Goal: Task Accomplishment & Management: Complete application form

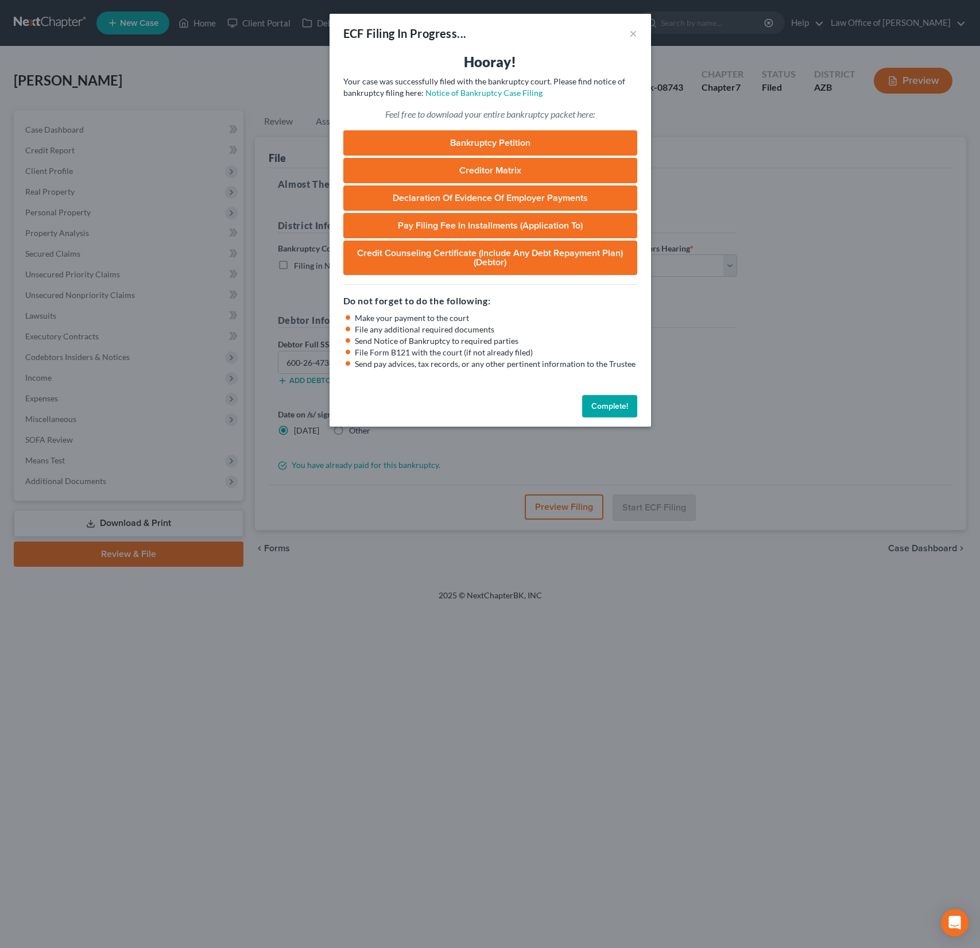
select select "0"
click at [631, 36] on button "×" at bounding box center [633, 33] width 8 height 14
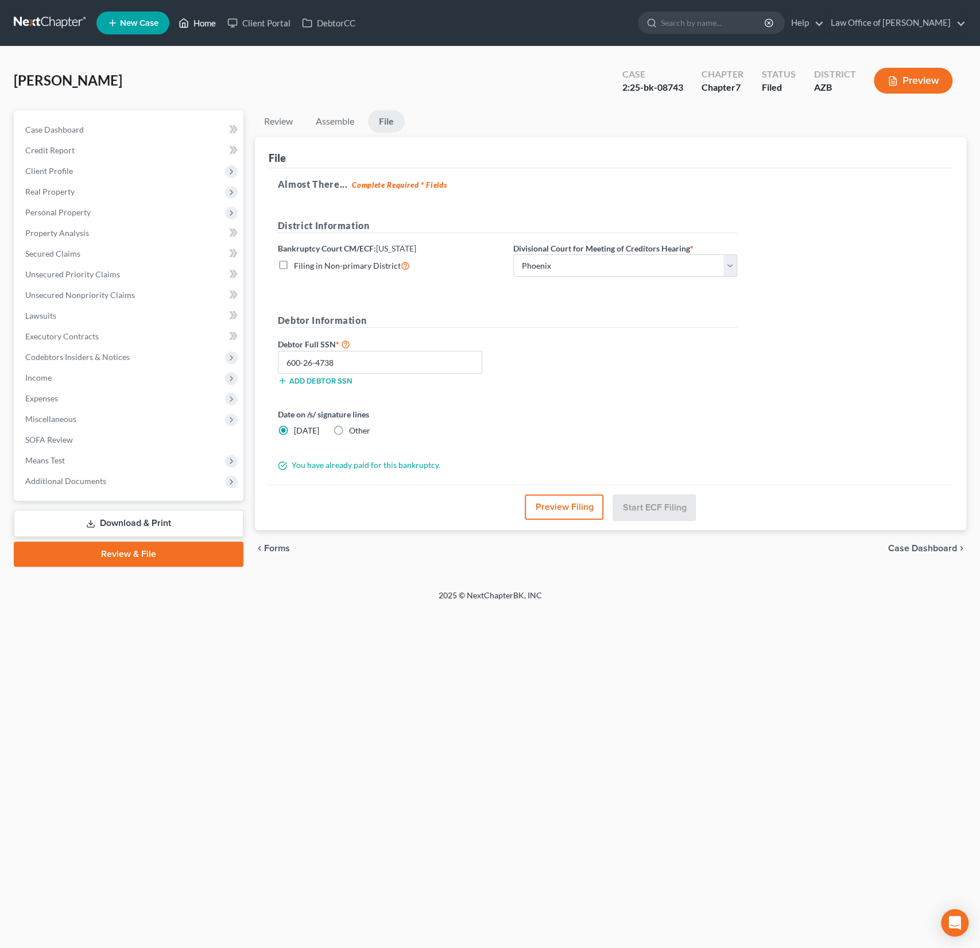
click at [212, 21] on link "Home" at bounding box center [197, 23] width 49 height 21
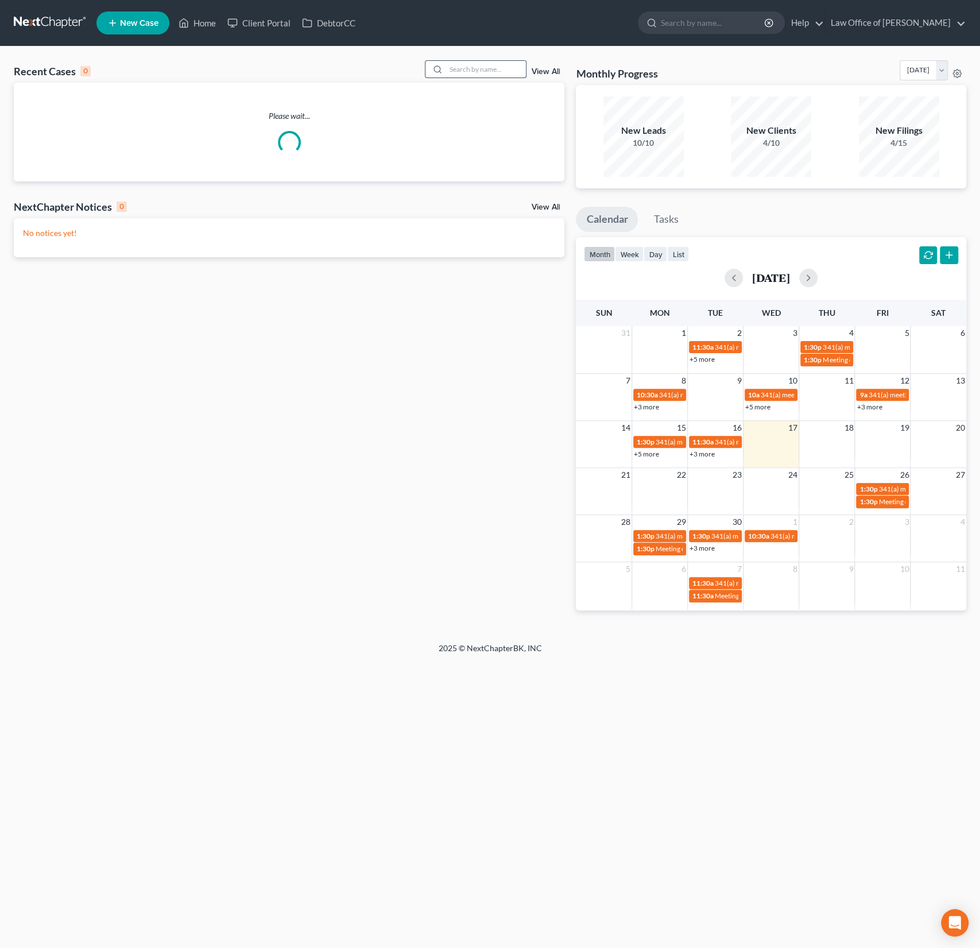
click at [476, 71] on input "search" at bounding box center [486, 69] width 80 height 17
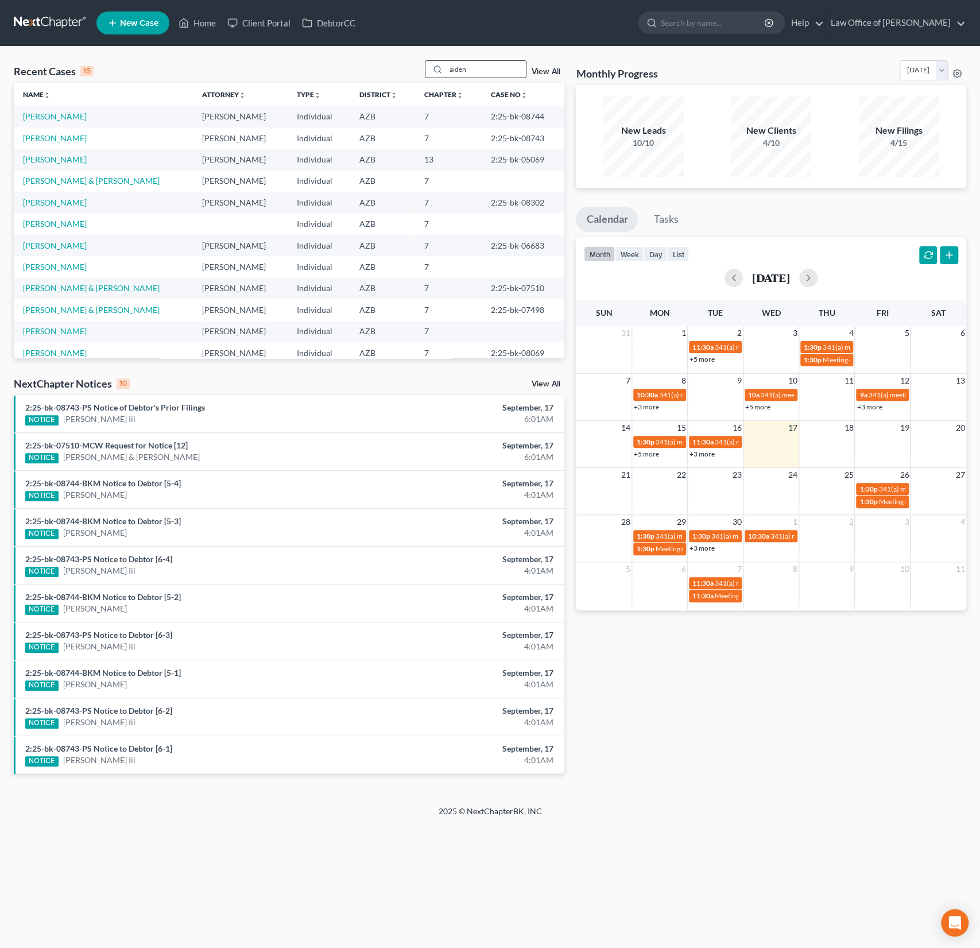
type input "aiden"
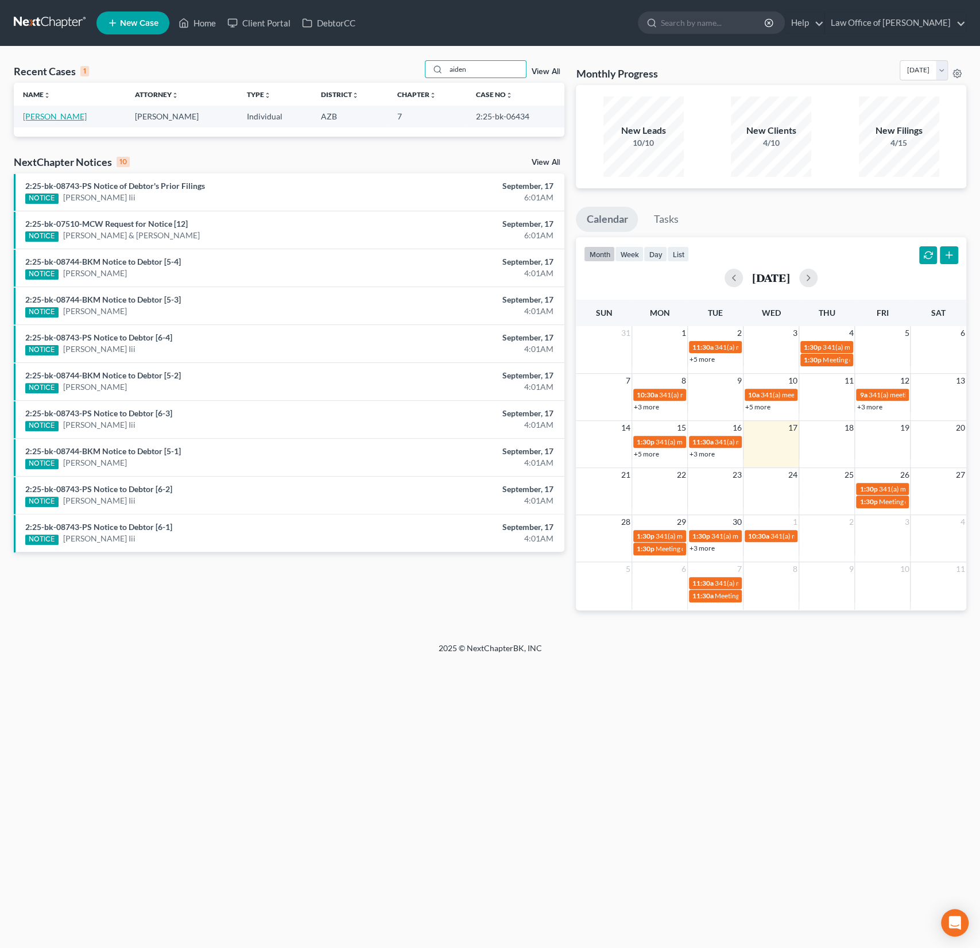
click at [59, 115] on link "[PERSON_NAME]" at bounding box center [55, 116] width 64 height 10
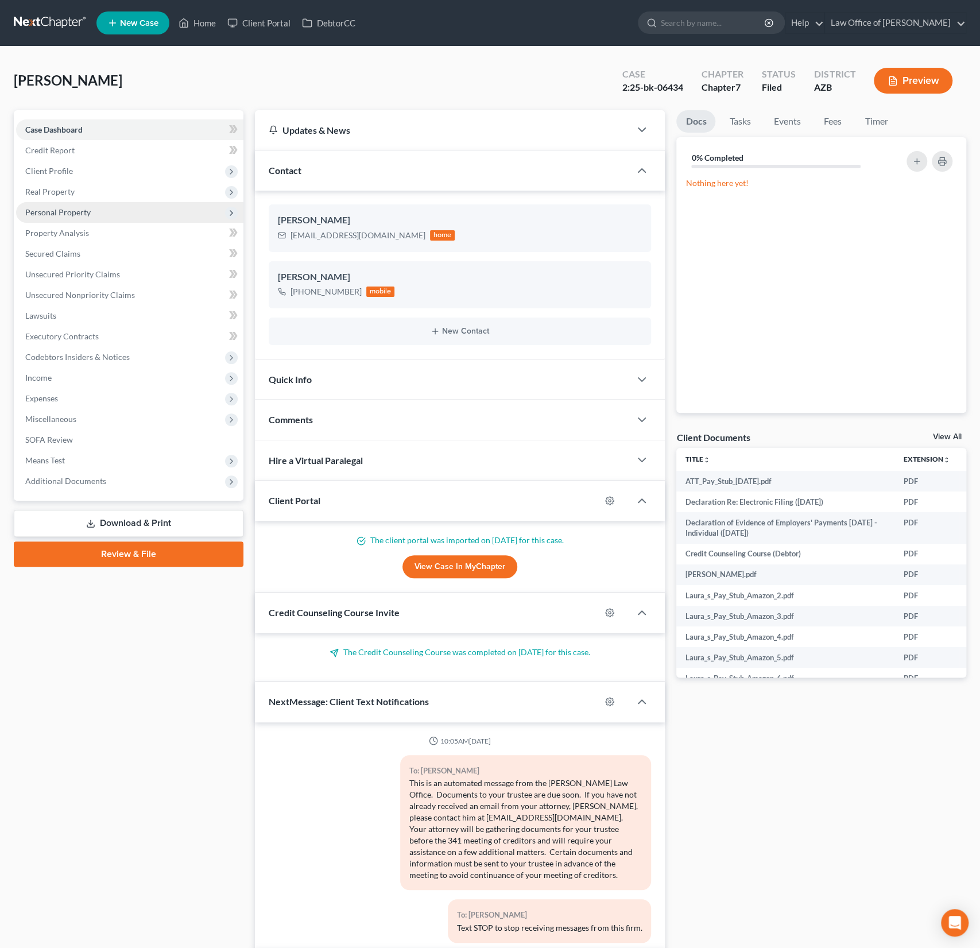
scroll to position [142, 0]
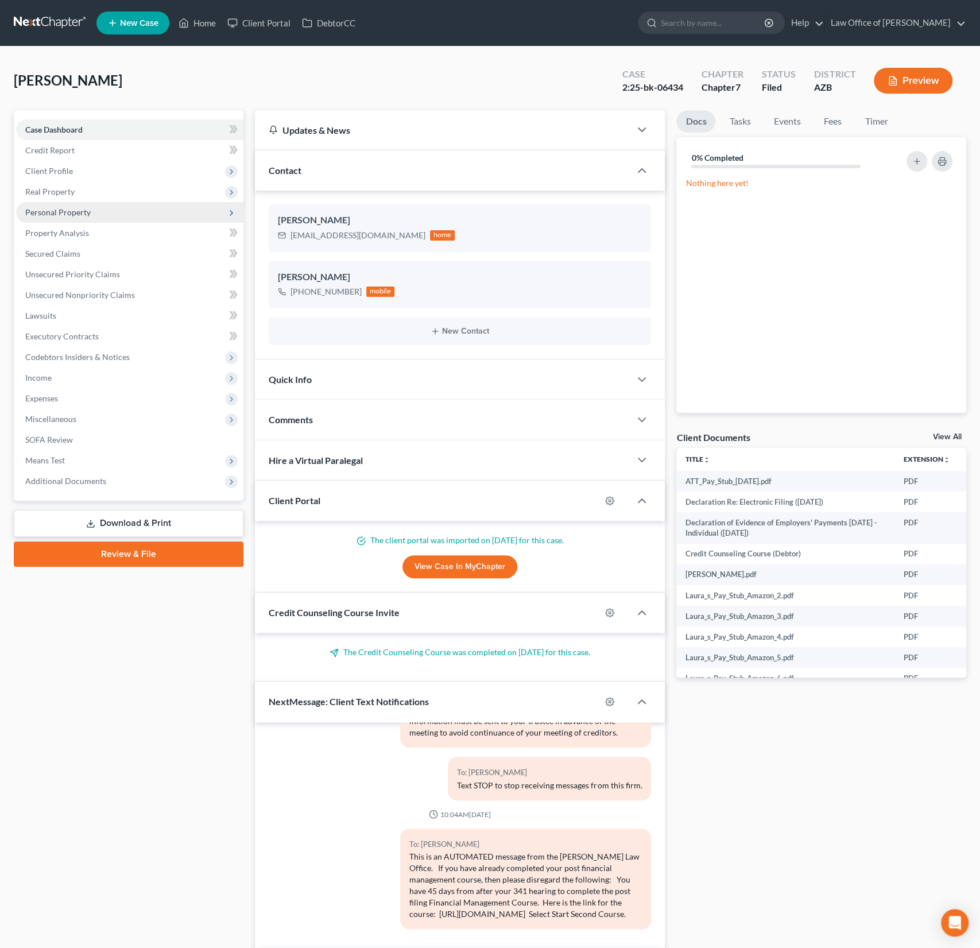
click at [63, 212] on span "Personal Property" at bounding box center [57, 212] width 65 height 10
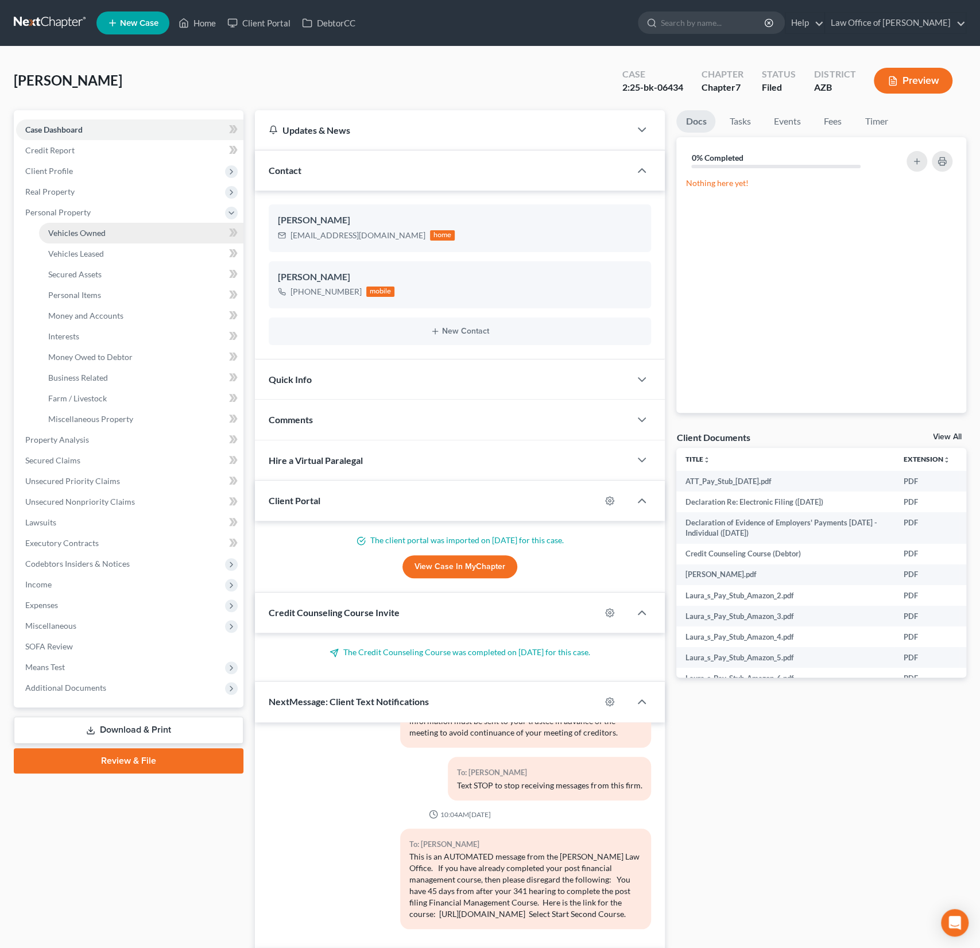
click at [67, 235] on span "Vehicles Owned" at bounding box center [76, 233] width 57 height 10
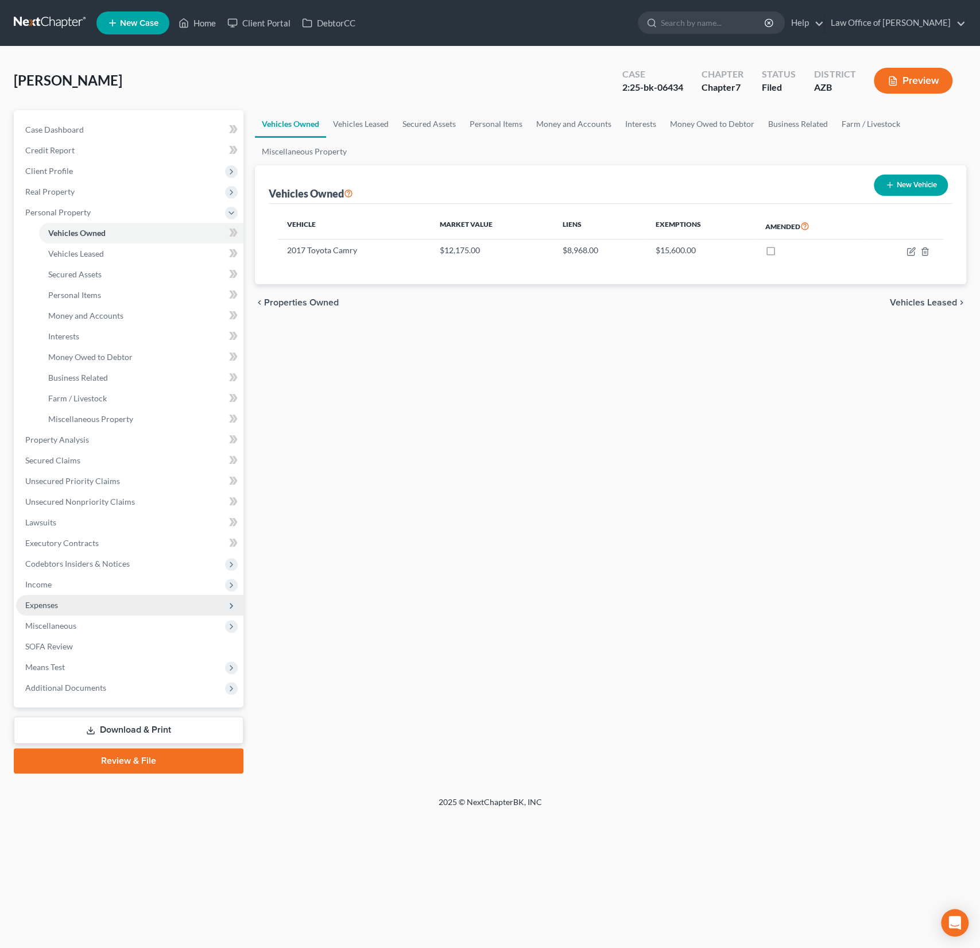
click at [52, 606] on span "Expenses" at bounding box center [41, 605] width 33 height 10
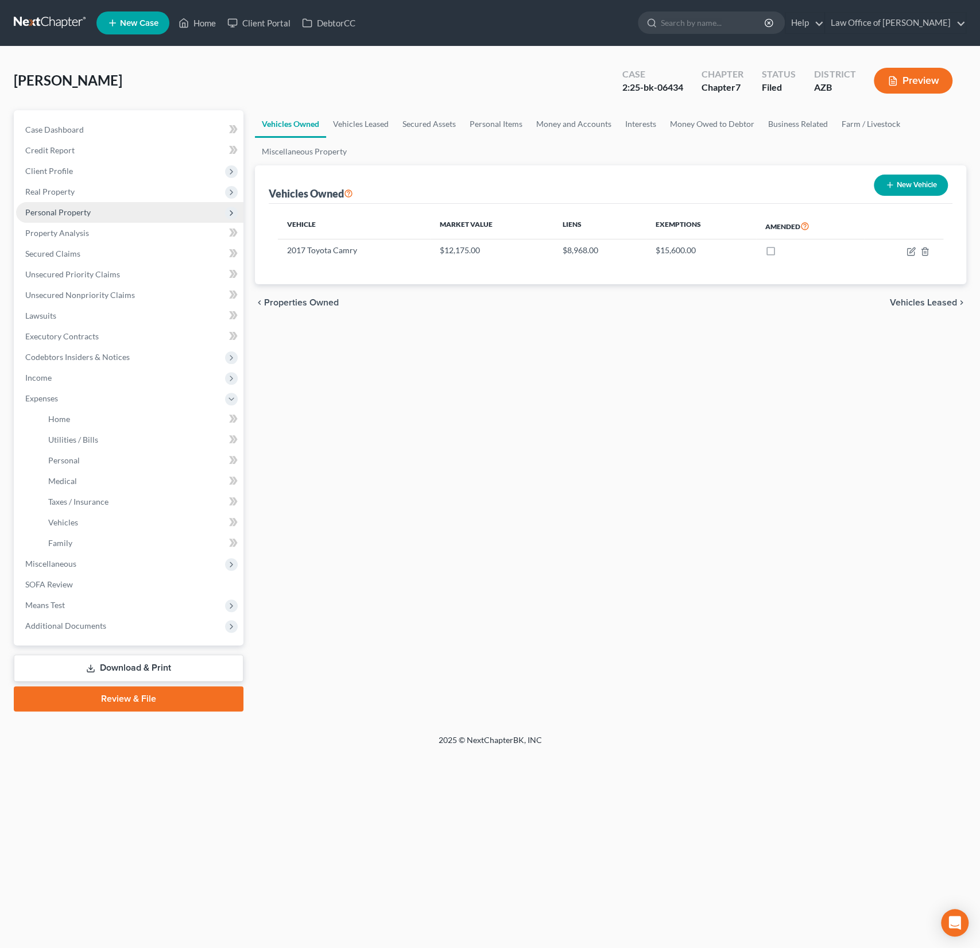
click at [74, 212] on span "Personal Property" at bounding box center [57, 212] width 65 height 10
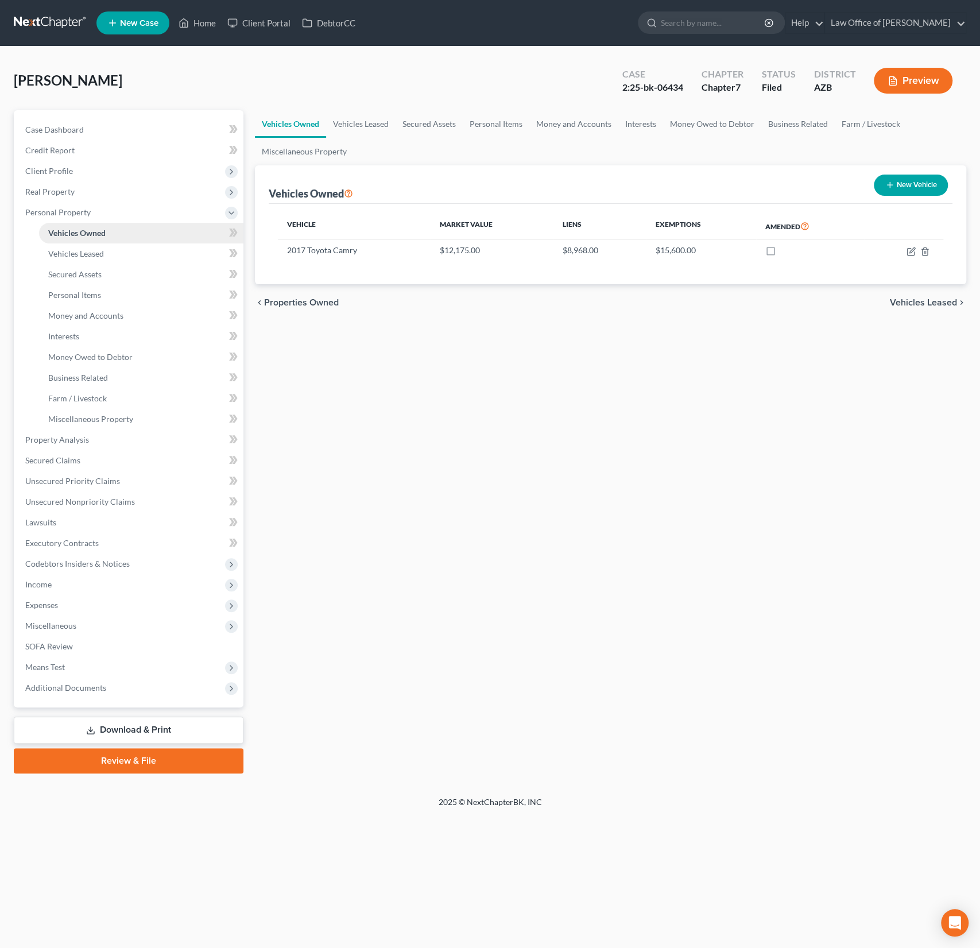
click at [82, 236] on span "Vehicles Owned" at bounding box center [76, 233] width 57 height 10
click at [904, 254] on td at bounding box center [903, 250] width 79 height 22
click at [914, 249] on icon "button" at bounding box center [911, 251] width 9 height 9
select select "0"
select select "9"
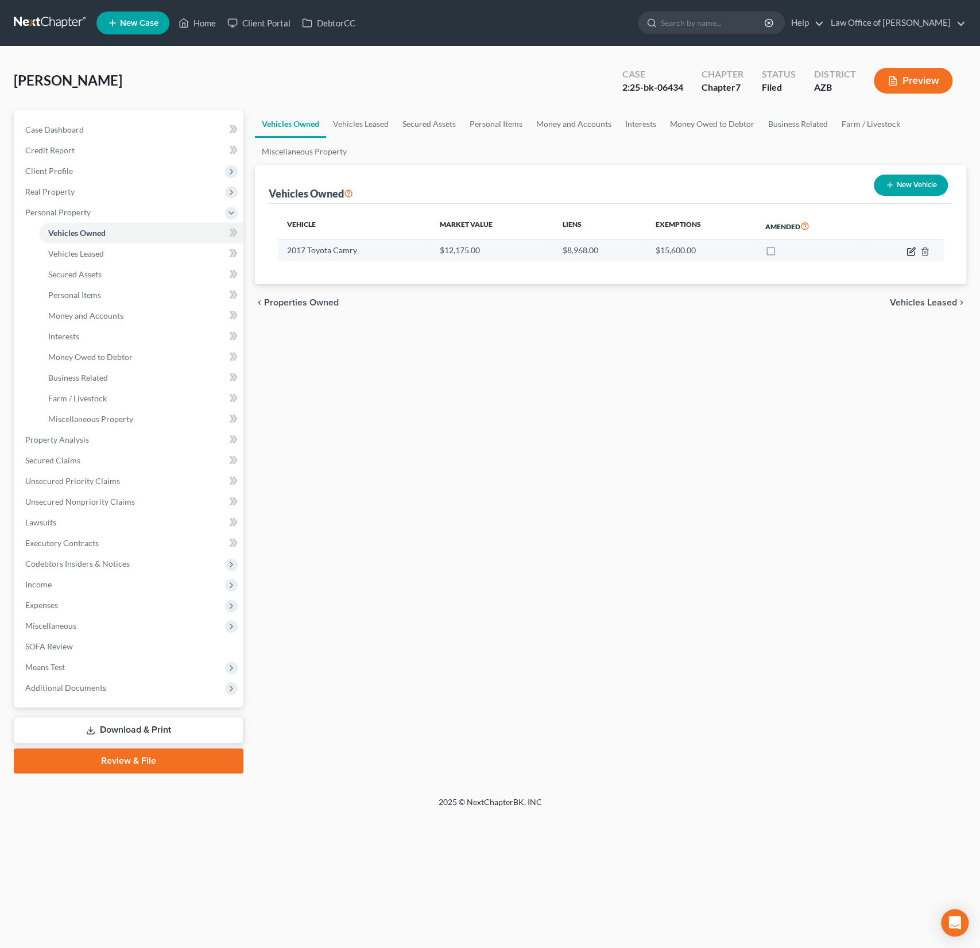
select select "1"
select select "0"
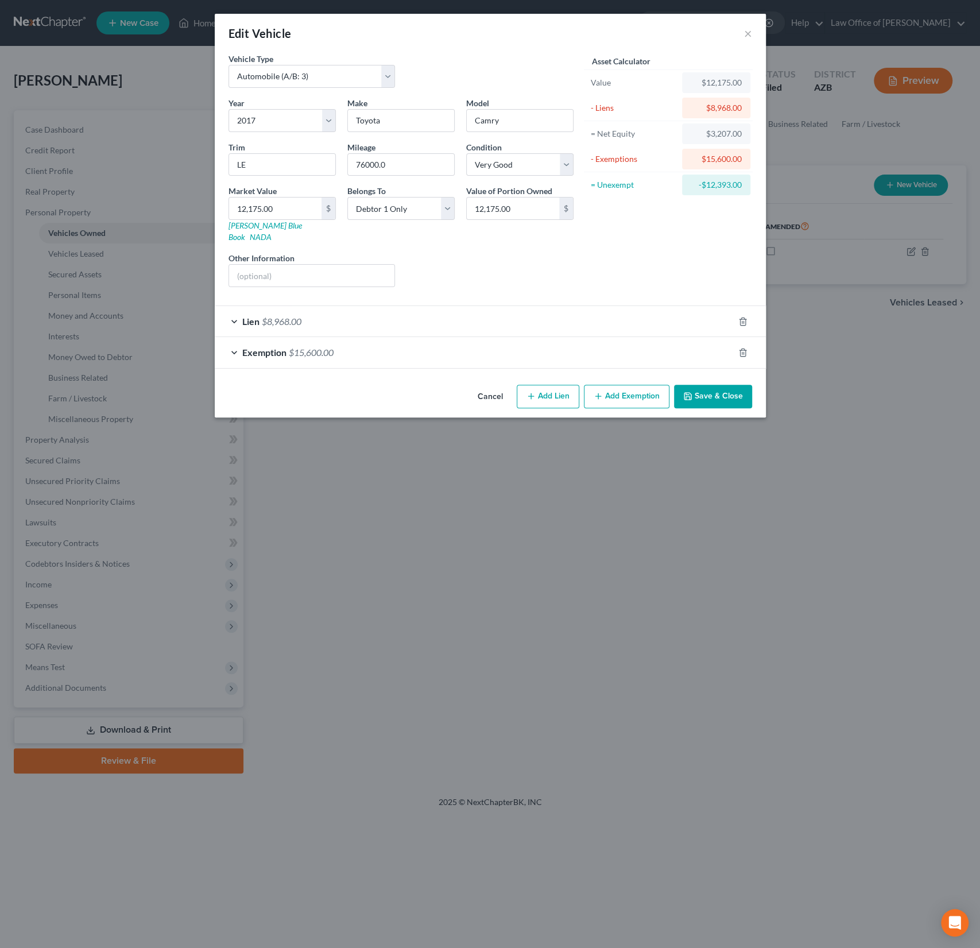
click at [348, 311] on div "Lien $8,968.00" at bounding box center [474, 321] width 519 height 30
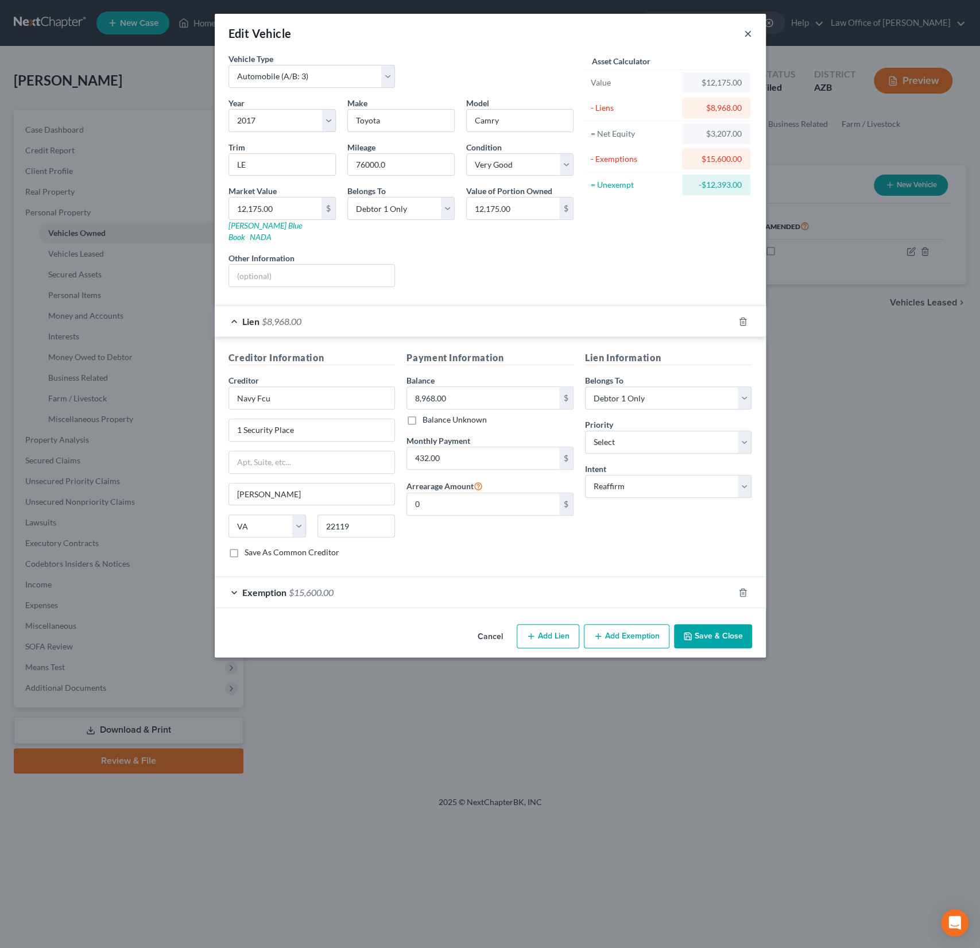
click at [749, 33] on button "×" at bounding box center [748, 33] width 8 height 14
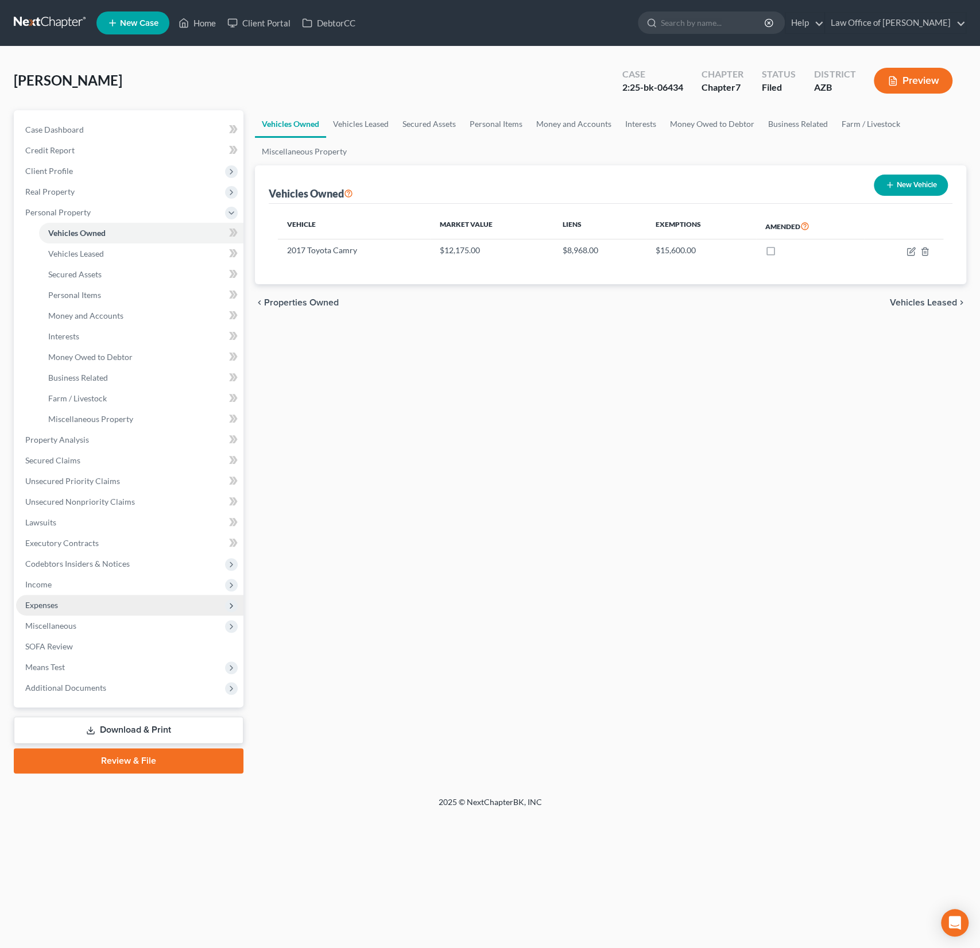
click at [44, 602] on span "Expenses" at bounding box center [41, 605] width 33 height 10
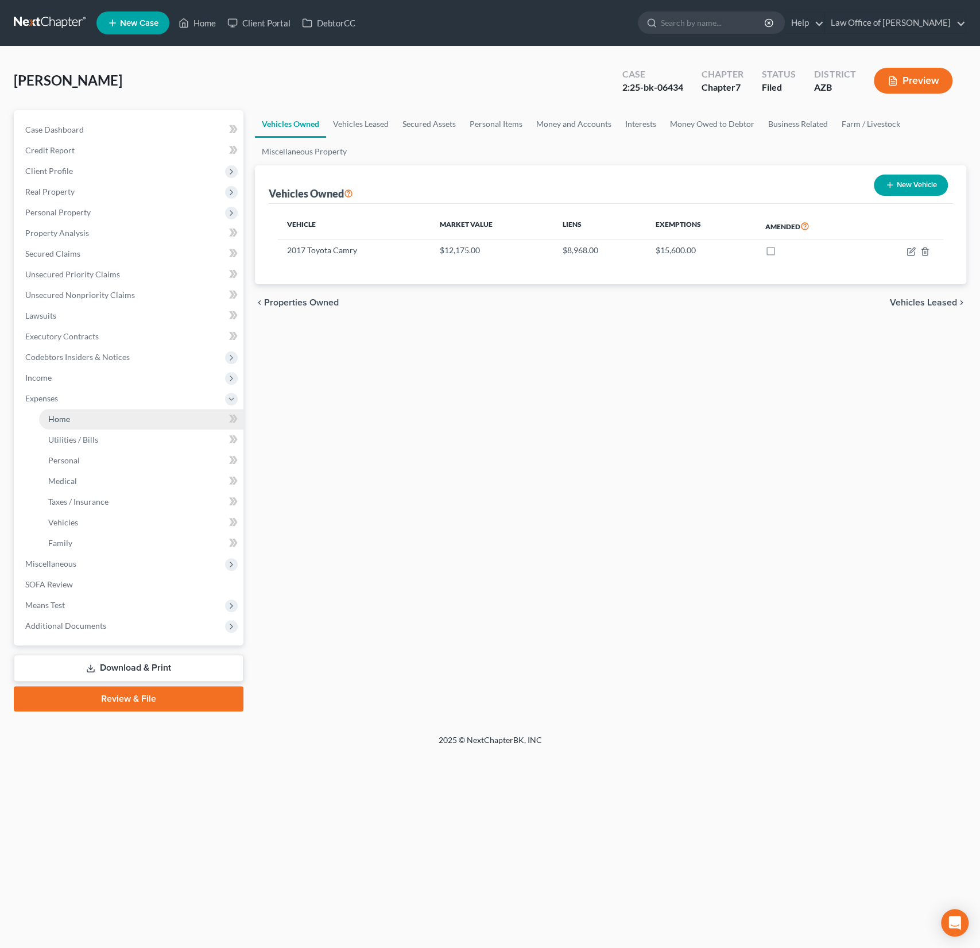
click at [69, 427] on link "Home" at bounding box center [141, 419] width 204 height 21
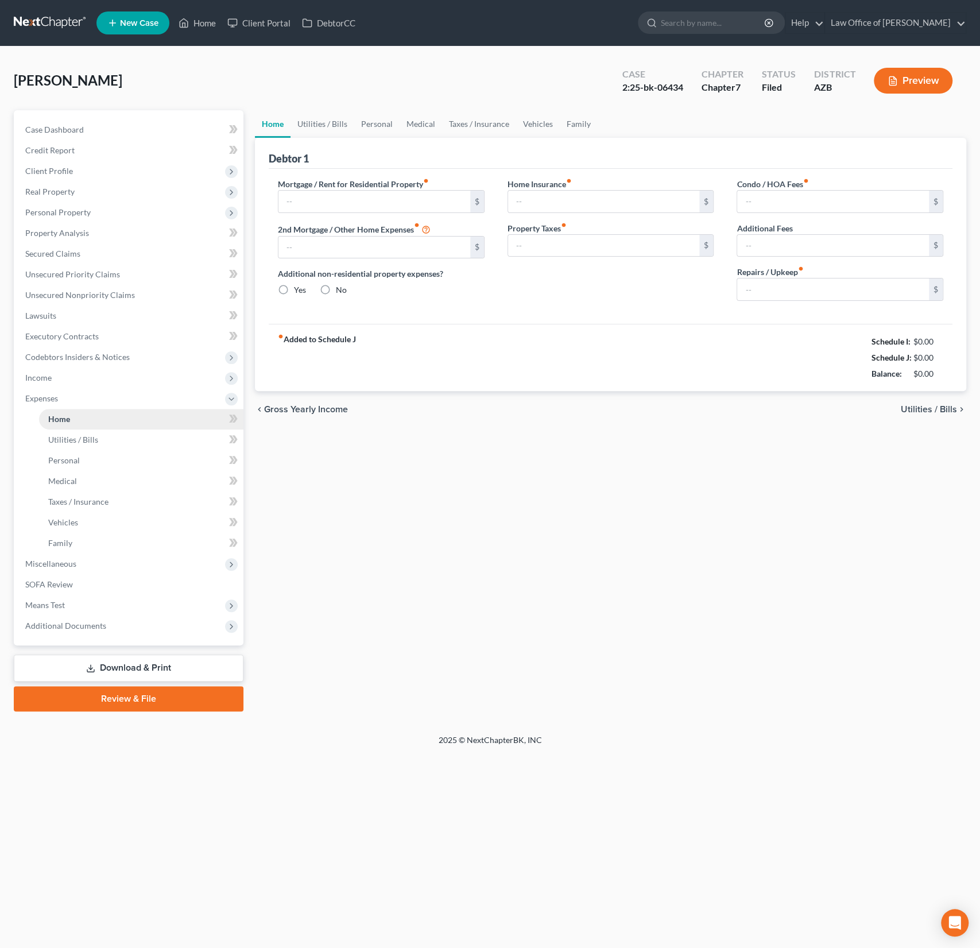
type input "1,000.00"
type input "0.00"
radio input "true"
type input "0.00"
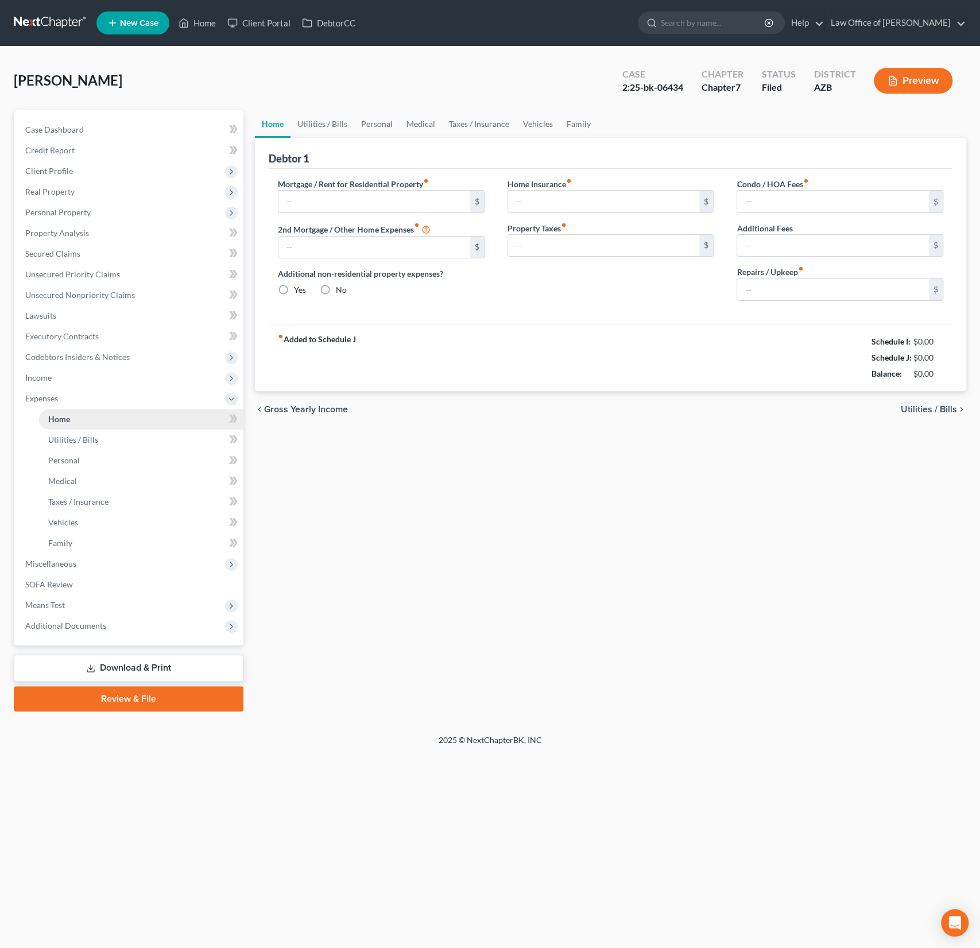
type input "0.00"
click at [207, 26] on link "Home" at bounding box center [197, 23] width 49 height 21
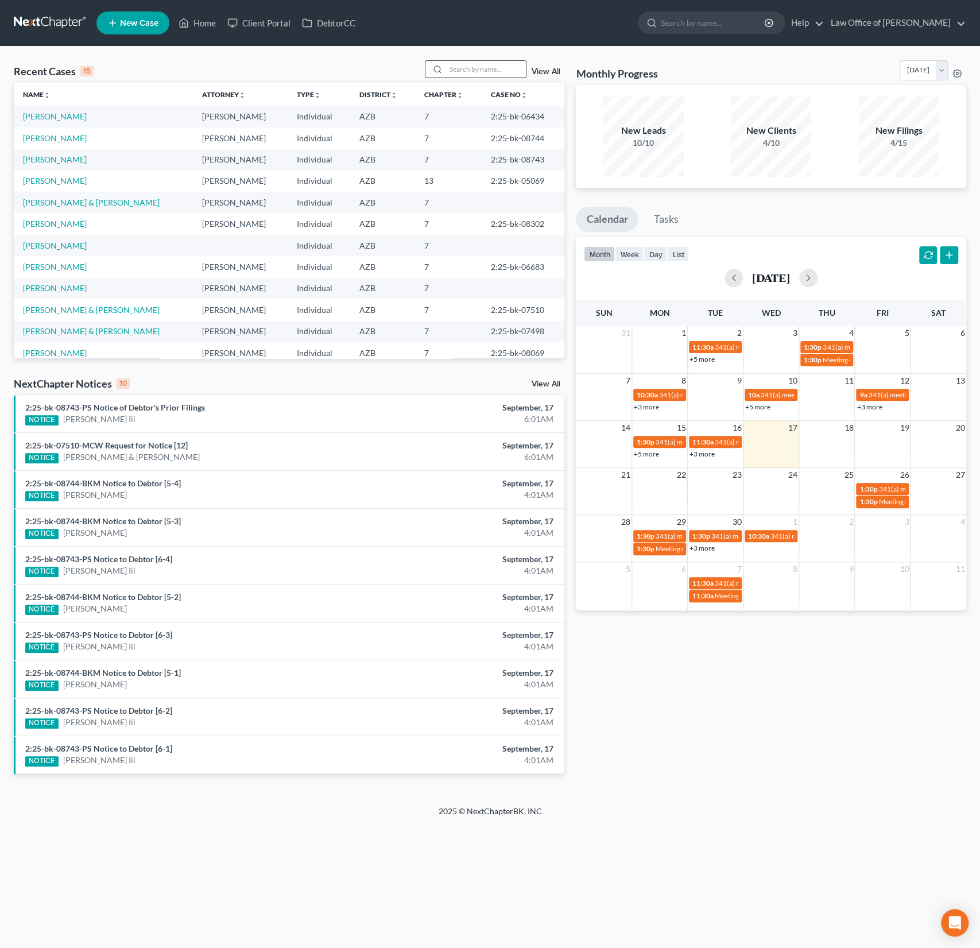
click at [495, 67] on input "search" at bounding box center [486, 69] width 80 height 17
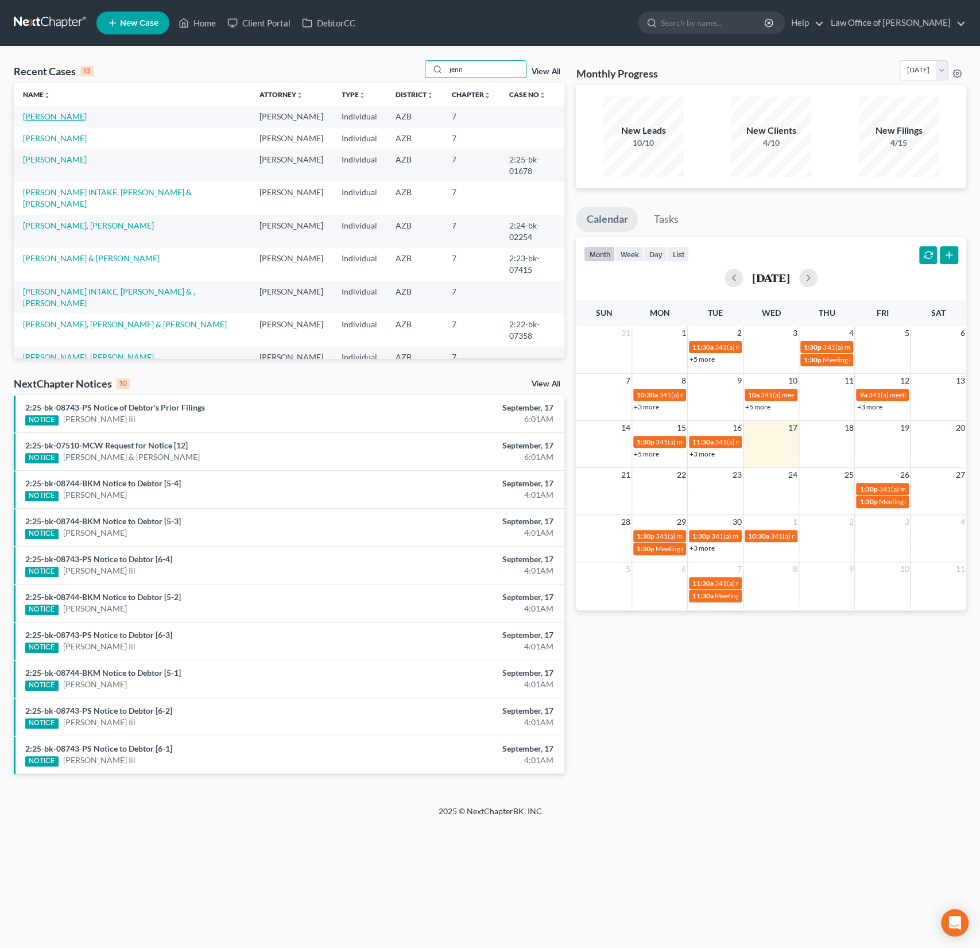
type input "jenn"
click at [64, 119] on link "[PERSON_NAME]" at bounding box center [55, 116] width 64 height 10
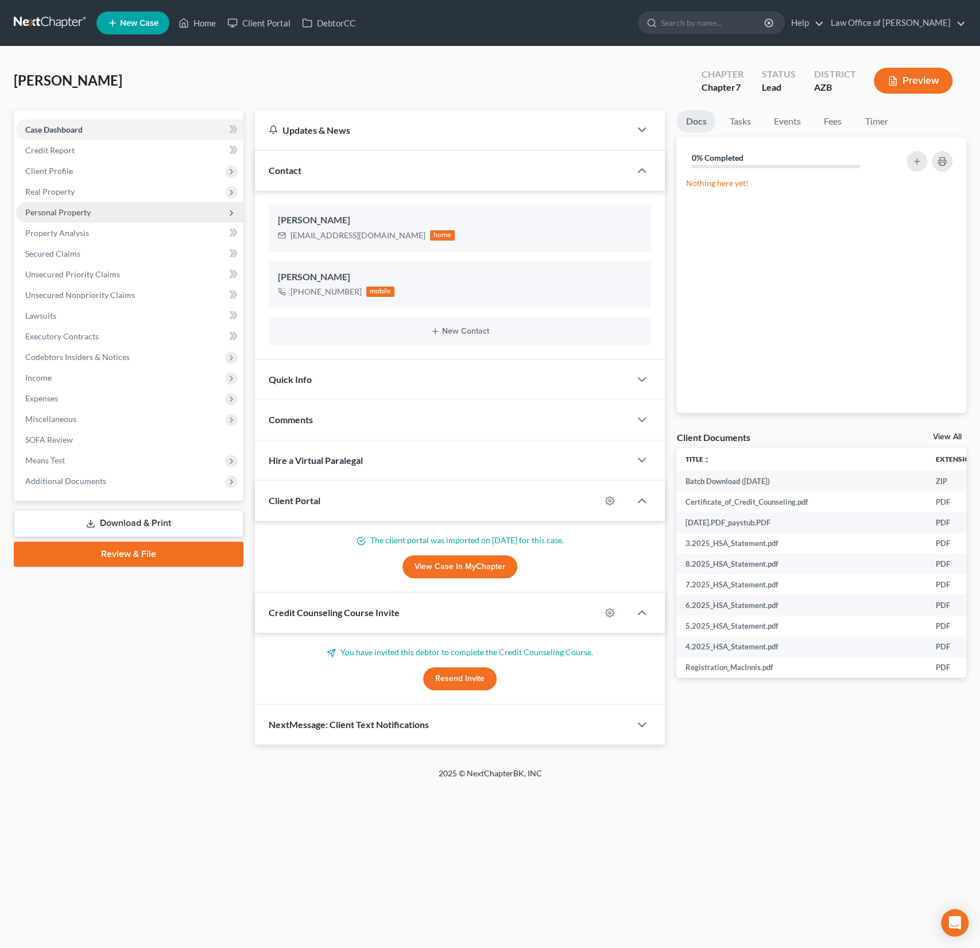
click at [63, 212] on span "Personal Property" at bounding box center [57, 212] width 65 height 10
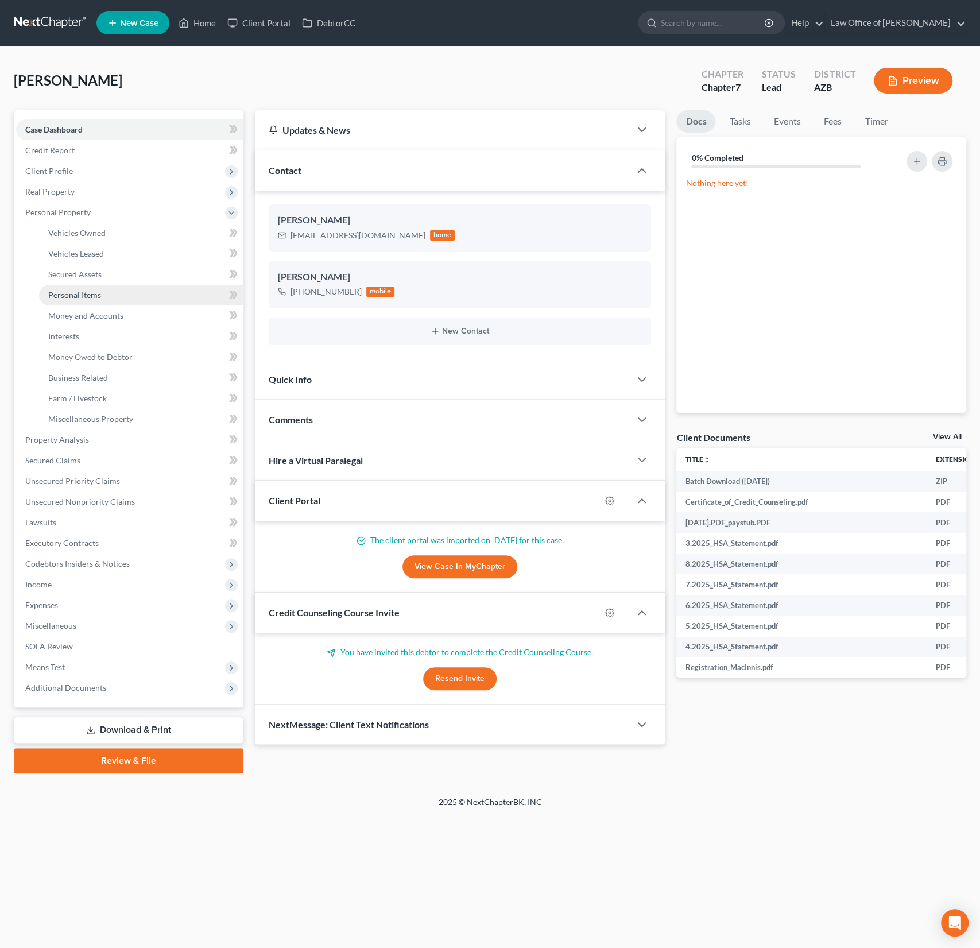
click at [83, 301] on link "Personal Items" at bounding box center [141, 295] width 204 height 21
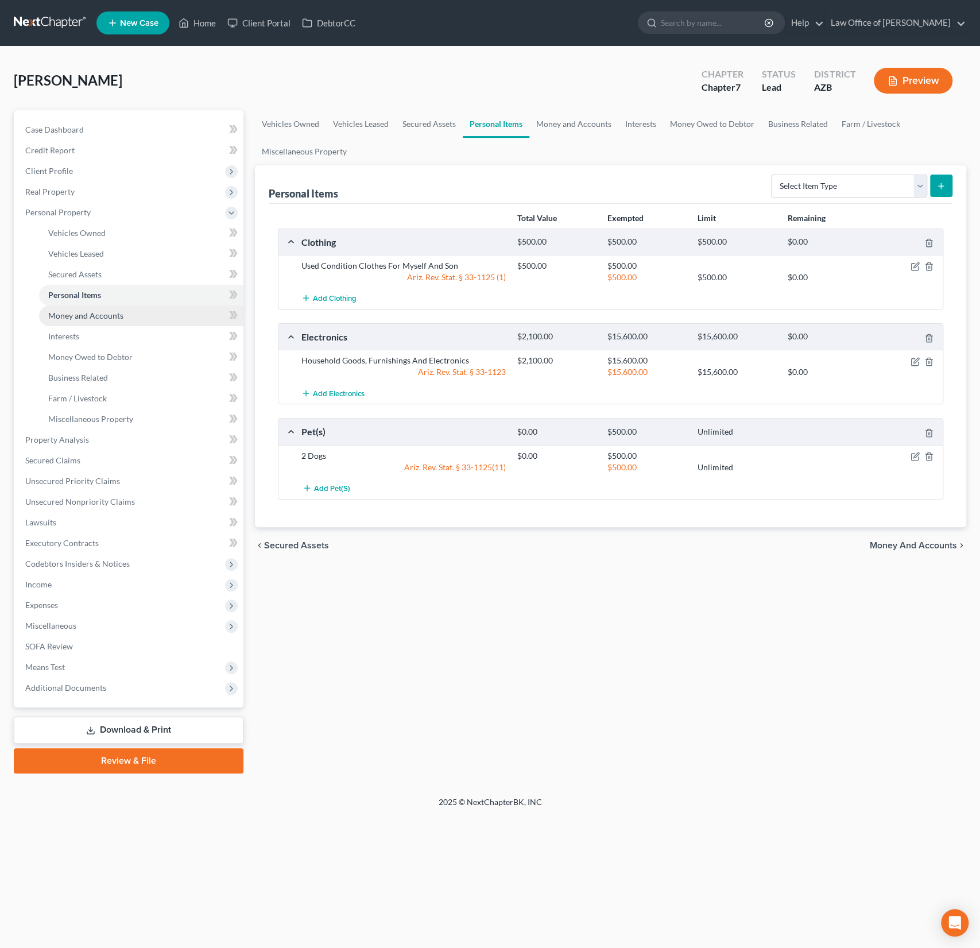
click at [84, 313] on span "Money and Accounts" at bounding box center [85, 316] width 75 height 10
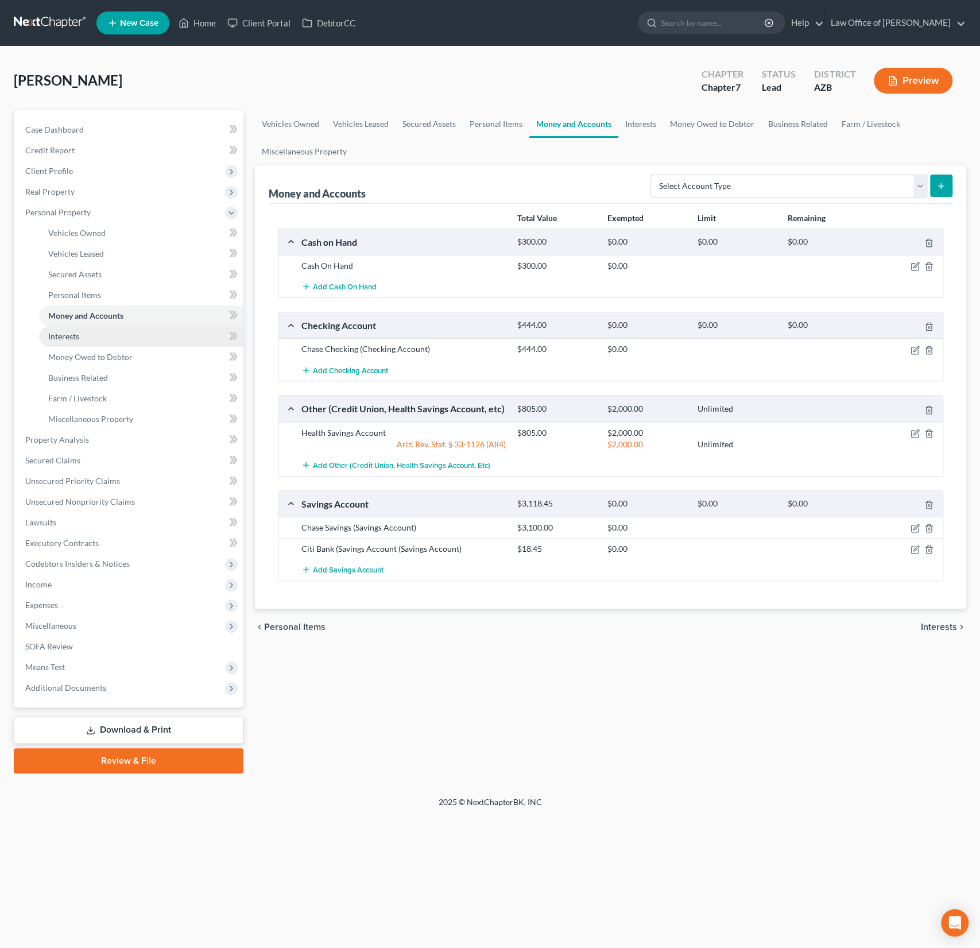
click at [79, 336] on span "Interests" at bounding box center [63, 336] width 31 height 10
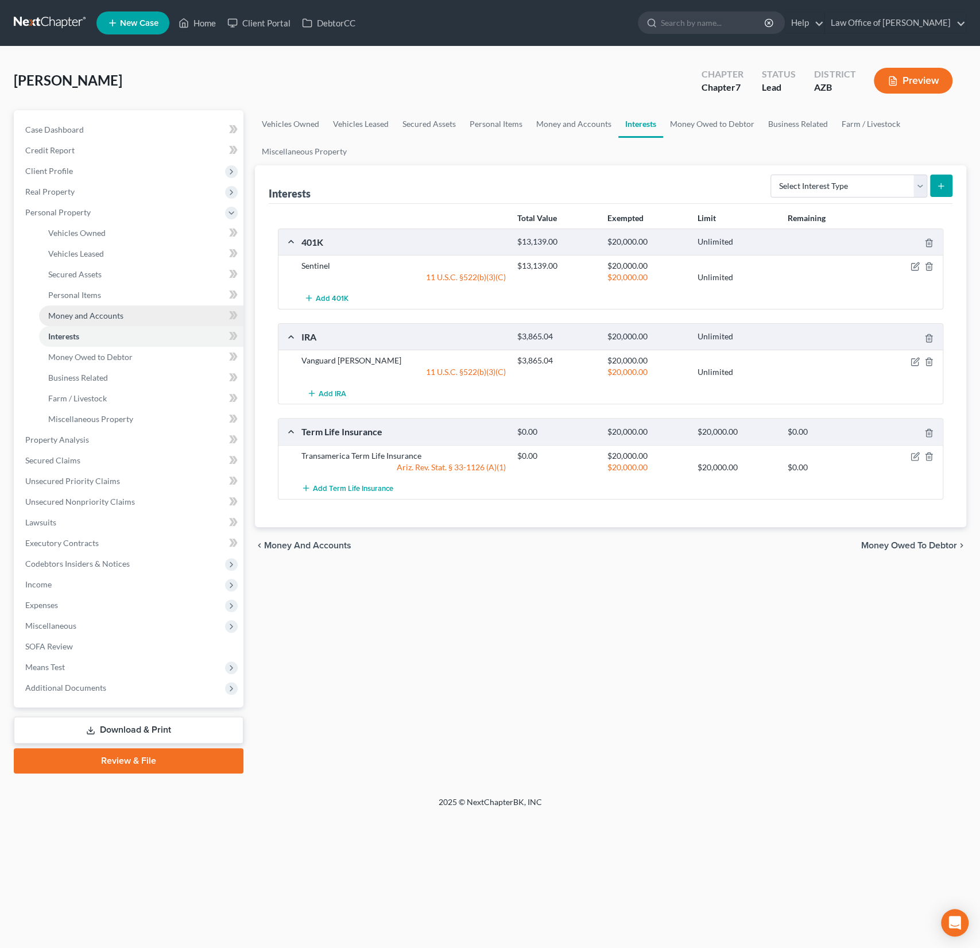
click at [91, 316] on span "Money and Accounts" at bounding box center [85, 316] width 75 height 10
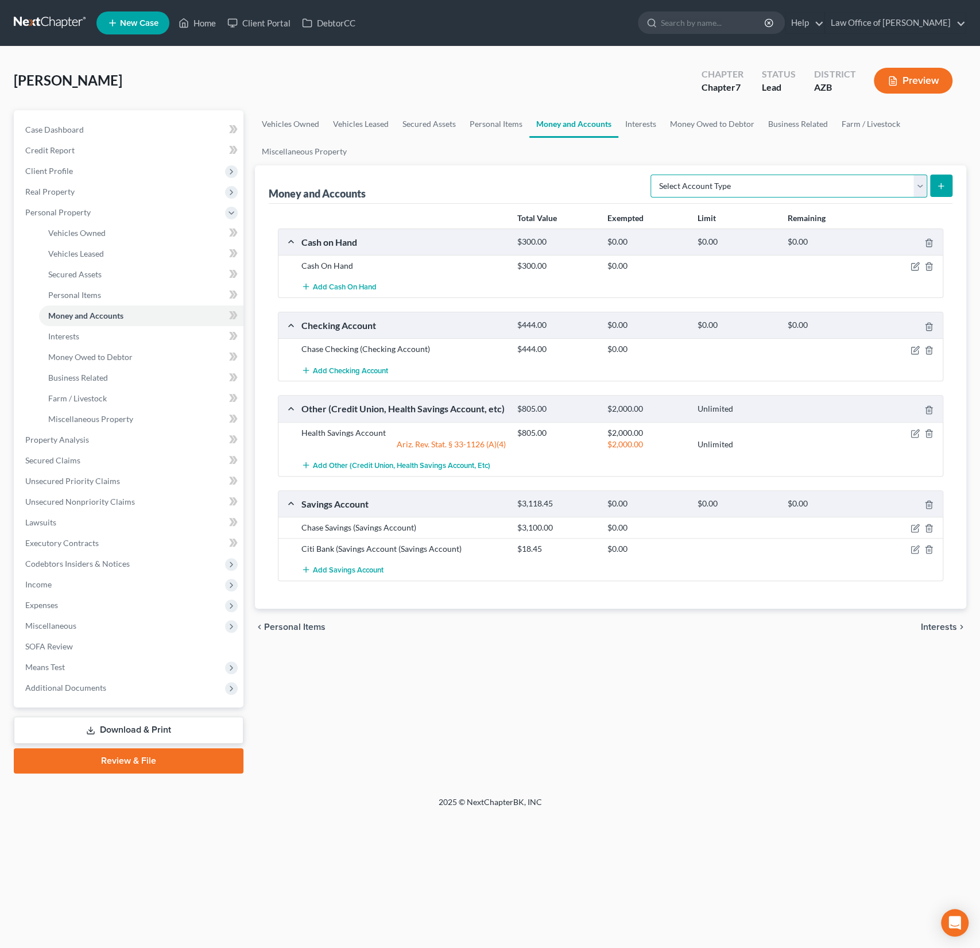
click at [816, 183] on select "Select Account Type Brokerage (A/B: 18, SOFA: 20) Cash on Hand (A/B: 16) Certif…" at bounding box center [788, 186] width 277 height 23
select select "other"
click at [654, 175] on select "Select Account Type Brokerage (A/B: 18, SOFA: 20) Cash on Hand (A/B: 16) Certif…" at bounding box center [788, 186] width 277 height 23
click at [942, 188] on icon "submit" at bounding box center [940, 185] width 9 height 9
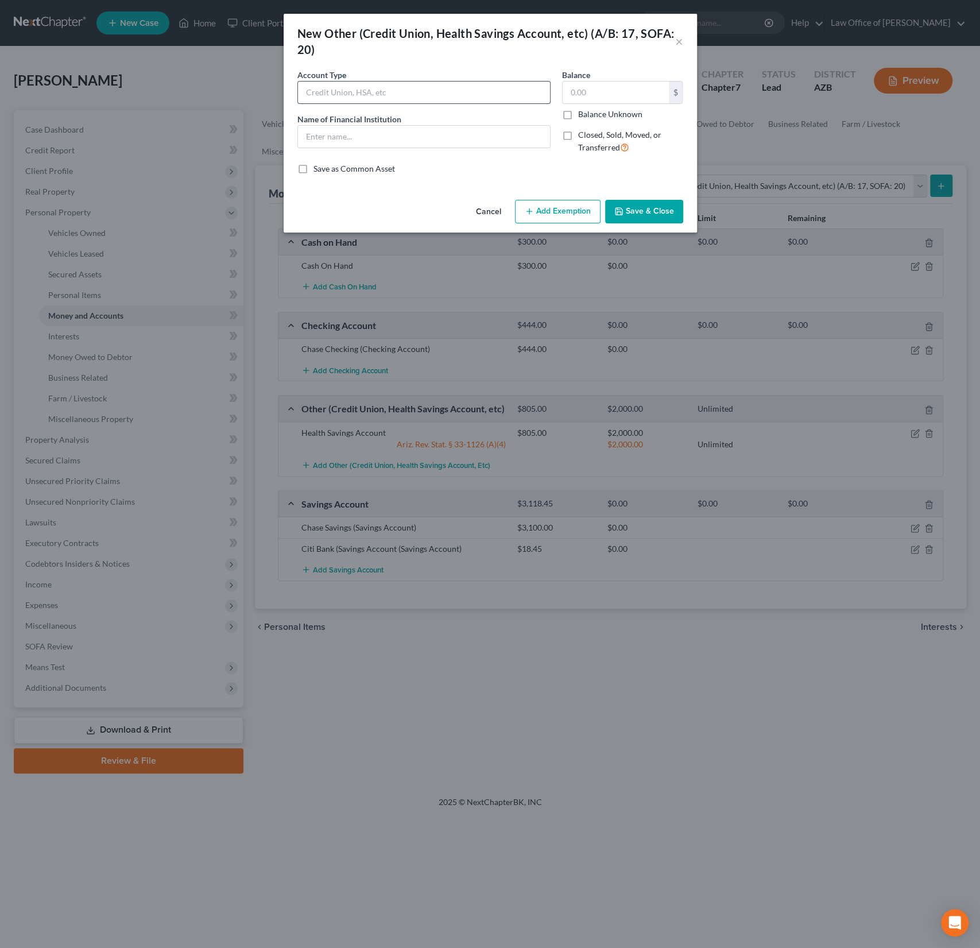
click at [341, 94] on input "text" at bounding box center [424, 93] width 252 height 22
type input "PayPal"
click at [630, 216] on button "Save & Close" at bounding box center [644, 212] width 78 height 24
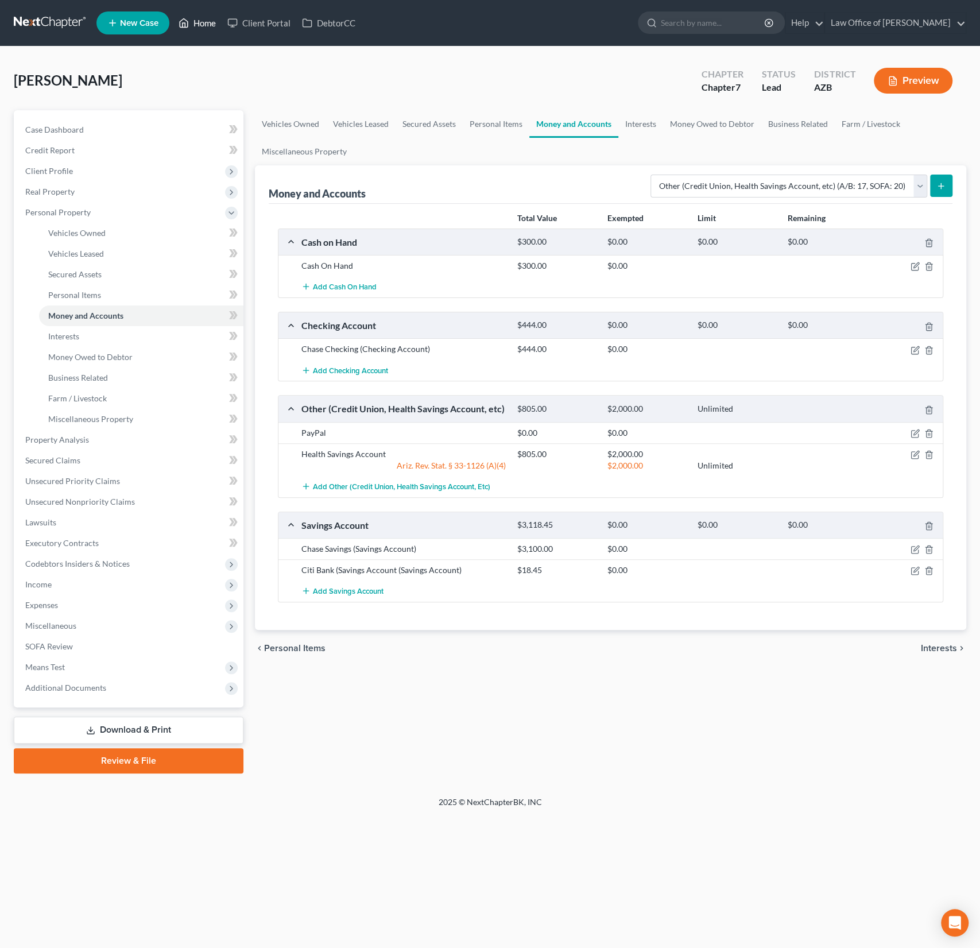
click at [212, 24] on link "Home" at bounding box center [197, 23] width 49 height 21
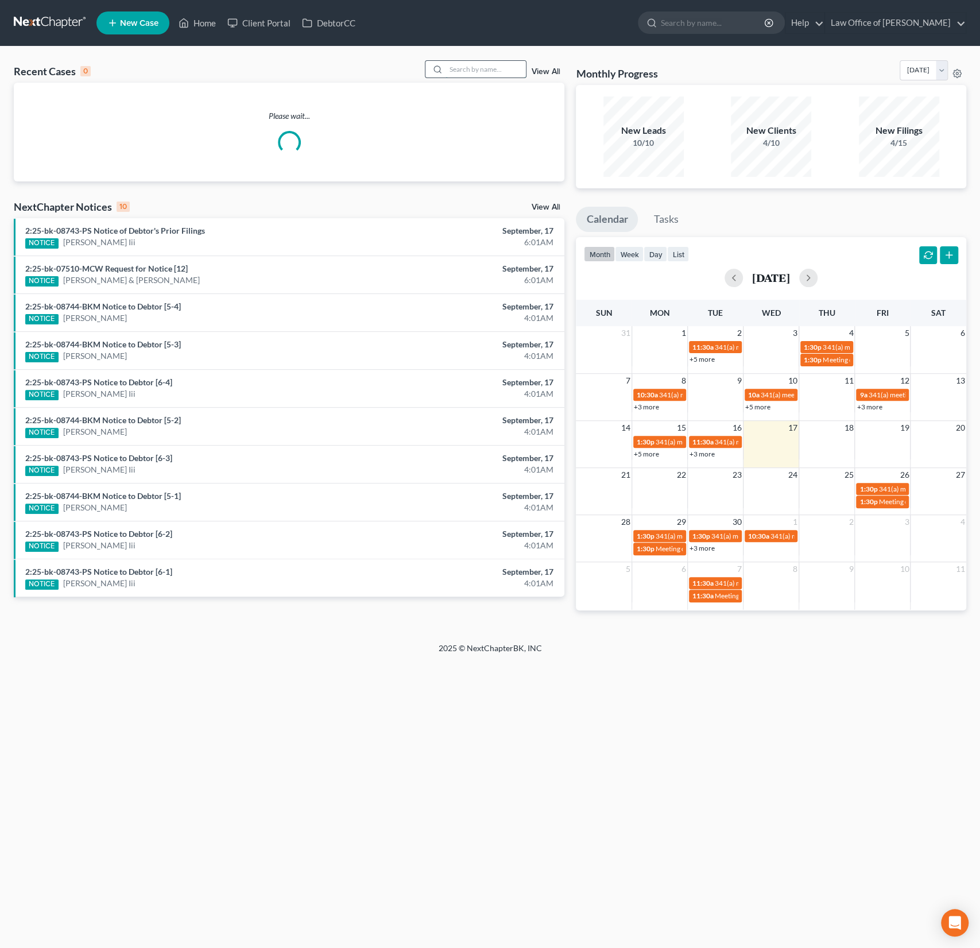
click at [486, 64] on input "search" at bounding box center [486, 69] width 80 height 17
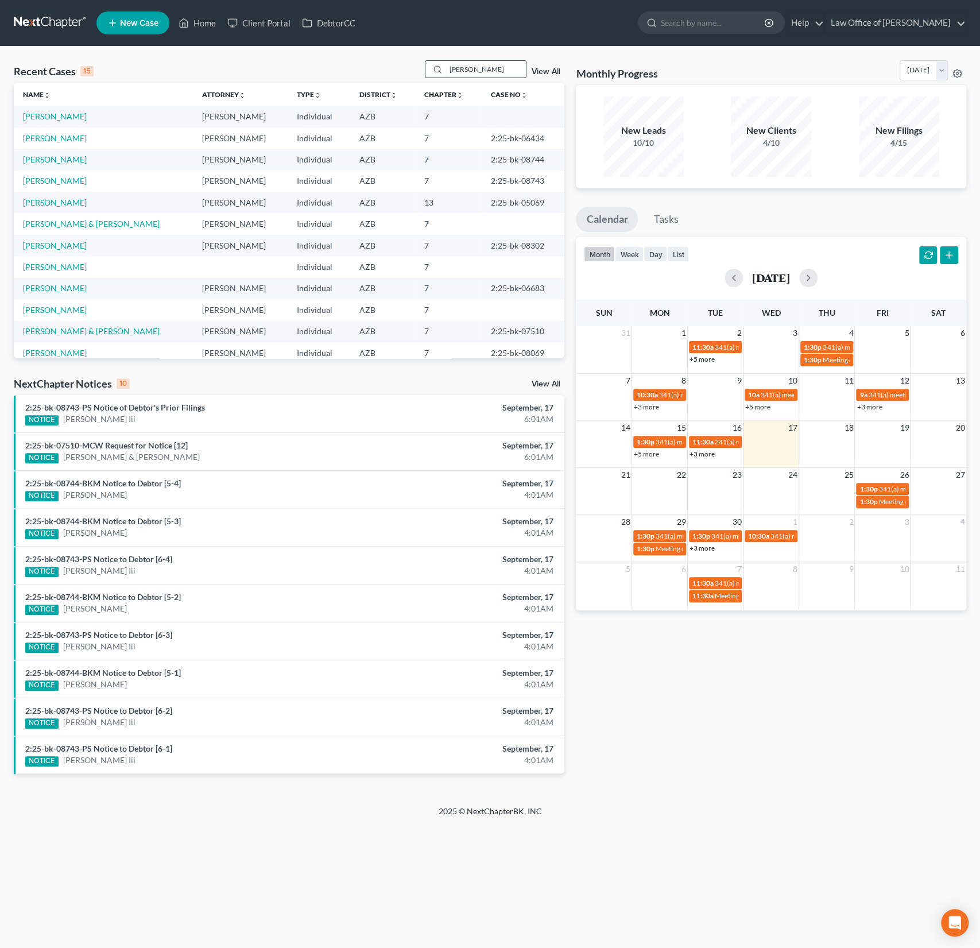
type input "[PERSON_NAME]"
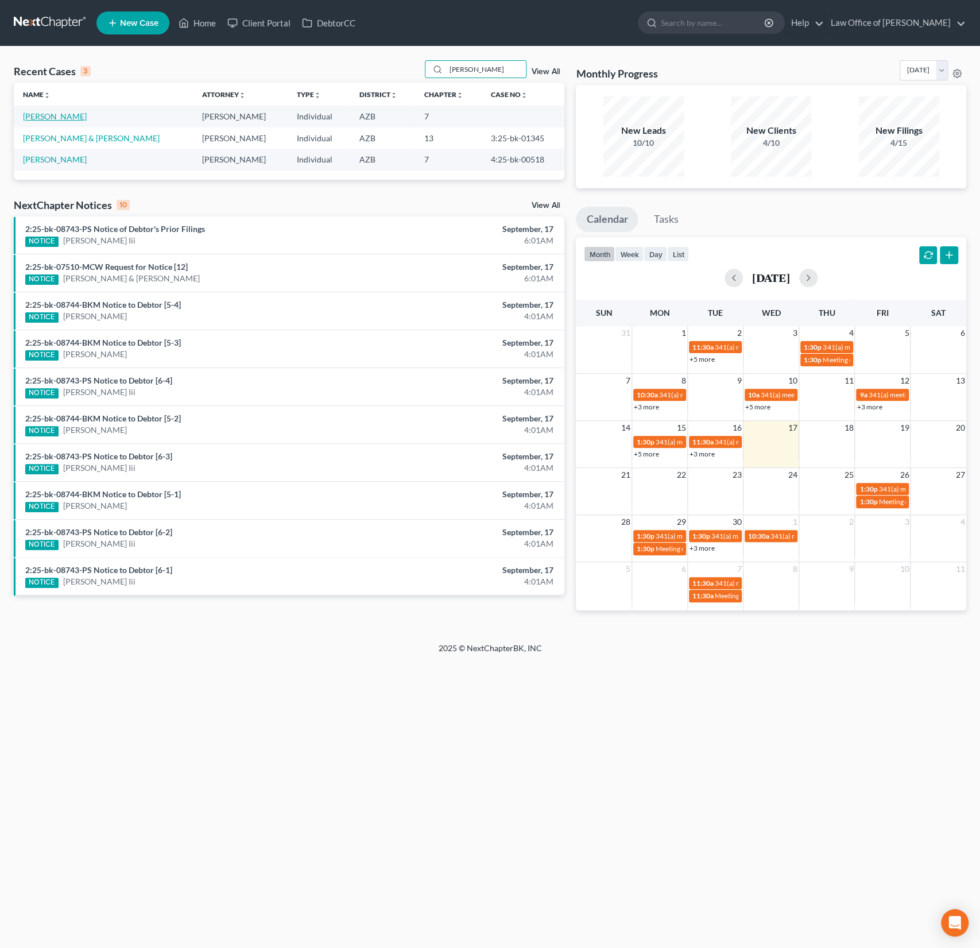
click at [47, 115] on link "[PERSON_NAME]" at bounding box center [55, 116] width 64 height 10
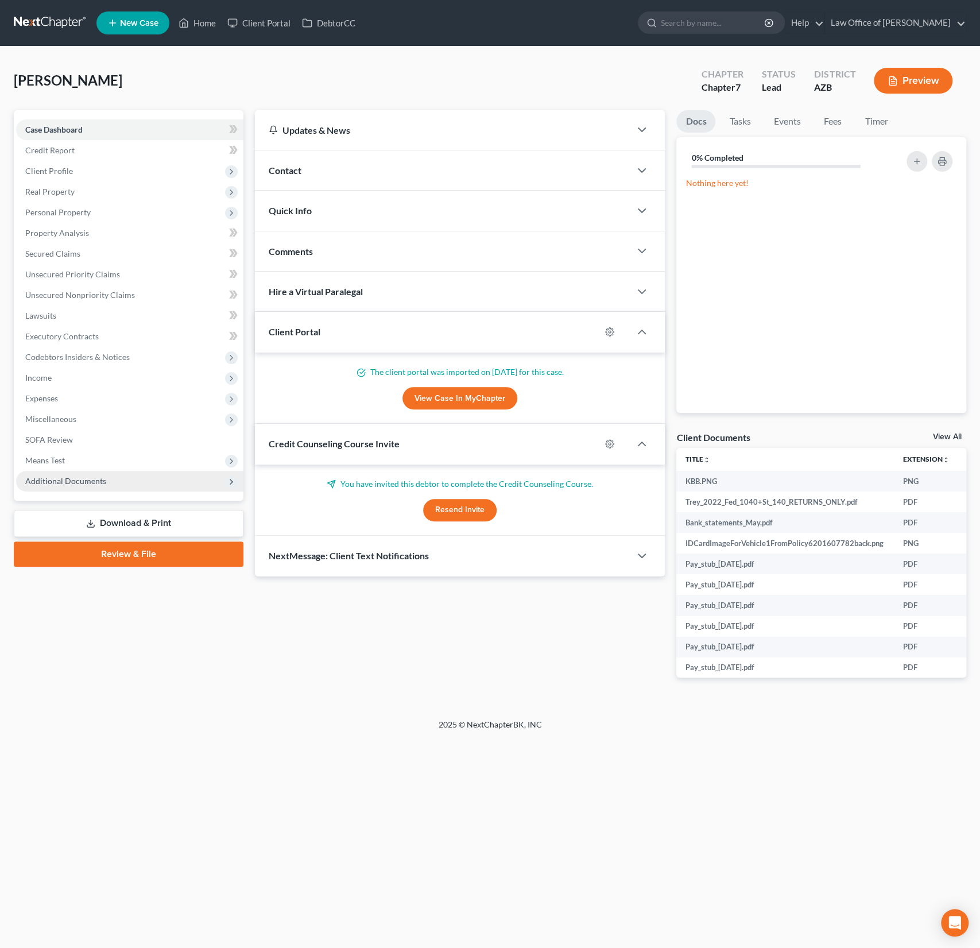
click at [85, 485] on span "Additional Documents" at bounding box center [65, 481] width 81 height 10
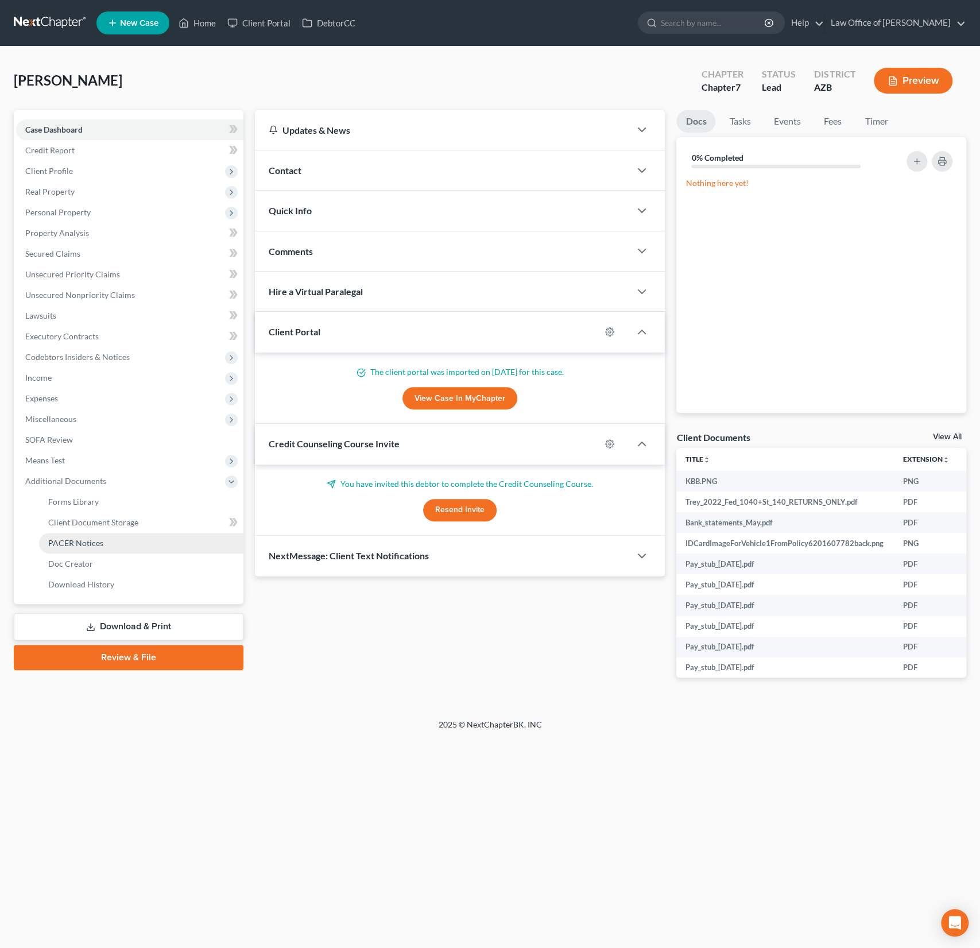
click at [82, 538] on span "PACER Notices" at bounding box center [75, 543] width 55 height 10
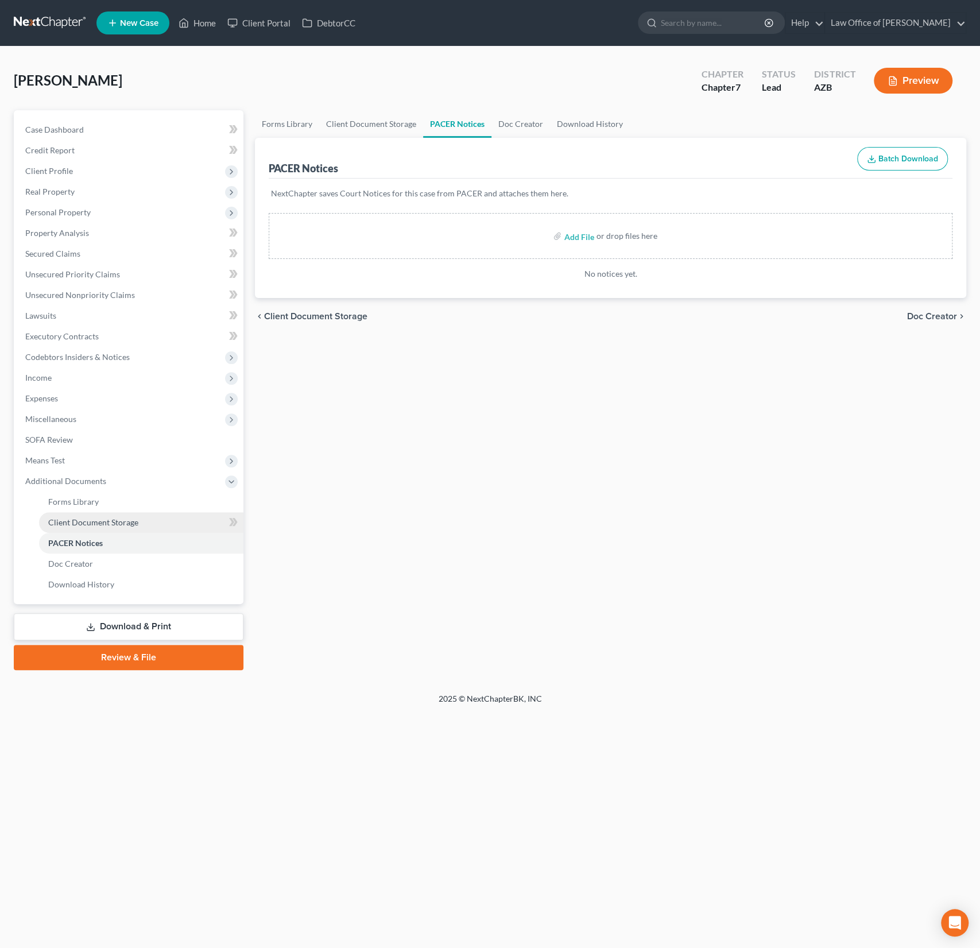
click at [80, 513] on link "Client Document Storage" at bounding box center [141, 522] width 204 height 21
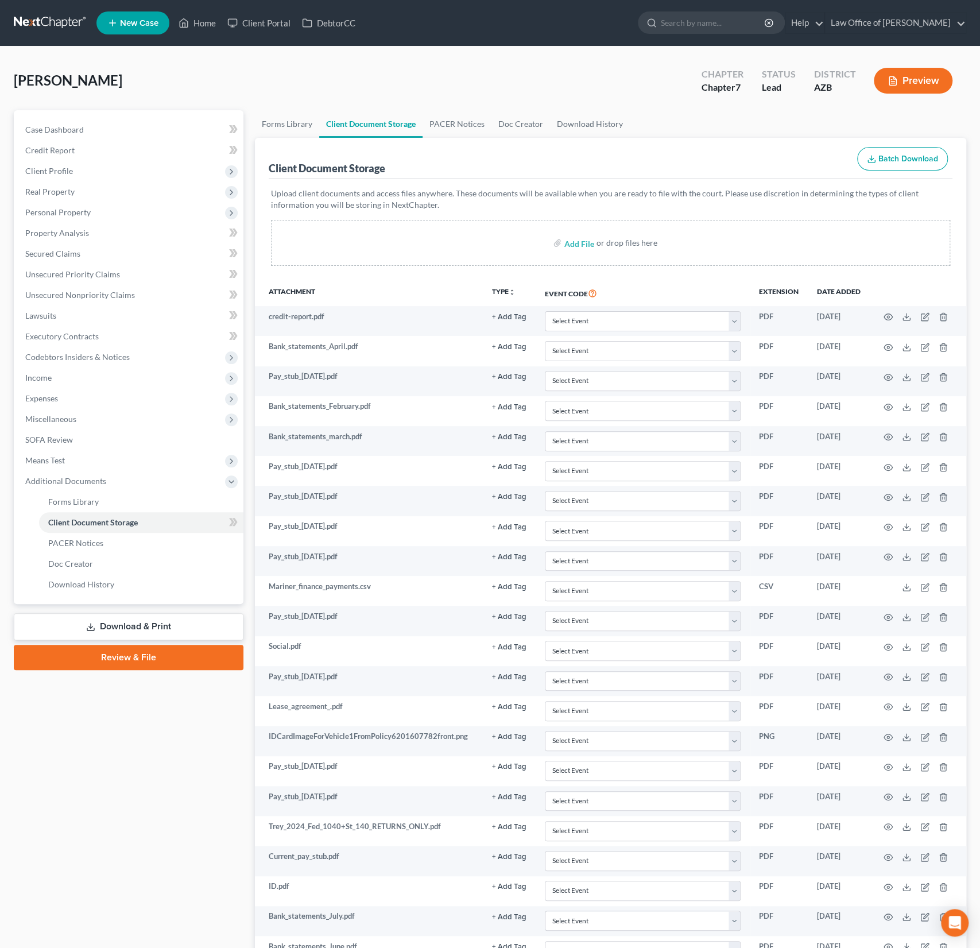
click at [906, 164] on button "Batch Download" at bounding box center [902, 159] width 91 height 24
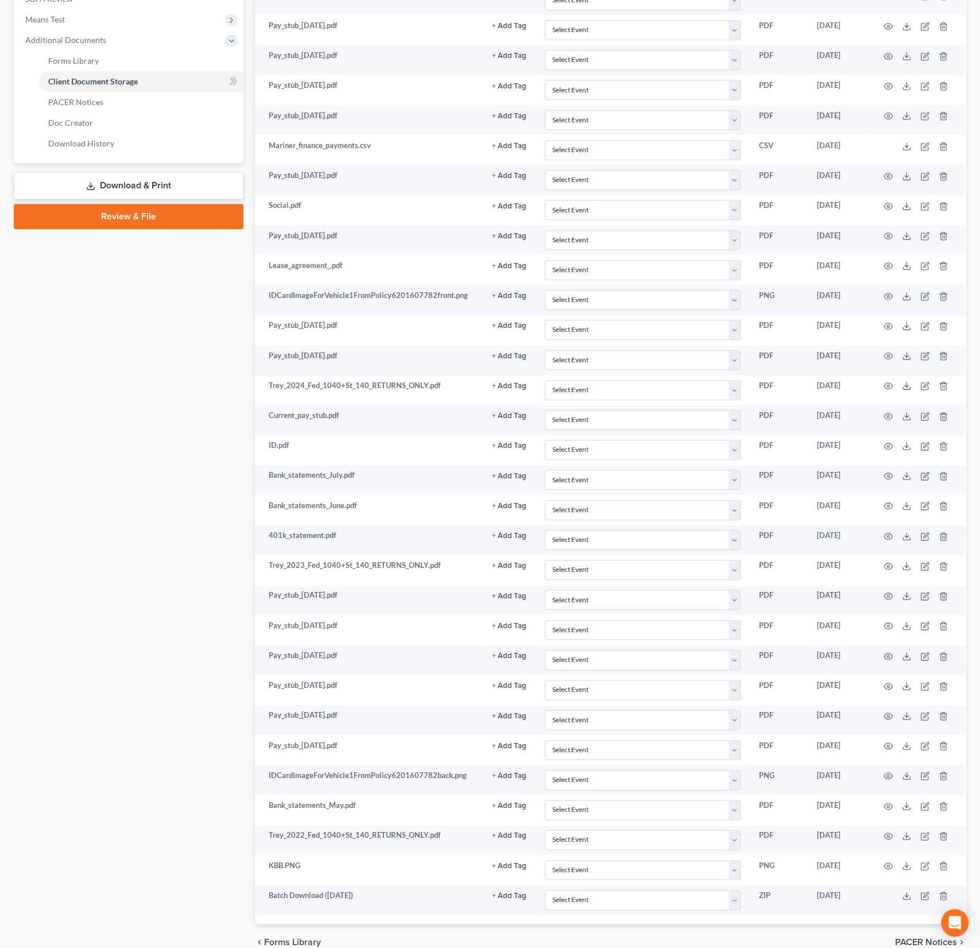
scroll to position [483, 0]
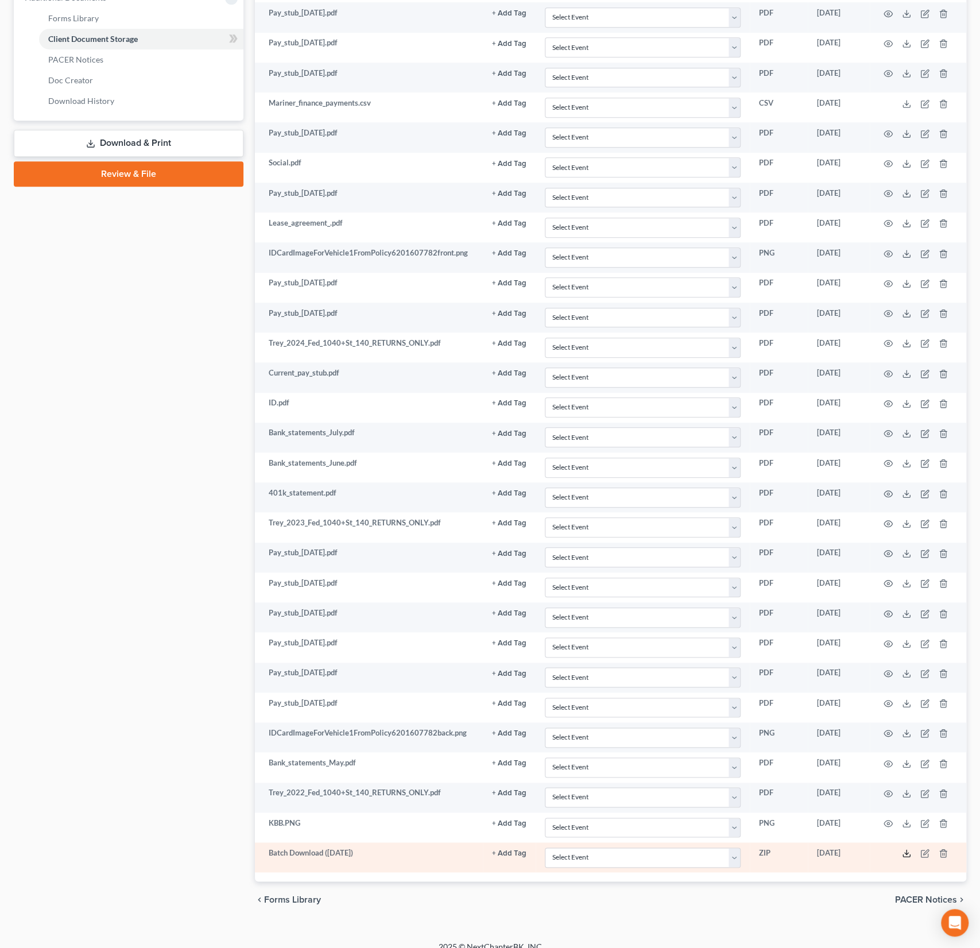
click at [905, 853] on polyline at bounding box center [907, 854] width 4 height 2
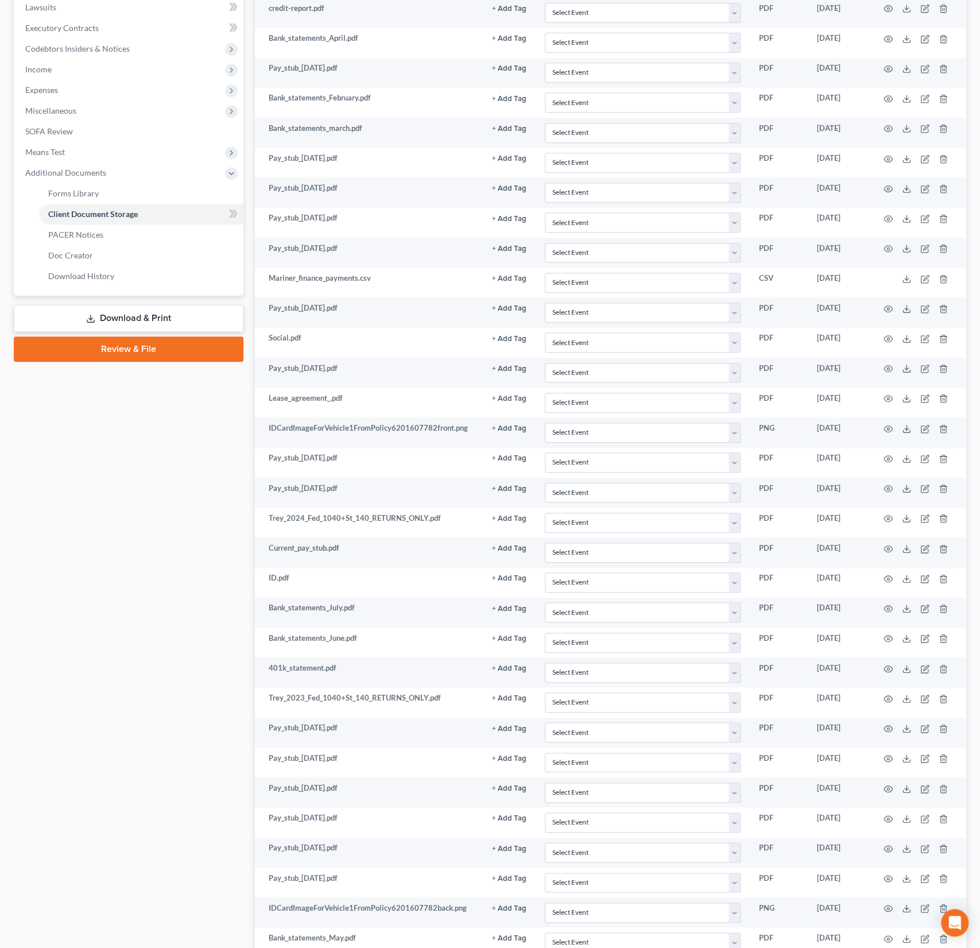
scroll to position [0, 0]
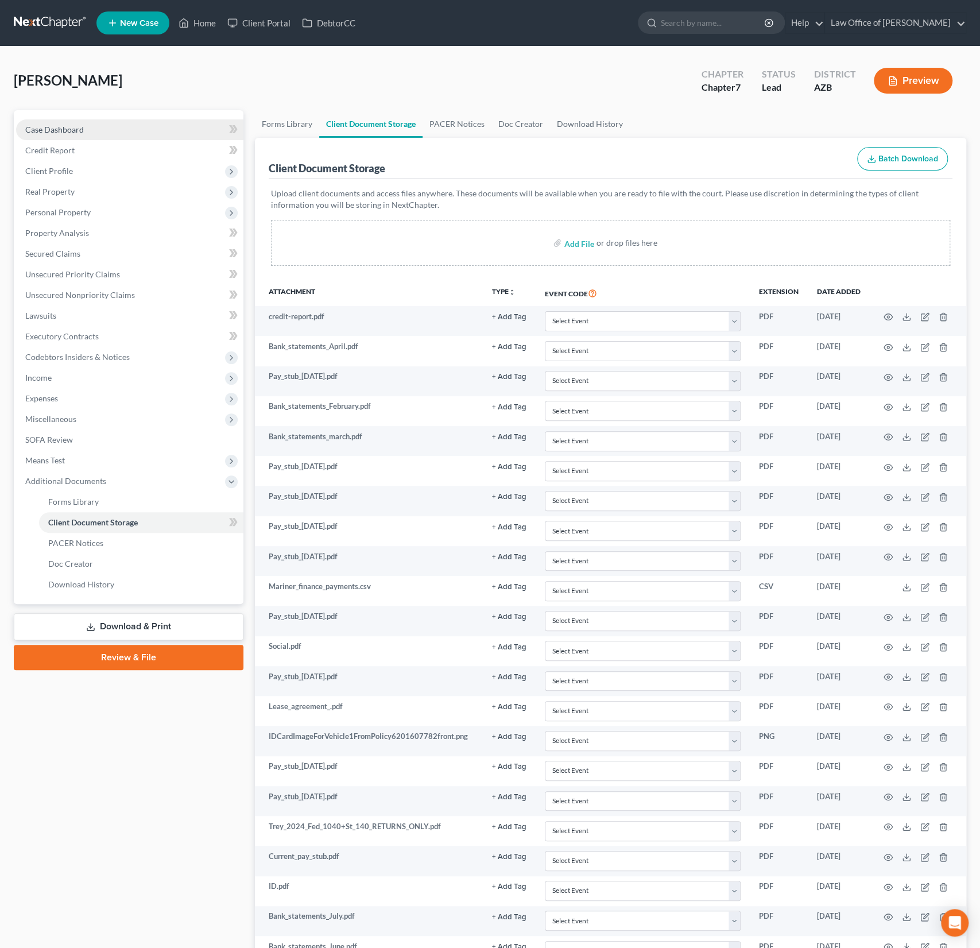
click at [44, 131] on span "Case Dashboard" at bounding box center [54, 130] width 59 height 10
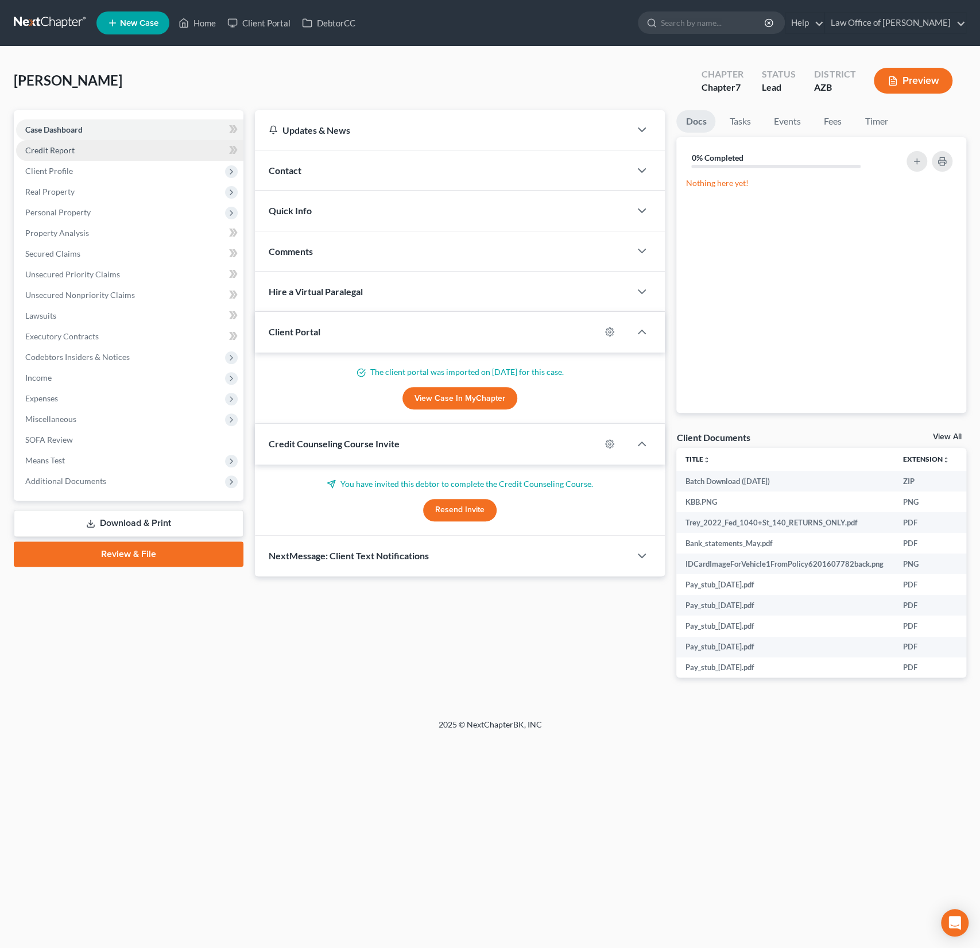
click at [47, 148] on span "Credit Report" at bounding box center [49, 150] width 49 height 10
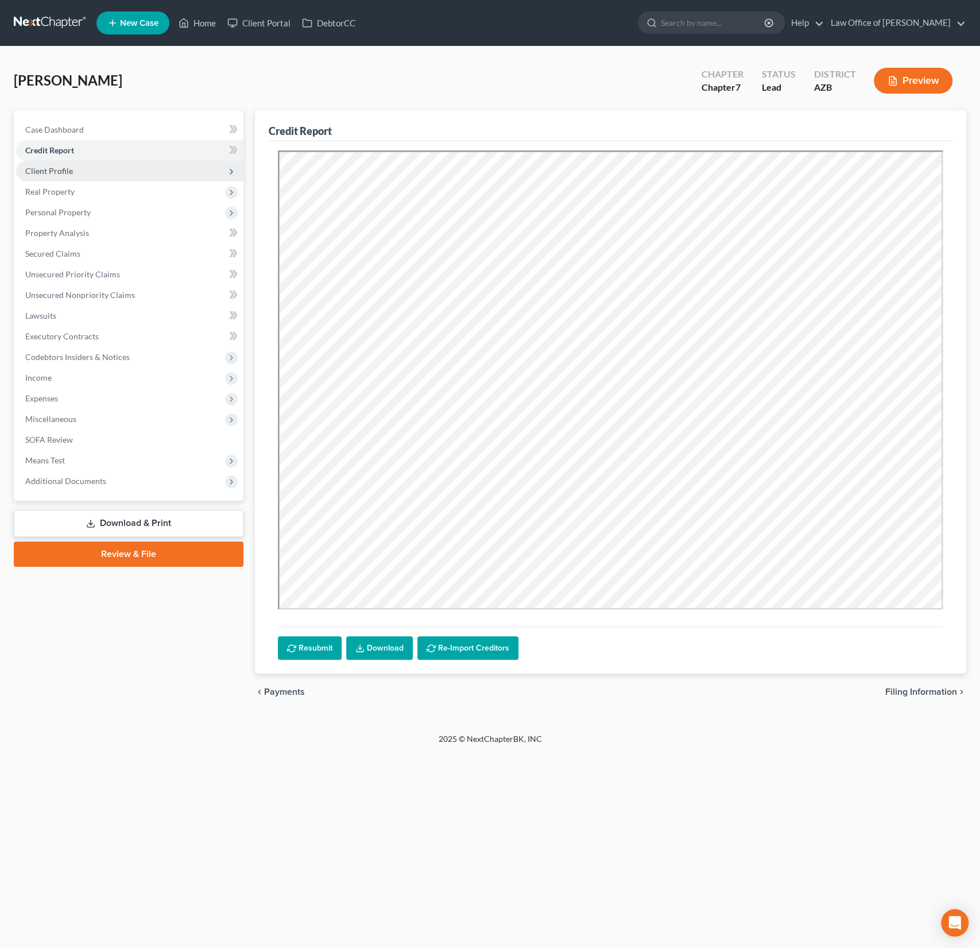
click at [71, 172] on span "Client Profile" at bounding box center [49, 171] width 48 height 10
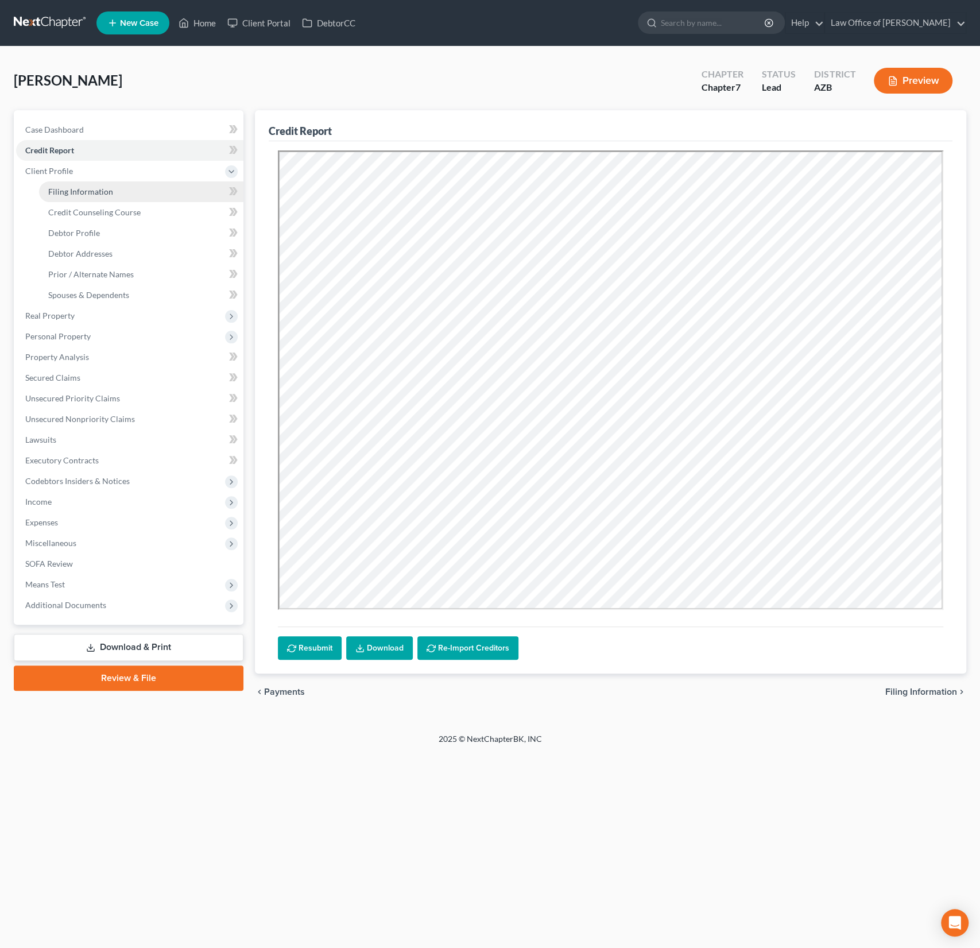
click at [79, 185] on link "Filing Information" at bounding box center [141, 191] width 204 height 21
select select "1"
select select "0"
select select "3"
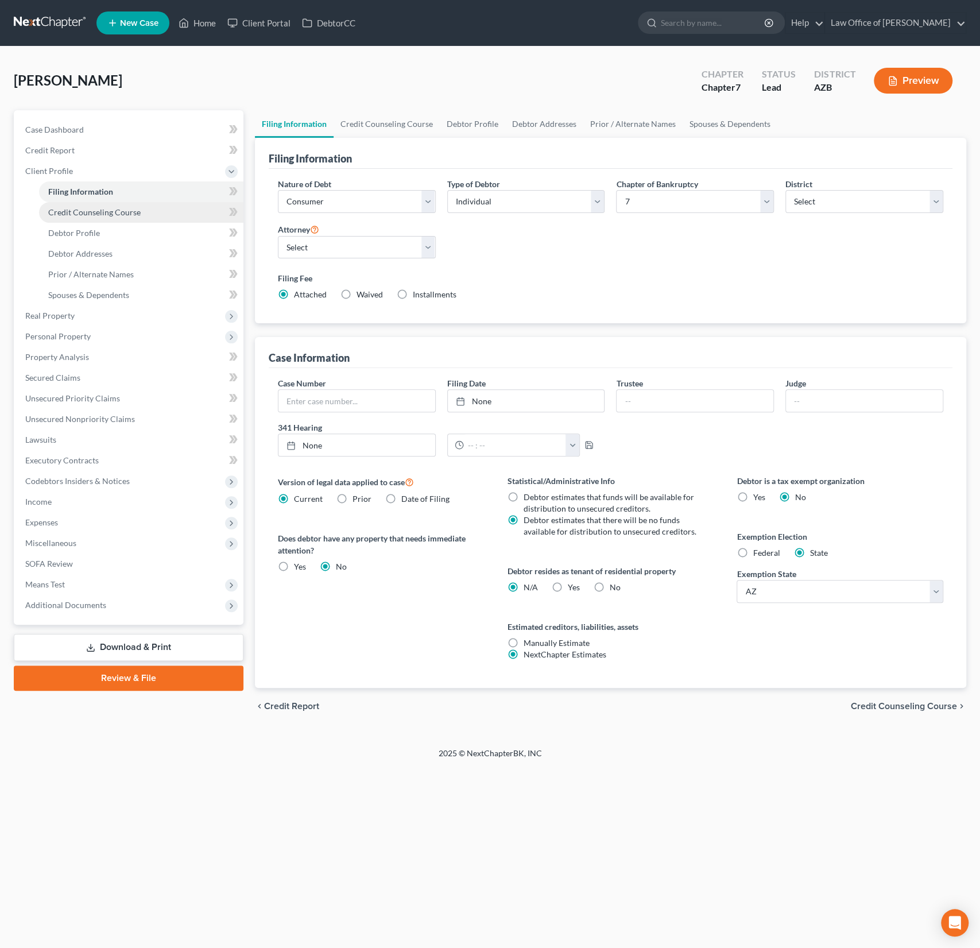
click at [79, 210] on span "Credit Counseling Course" at bounding box center [94, 212] width 92 height 10
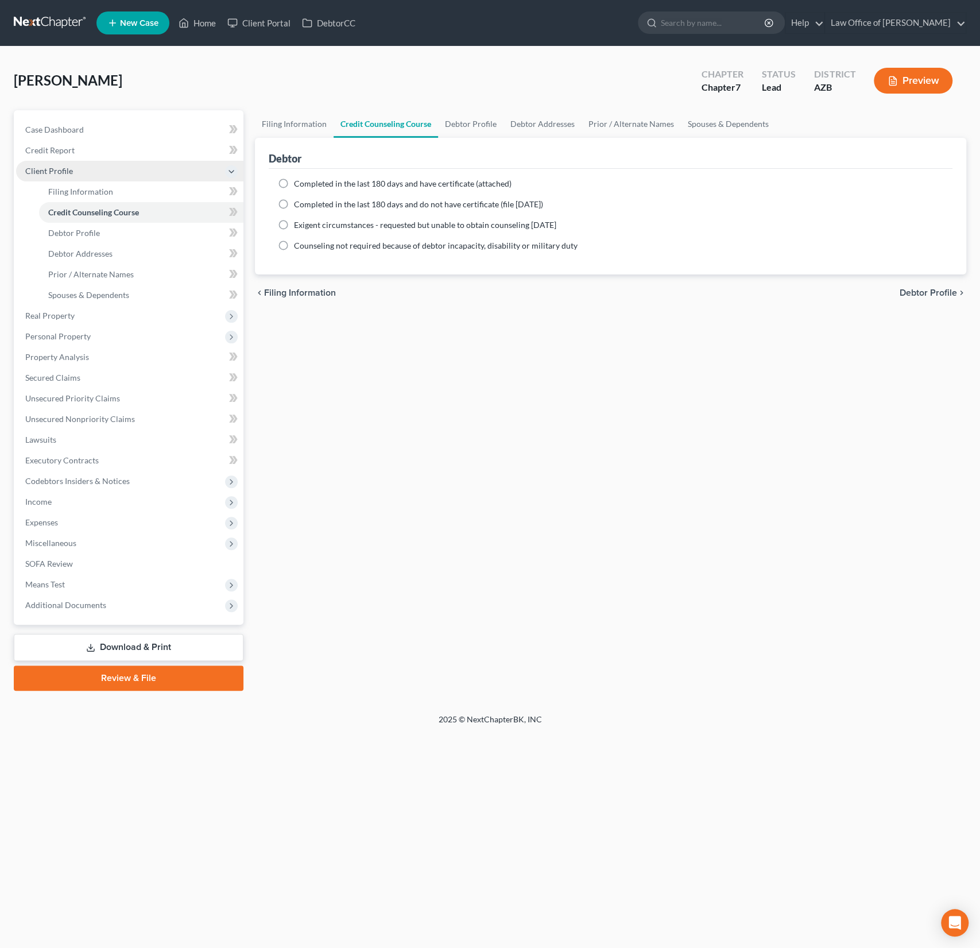
click at [55, 171] on span "Client Profile" at bounding box center [49, 171] width 48 height 10
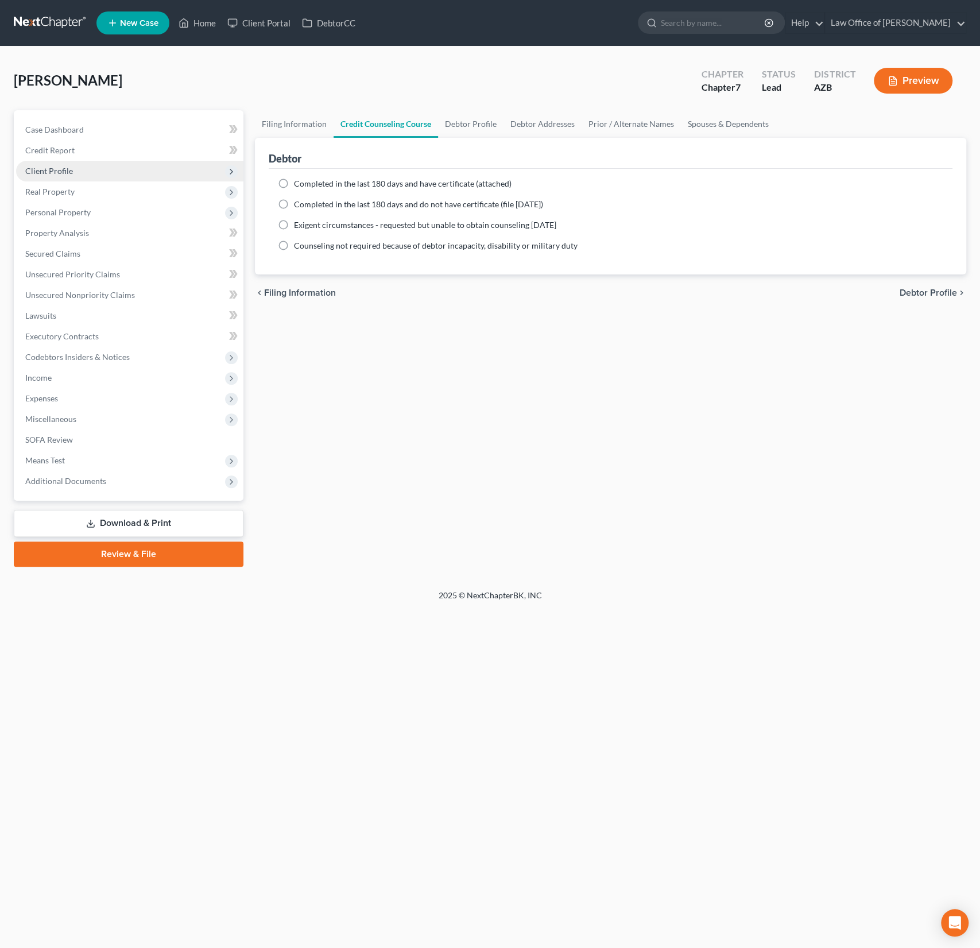
click at [63, 172] on span "Client Profile" at bounding box center [49, 171] width 48 height 10
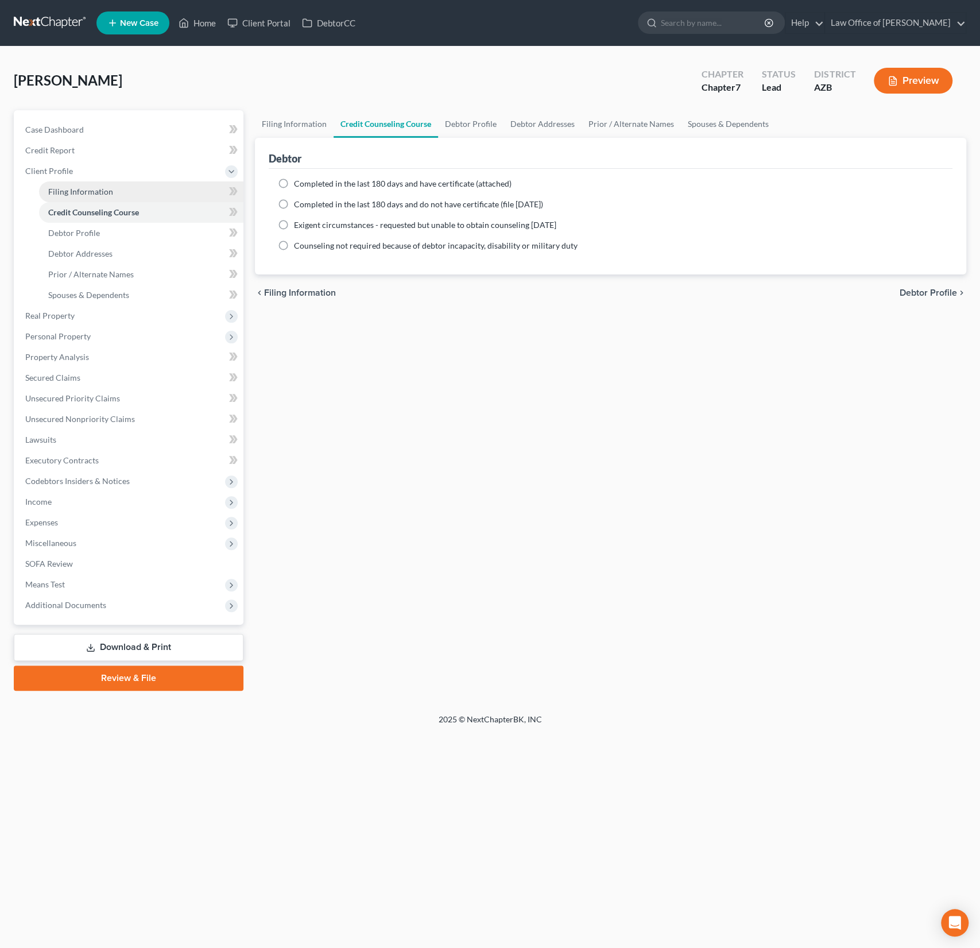
click at [83, 188] on span "Filing Information" at bounding box center [80, 192] width 65 height 10
select select "1"
select select "0"
select select "4"
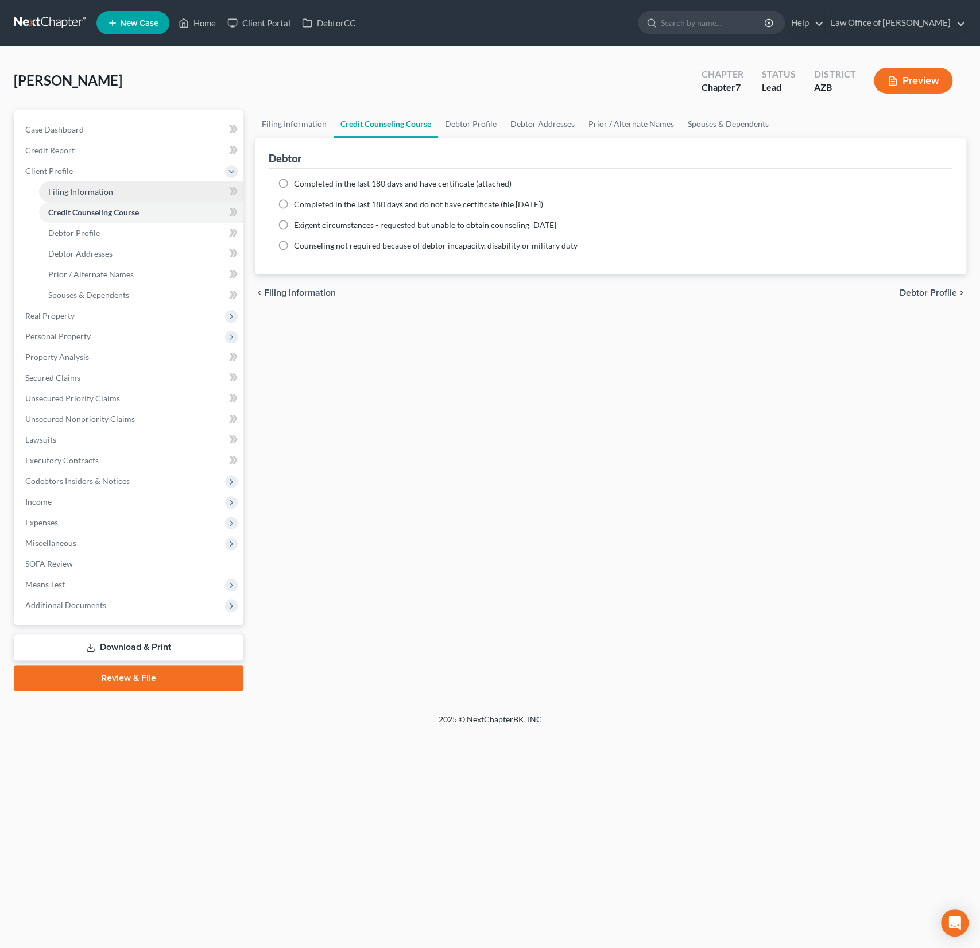
select select "0"
select select "3"
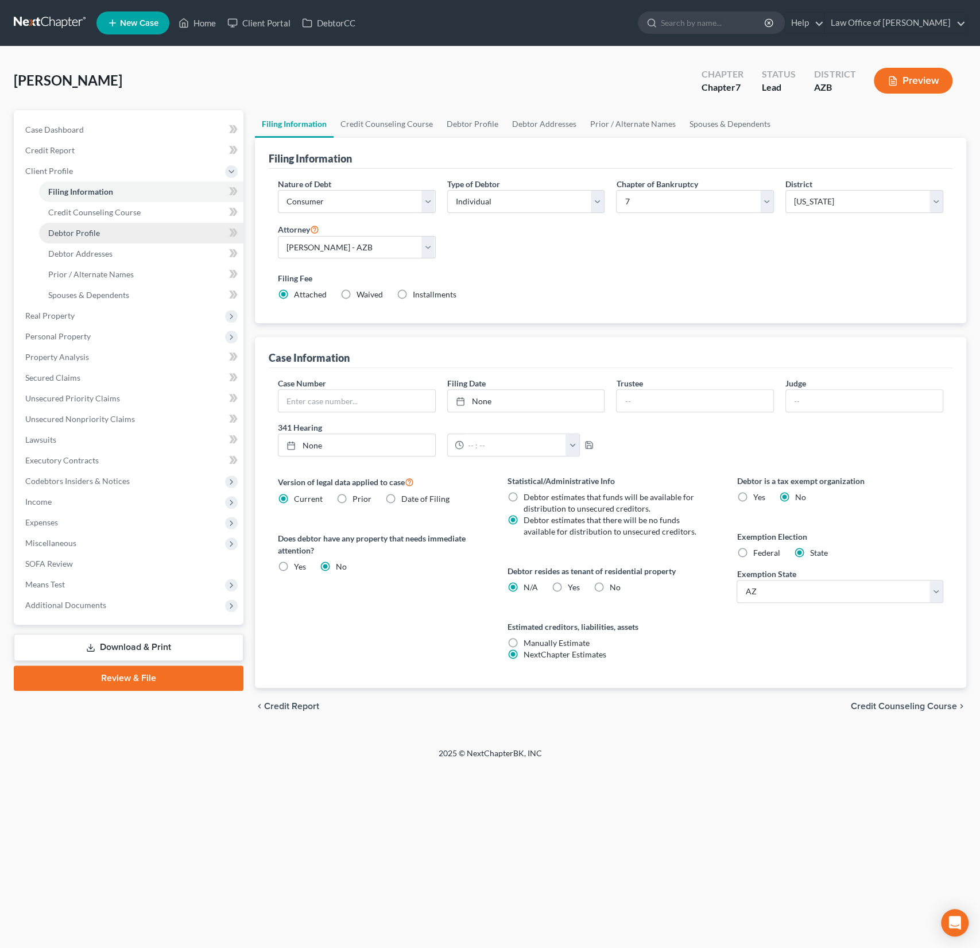
click at [90, 236] on span "Debtor Profile" at bounding box center [74, 233] width 52 height 10
select select "0"
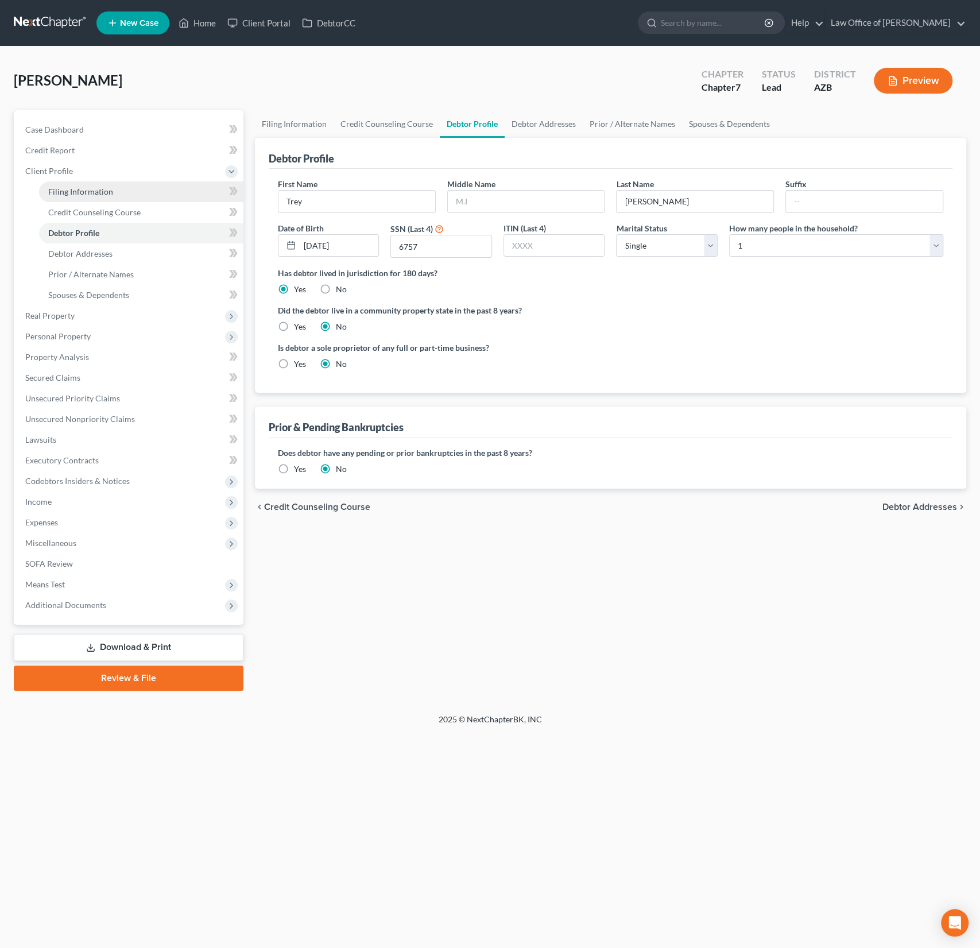
click at [81, 189] on span "Filing Information" at bounding box center [80, 192] width 65 height 10
select select "1"
select select "0"
select select "4"
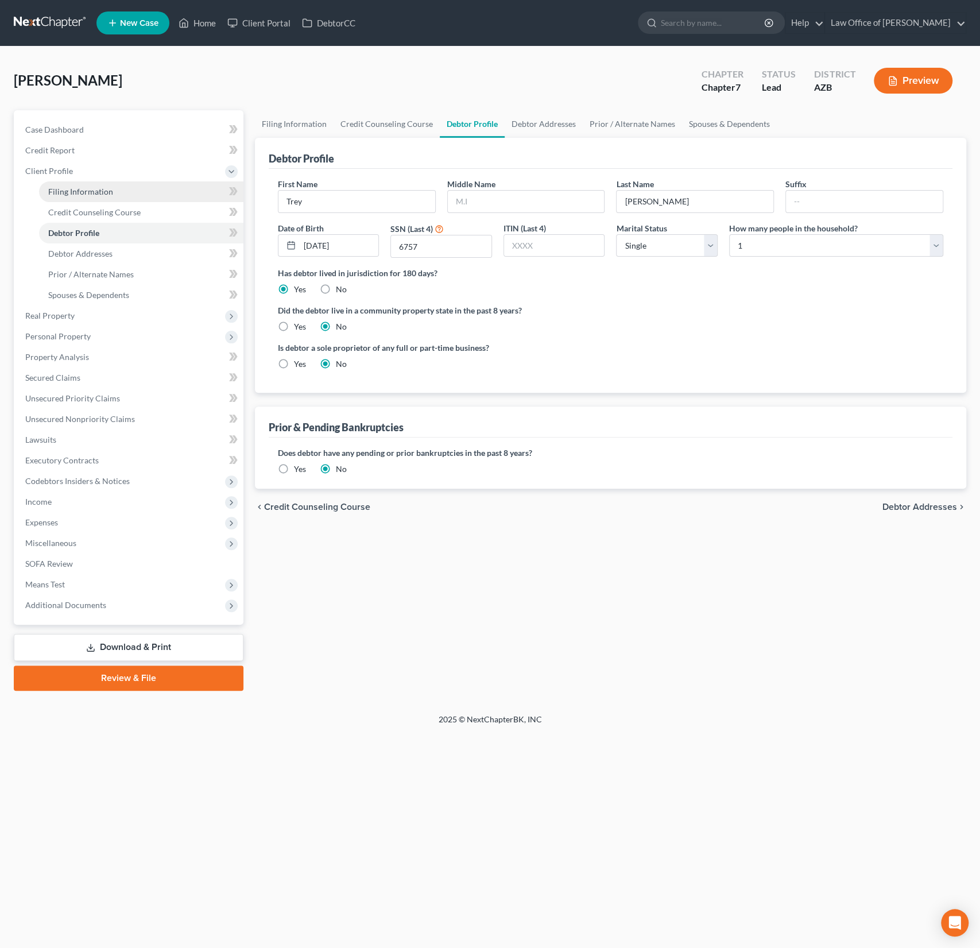
select select "0"
select select "3"
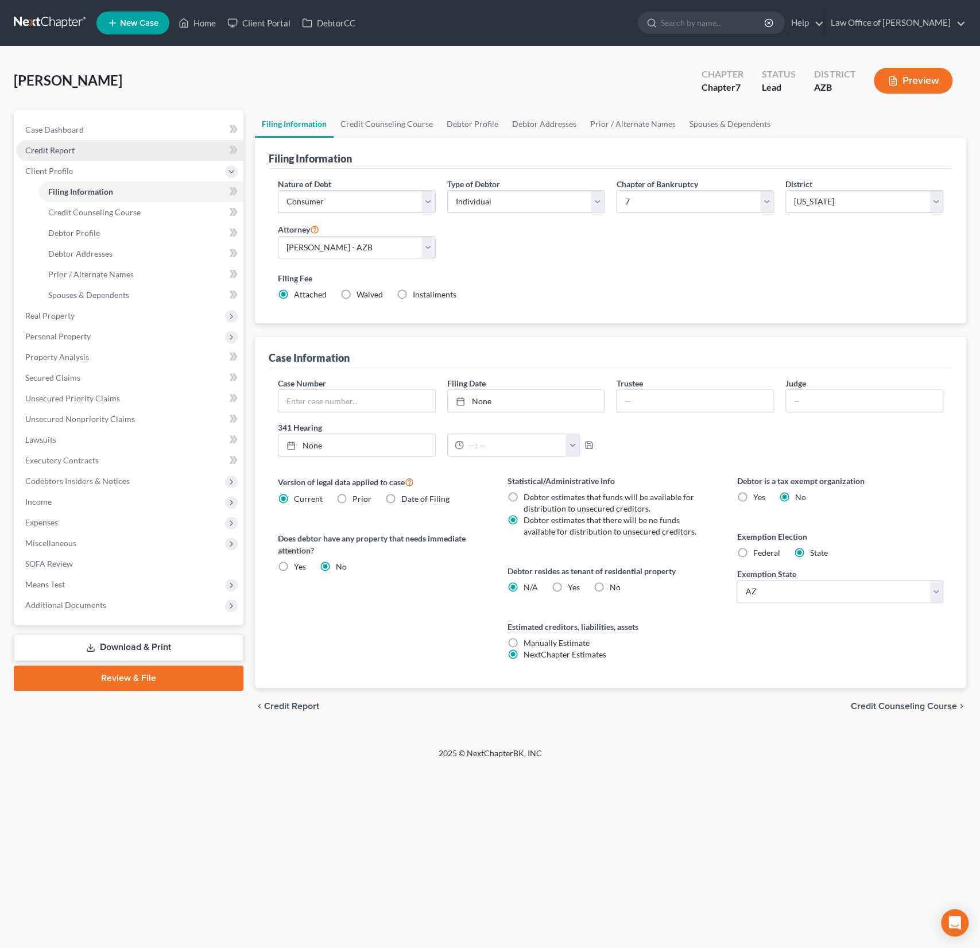
click at [54, 140] on link "Credit Report" at bounding box center [129, 150] width 227 height 21
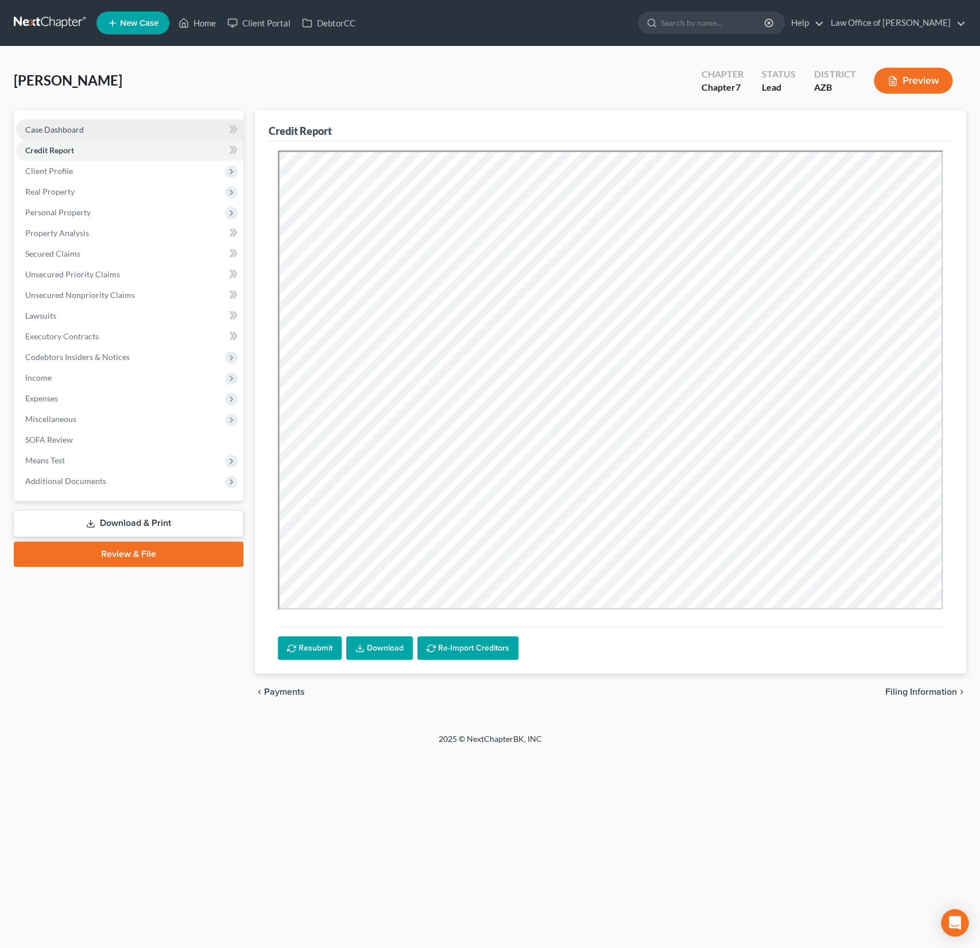
click at [53, 133] on span "Case Dashboard" at bounding box center [54, 130] width 59 height 10
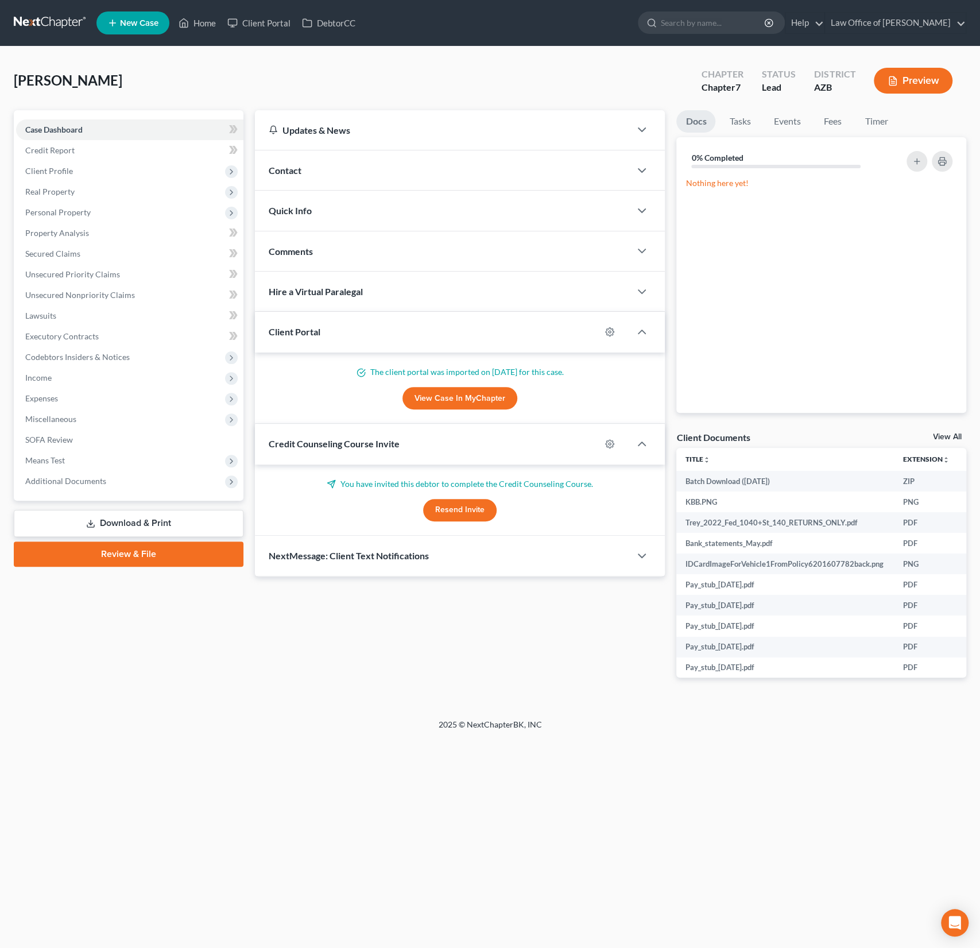
click at [462, 513] on button "Resend Invite" at bounding box center [459, 510] width 73 height 23
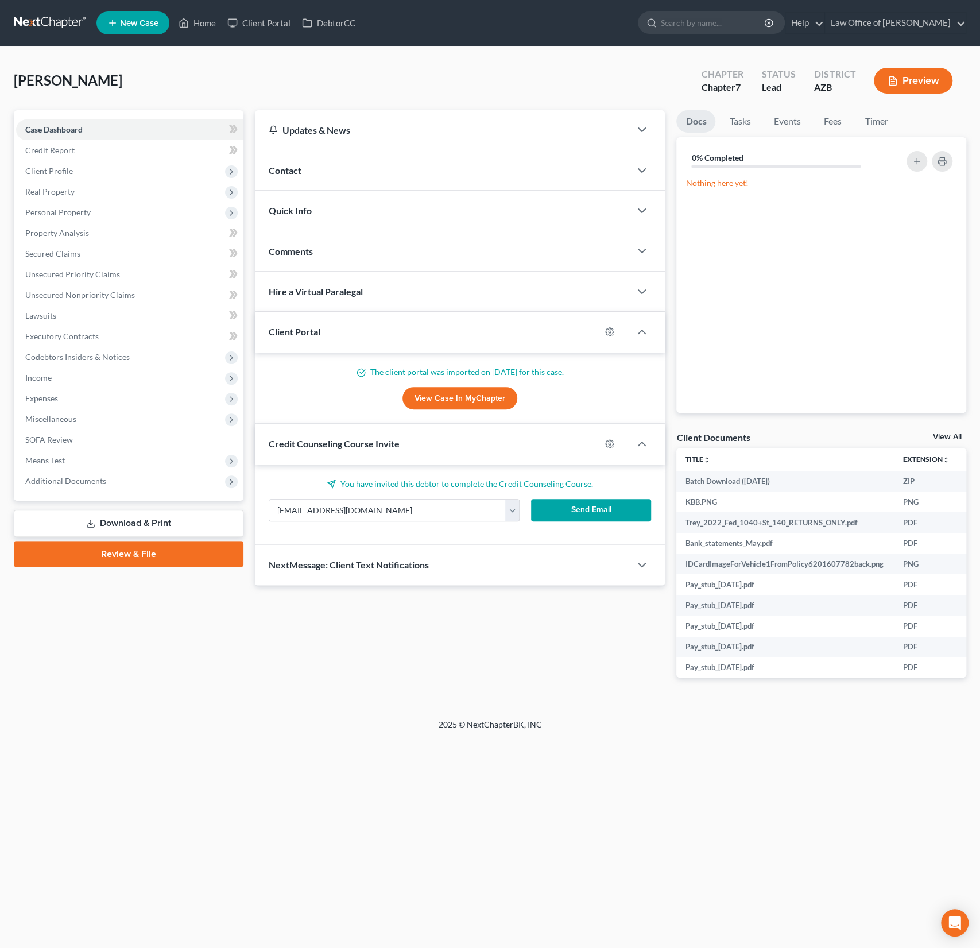
click at [590, 504] on button "Send Email" at bounding box center [591, 510] width 120 height 23
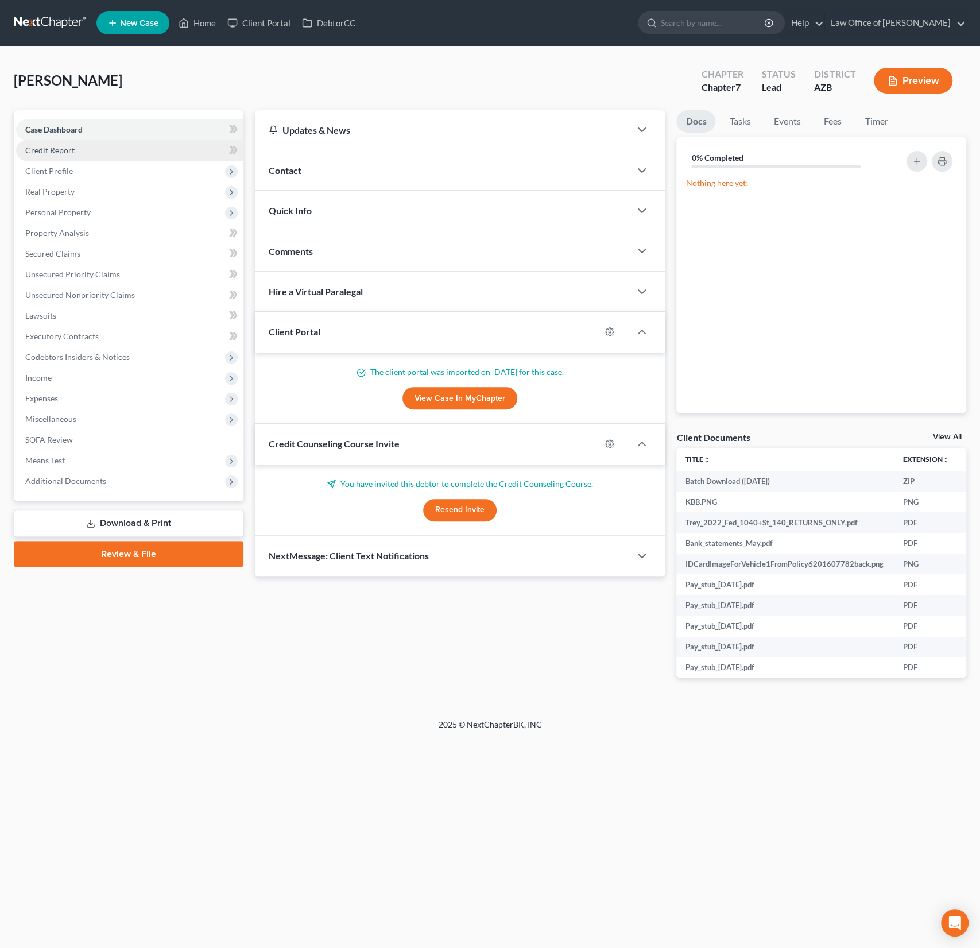
click at [69, 150] on span "Credit Report" at bounding box center [49, 150] width 49 height 10
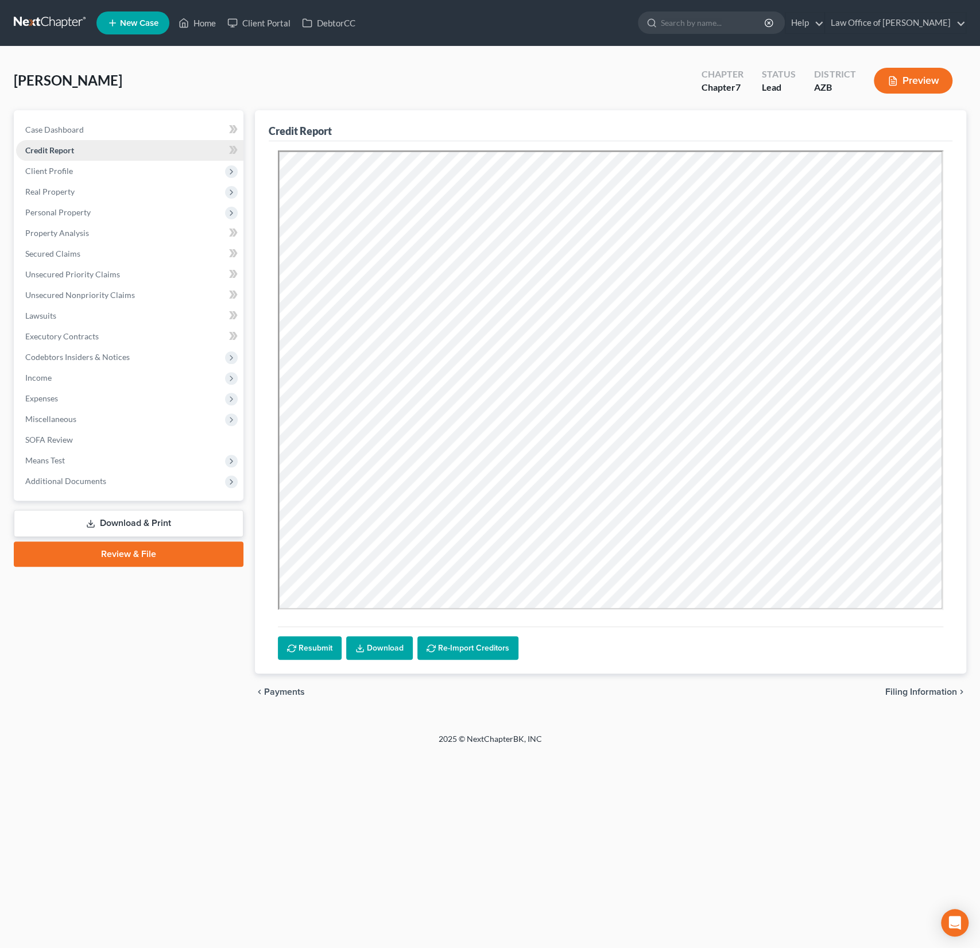
click at [66, 157] on link "Credit Report" at bounding box center [129, 150] width 227 height 21
click at [63, 166] on span "Client Profile" at bounding box center [49, 171] width 48 height 10
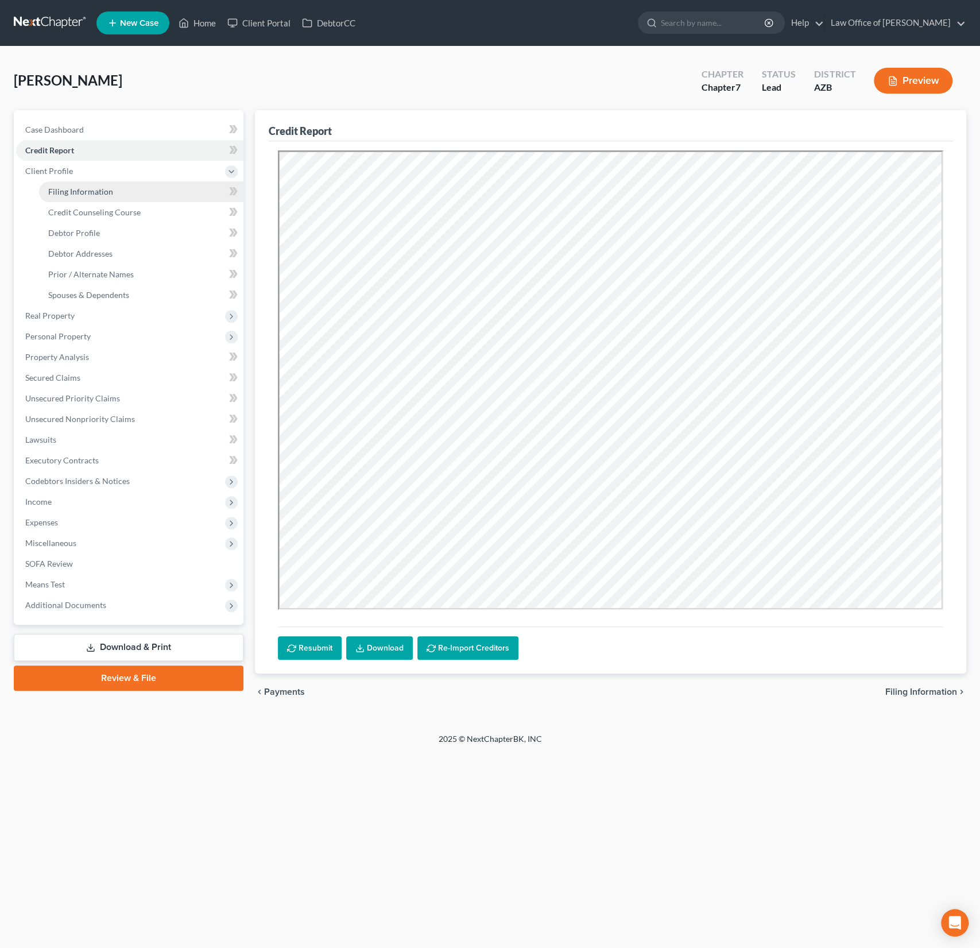
click at [72, 187] on span "Filing Information" at bounding box center [80, 192] width 65 height 10
select select "1"
select select "0"
select select "4"
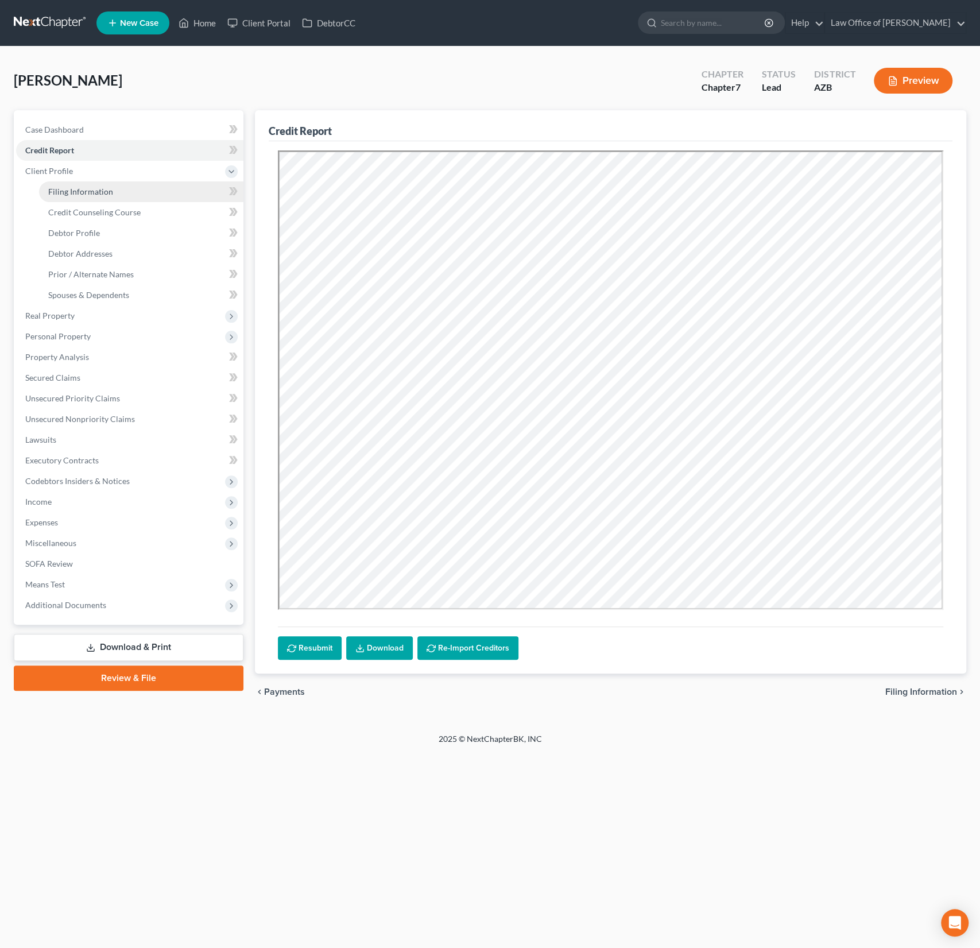
select select "0"
select select "3"
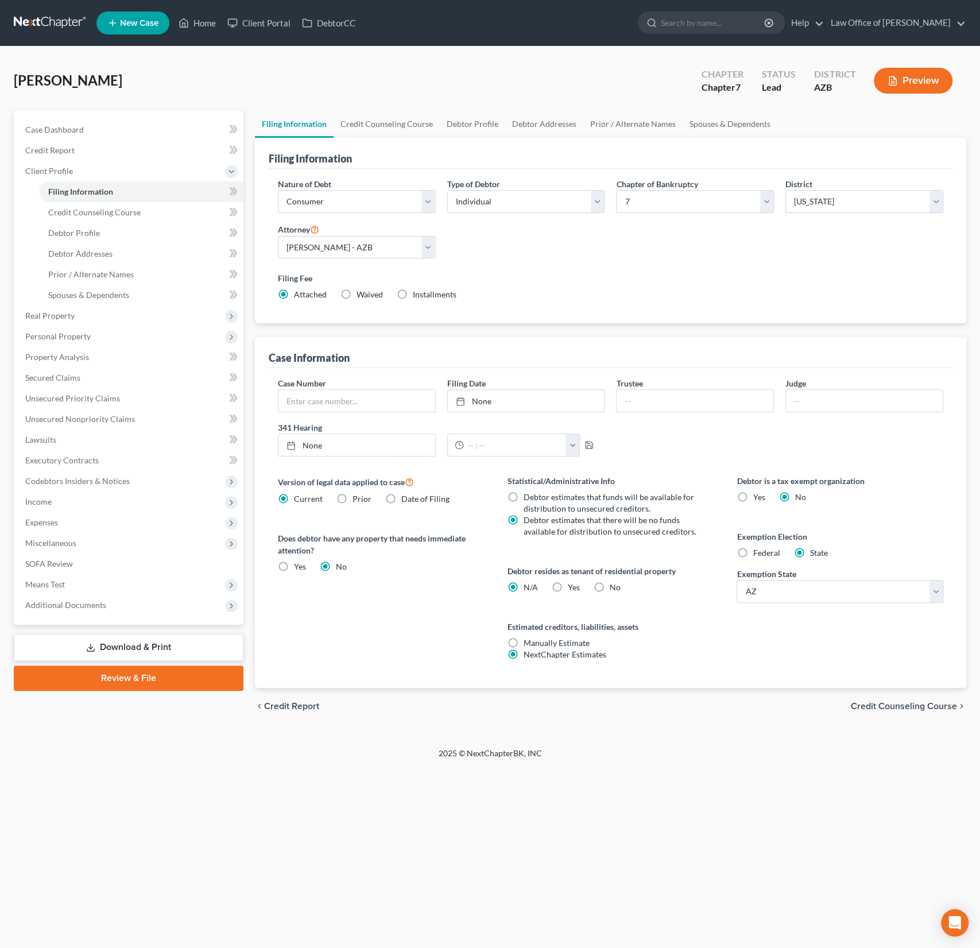
click at [568, 586] on label "Yes Yes" at bounding box center [574, 587] width 12 height 11
click at [572, 586] on input "Yes Yes" at bounding box center [575, 585] width 7 height 7
radio input "true"
radio input "false"
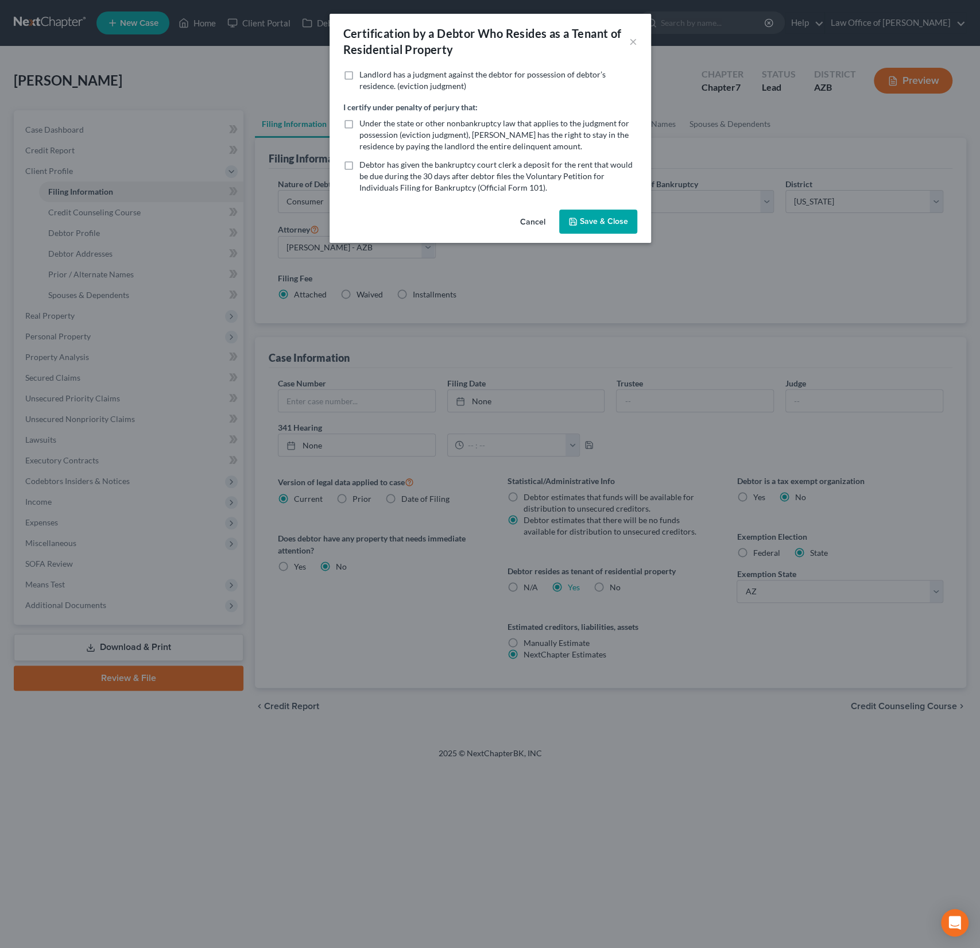
click at [609, 227] on button "Save & Close" at bounding box center [598, 222] width 78 height 24
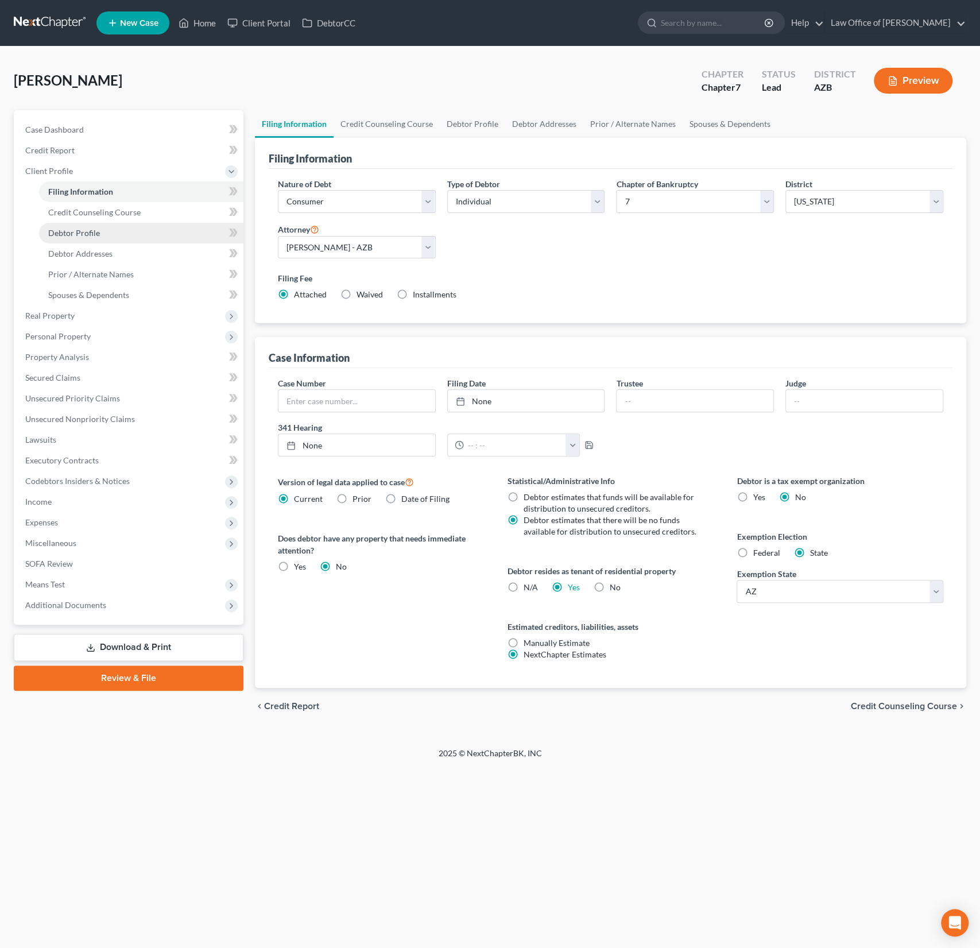
click at [76, 237] on link "Debtor Profile" at bounding box center [141, 233] width 204 height 21
select select "0"
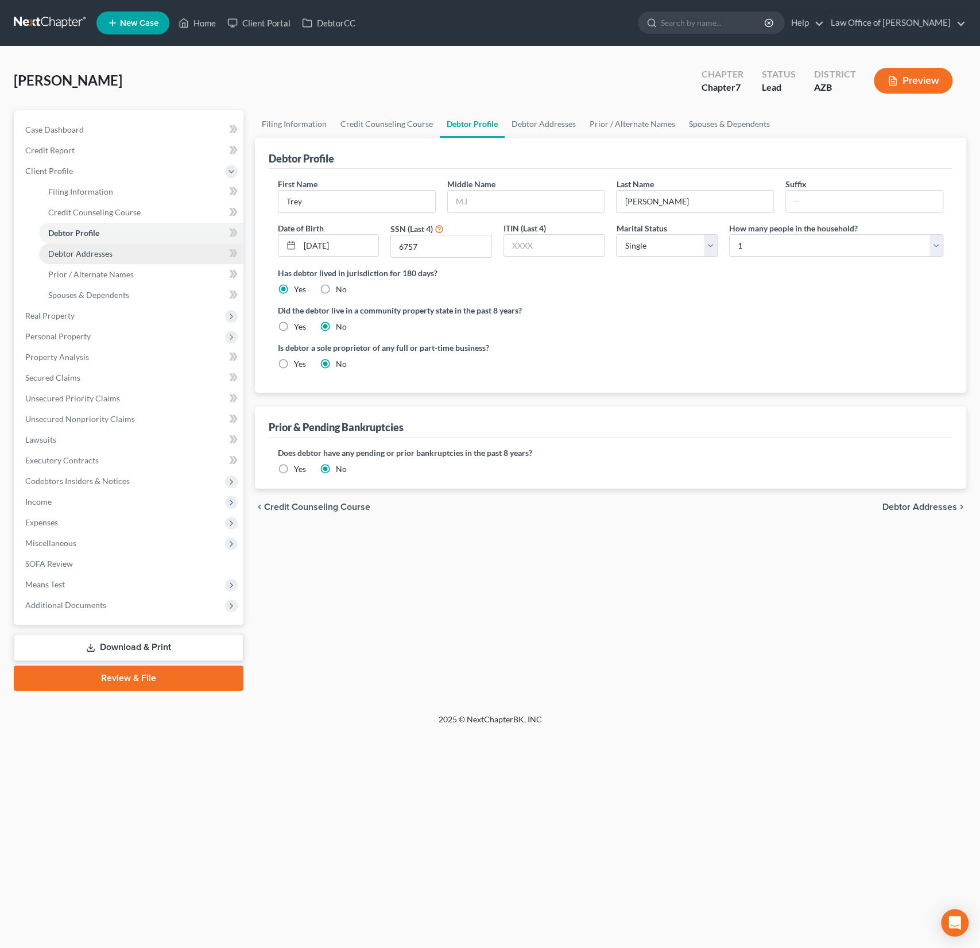
click at [91, 255] on span "Debtor Addresses" at bounding box center [80, 254] width 64 height 10
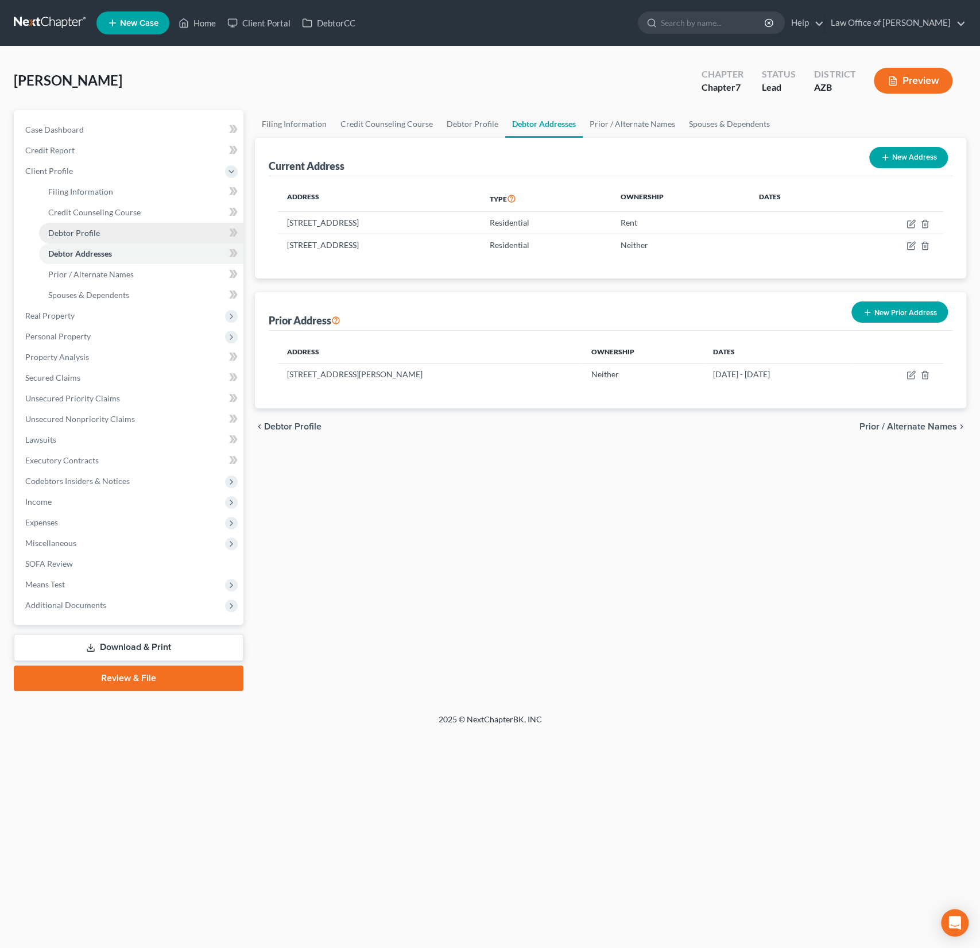
click at [92, 239] on link "Debtor Profile" at bounding box center [141, 233] width 204 height 21
select select "0"
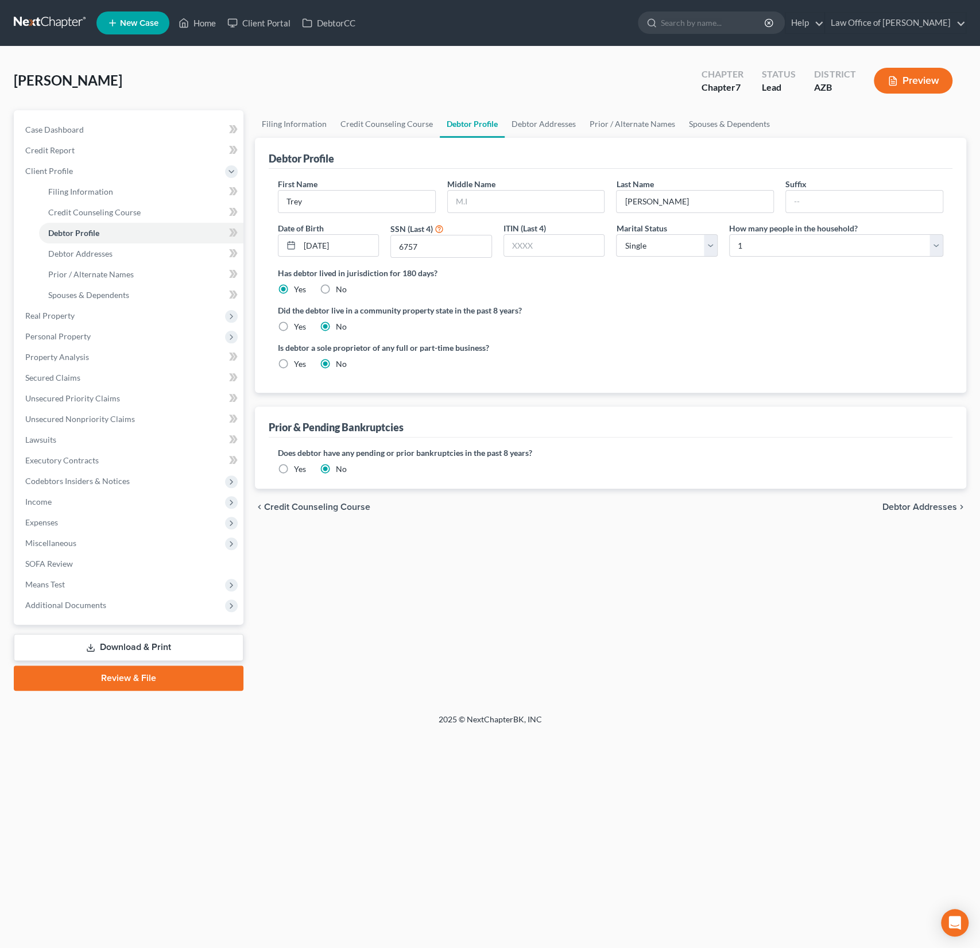
click at [294, 324] on label "Yes" at bounding box center [300, 326] width 12 height 11
click at [299, 324] on input "Yes" at bounding box center [302, 324] width 7 height 7
radio input "true"
radio input "false"
click at [80, 249] on span "Debtor Addresses" at bounding box center [80, 254] width 64 height 10
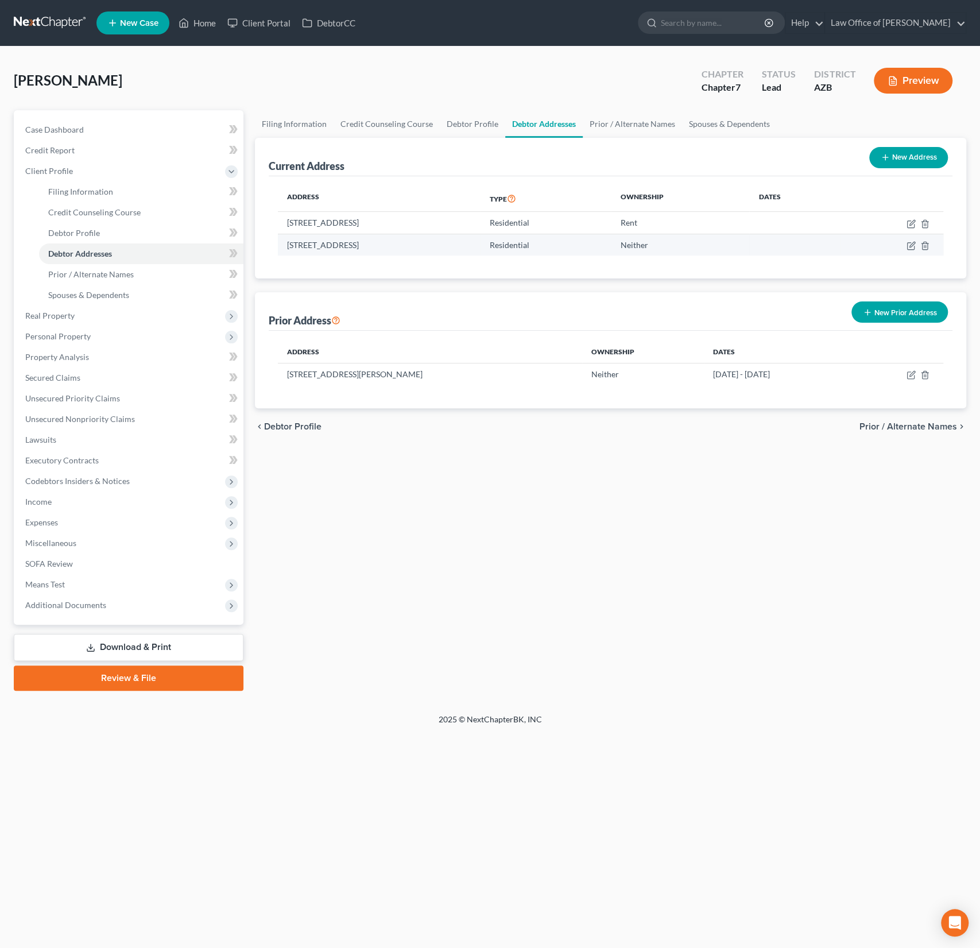
click at [922, 249] on td at bounding box center [891, 245] width 103 height 22
click at [930, 246] on td at bounding box center [891, 245] width 103 height 22
click at [924, 243] on icon "button" at bounding box center [924, 245] width 9 height 9
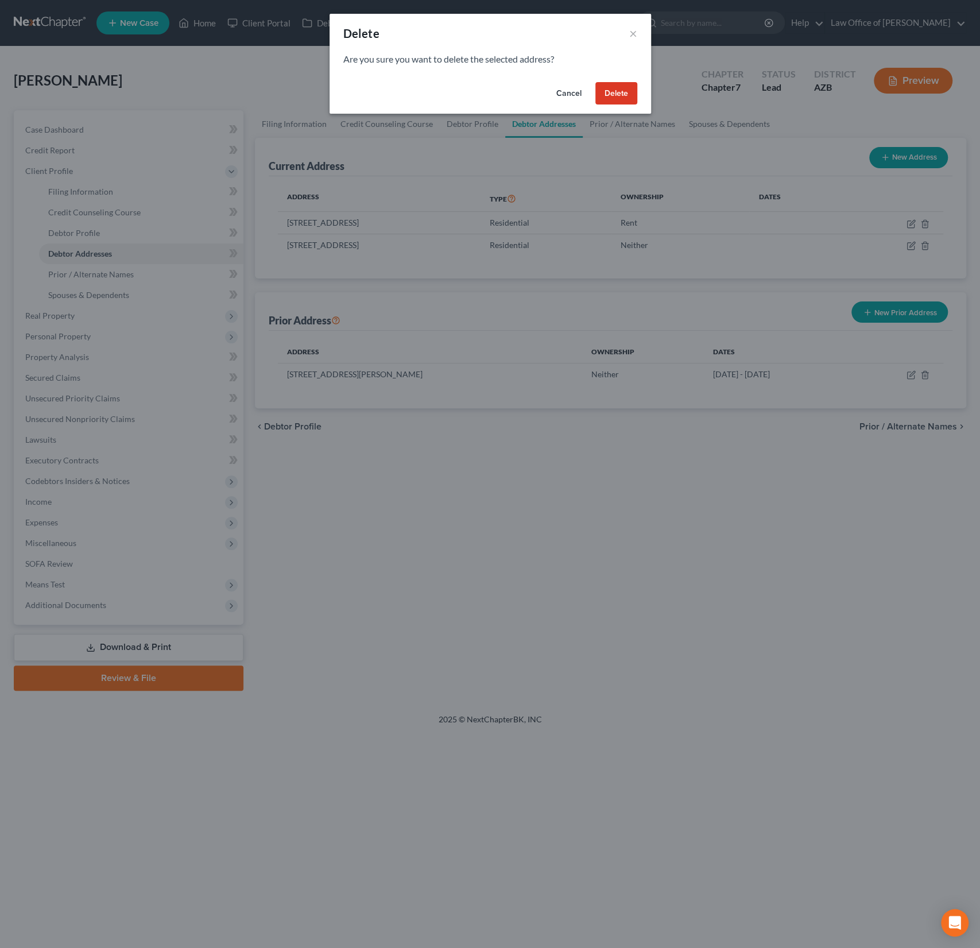
click at [610, 99] on button "Delete" at bounding box center [616, 93] width 42 height 23
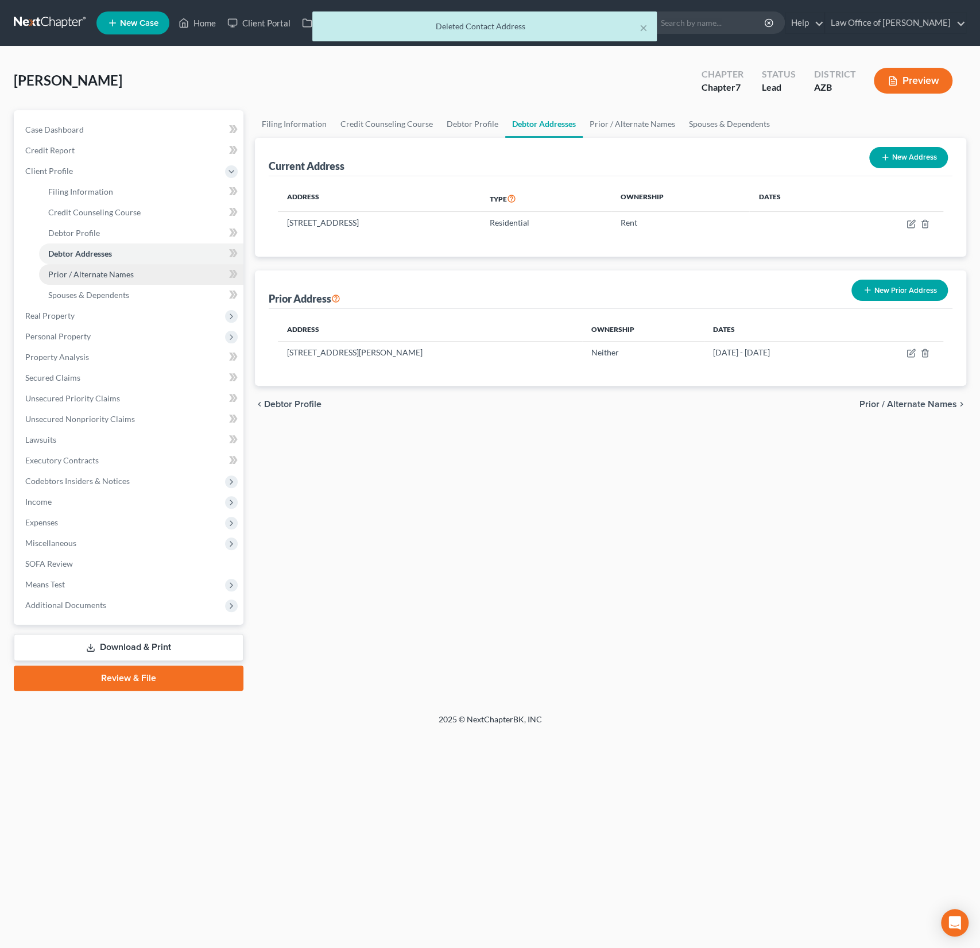
click at [92, 275] on span "Prior / Alternate Names" at bounding box center [91, 274] width 86 height 10
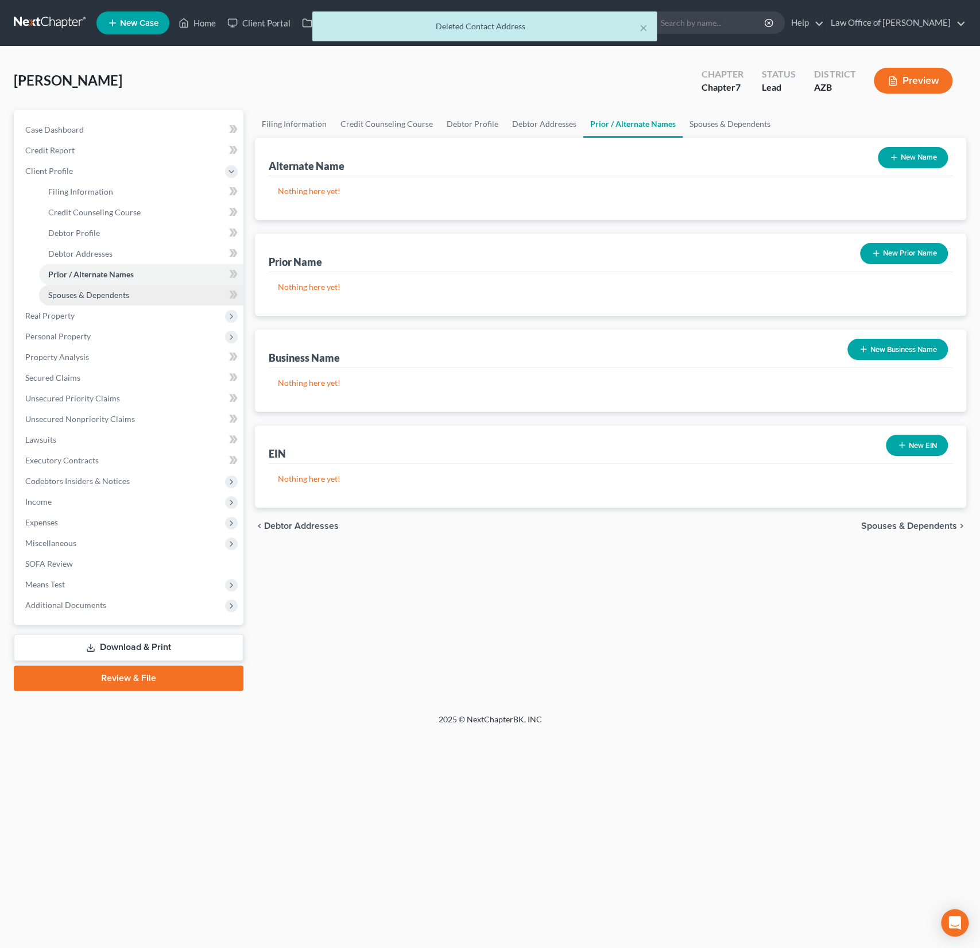
click at [92, 291] on span "Spouses & Dependents" at bounding box center [88, 295] width 81 height 10
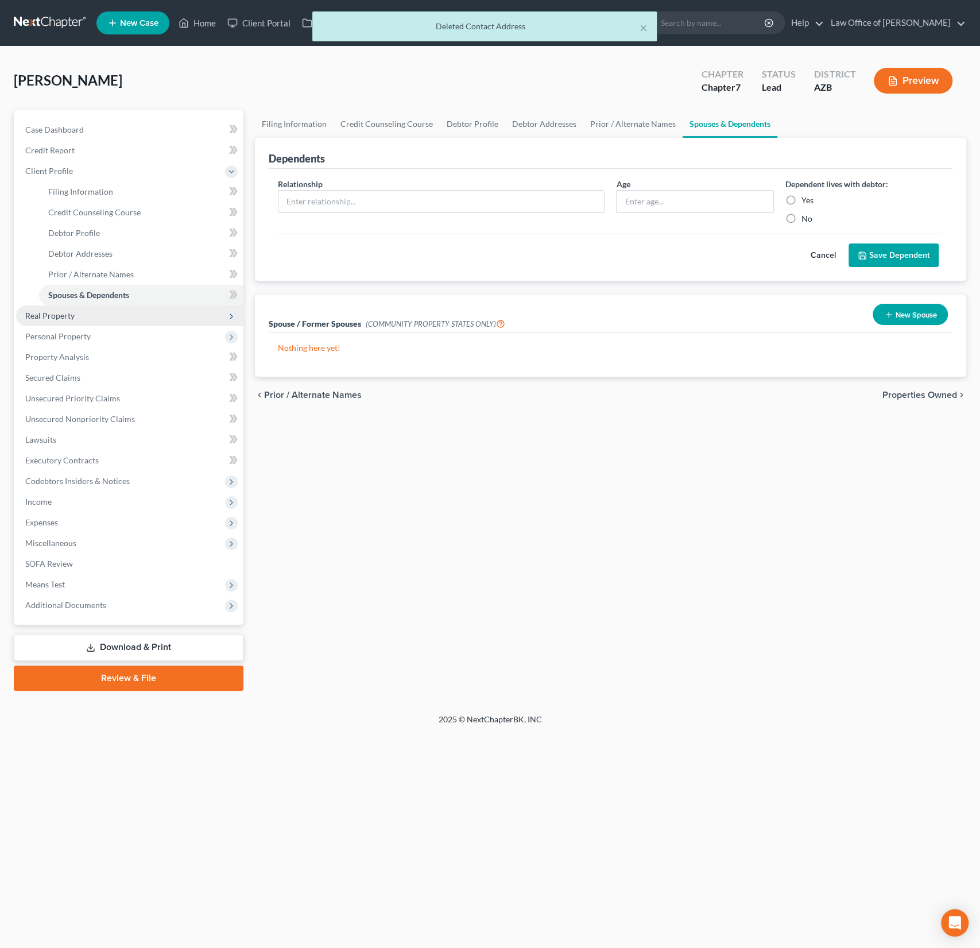
click at [75, 309] on span "Real Property" at bounding box center [129, 315] width 227 height 21
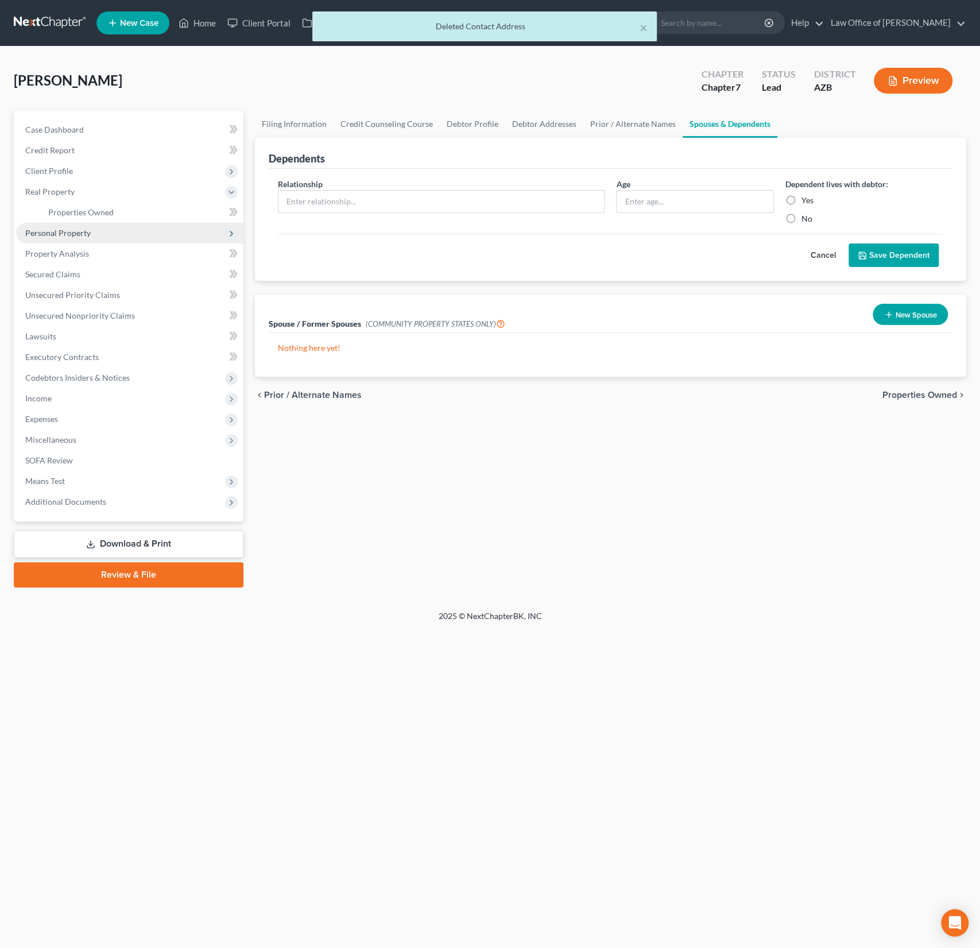
click at [66, 233] on span "Personal Property" at bounding box center [57, 233] width 65 height 10
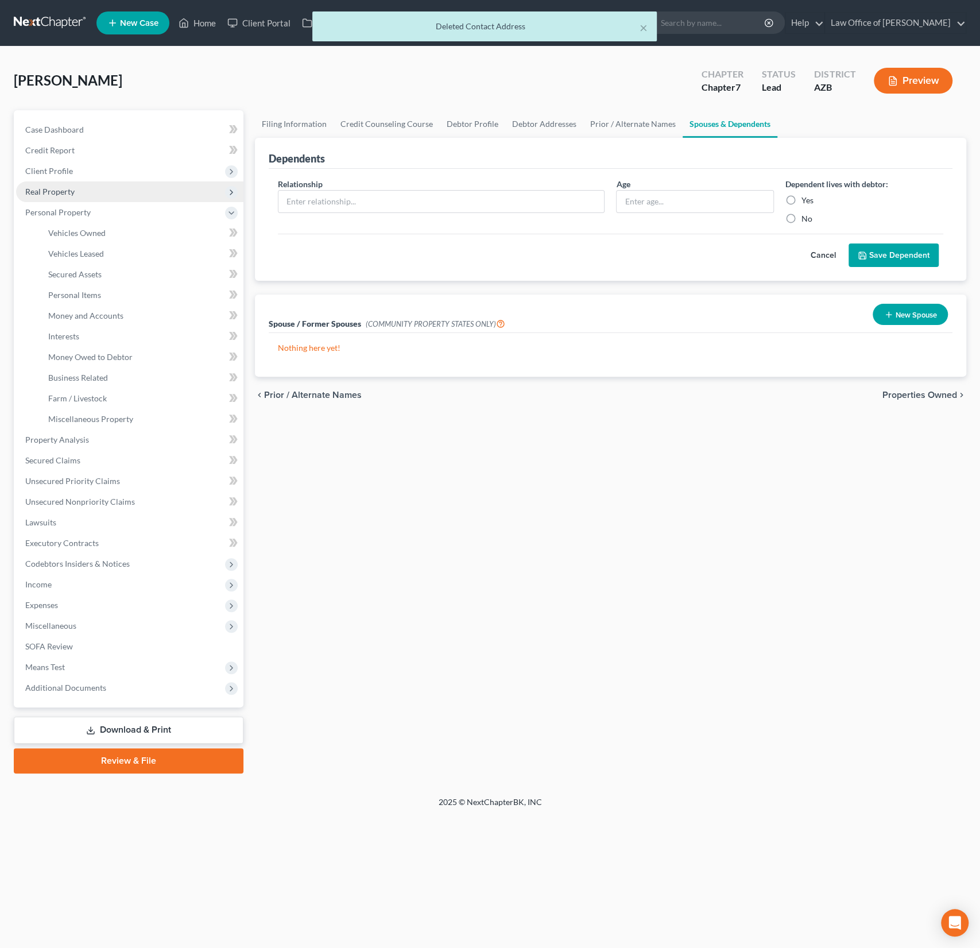
click at [69, 189] on span "Real Property" at bounding box center [49, 192] width 49 height 10
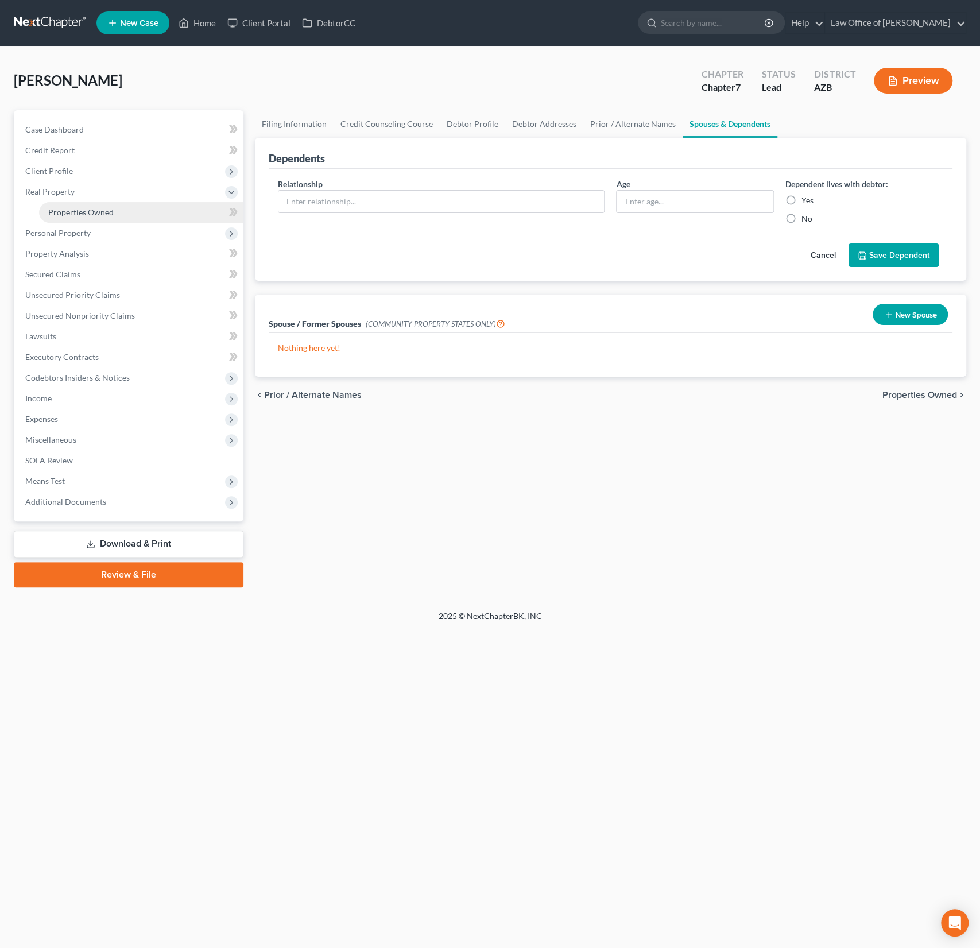
click at [90, 209] on span "Properties Owned" at bounding box center [80, 212] width 65 height 10
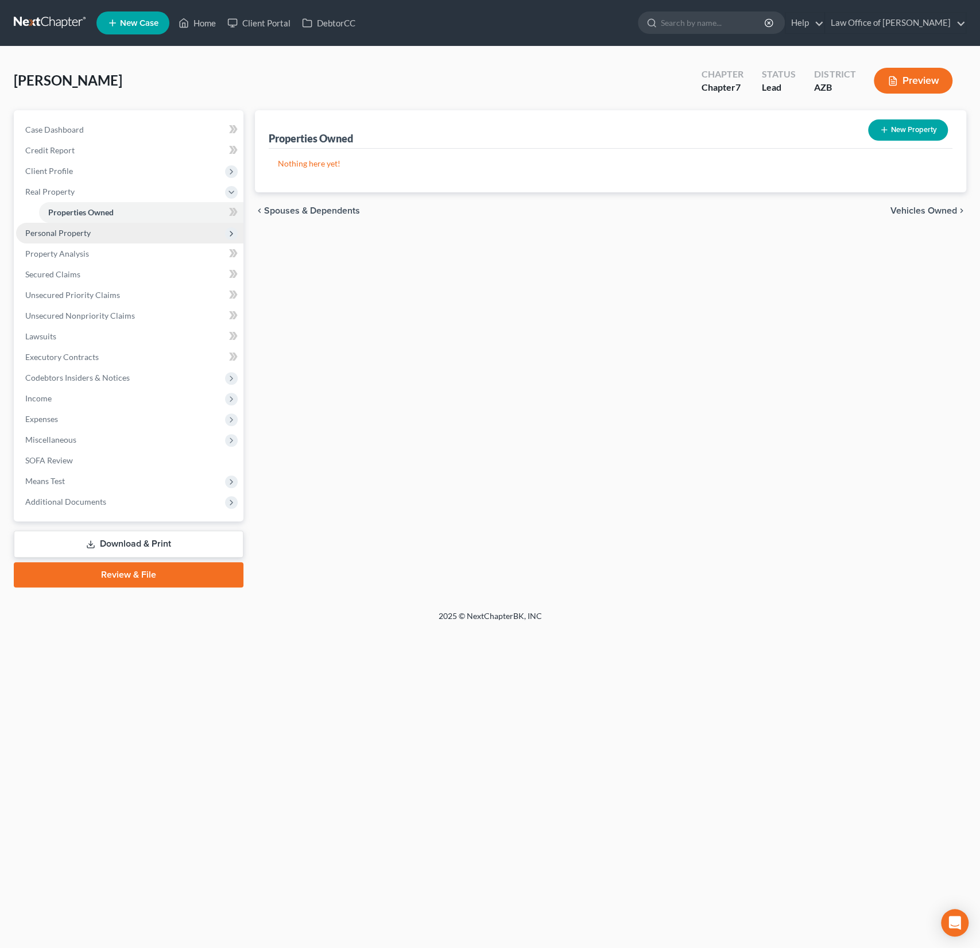
click at [70, 227] on span "Personal Property" at bounding box center [129, 233] width 227 height 21
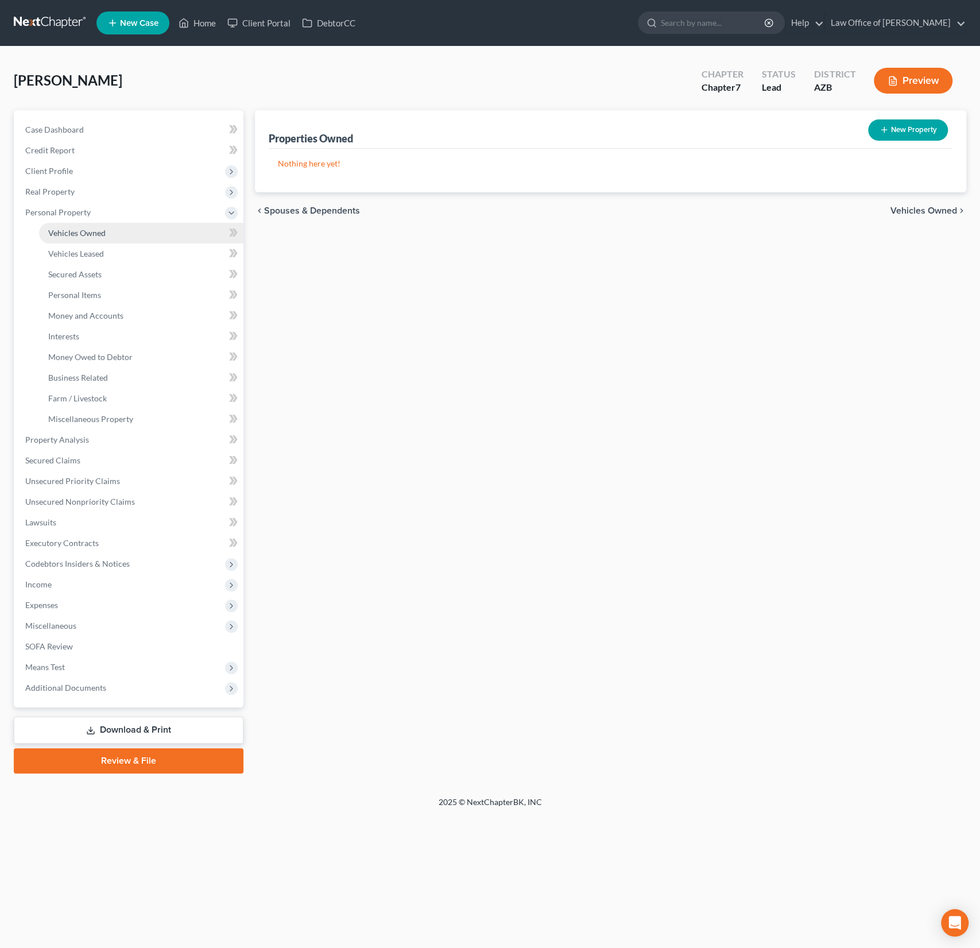
click at [86, 231] on span "Vehicles Owned" at bounding box center [76, 233] width 57 height 10
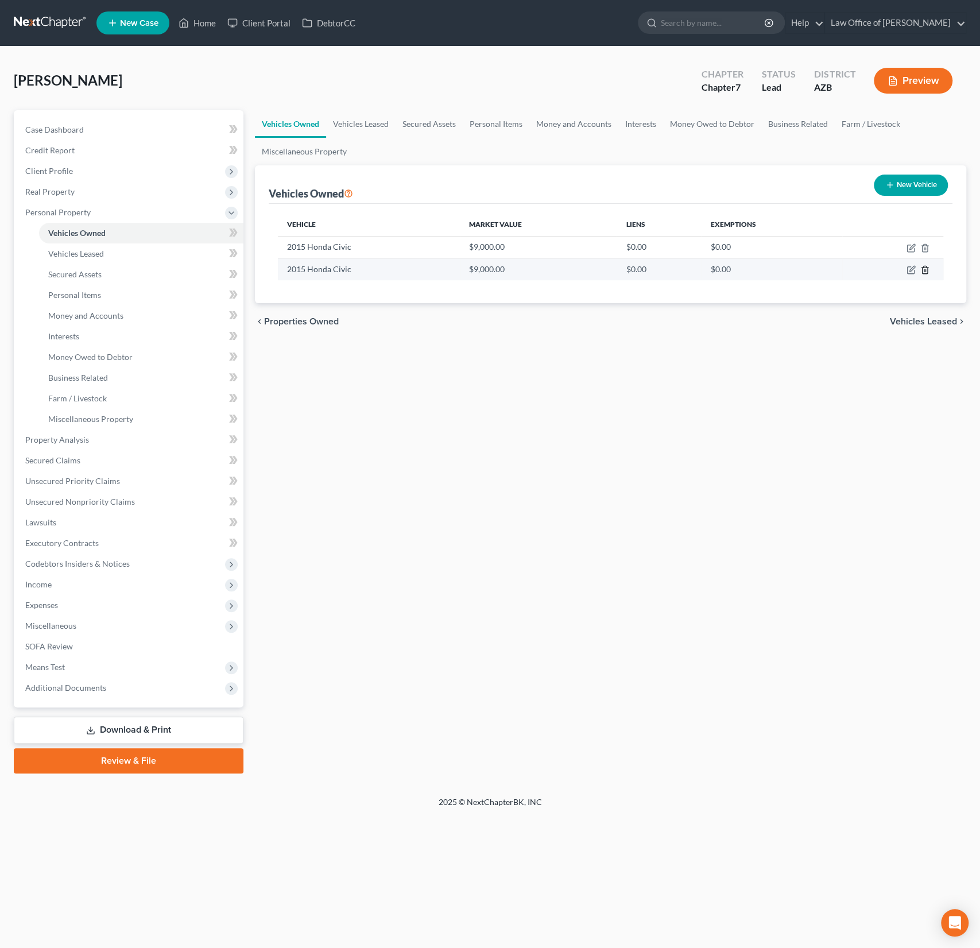
click at [926, 269] on icon "button" at bounding box center [924, 269] width 9 height 9
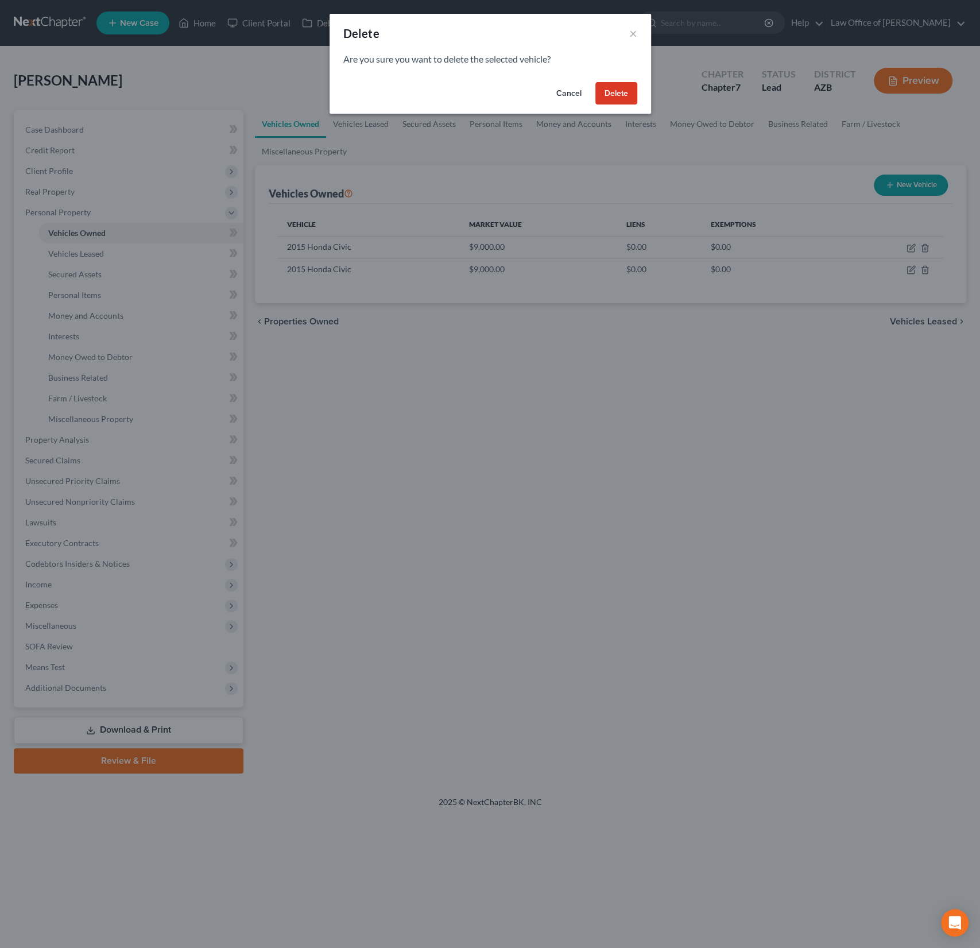
click at [629, 90] on button "Delete" at bounding box center [616, 93] width 42 height 23
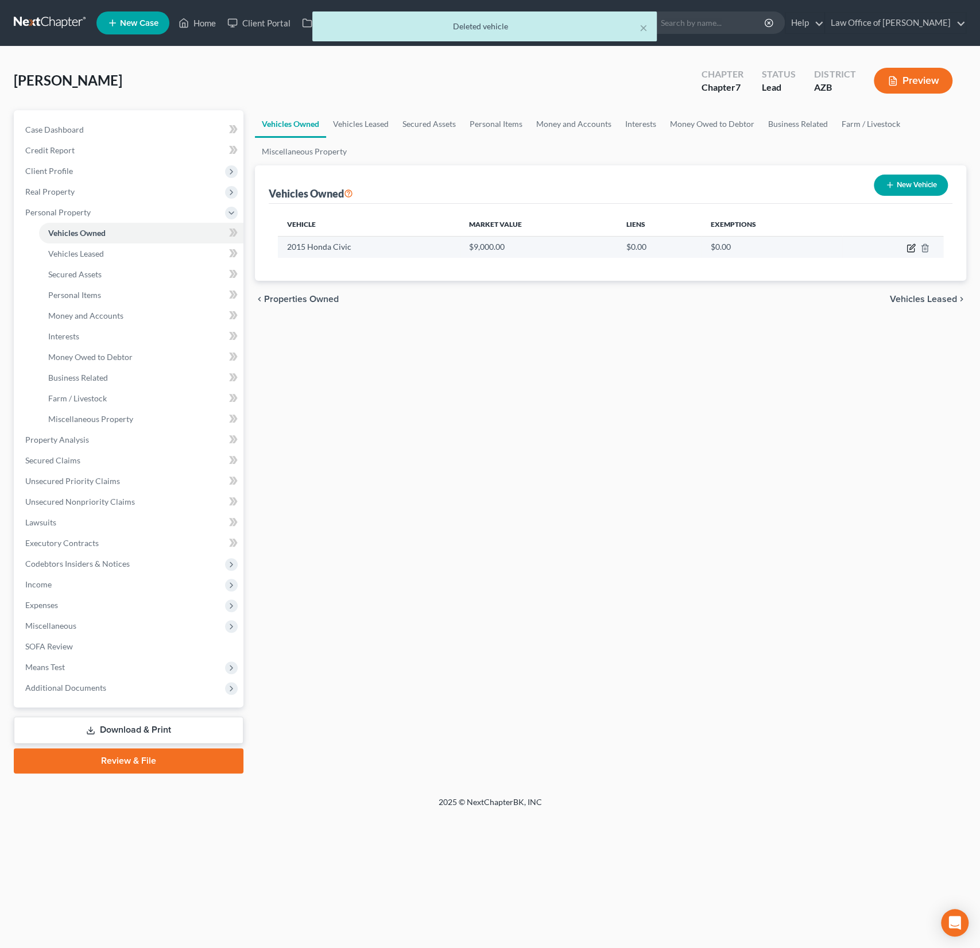
click at [911, 245] on icon "button" at bounding box center [911, 247] width 9 height 9
select select "0"
select select "11"
select select "2"
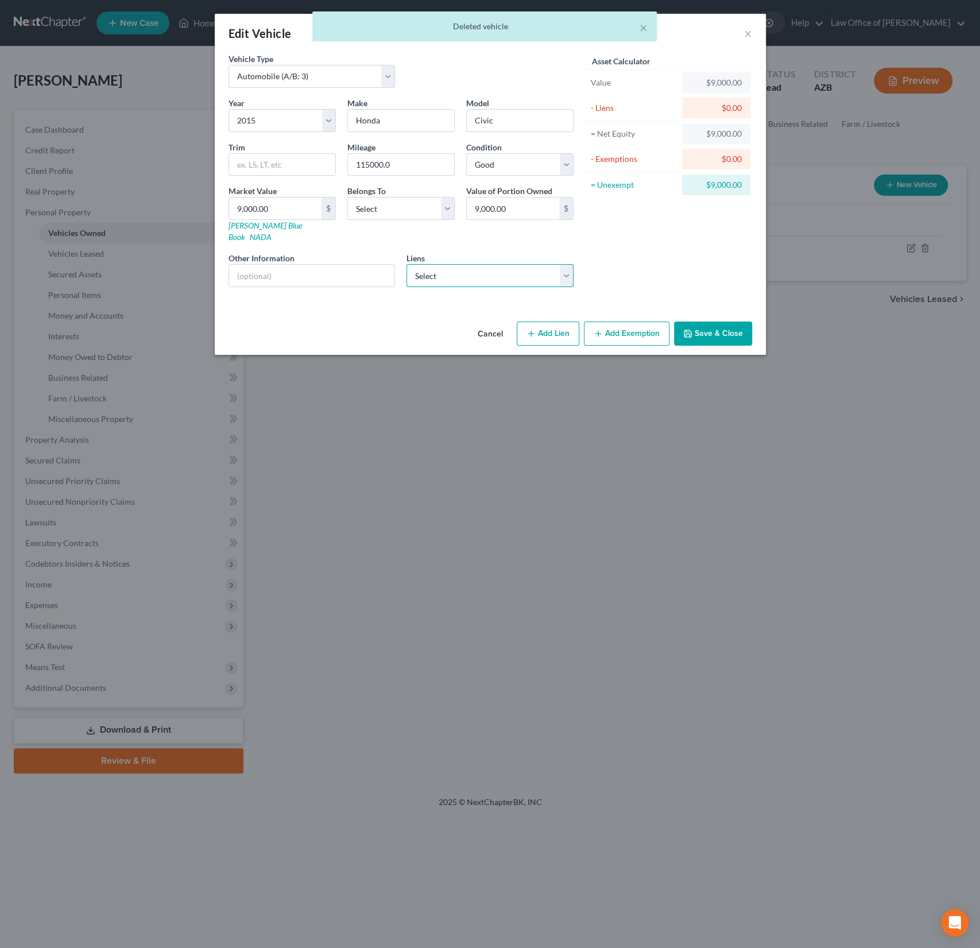
click at [456, 267] on select "Select Marinr Finc - $9,857.00 Mariner Finance - $0.00" at bounding box center [489, 275] width 167 height 23
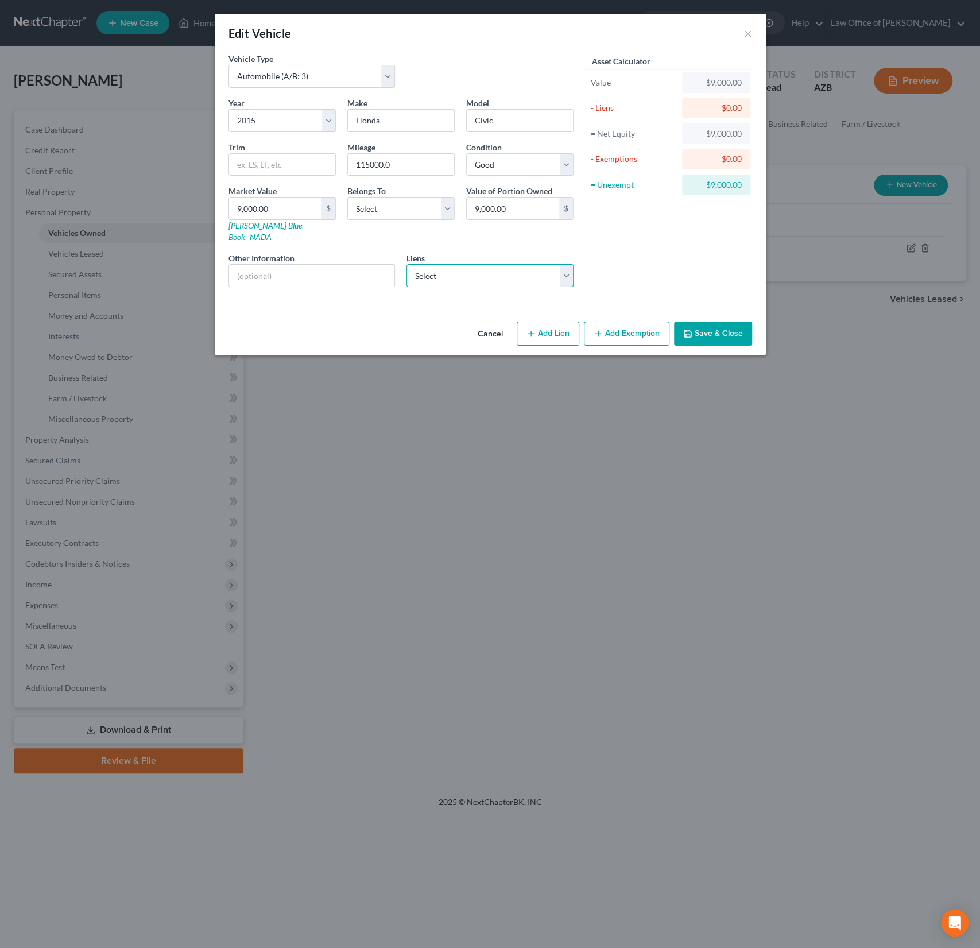
select select "0"
click at [406, 264] on select "Select Marinr Finc - $9,857.00 Mariner Finance - $0.00" at bounding box center [489, 275] width 167 height 23
select select
select select "21"
select select "0"
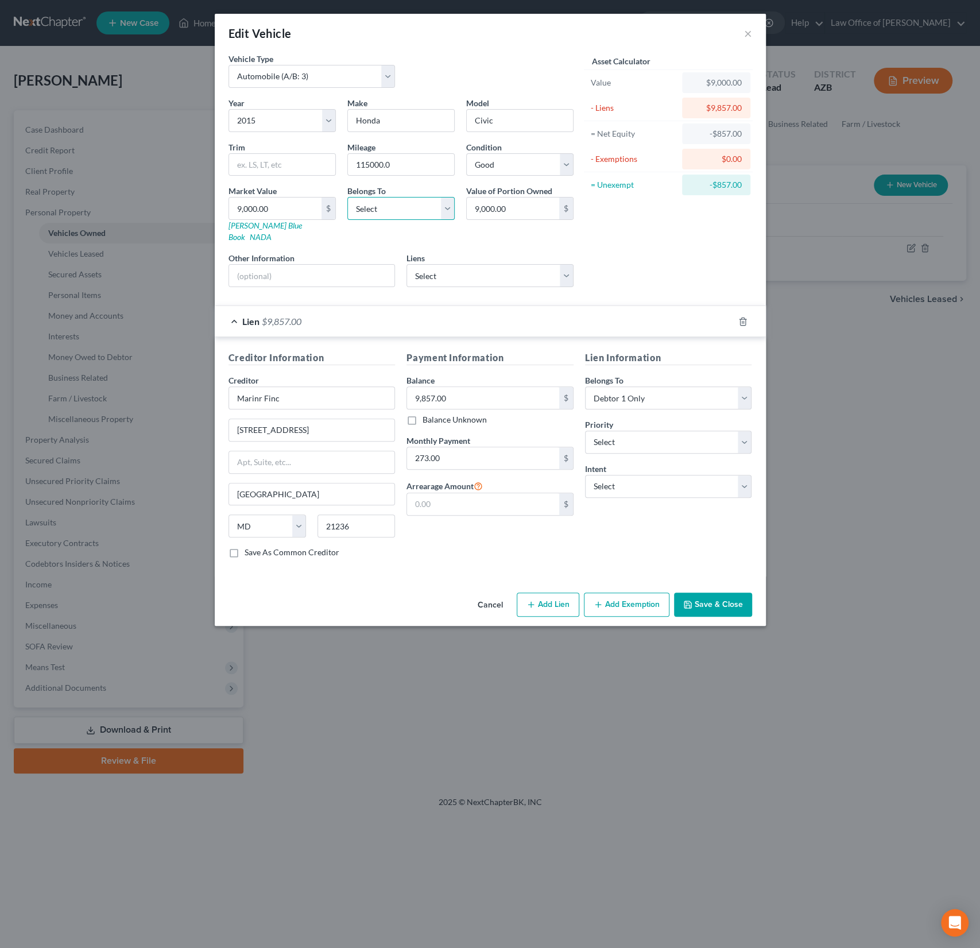
click at [409, 211] on select "Select Debtor 1 Only Debtor 2 Only Debtor 1 And Debtor 2 Only At Least One Of T…" at bounding box center [400, 208] width 107 height 23
select select "0"
click at [347, 197] on select "Select Debtor 1 Only Debtor 2 Only Debtor 1 And Debtor 2 Only At Least One Of T…" at bounding box center [400, 208] width 107 height 23
click at [624, 479] on select "Select Surrender Redeem Reaffirm Avoid Other" at bounding box center [668, 486] width 167 height 23
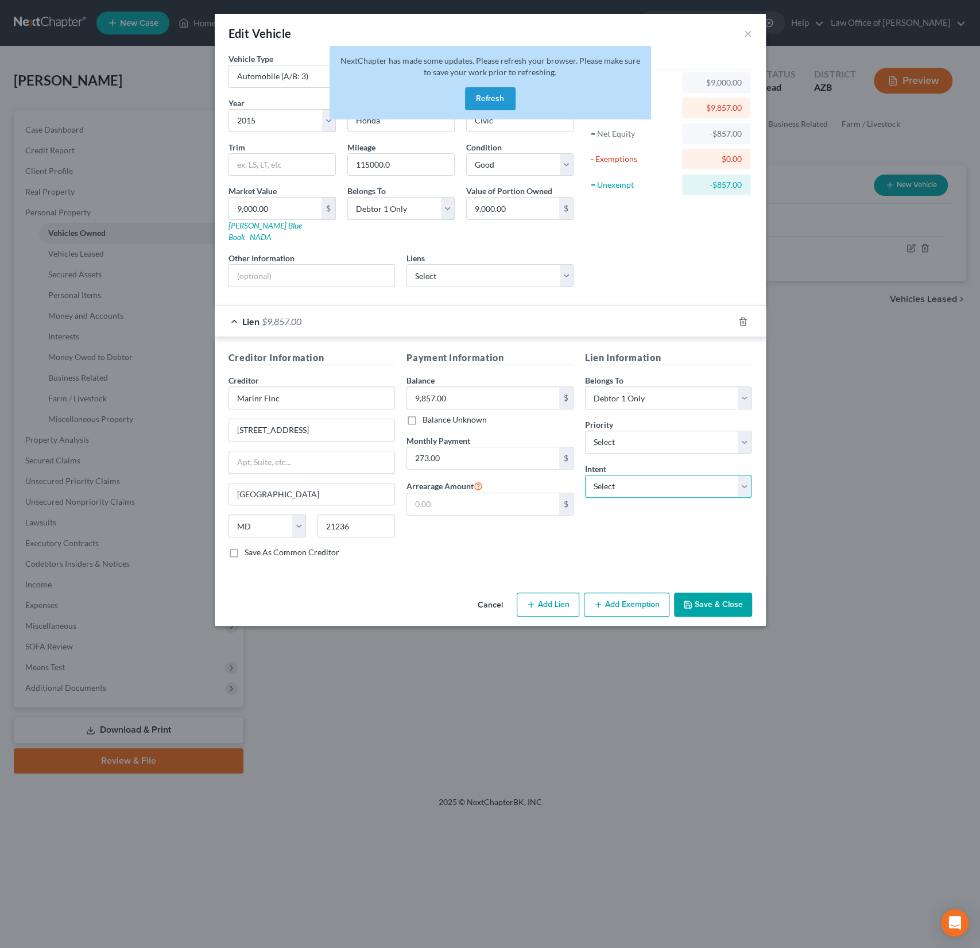
click at [632, 475] on select "Select Surrender Redeem Reaffirm Avoid Other" at bounding box center [668, 486] width 167 height 23
select select "2"
click at [585, 475] on select "Select Surrender Redeem Reaffirm Avoid Other" at bounding box center [668, 486] width 167 height 23
click at [713, 593] on button "Save & Close" at bounding box center [713, 605] width 78 height 24
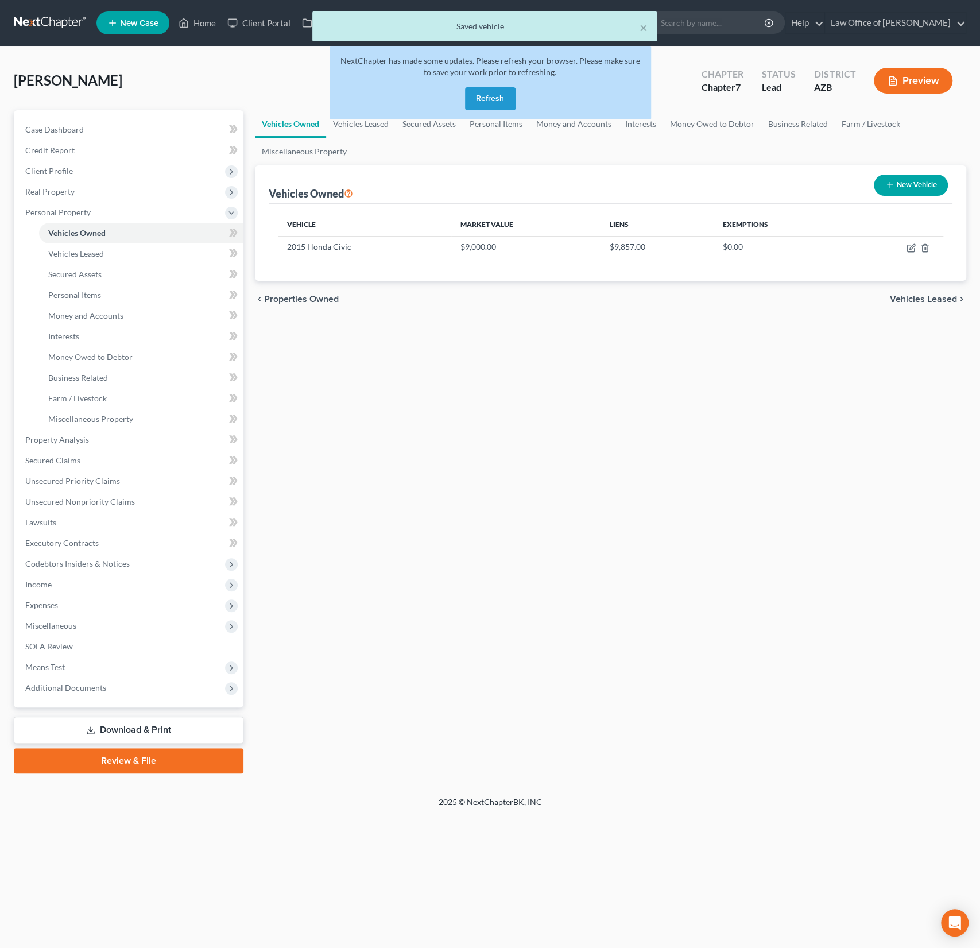
click at [489, 99] on button "Refresh" at bounding box center [490, 98] width 51 height 23
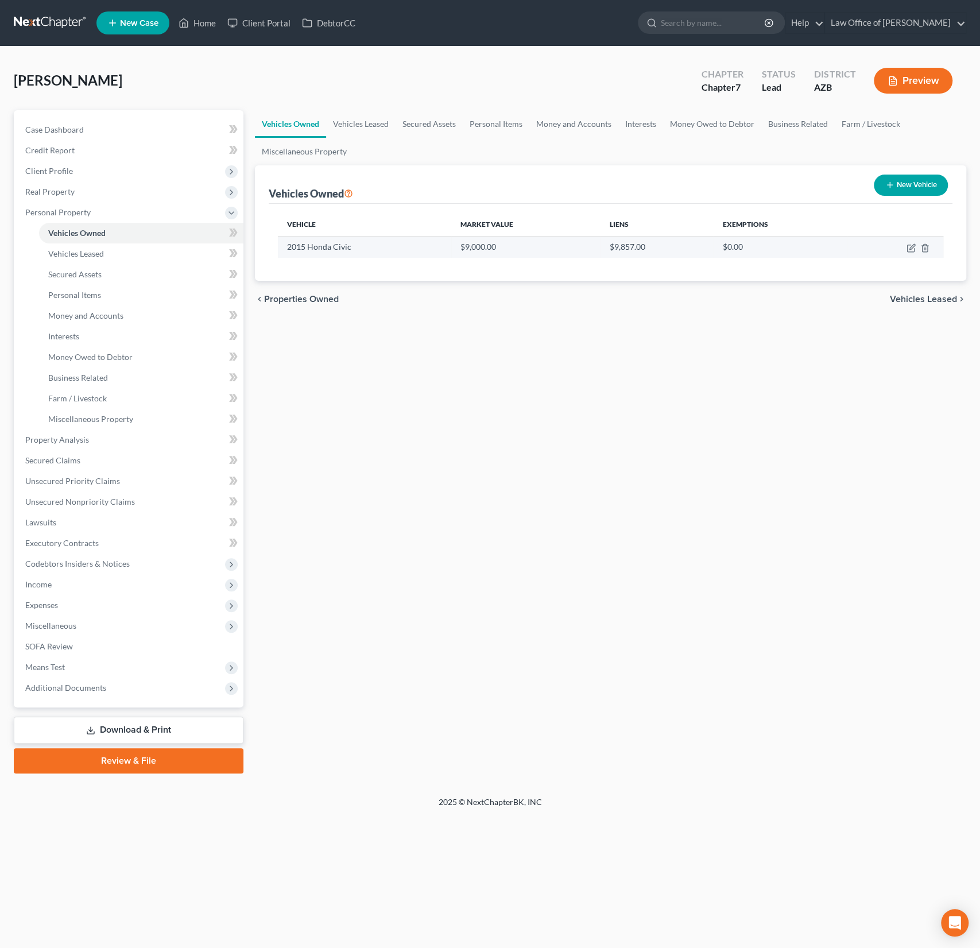
click at [904, 245] on td at bounding box center [895, 247] width 96 height 22
click at [908, 246] on icon "button" at bounding box center [911, 247] width 9 height 9
select select "0"
select select "11"
select select "2"
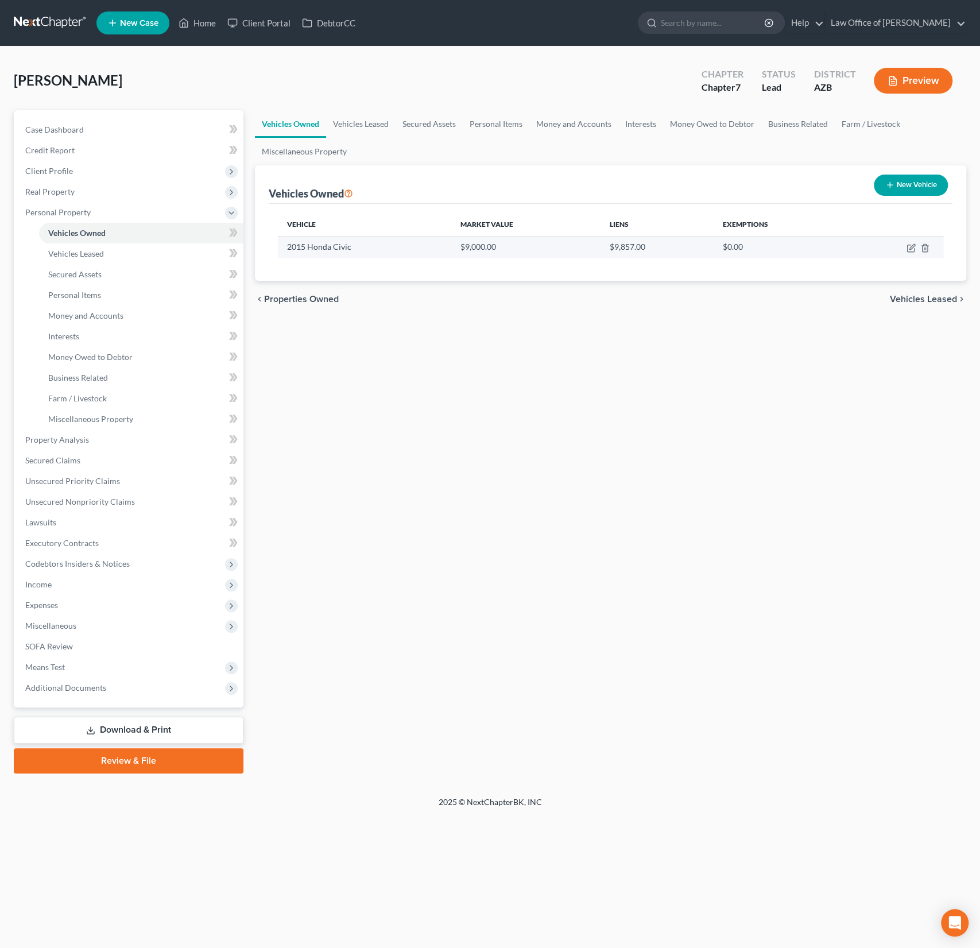
select select "0"
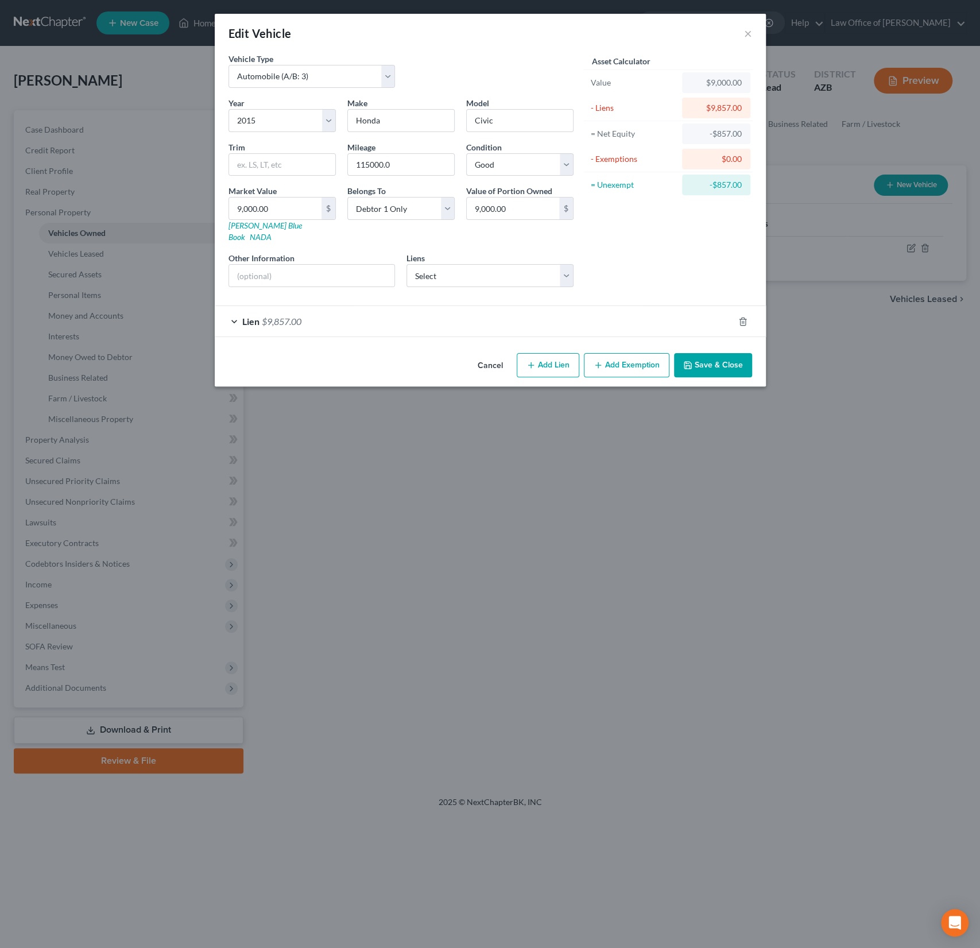
click at [630, 353] on button "Add Exemption" at bounding box center [627, 365] width 86 height 24
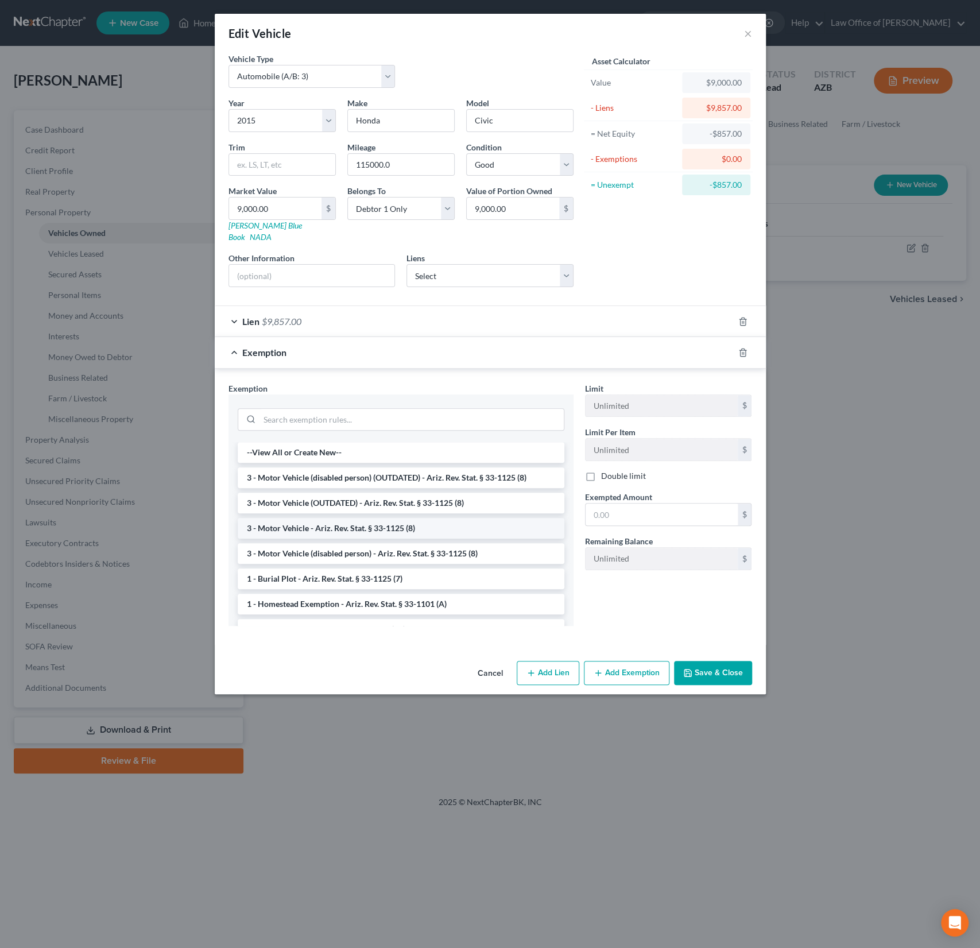
click at [317, 518] on li "3 - Motor Vehicle - Ariz. Rev. Stat. § 33-1125 (8)" at bounding box center [401, 528] width 327 height 21
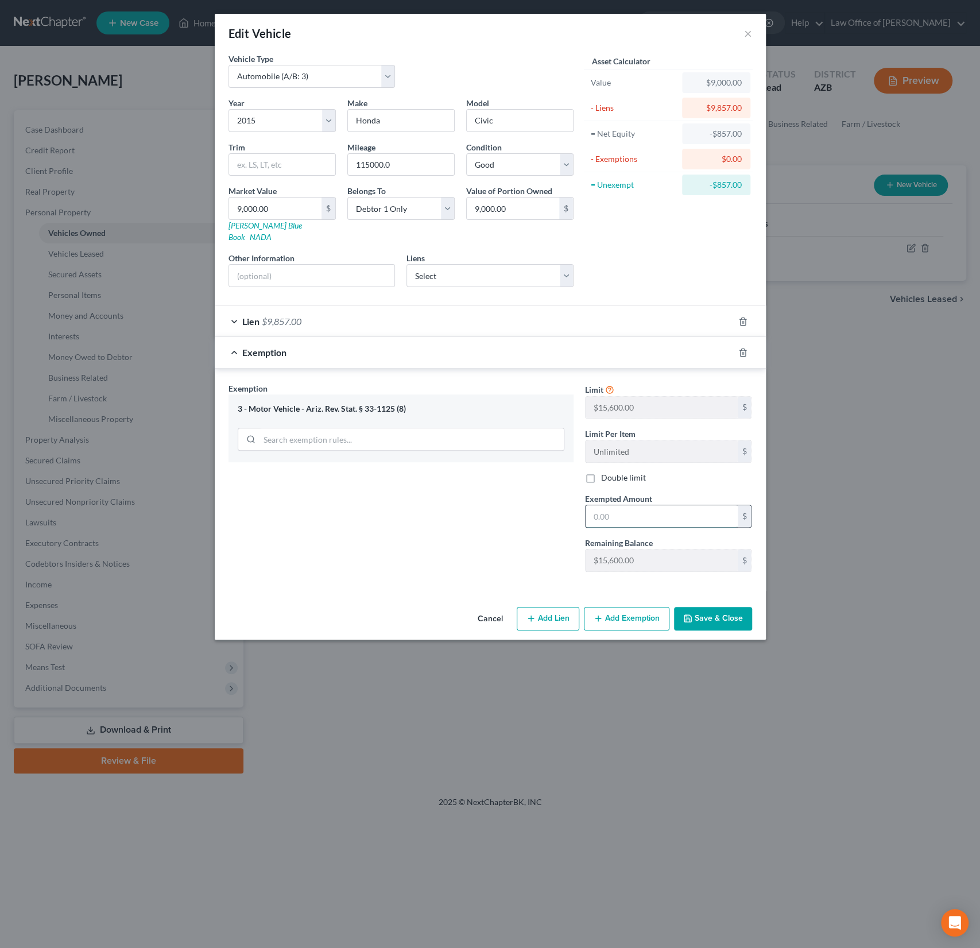
click at [610, 505] on input "text" at bounding box center [662, 516] width 152 height 22
type input "15,600"
click at [705, 607] on button "Save & Close" at bounding box center [713, 619] width 78 height 24
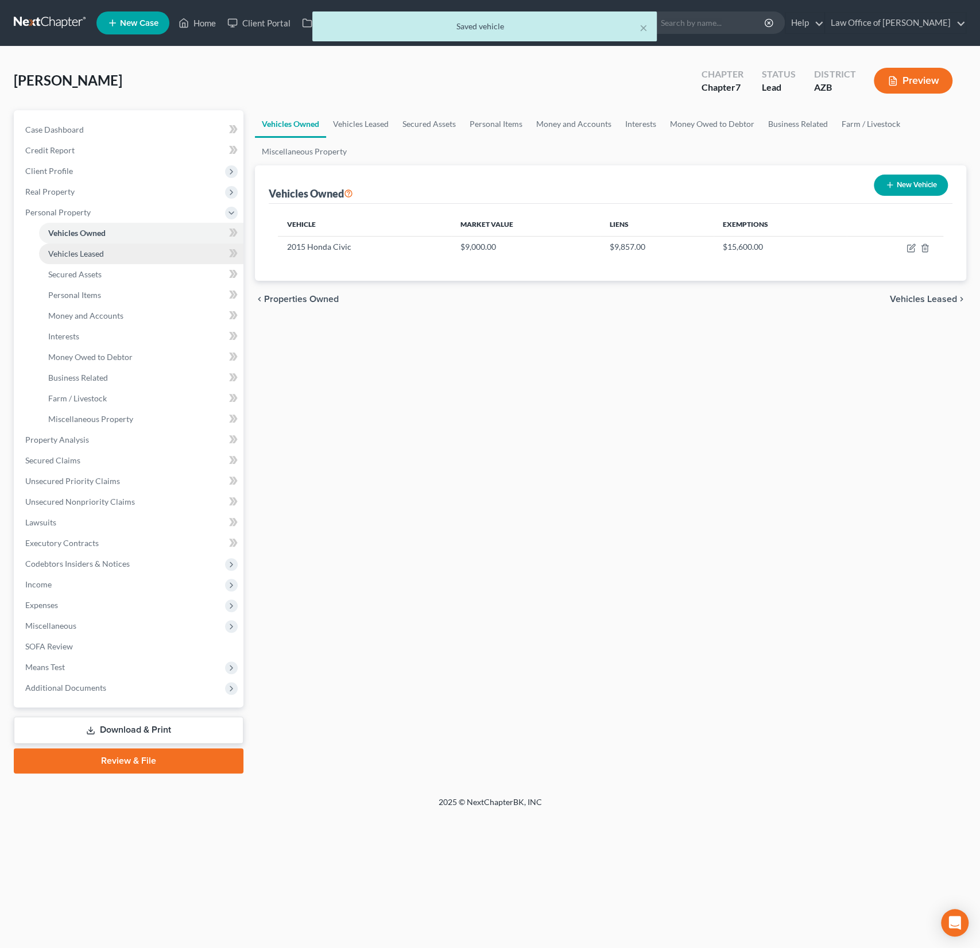
click at [72, 254] on span "Vehicles Leased" at bounding box center [76, 254] width 56 height 10
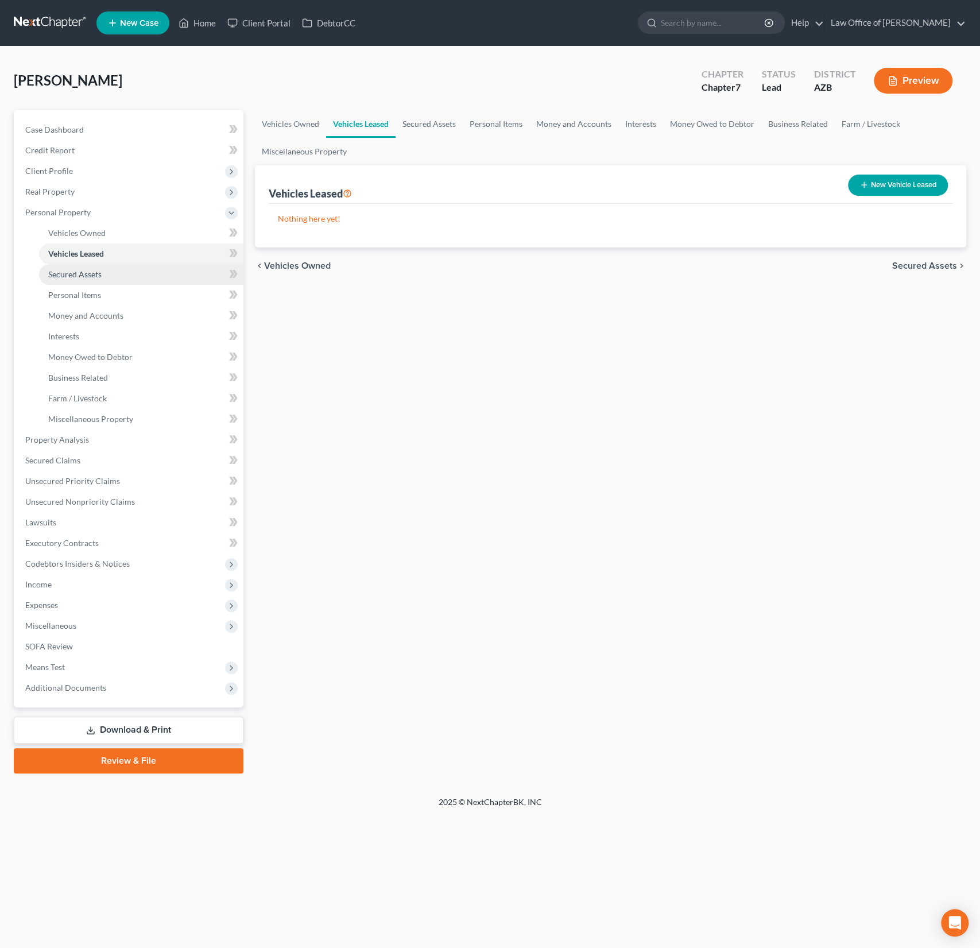
click at [75, 276] on span "Secured Assets" at bounding box center [74, 274] width 53 height 10
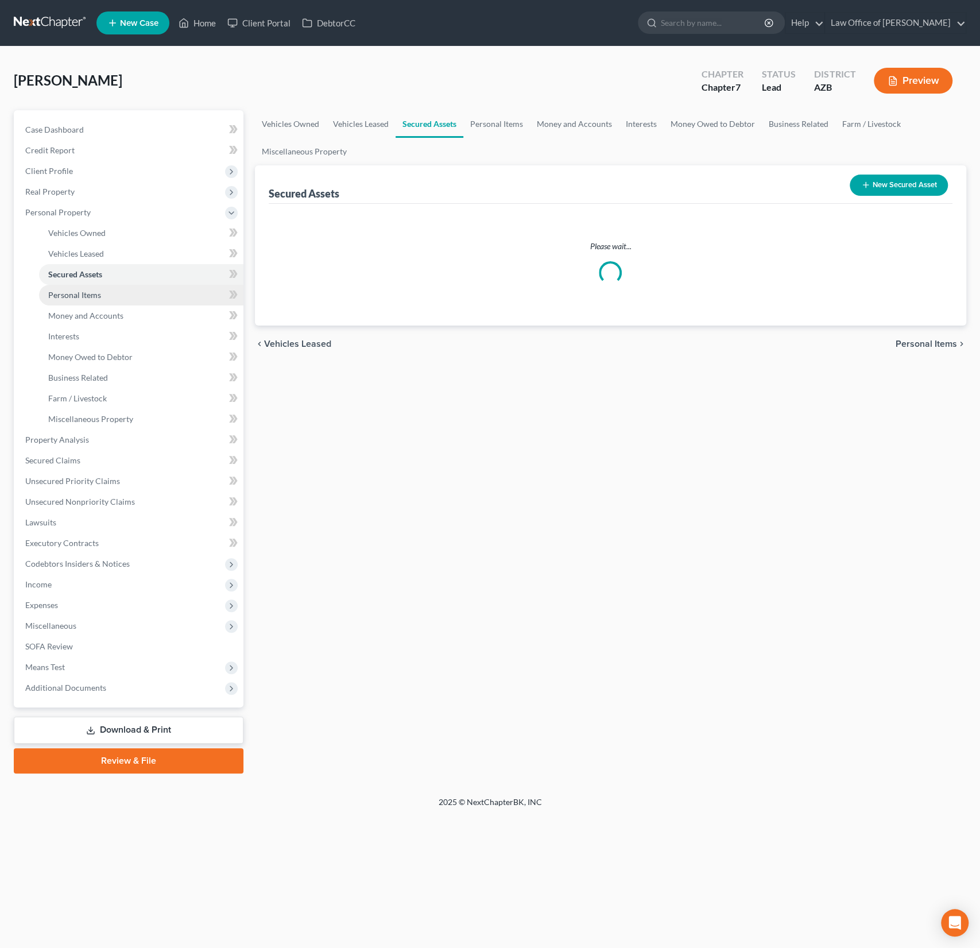
click at [76, 293] on span "Personal Items" at bounding box center [74, 295] width 53 height 10
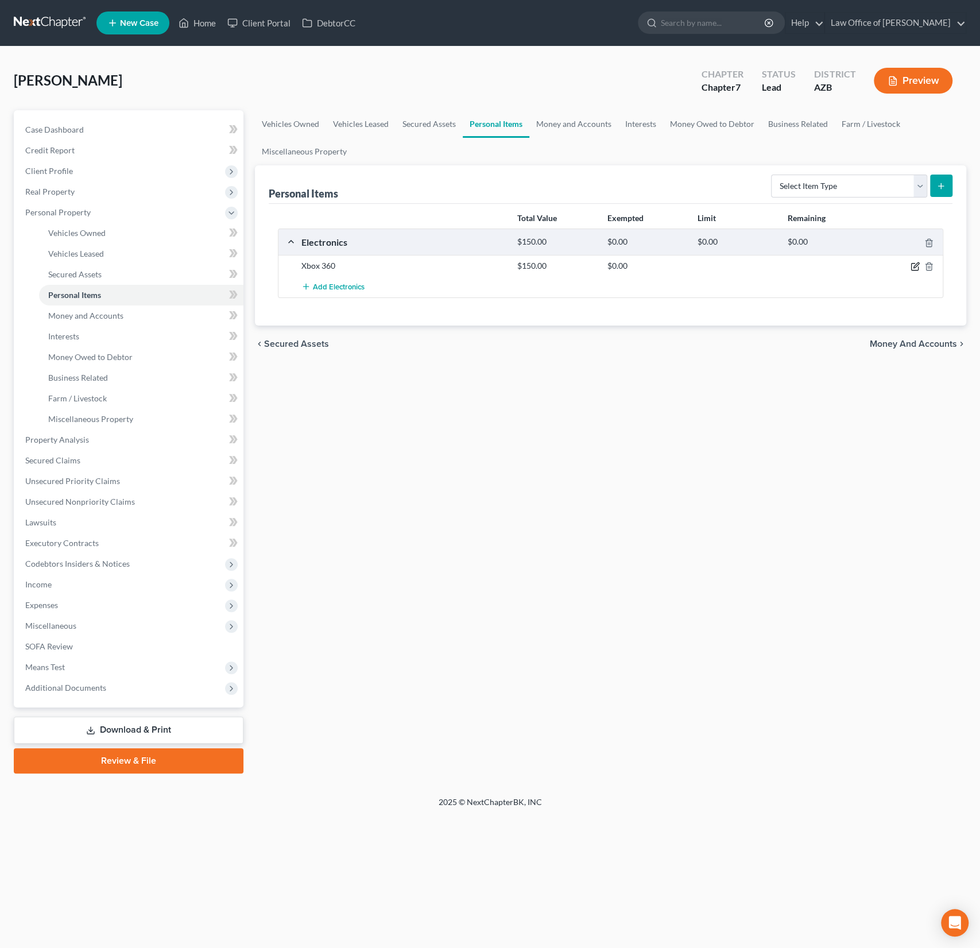
click at [914, 267] on icon "button" at bounding box center [915, 266] width 9 height 9
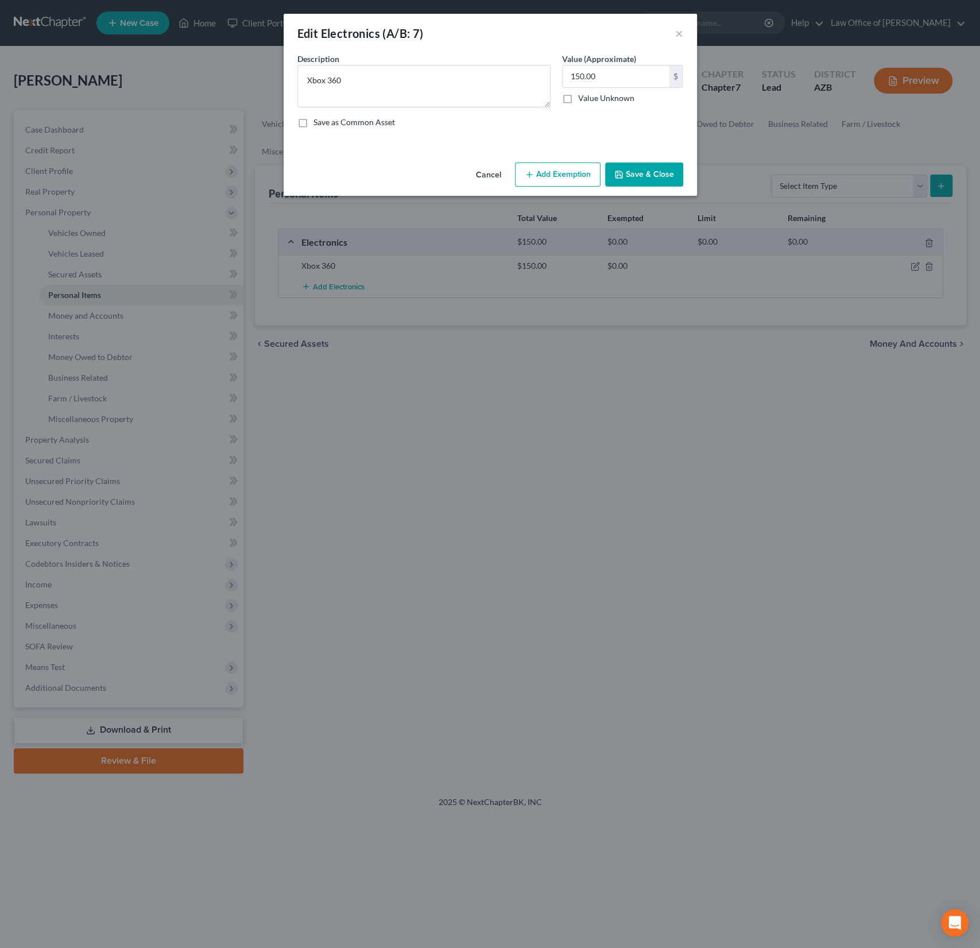
click at [544, 172] on button "Add Exemption" at bounding box center [558, 174] width 86 height 24
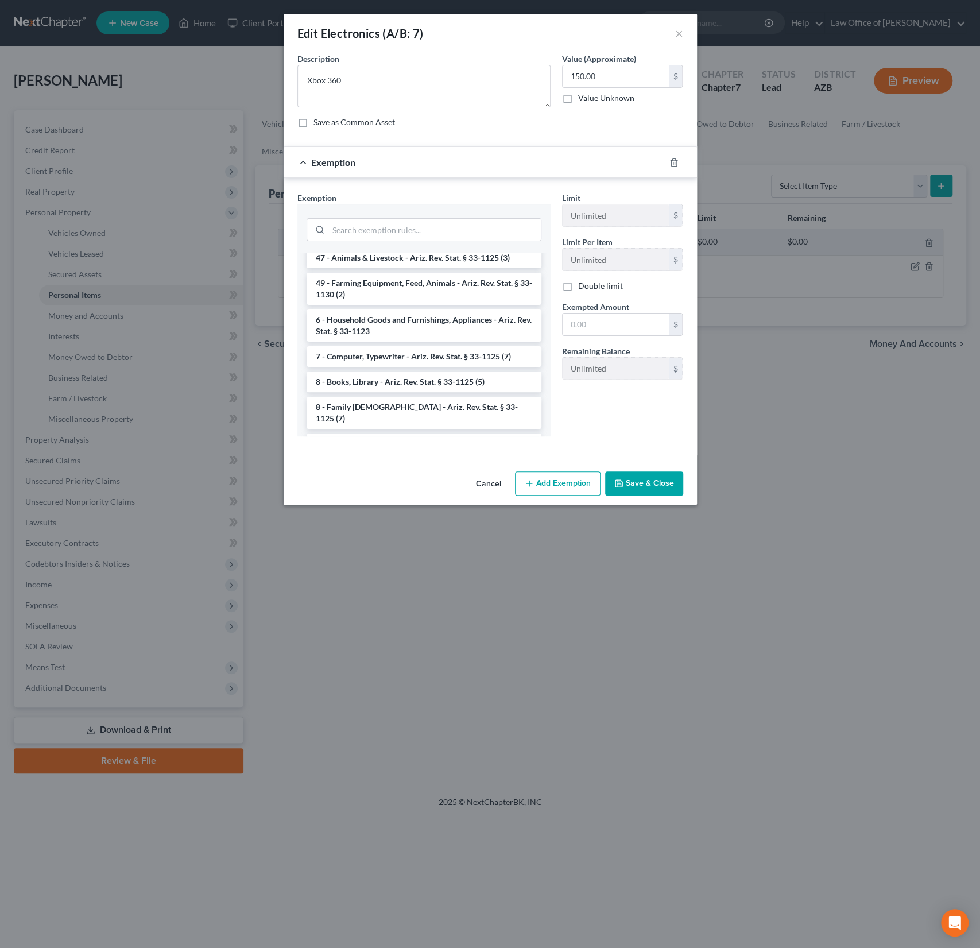
scroll to position [1292, 0]
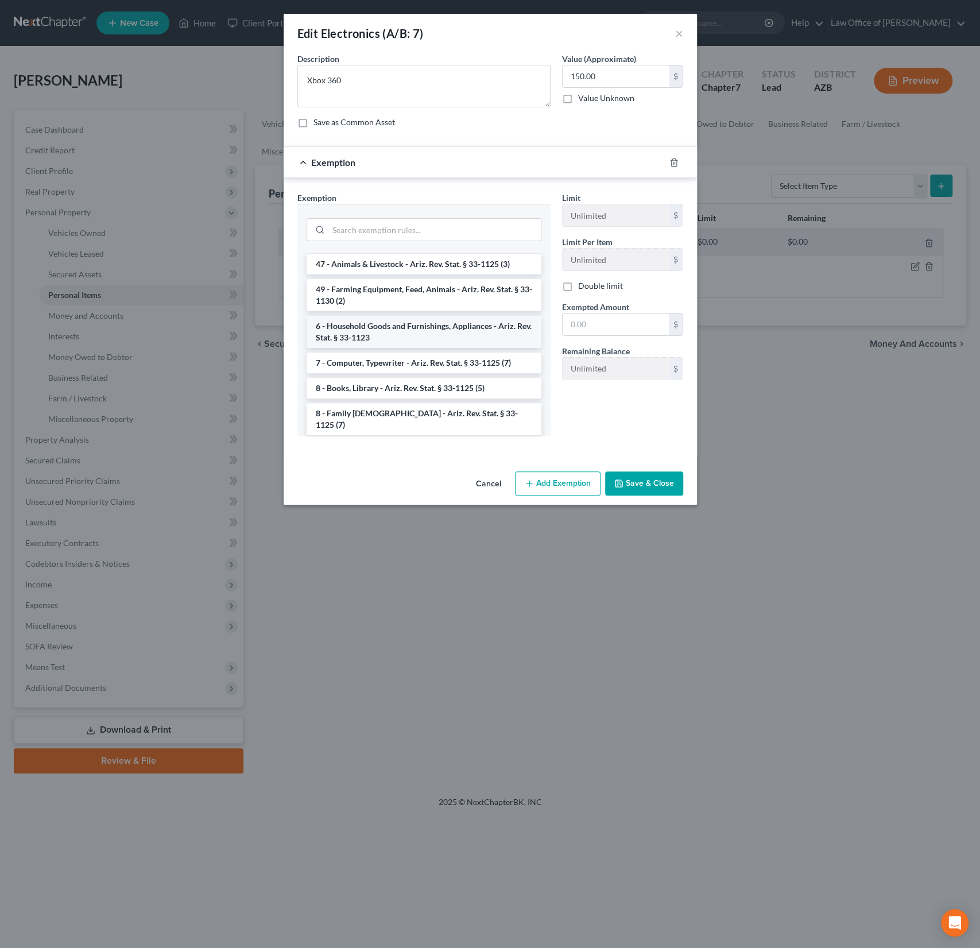
click at [375, 323] on li "6 - Household Goods and Furnishings, Appliances - Ariz. Rev. Stat. § 33-1123" at bounding box center [424, 332] width 235 height 32
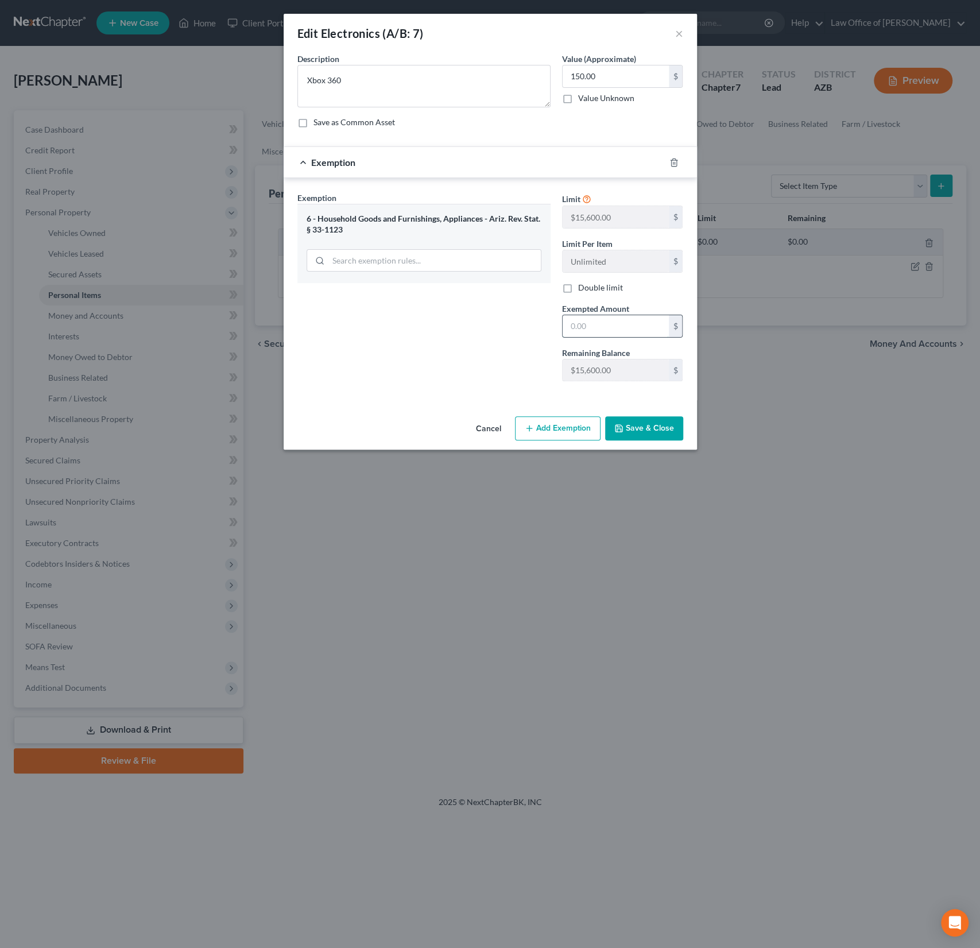
click at [591, 319] on input "text" at bounding box center [616, 326] width 106 height 22
type input "500"
click at [479, 343] on div "Exemption Set must be selected for CA. Exemption * 6 - Household Goods and Furn…" at bounding box center [424, 291] width 265 height 199
click at [645, 417] on button "Save & Close" at bounding box center [644, 428] width 78 height 24
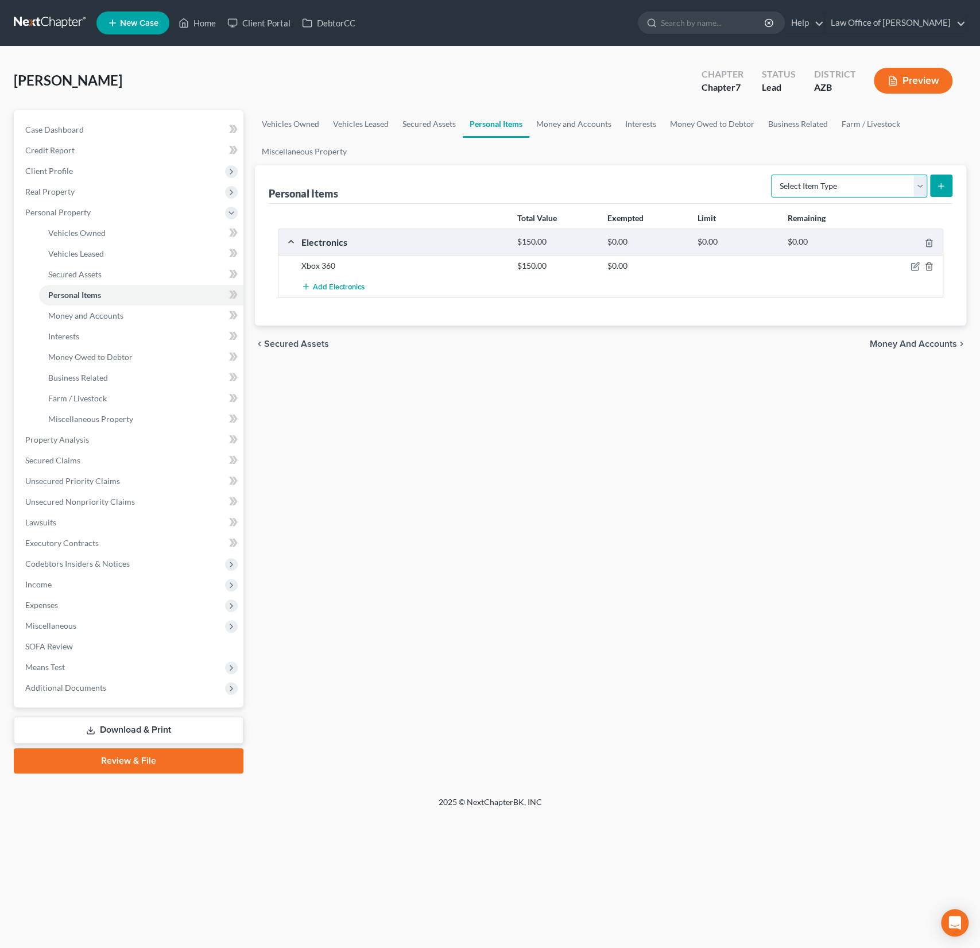
click at [834, 180] on select "Select Item Type Clothing (A/B: 11) Collectibles Of Value (A/B: 8) Electronics …" at bounding box center [849, 186] width 156 height 23
select select "household_goods"
click at [773, 175] on select "Select Item Type Clothing (A/B: 11) Collectibles Of Value (A/B: 8) Electronics …" at bounding box center [849, 186] width 156 height 23
click at [941, 184] on line "submit" at bounding box center [941, 185] width 0 height 5
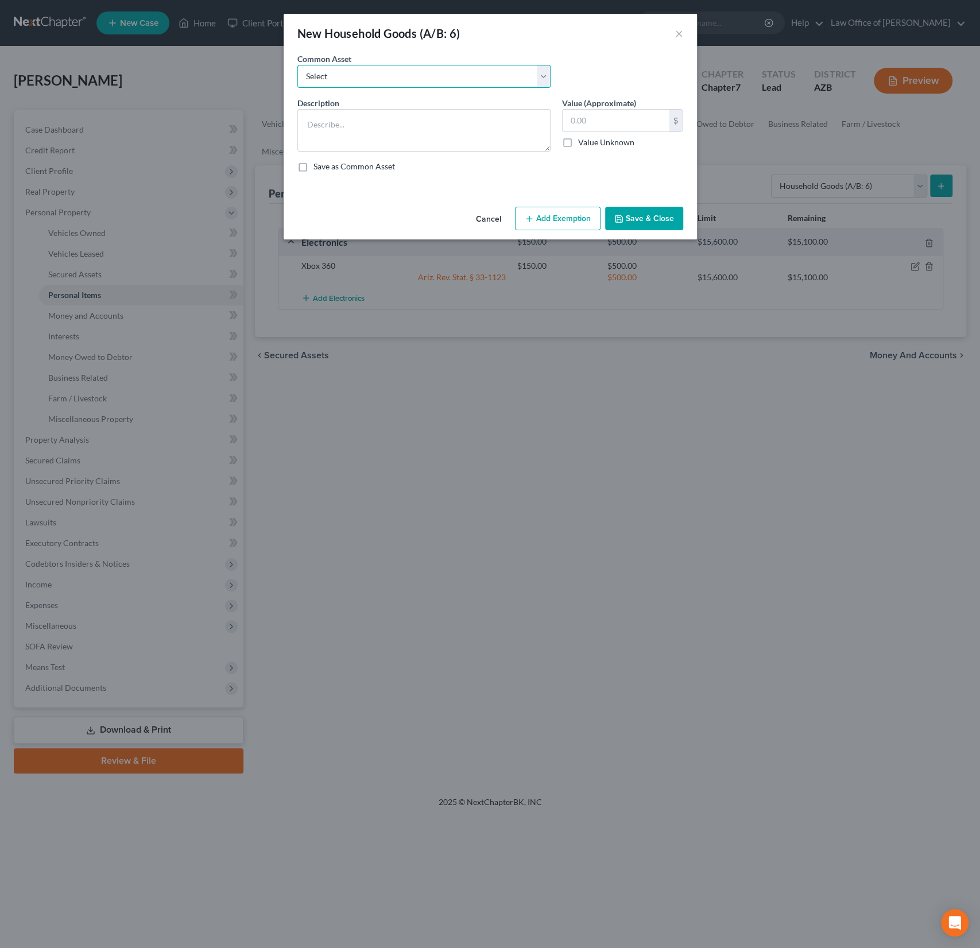
click at [378, 79] on select "Select Household goods, furnishings and electronics" at bounding box center [423, 76] width 253 height 23
select select "0"
click at [297, 65] on select "Select Household goods, furnishings and electronics" at bounding box center [423, 76] width 253 height 23
type textarea "Household goods, furnishings and electronics"
type input "2,000.00"
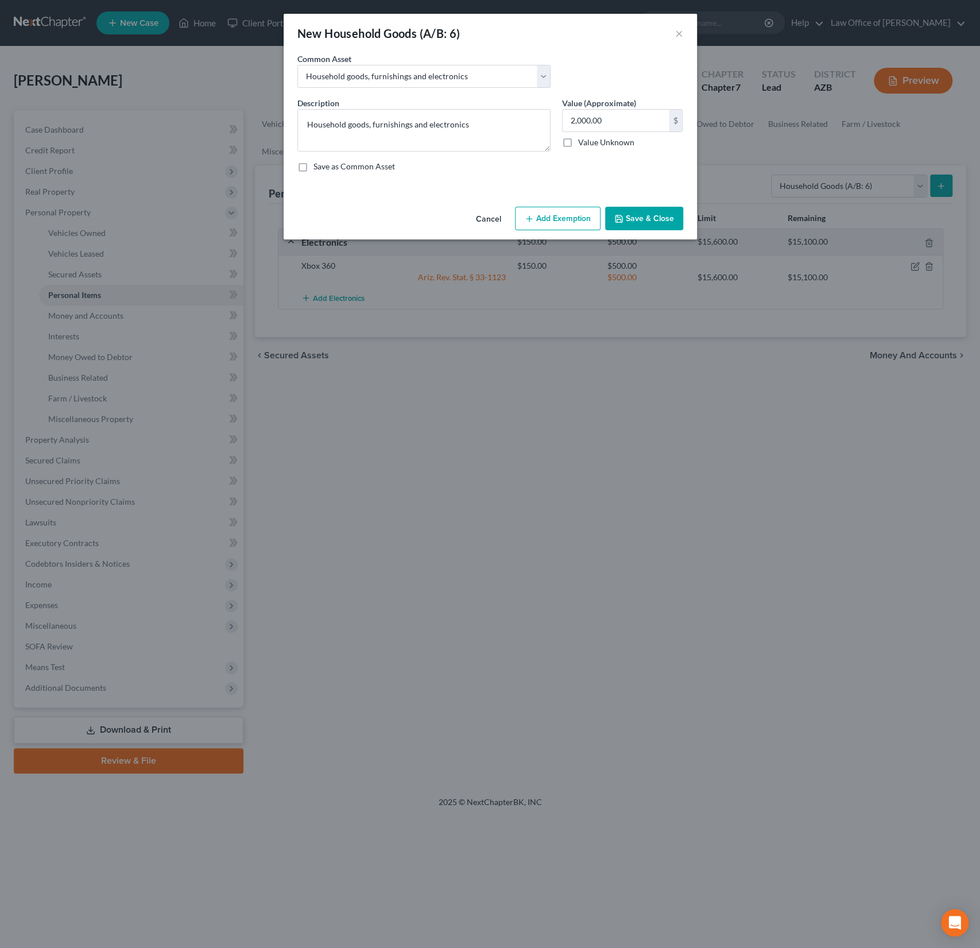
click at [556, 216] on button "Add Exemption" at bounding box center [558, 219] width 86 height 24
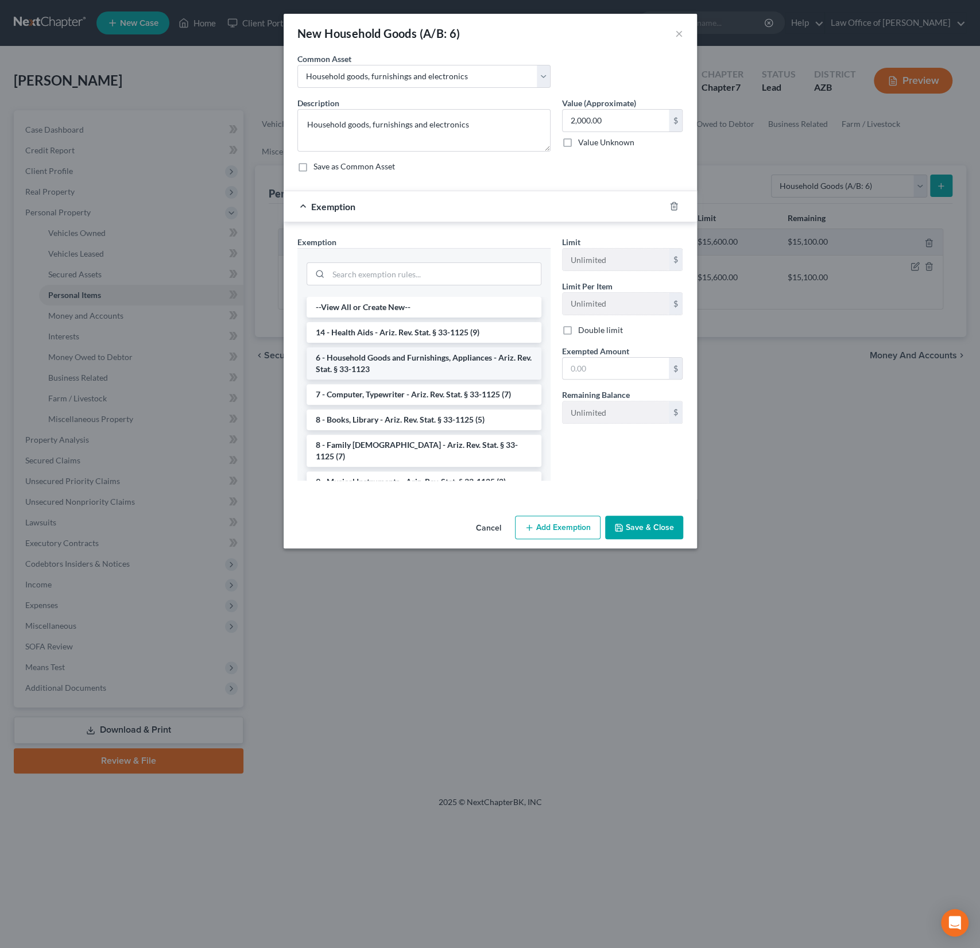
click at [399, 353] on li "6 - Household Goods and Furnishings, Appliances - Ariz. Rev. Stat. § 33-1123" at bounding box center [424, 363] width 235 height 32
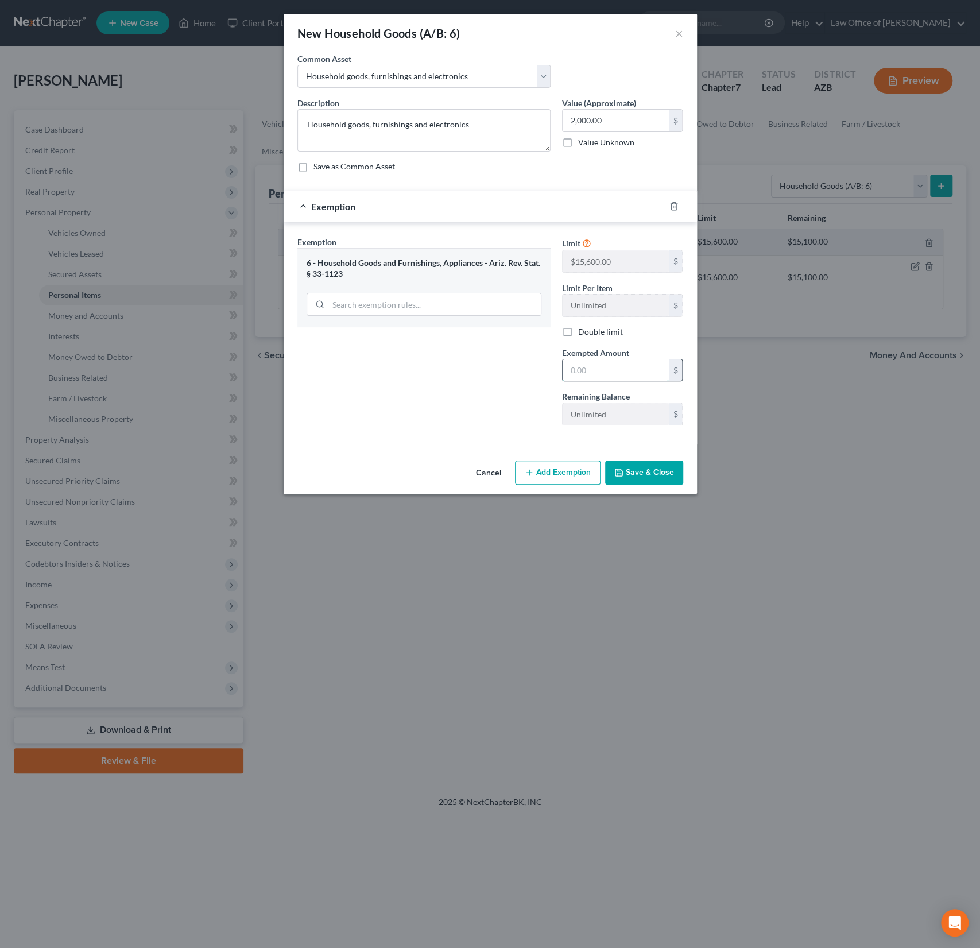
click at [594, 372] on input "text" at bounding box center [616, 370] width 106 height 22
type input "15,100"
click at [640, 465] on button "Save & Close" at bounding box center [644, 472] width 78 height 24
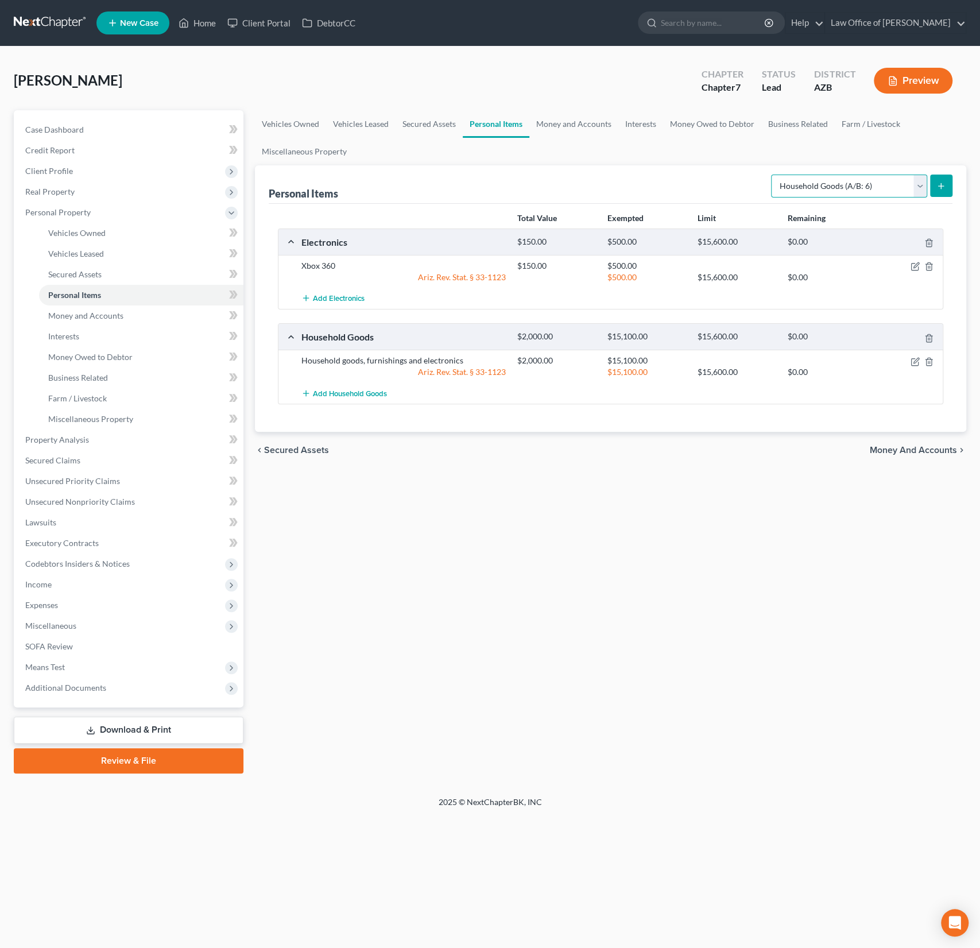
click at [841, 177] on select "Select Item Type Clothing (A/B: 11) Collectibles Of Value (A/B: 8) Electronics …" at bounding box center [849, 186] width 156 height 23
select select "clothing"
click at [773, 175] on select "Select Item Type Clothing (A/B: 11) Collectibles Of Value (A/B: 8) Electronics …" at bounding box center [849, 186] width 156 height 23
click at [942, 183] on icon "submit" at bounding box center [940, 185] width 9 height 9
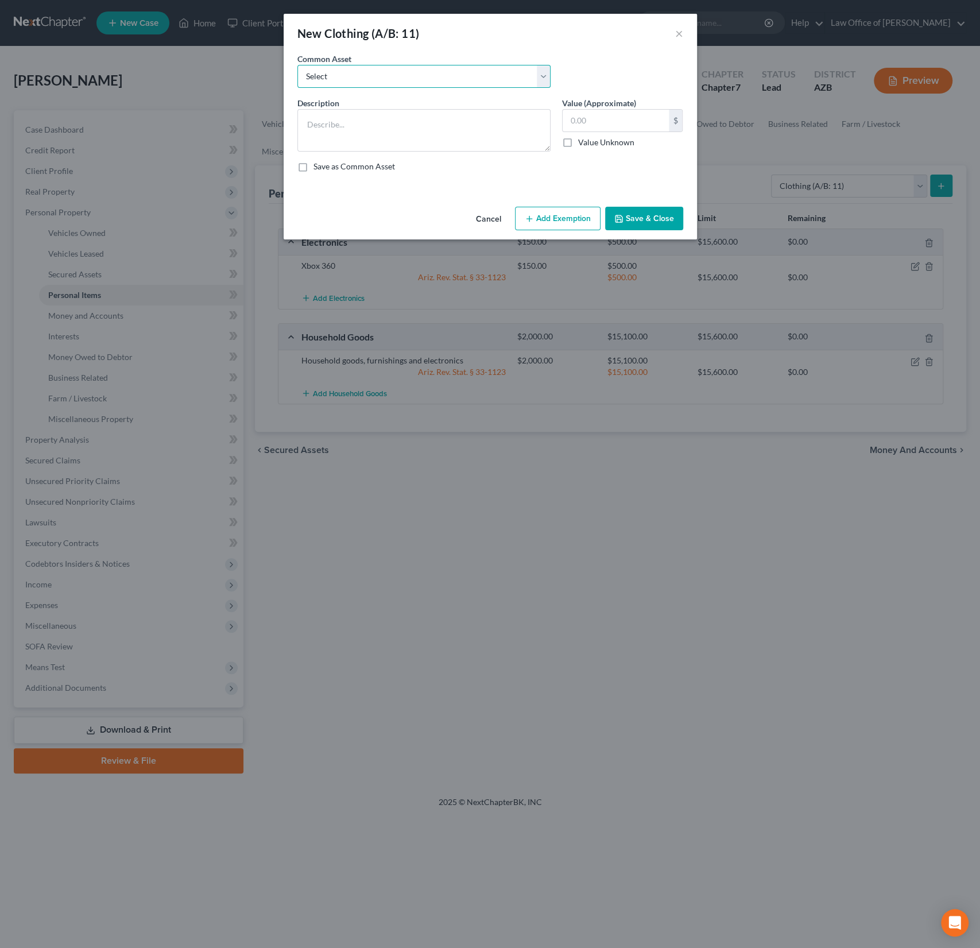
click at [336, 81] on select "Select Wearing apparel" at bounding box center [423, 76] width 253 height 23
select select "0"
click at [297, 65] on select "Select Wearing apparel" at bounding box center [423, 76] width 253 height 23
type textarea "Wearing apparel"
type input "300.00"
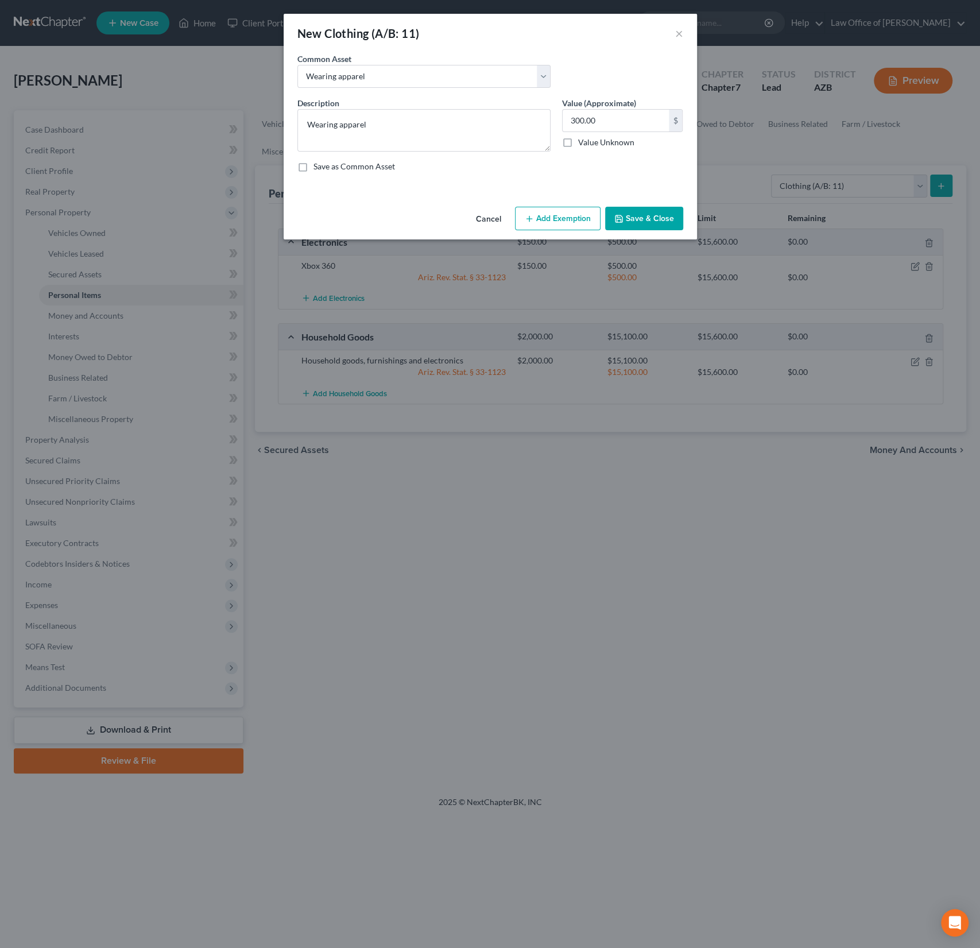
click at [567, 216] on button "Add Exemption" at bounding box center [558, 219] width 86 height 24
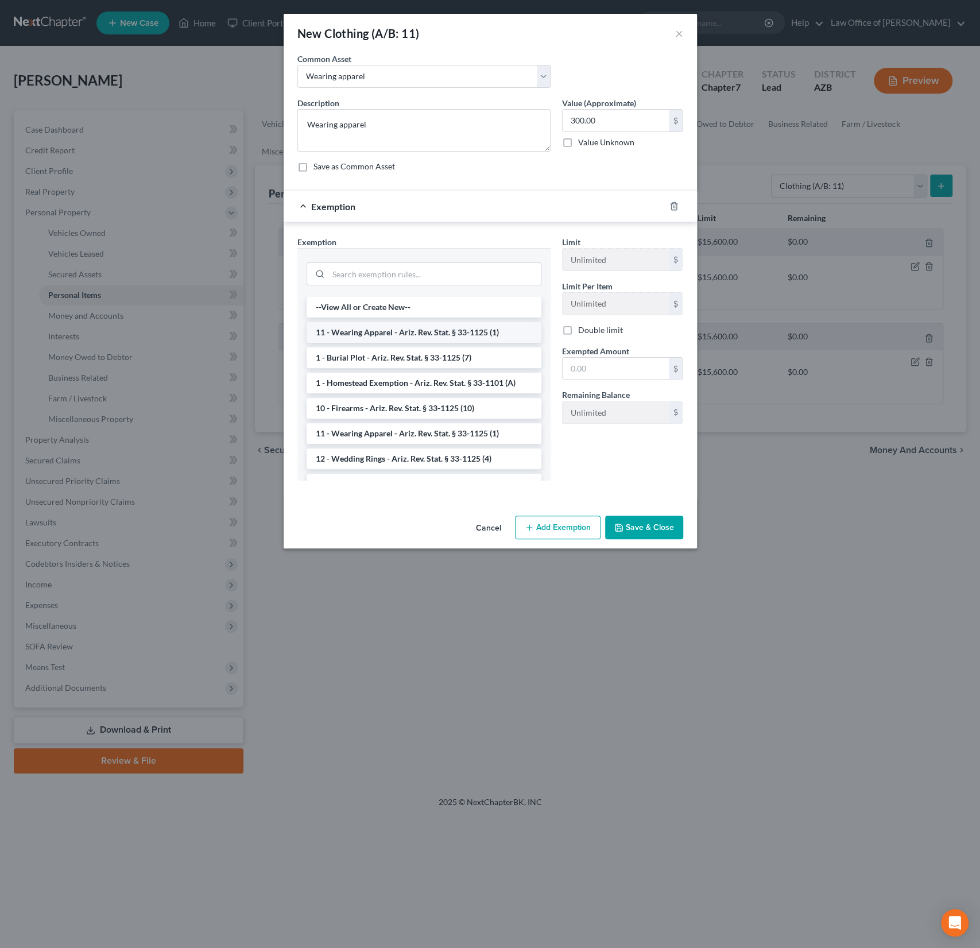
click at [409, 330] on li "11 - Wearing Apparel - Ariz. Rev. Stat. § 33-1125 (1)" at bounding box center [424, 332] width 235 height 21
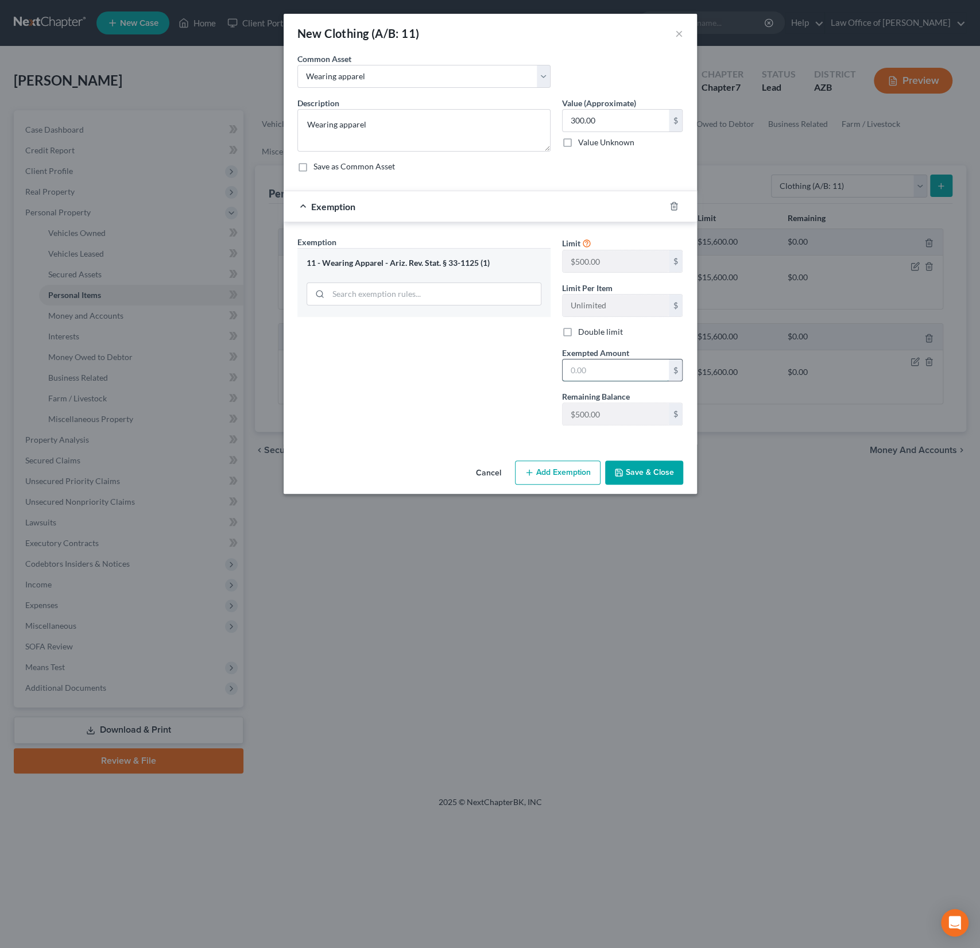
click at [581, 368] on input "text" at bounding box center [616, 370] width 106 height 22
type input "500"
click at [393, 363] on div "Exemption Set must be selected for CA. Exemption * 11 - Wearing Apparel - Ariz.…" at bounding box center [424, 335] width 265 height 199
click at [656, 468] on button "Save & Close" at bounding box center [644, 472] width 78 height 24
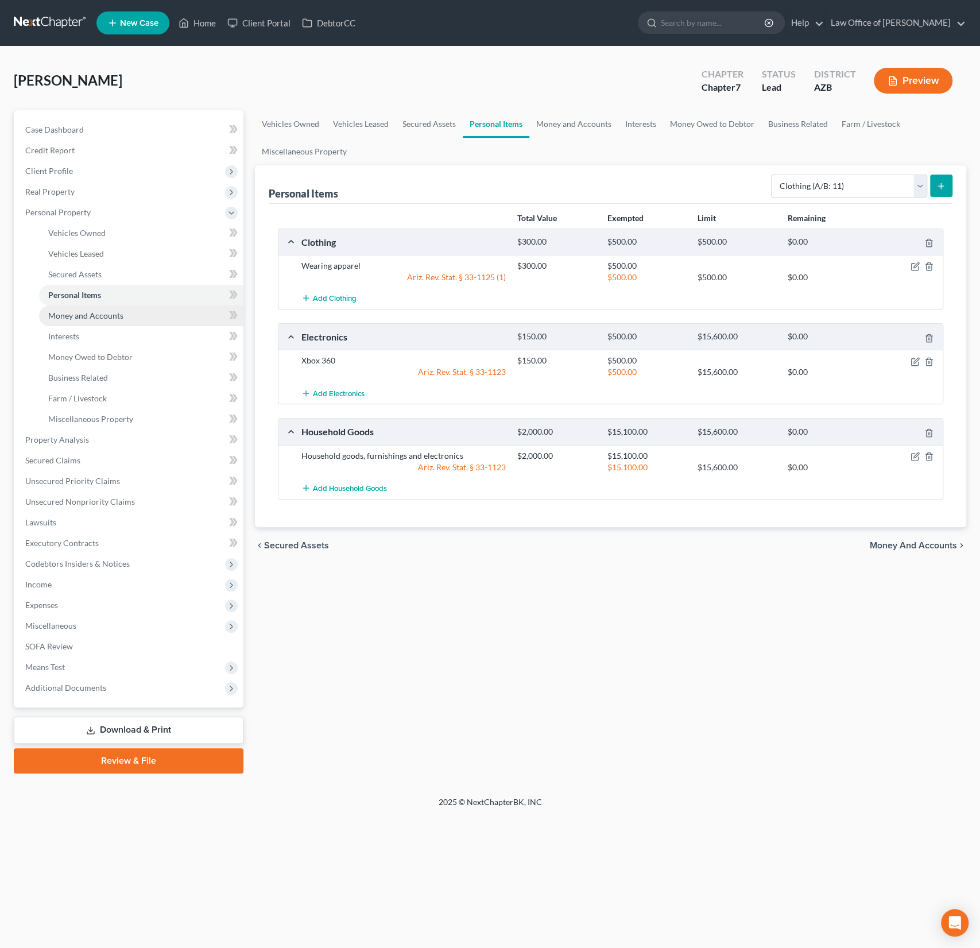
click at [96, 311] on span "Money and Accounts" at bounding box center [85, 316] width 75 height 10
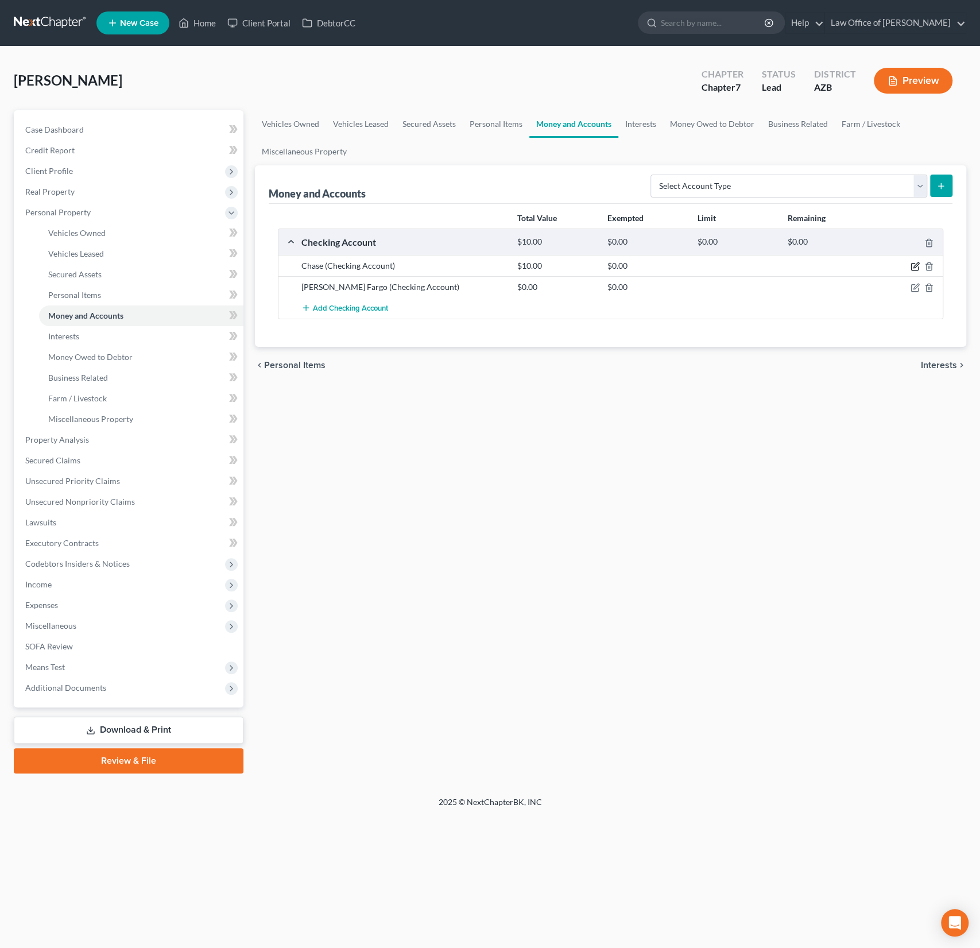
click at [915, 266] on icon "button" at bounding box center [915, 265] width 5 height 5
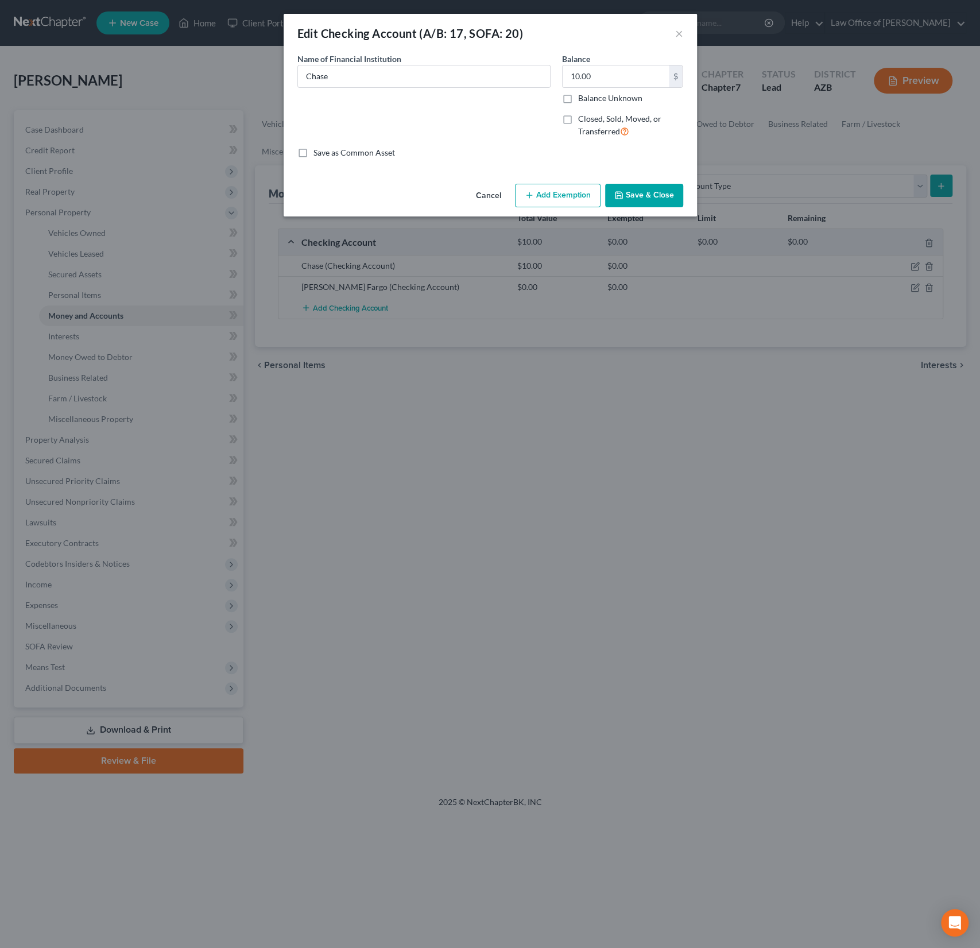
click at [575, 196] on button "Add Exemption" at bounding box center [558, 196] width 86 height 24
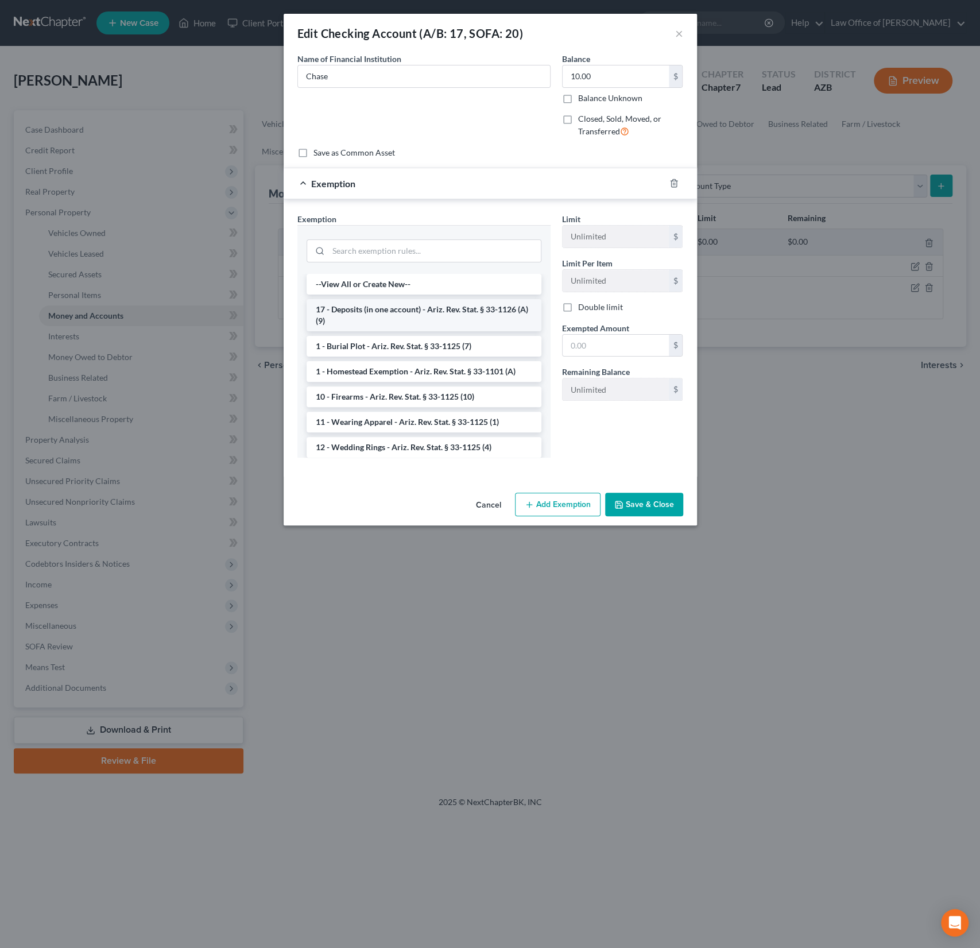
click at [388, 320] on li "17 - Deposits (in one account) - Ariz. Rev. Stat. § 33-1126 (A)(9)" at bounding box center [424, 315] width 235 height 32
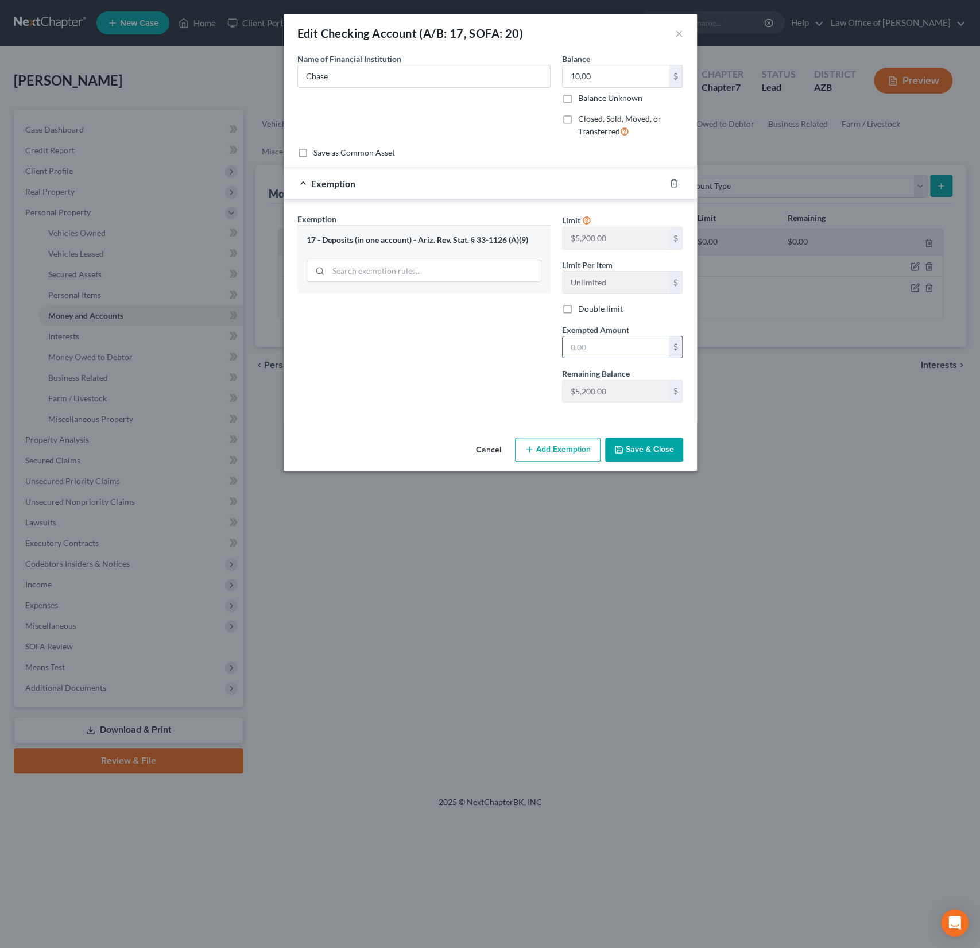
click at [617, 343] on input "text" at bounding box center [616, 347] width 106 height 22
type input "5,200"
click at [648, 448] on button "Save & Close" at bounding box center [644, 449] width 78 height 24
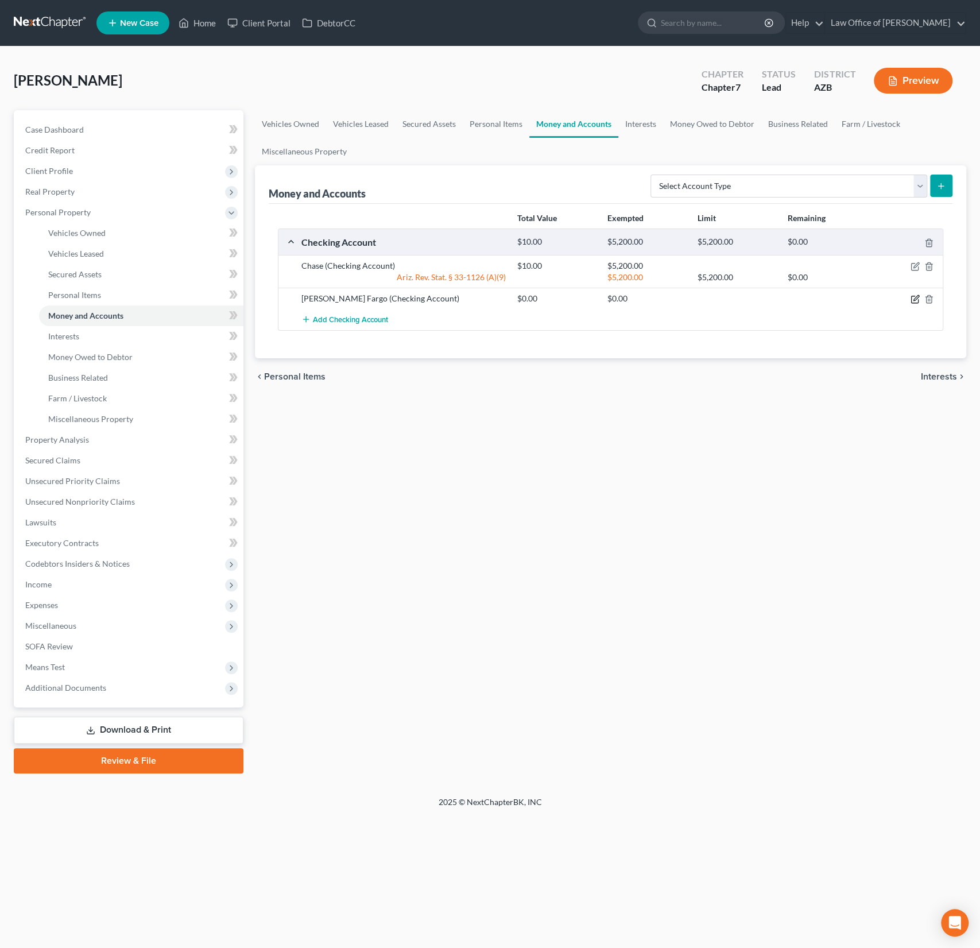
click at [917, 296] on icon "button" at bounding box center [915, 299] width 9 height 9
select select "3"
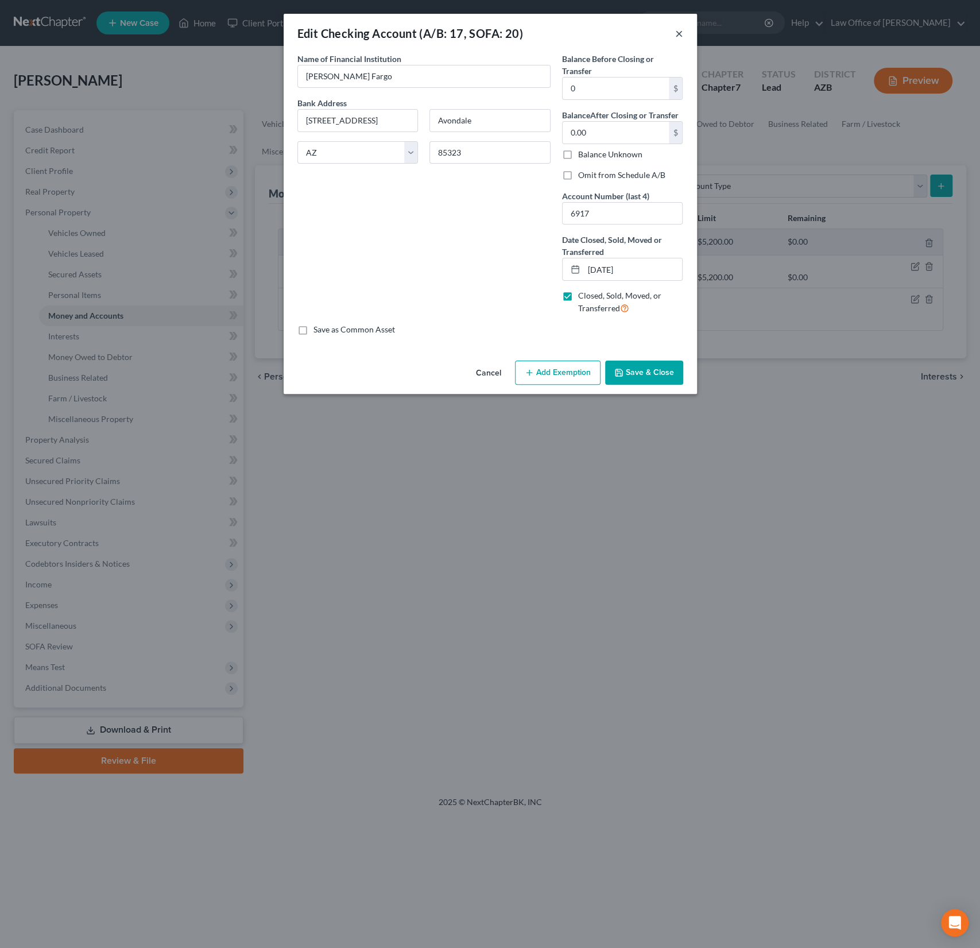
click at [681, 31] on button "×" at bounding box center [679, 33] width 8 height 14
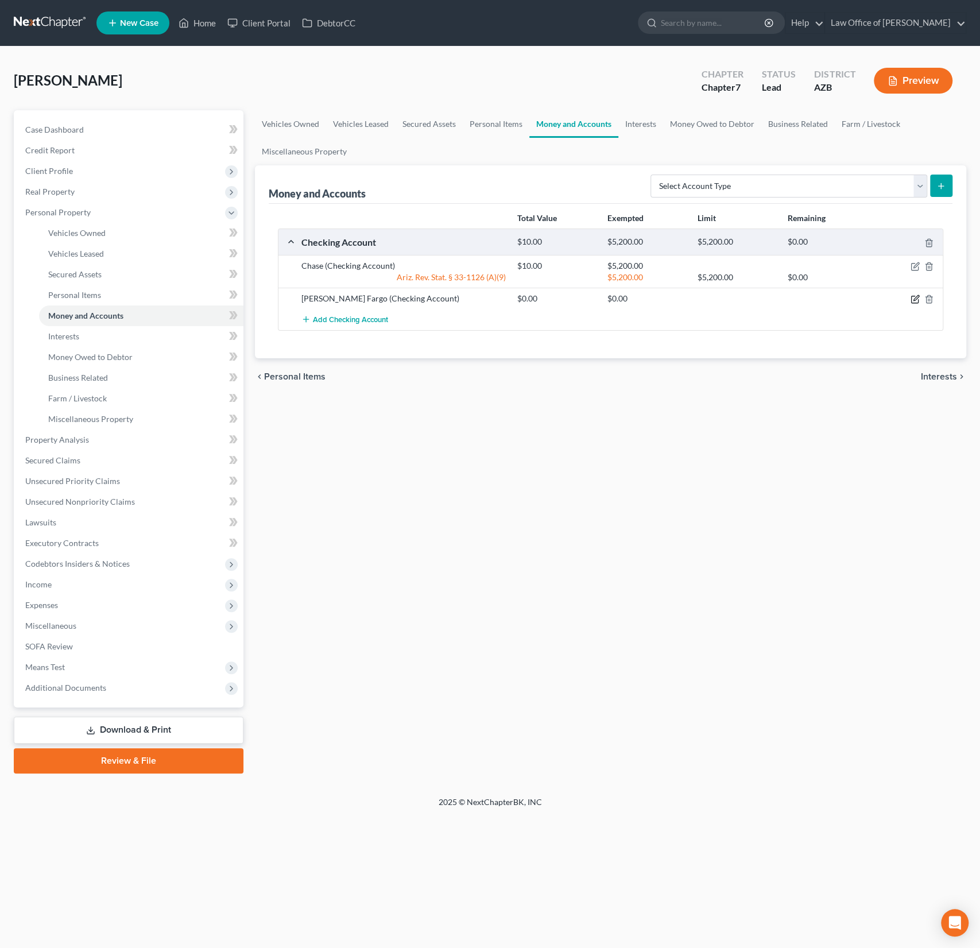
click at [913, 300] on icon "button" at bounding box center [915, 299] width 9 height 9
select select "3"
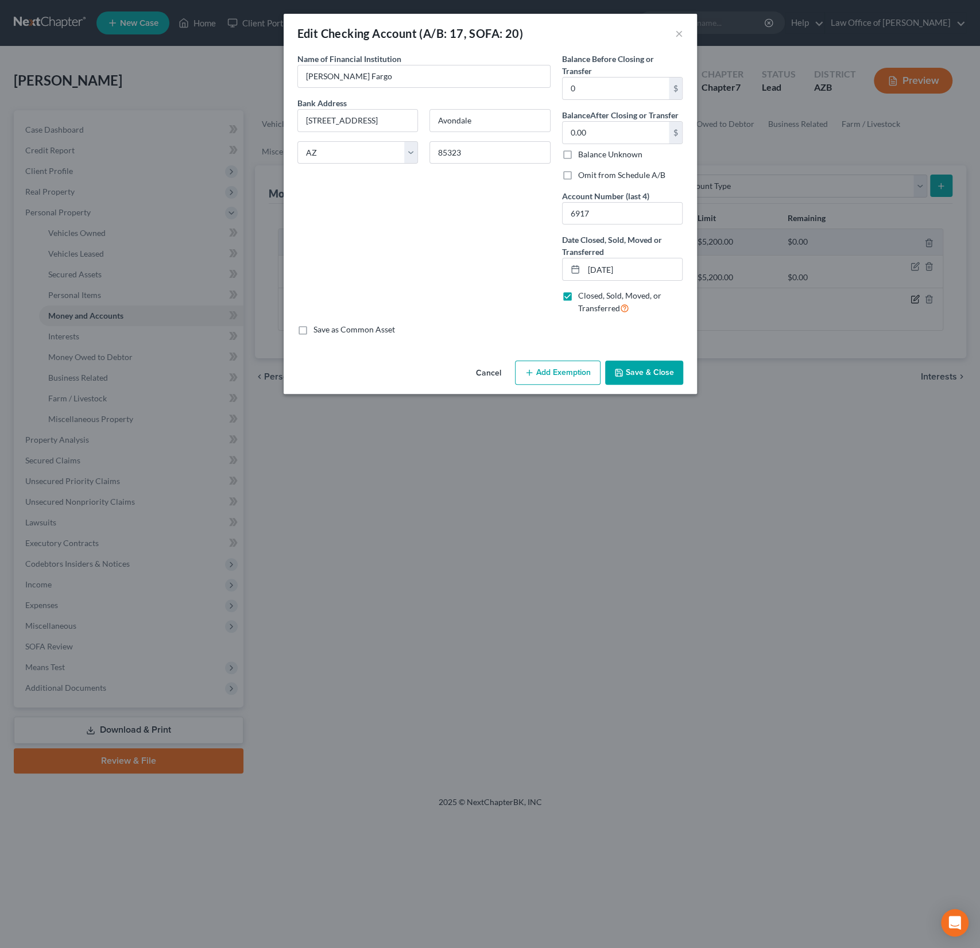
click at [913, 299] on div "Edit Checking Account (A/B: 17, SOFA: 20) × An exemption set must first be sele…" at bounding box center [490, 474] width 980 height 948
click at [577, 180] on div "Omit from Schedule A/B" at bounding box center [622, 174] width 121 height 11
click at [578, 175] on label "Omit from Schedule A/B" at bounding box center [621, 174] width 87 height 11
click at [583, 175] on input "Omit from Schedule A/B" at bounding box center [586, 172] width 7 height 7
checkbox input "true"
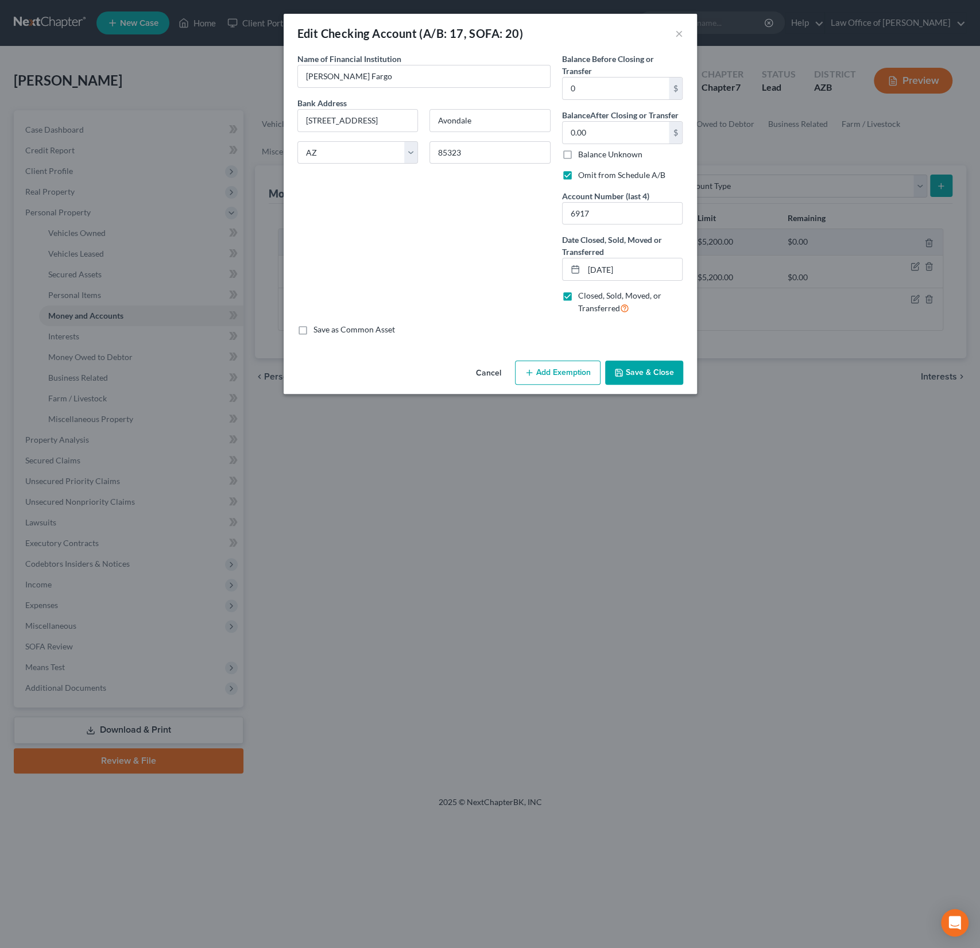
click at [632, 375] on button "Save & Close" at bounding box center [644, 373] width 78 height 24
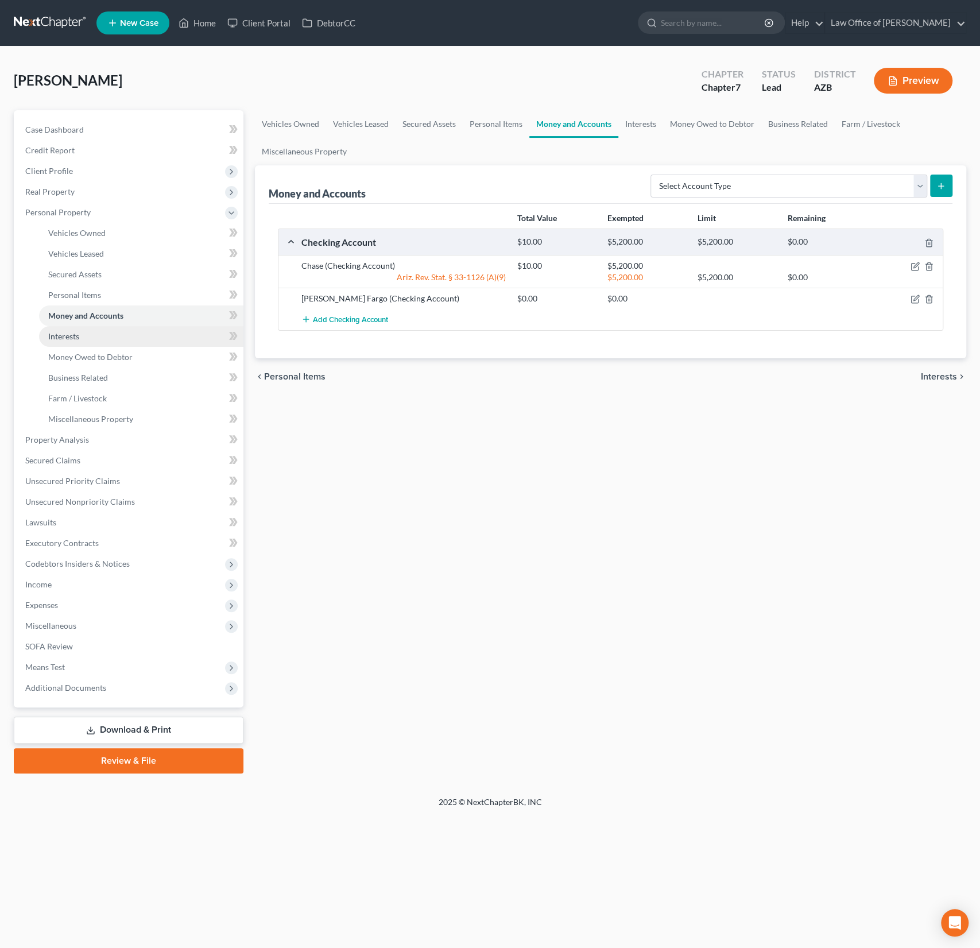
click at [100, 327] on link "Interests" at bounding box center [141, 336] width 204 height 21
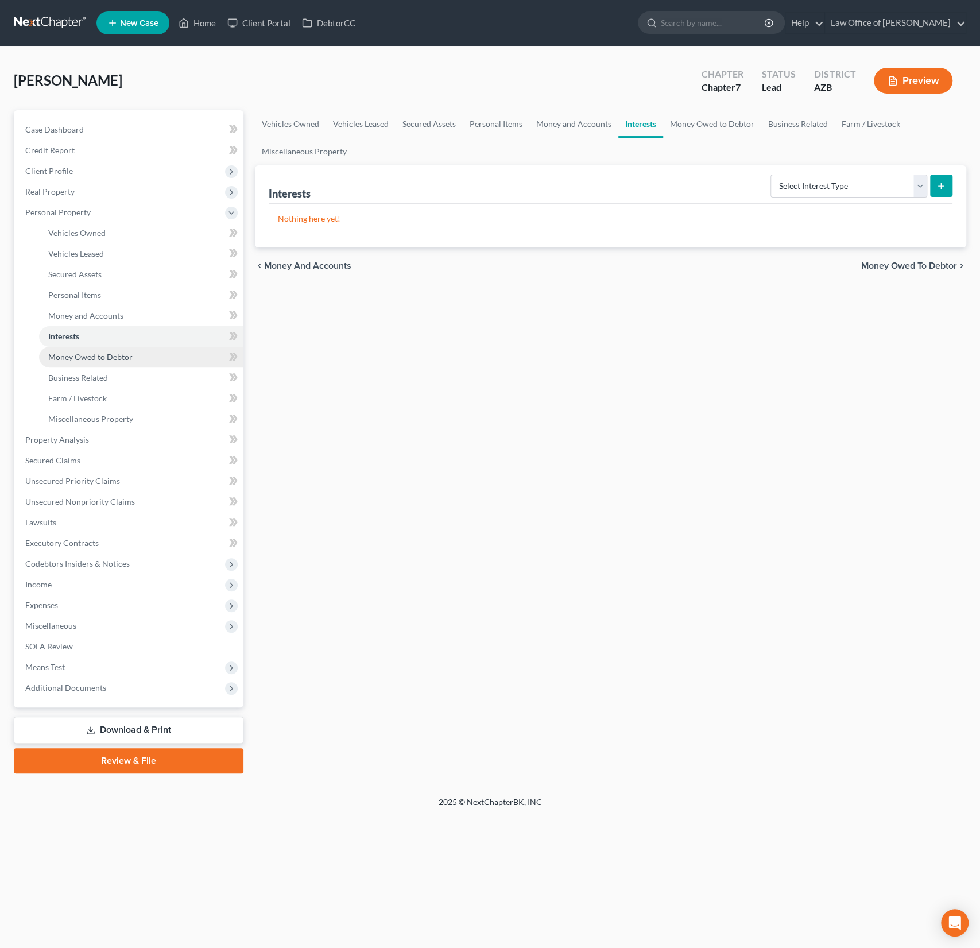
click at [91, 350] on link "Money Owed to Debtor" at bounding box center [141, 357] width 204 height 21
click at [92, 364] on link "Money Owed to Debtor" at bounding box center [141, 357] width 204 height 21
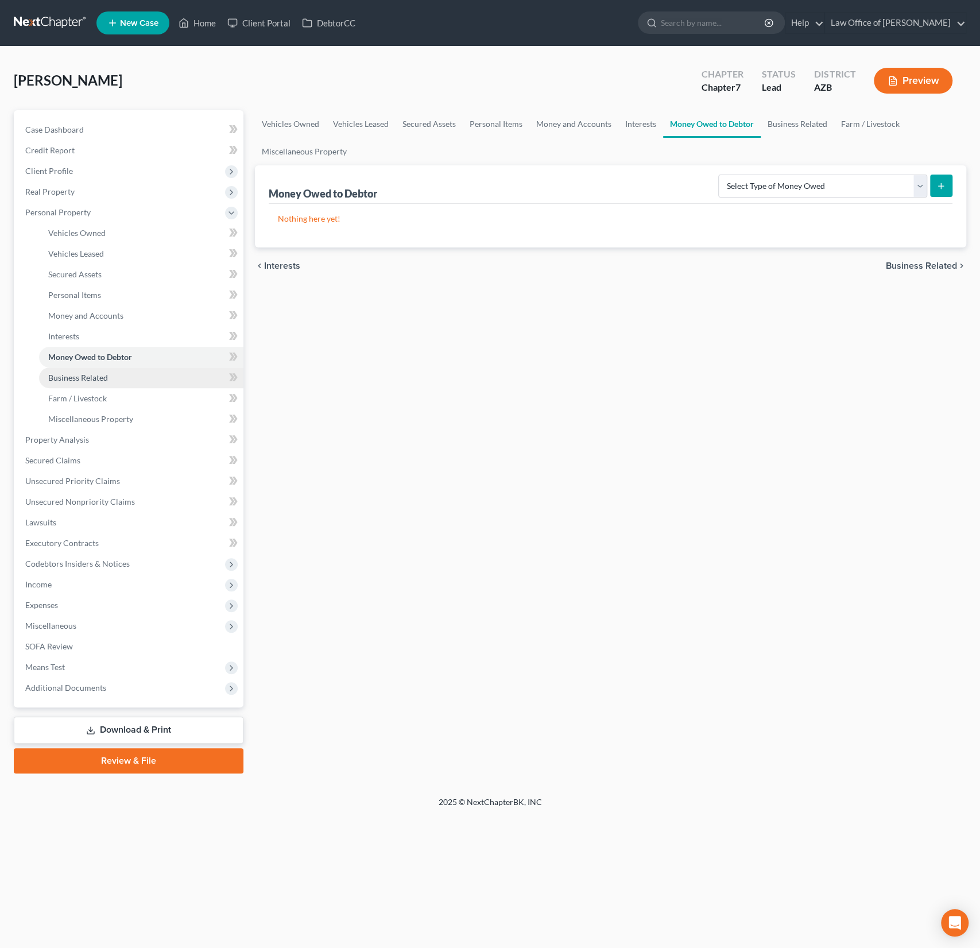
click at [91, 376] on span "Business Related" at bounding box center [78, 378] width 60 height 10
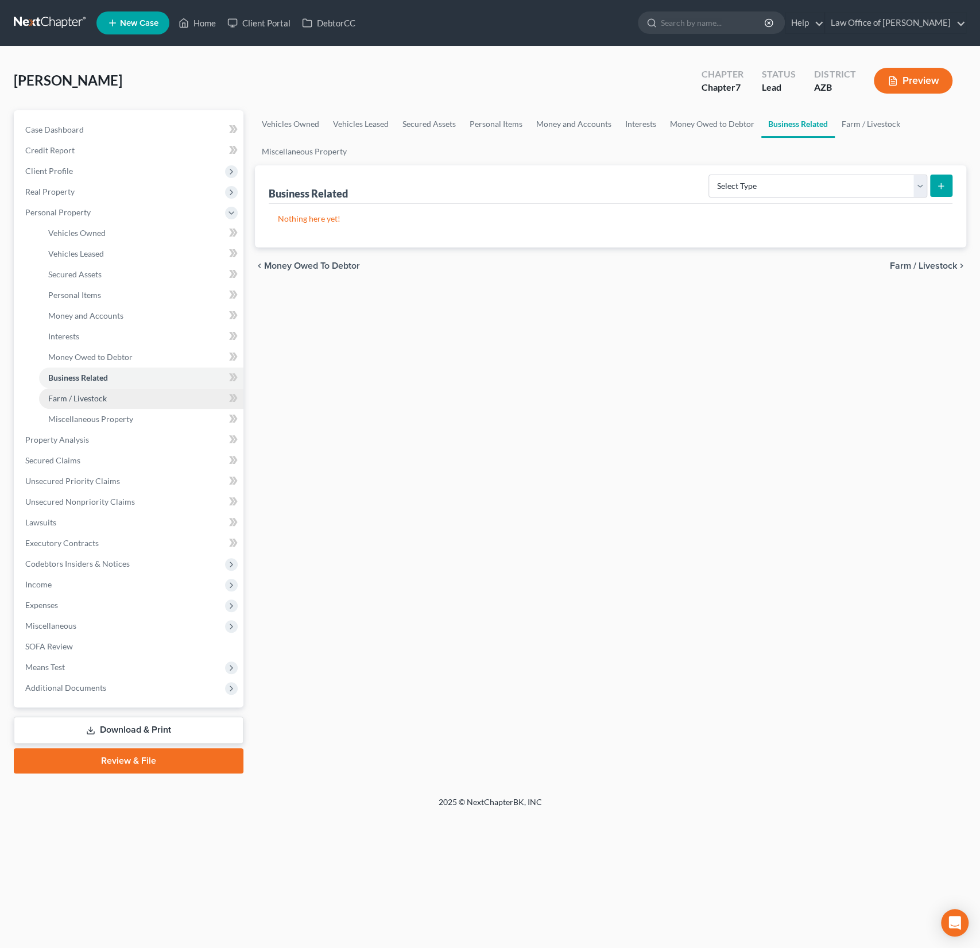
click at [87, 398] on span "Farm / Livestock" at bounding box center [77, 398] width 59 height 10
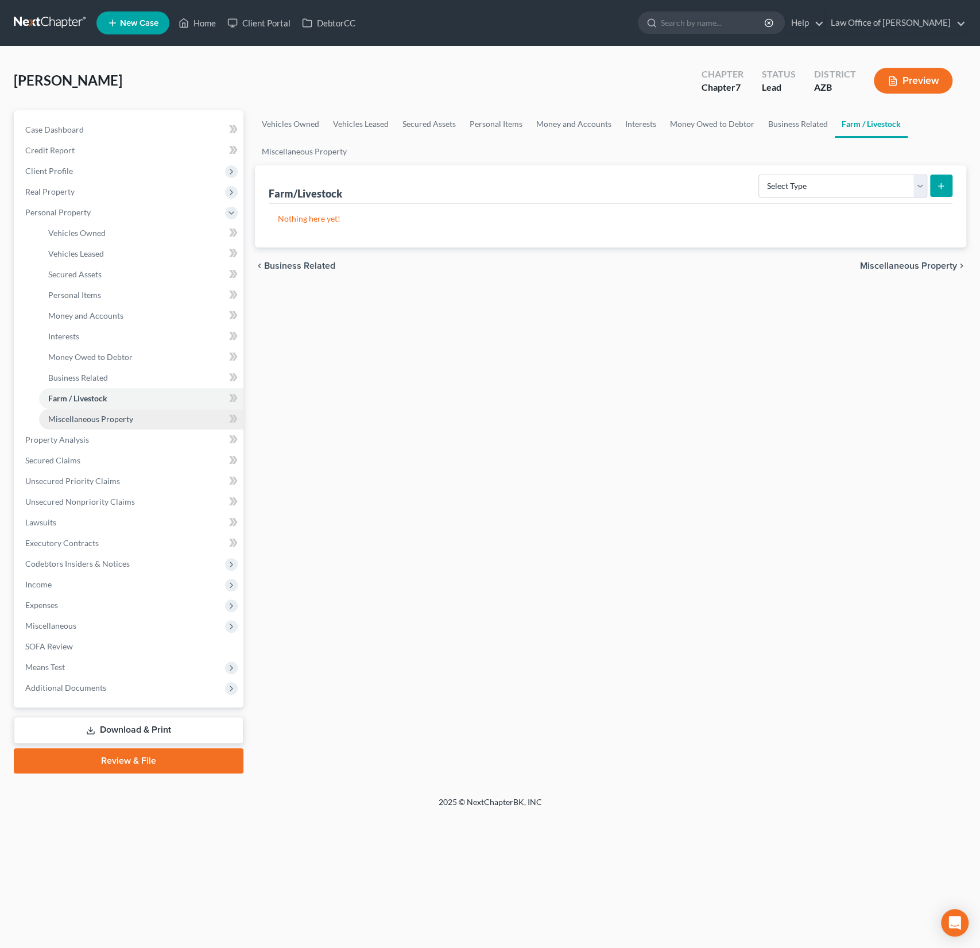
click at [93, 419] on span "Miscellaneous Property" at bounding box center [90, 419] width 85 height 10
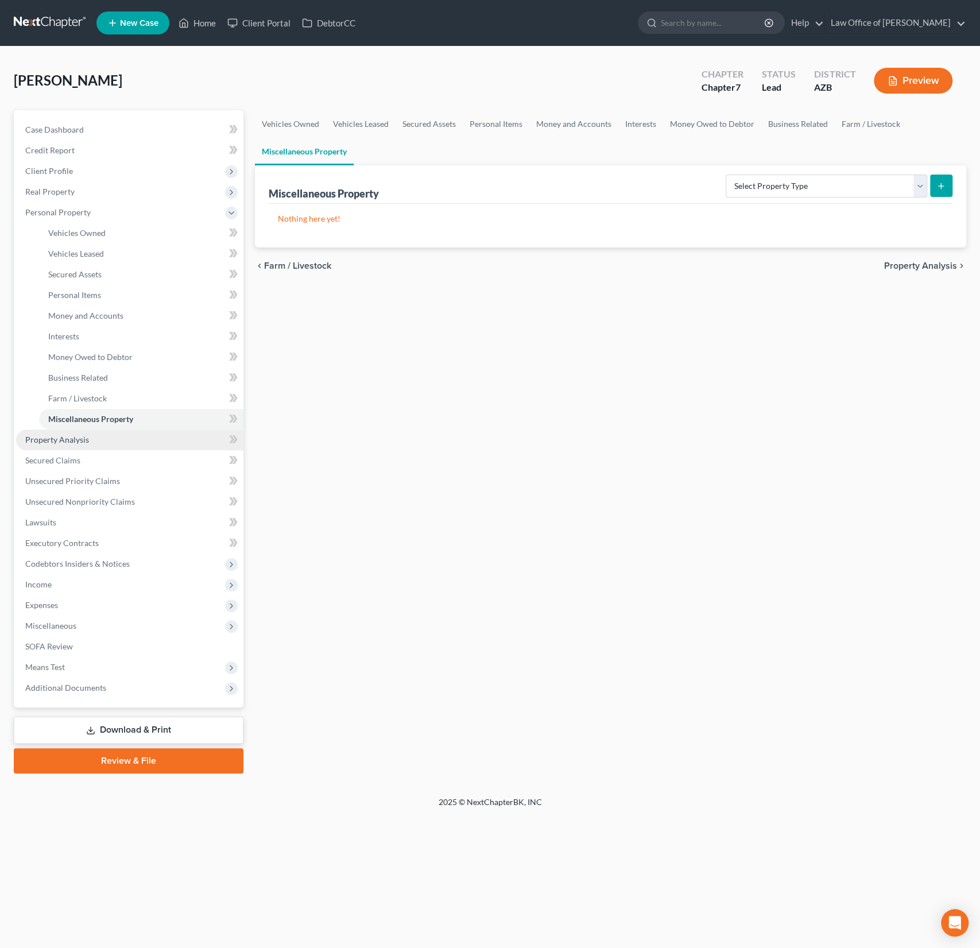
click at [65, 437] on span "Property Analysis" at bounding box center [57, 440] width 64 height 10
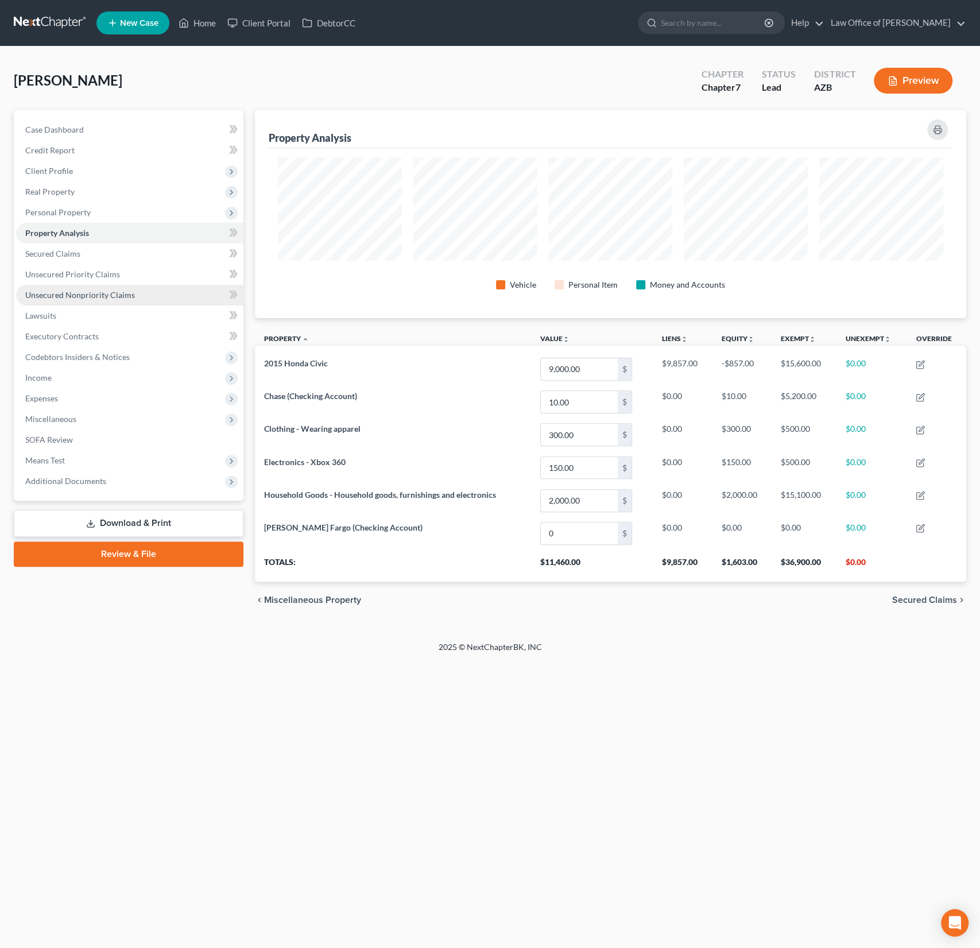
scroll to position [207, 711]
click at [71, 253] on span "Secured Claims" at bounding box center [52, 254] width 55 height 10
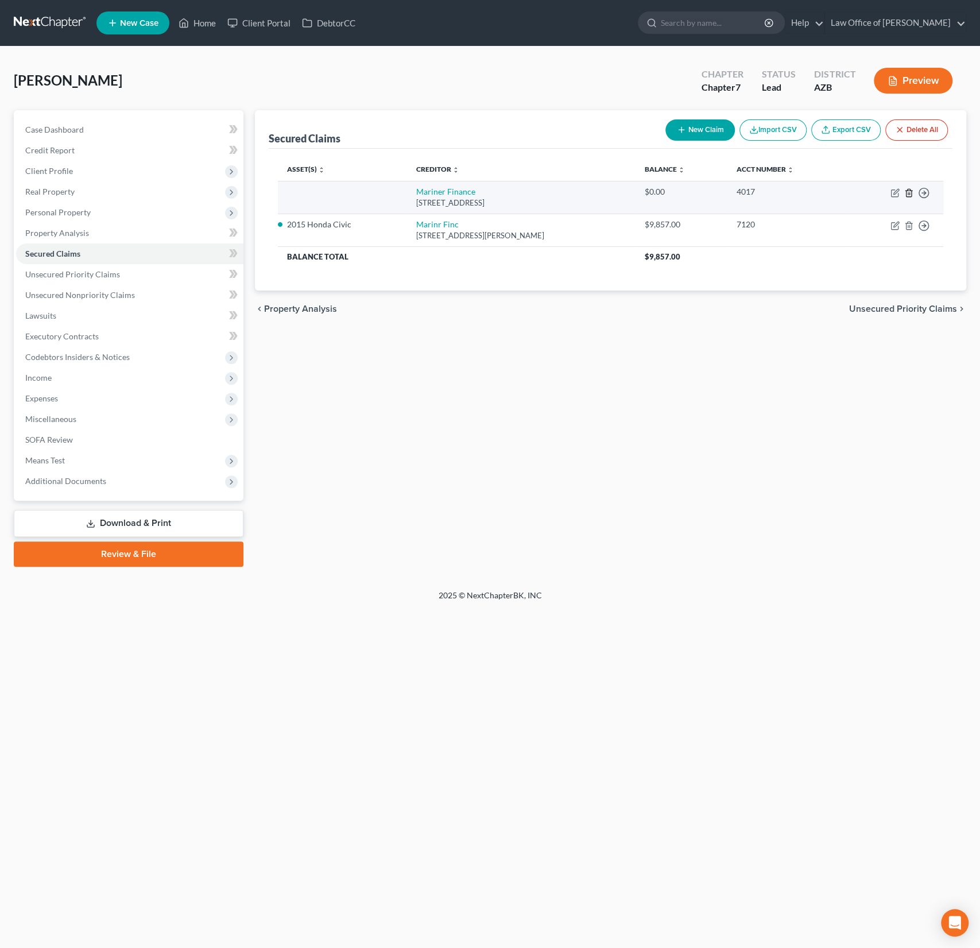
click at [909, 189] on icon "button" at bounding box center [908, 192] width 5 height 7
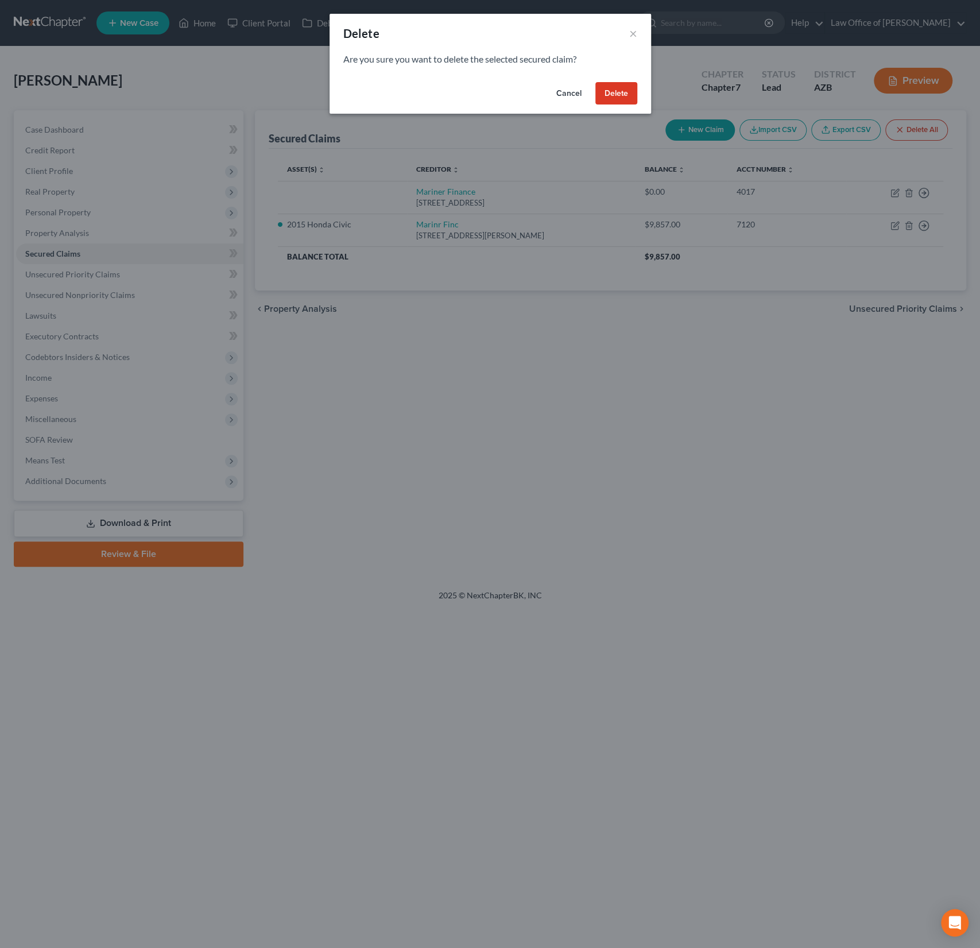
click at [619, 97] on button "Delete" at bounding box center [616, 93] width 42 height 23
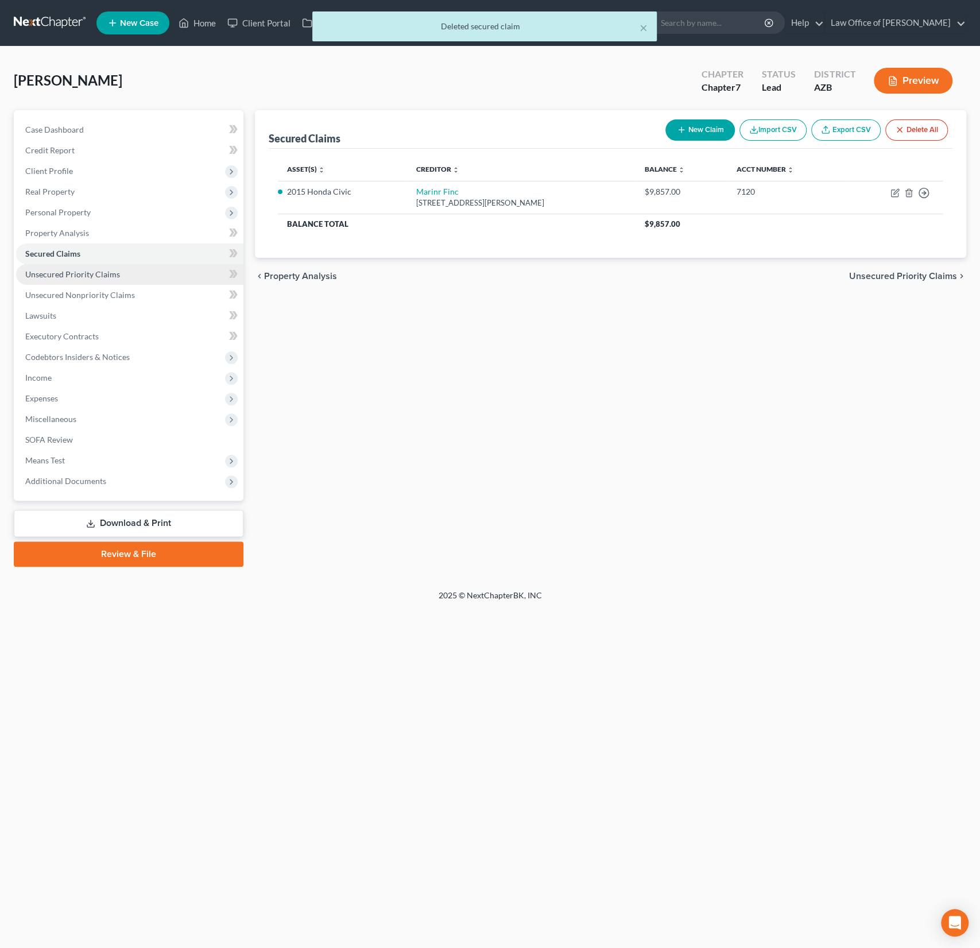
click at [65, 265] on link "Unsecured Priority Claims" at bounding box center [129, 274] width 227 height 21
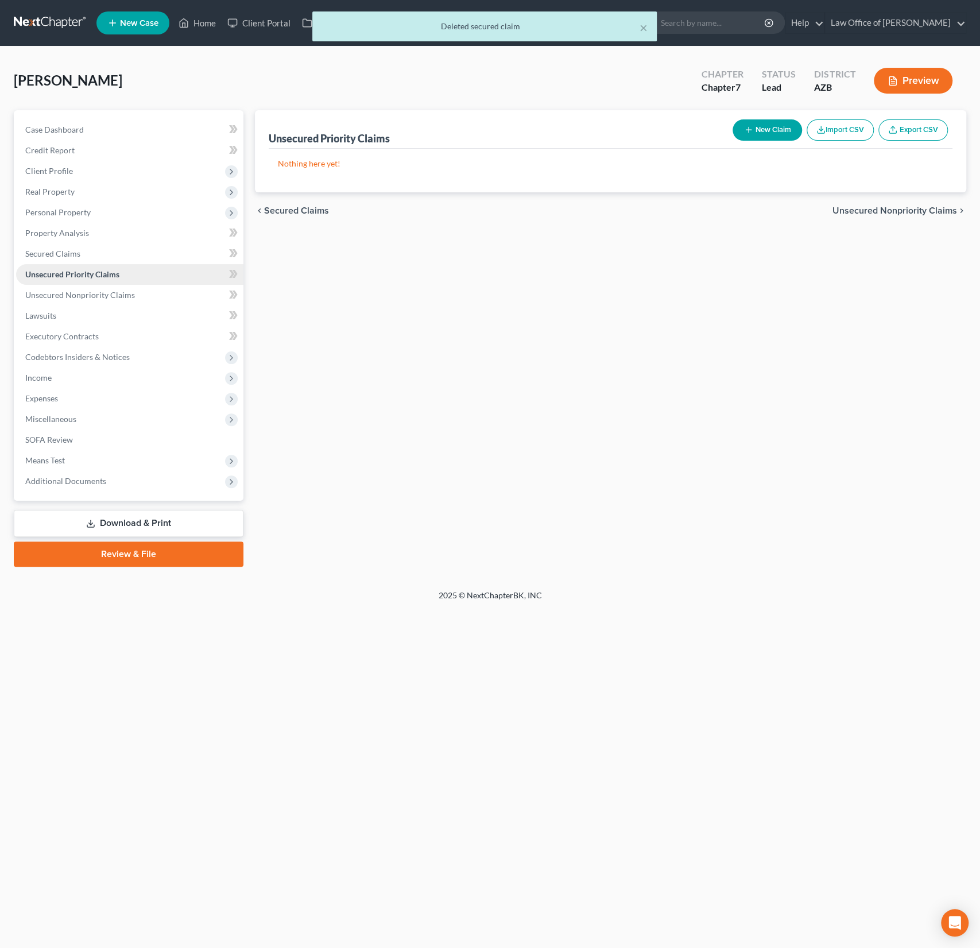
click at [68, 282] on link "Unsecured Priority Claims" at bounding box center [129, 274] width 227 height 21
click at [68, 291] on span "Unsecured Nonpriority Claims" at bounding box center [80, 295] width 110 height 10
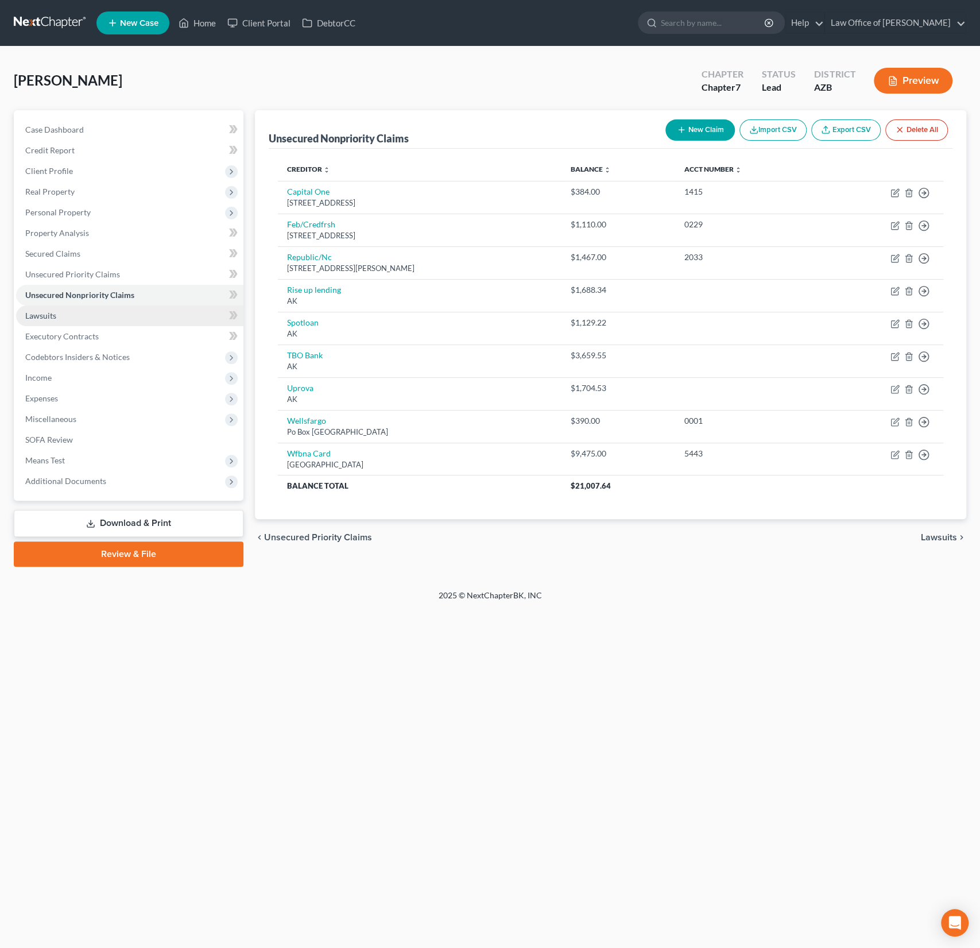
click at [57, 314] on link "Lawsuits" at bounding box center [129, 315] width 227 height 21
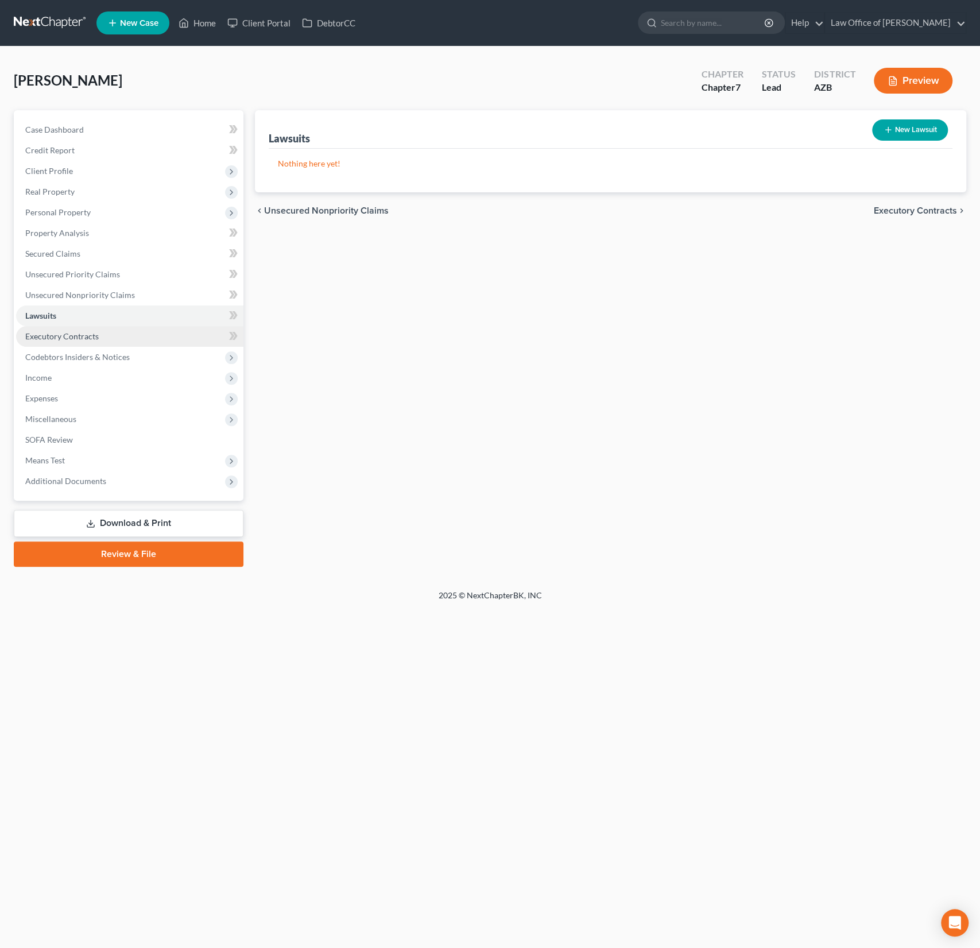
click at [62, 336] on span "Executory Contracts" at bounding box center [61, 336] width 73 height 10
click at [64, 353] on span "Codebtors Insiders & Notices" at bounding box center [77, 357] width 104 height 10
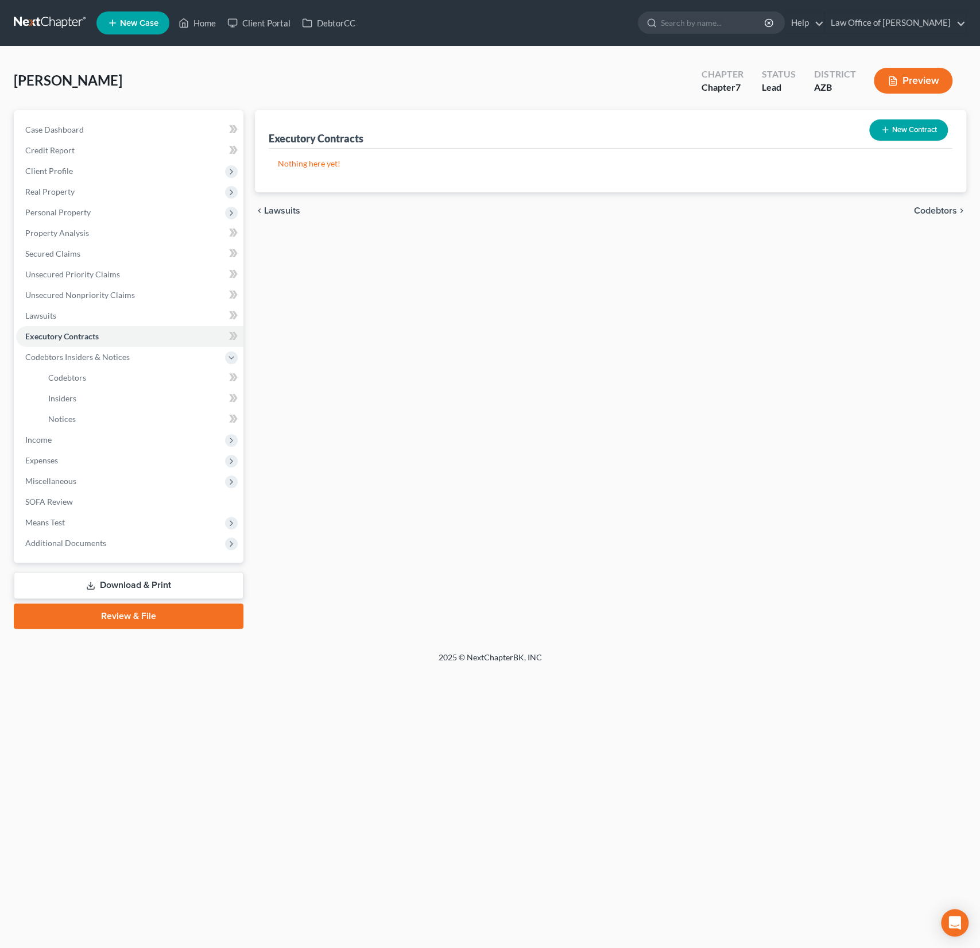
click at [903, 129] on button "New Contract" at bounding box center [908, 129] width 79 height 21
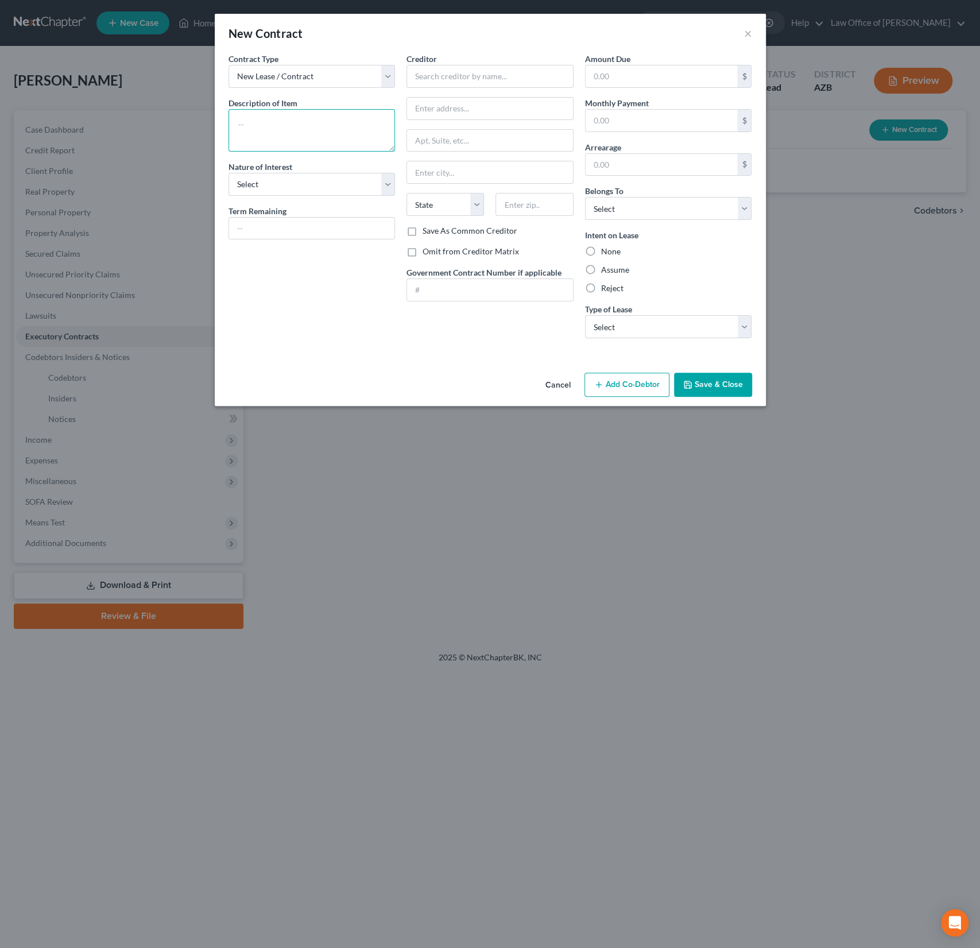
click at [279, 121] on textarea at bounding box center [312, 130] width 167 height 42
type textarea "Residential Lease"
type input "Capstone Realty"
click at [429, 251] on label "Omit from Creditor Matrix" at bounding box center [471, 251] width 96 height 11
click at [429, 251] on input "Omit from Creditor Matrix" at bounding box center [430, 249] width 7 height 7
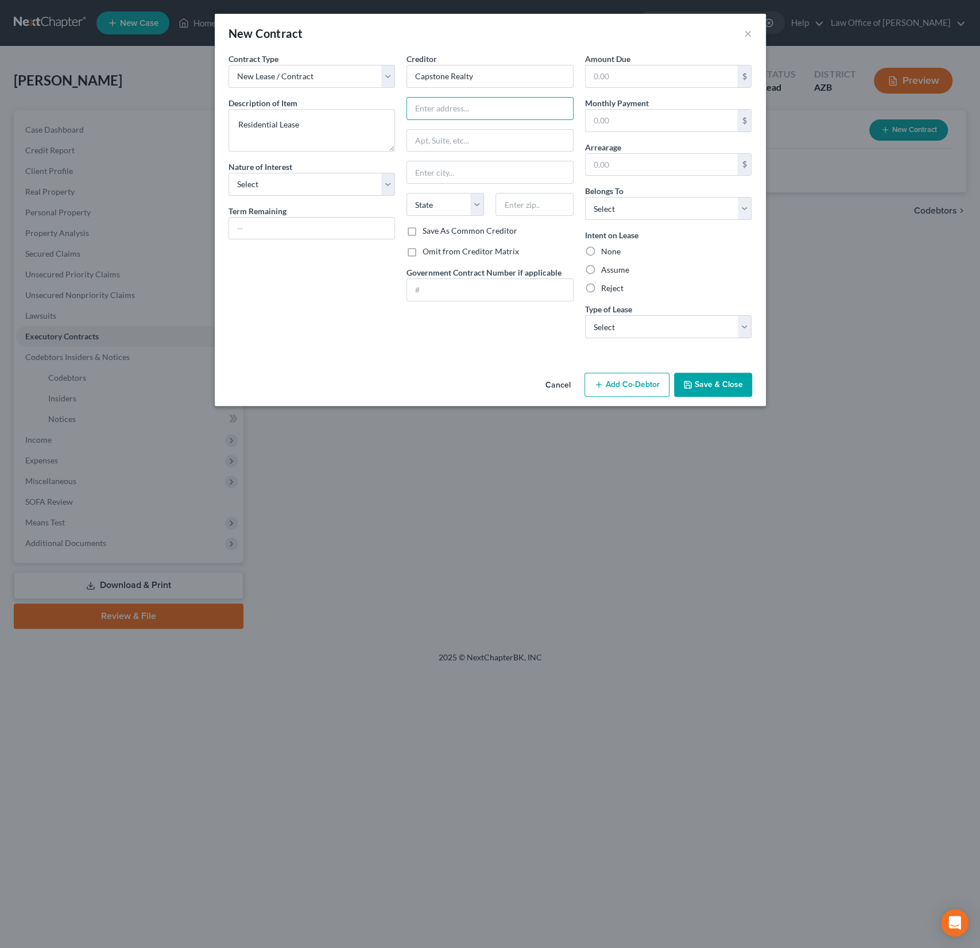
checkbox input "true"
click at [608, 256] on div "Intent on Lease None Assume Reject" at bounding box center [668, 261] width 167 height 65
click at [606, 250] on label "None" at bounding box center [611, 251] width 20 height 11
click at [606, 250] on input "None" at bounding box center [609, 249] width 7 height 7
radio input "true"
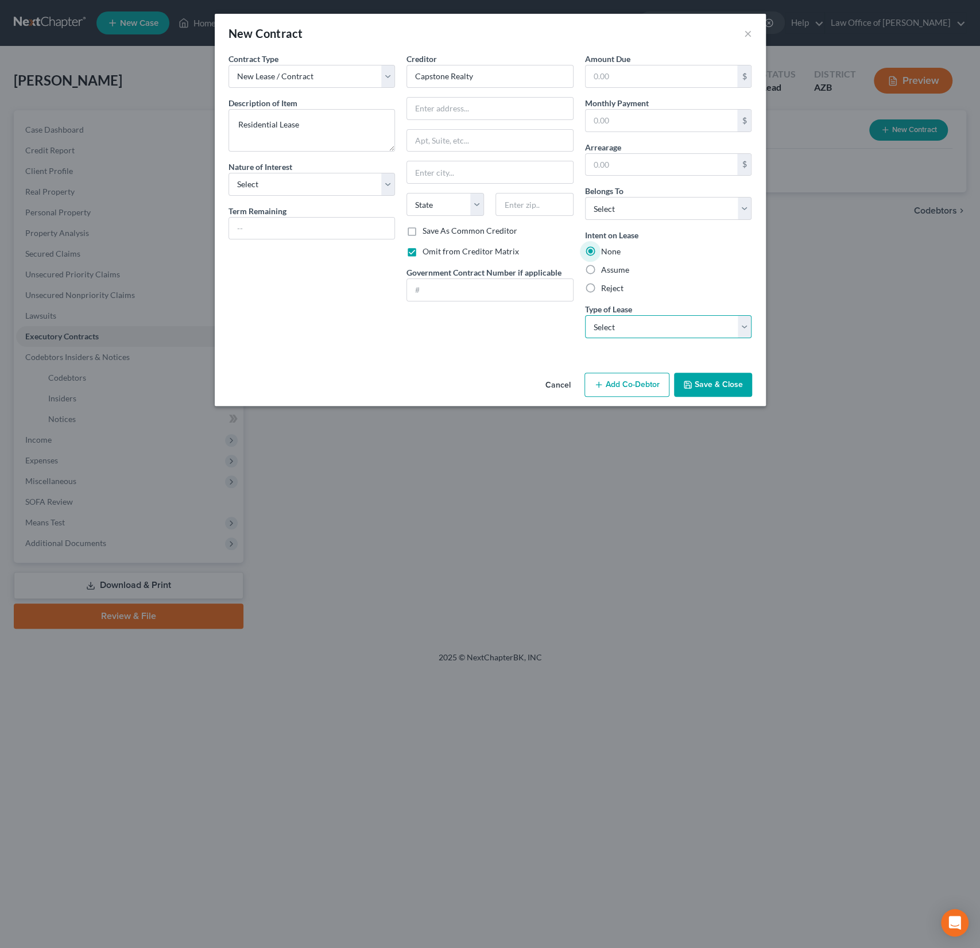
click at [631, 319] on select "Select Real Estate Car Other" at bounding box center [668, 326] width 167 height 23
select select "0"
click at [585, 315] on select "Select Real Estate Car Other" at bounding box center [668, 326] width 167 height 23
click at [638, 213] on select "Select Debtor 1 Only Debtor 2 Only Debtor 1 And Debtor 2 Only At Least One Of T…" at bounding box center [668, 208] width 167 height 23
select select "0"
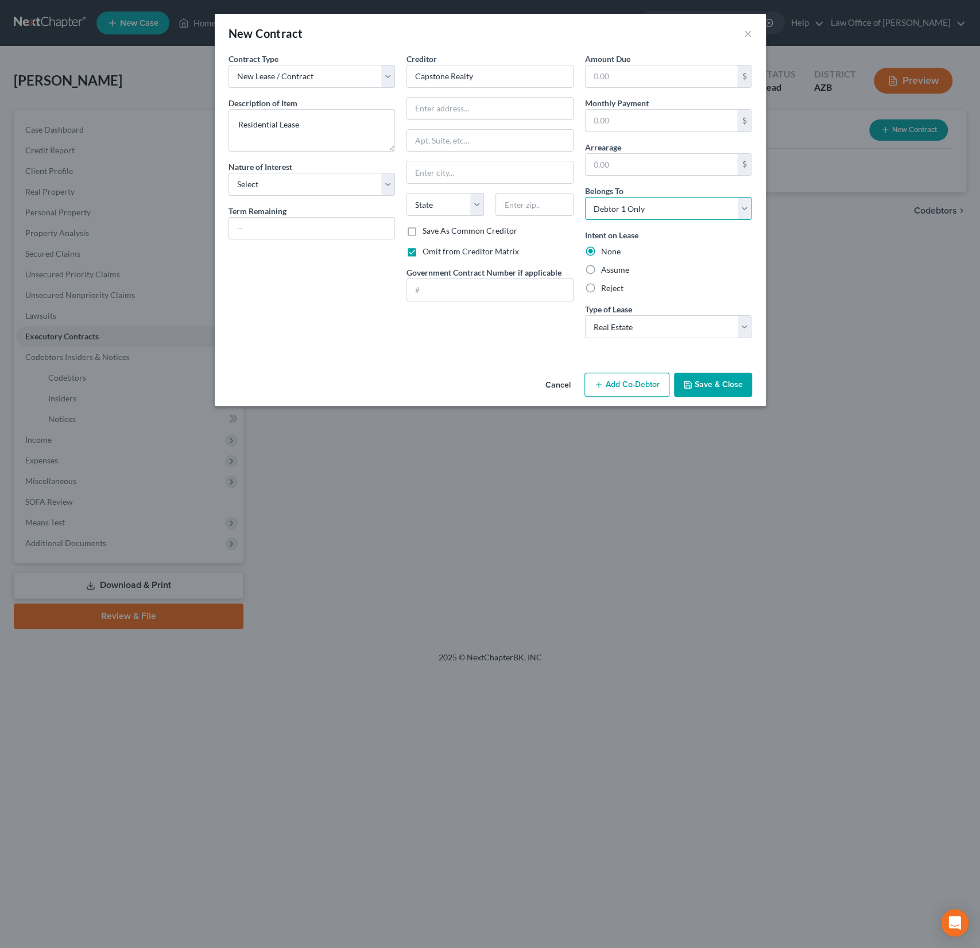
click at [585, 197] on select "Select Debtor 1 Only Debtor 2 Only Debtor 1 And Debtor 2 Only At Least One Of T…" at bounding box center [668, 208] width 167 height 23
click at [710, 382] on button "Save & Close" at bounding box center [713, 385] width 78 height 24
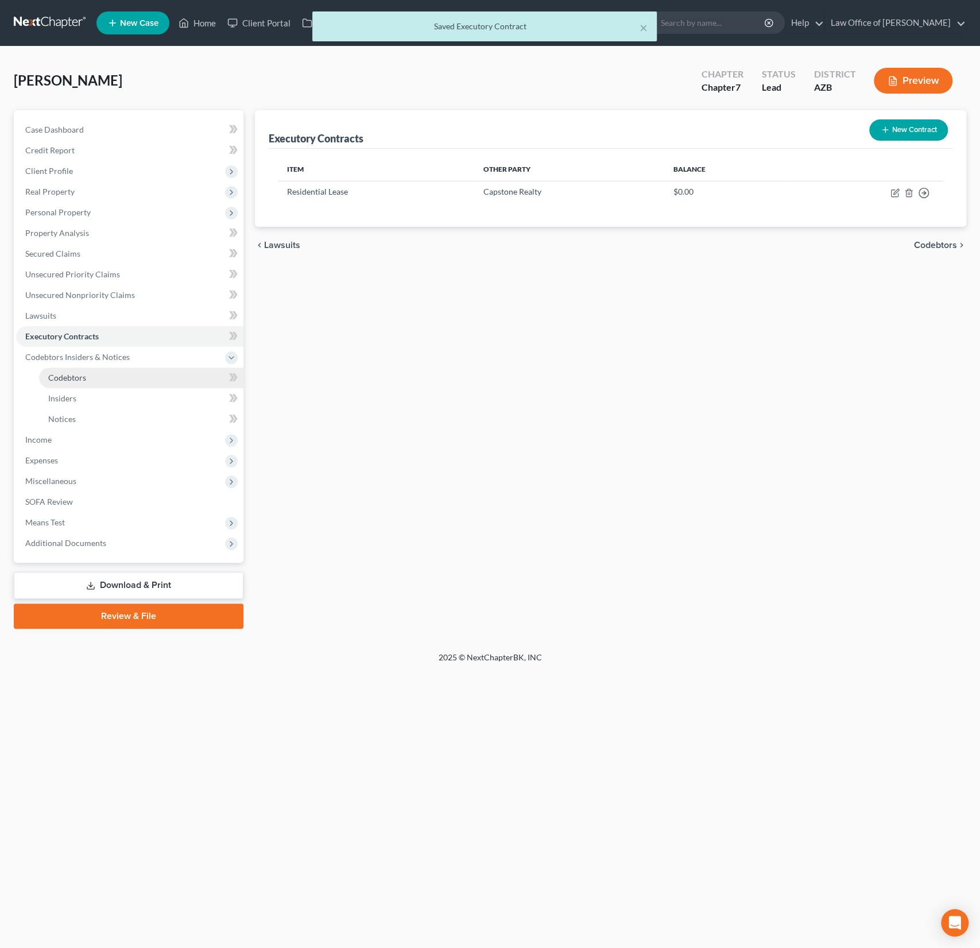
click at [66, 380] on span "Codebtors" at bounding box center [67, 378] width 38 height 10
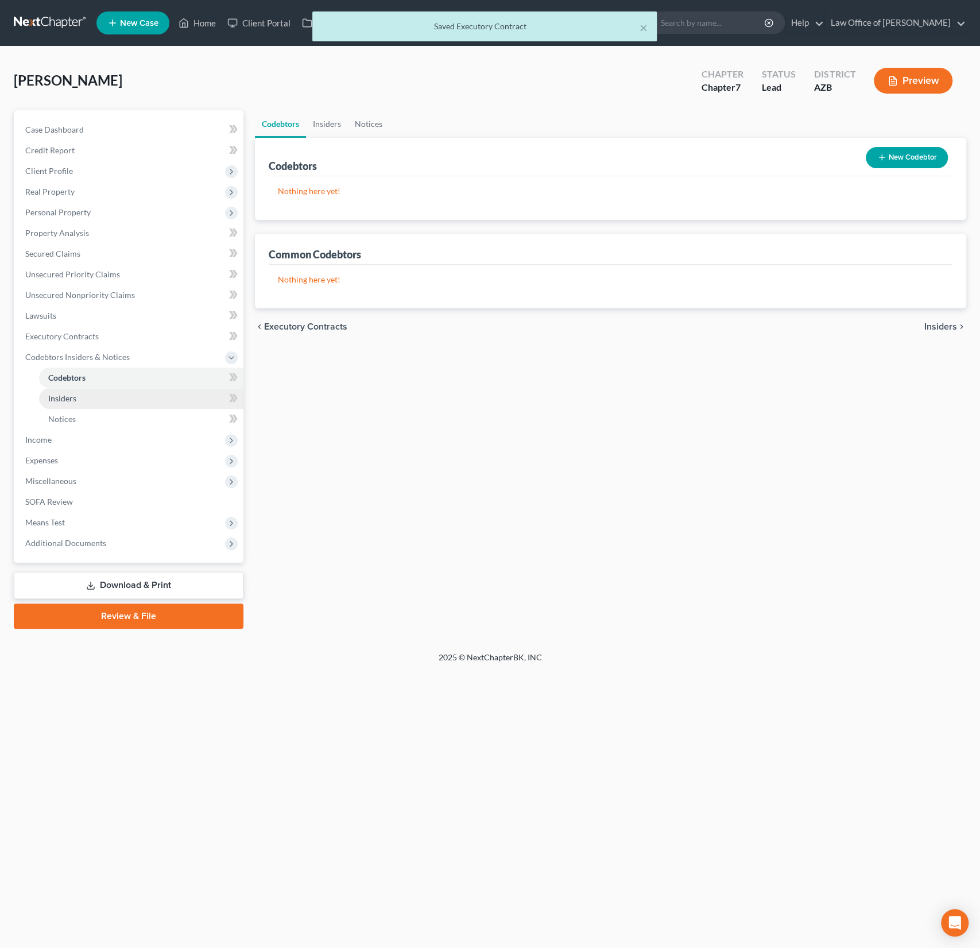
click at [67, 400] on span "Insiders" at bounding box center [62, 398] width 28 height 10
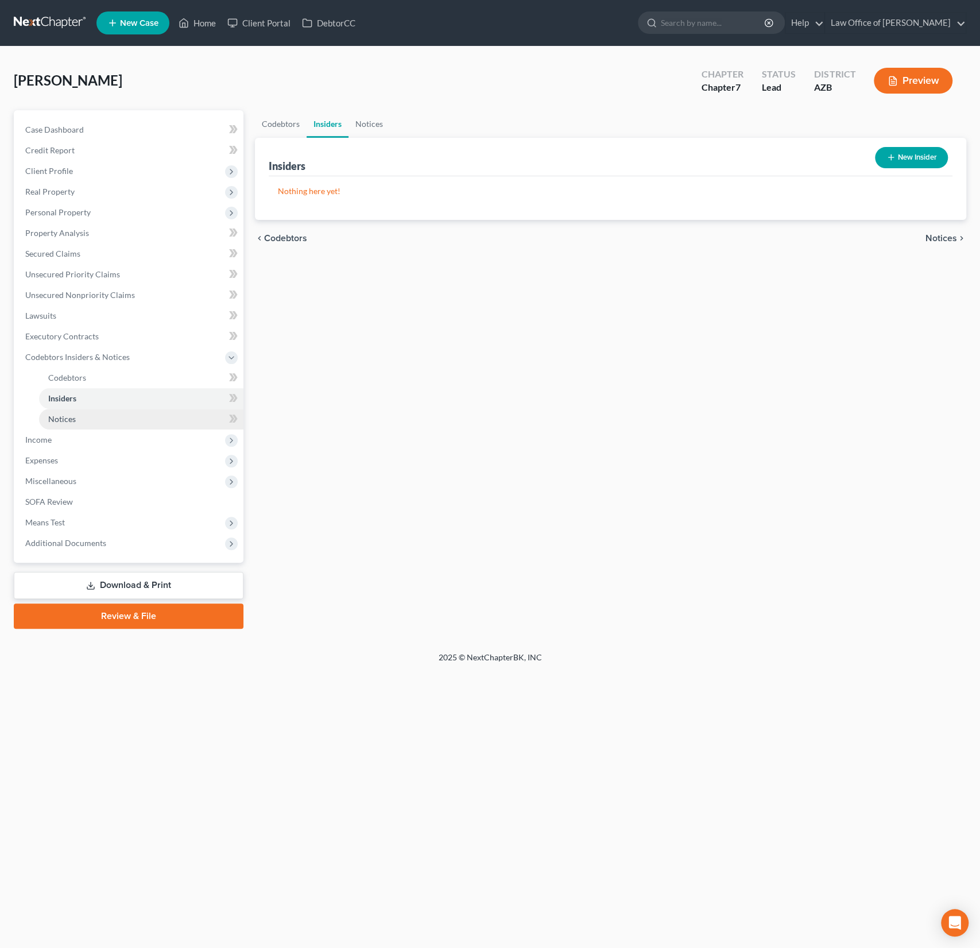
click at [64, 414] on span "Notices" at bounding box center [62, 419] width 28 height 10
click at [49, 436] on span "Income" at bounding box center [38, 440] width 26 height 10
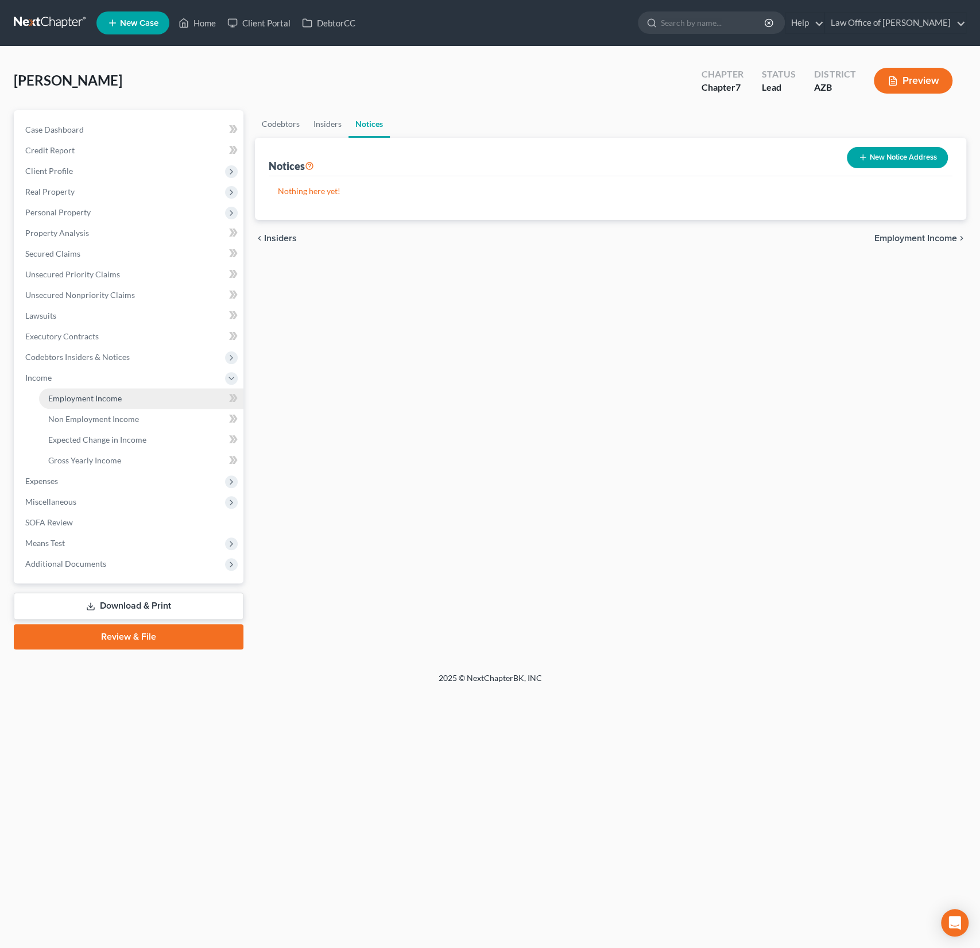
click at [94, 404] on link "Employment Income" at bounding box center [141, 398] width 204 height 21
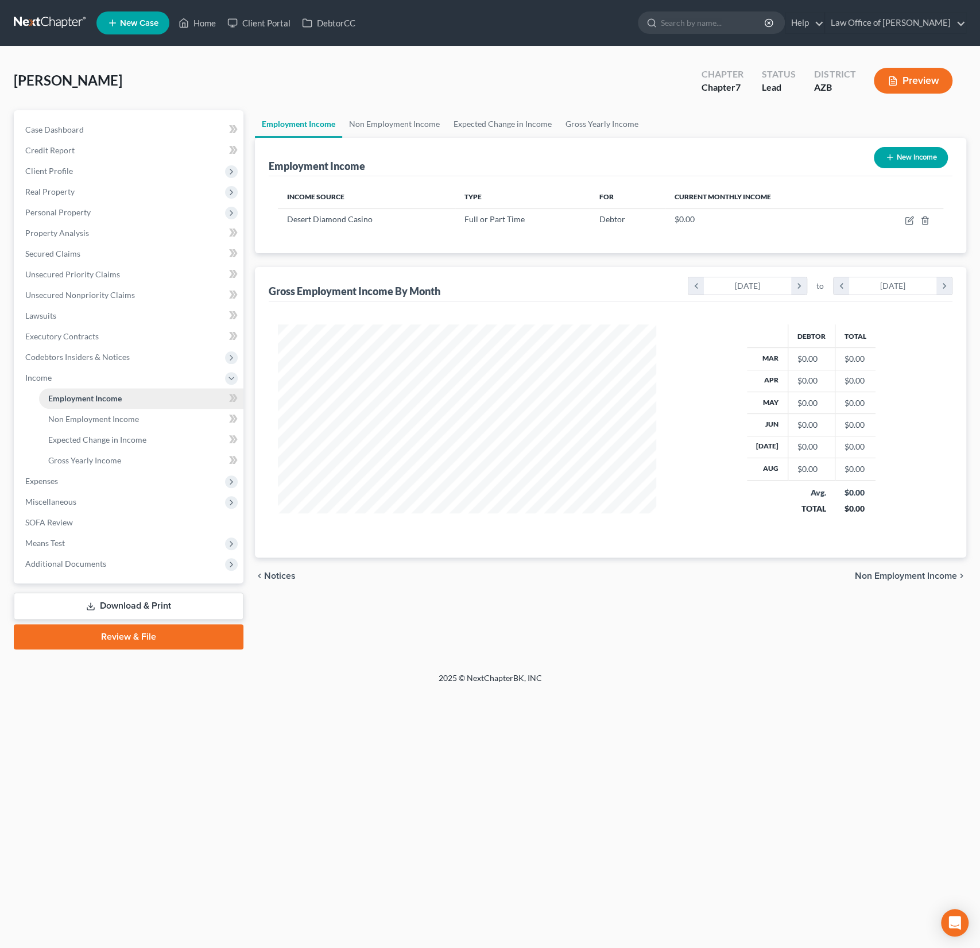
scroll to position [204, 401]
click at [911, 218] on icon "button" at bounding box center [909, 220] width 9 height 9
select select "0"
select select "3"
select select "2"
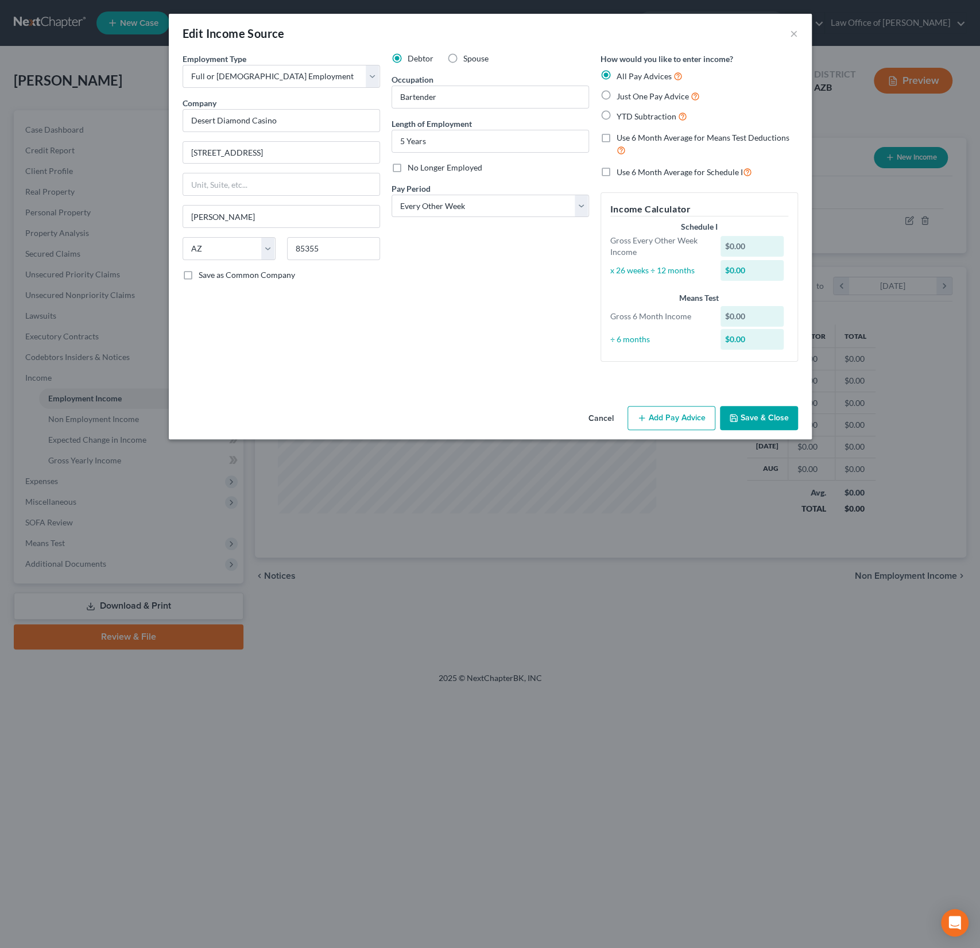
click at [624, 118] on span "YTD Subtraction" at bounding box center [647, 116] width 60 height 10
click at [624, 117] on input "YTD Subtraction" at bounding box center [624, 113] width 7 height 7
radio input "true"
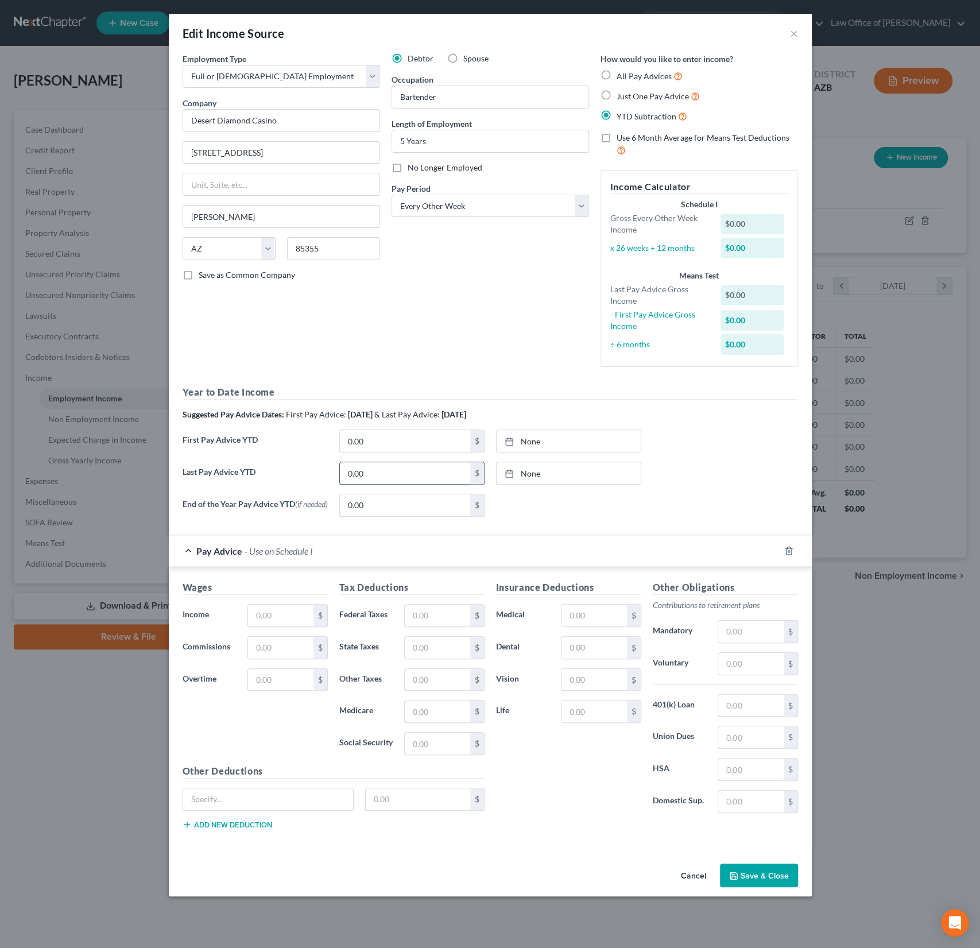
click at [363, 474] on input "0.00" at bounding box center [405, 473] width 130 height 22
drag, startPoint x: 388, startPoint y: 474, endPoint x: 293, endPoint y: 460, distance: 95.7
click at [293, 460] on div "Year to Date Income Suggested Pay Advice Dates: First Pay Advice: March 2025 & …" at bounding box center [490, 455] width 615 height 140
type input "3,487.74"
click at [533, 474] on link "None" at bounding box center [569, 473] width 144 height 22
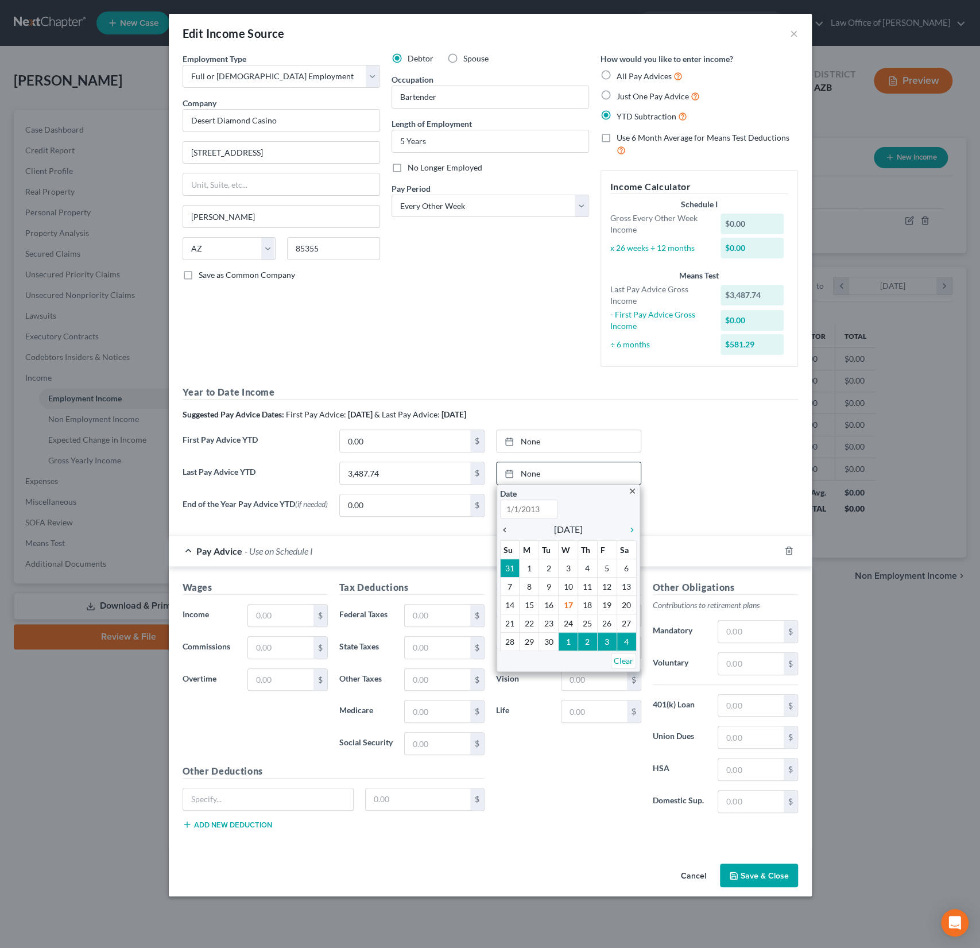
click at [507, 530] on icon "chevron_left" at bounding box center [507, 529] width 15 height 9
type input "9/17/2025"
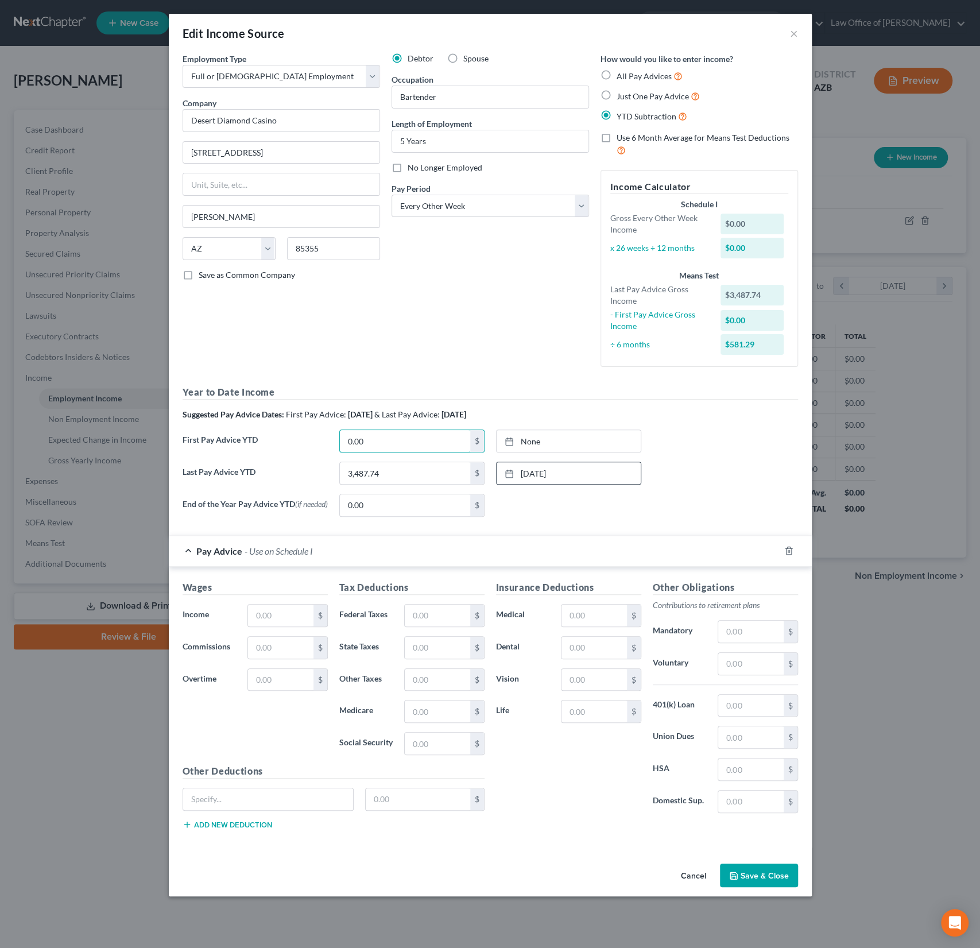
drag, startPoint x: 402, startPoint y: 444, endPoint x: 328, endPoint y: 432, distance: 75.6
click at [328, 432] on div "First Pay Advice YTD 0.00 $ None close Date Time chevron_left September 2025 ch…" at bounding box center [490, 445] width 627 height 32
drag, startPoint x: 379, startPoint y: 440, endPoint x: 312, endPoint y: 432, distance: 67.7
click at [312, 432] on div "First Pay Advice YTD 0.00 $ None close Date Time chevron_left September 2025 ch…" at bounding box center [490, 445] width 627 height 32
type input "9,852.91"
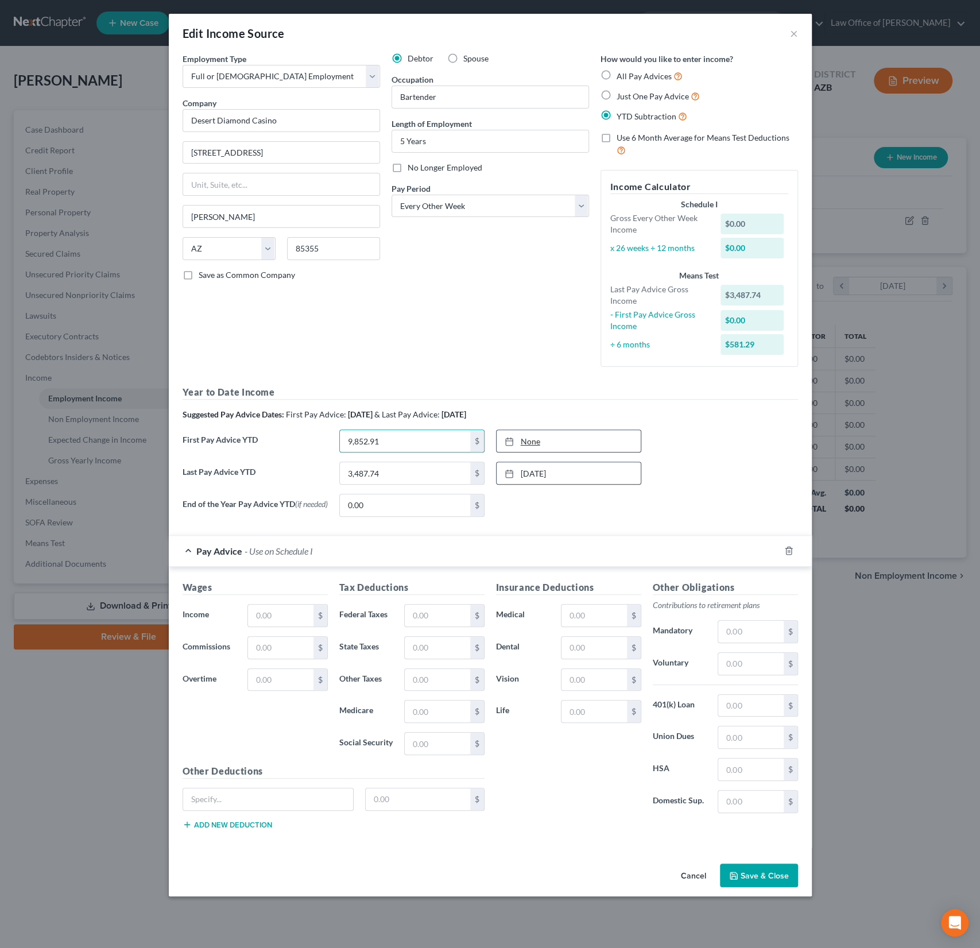
click at [533, 441] on link "None" at bounding box center [569, 441] width 144 height 22
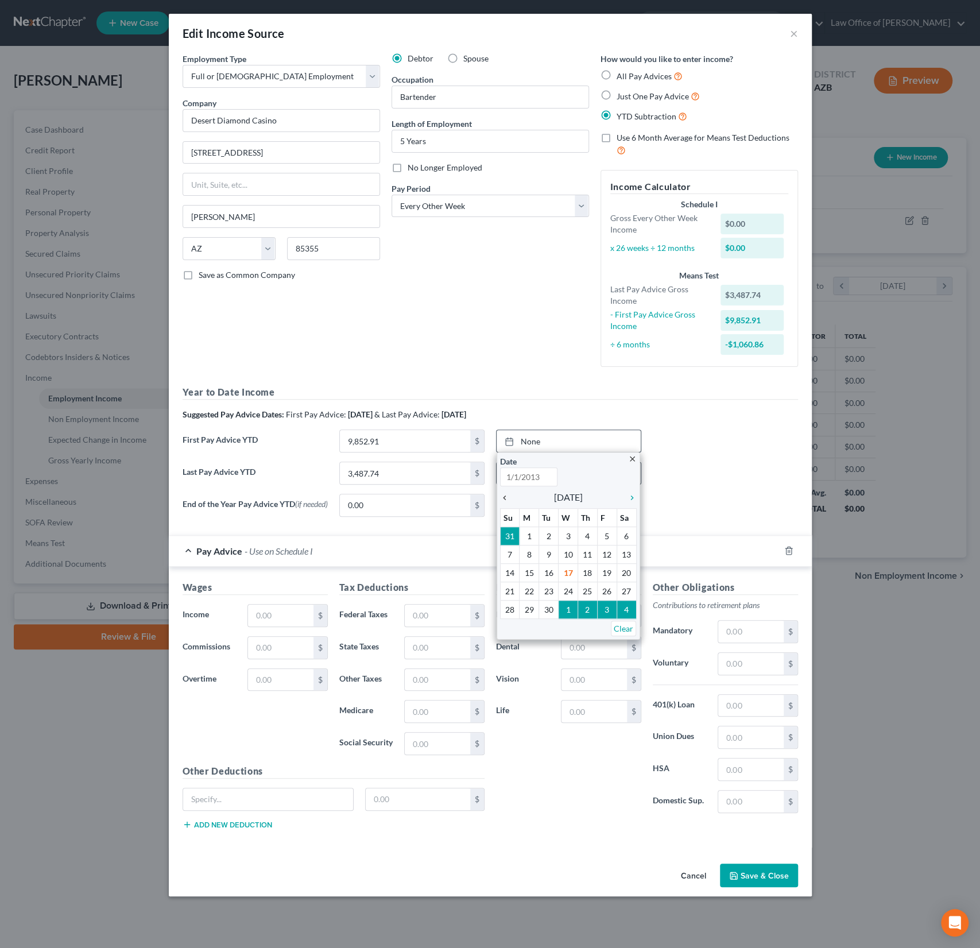
click at [513, 499] on icon "chevron_left" at bounding box center [507, 497] width 15 height 9
type input "9/17/2025"
click at [513, 499] on icon "chevron_left" at bounding box center [507, 497] width 15 height 9
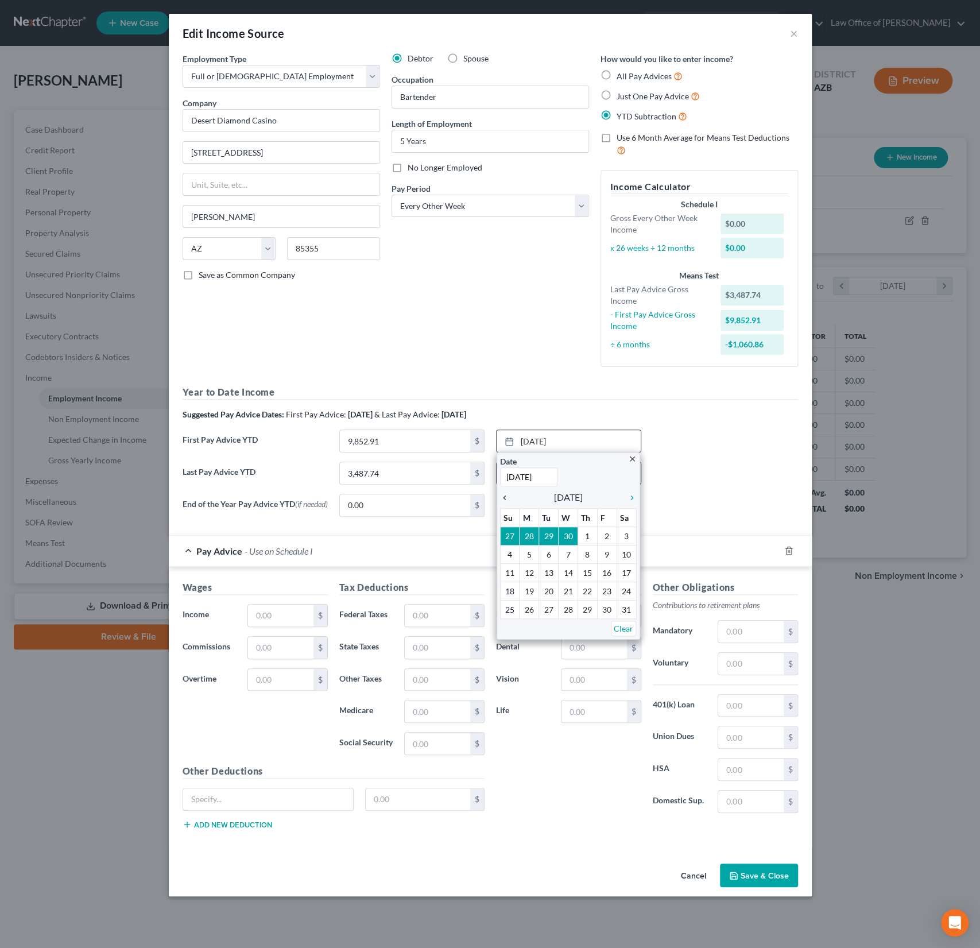
click at [513, 499] on icon "chevron_left" at bounding box center [507, 497] width 15 height 9
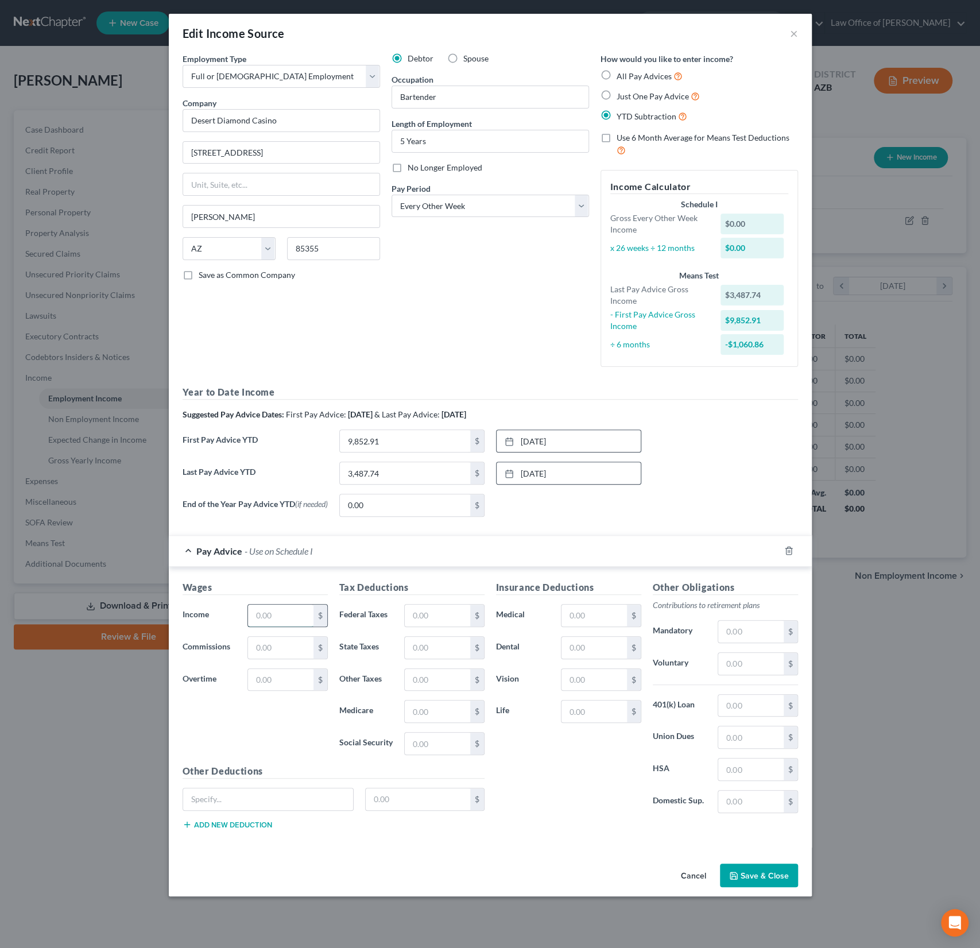
click at [272, 622] on input "text" at bounding box center [280, 616] width 65 height 22
type input "2,666.44"
click at [468, 609] on input "text" at bounding box center [437, 616] width 65 height 22
type input "239.54"
click at [452, 652] on input "text" at bounding box center [437, 648] width 65 height 22
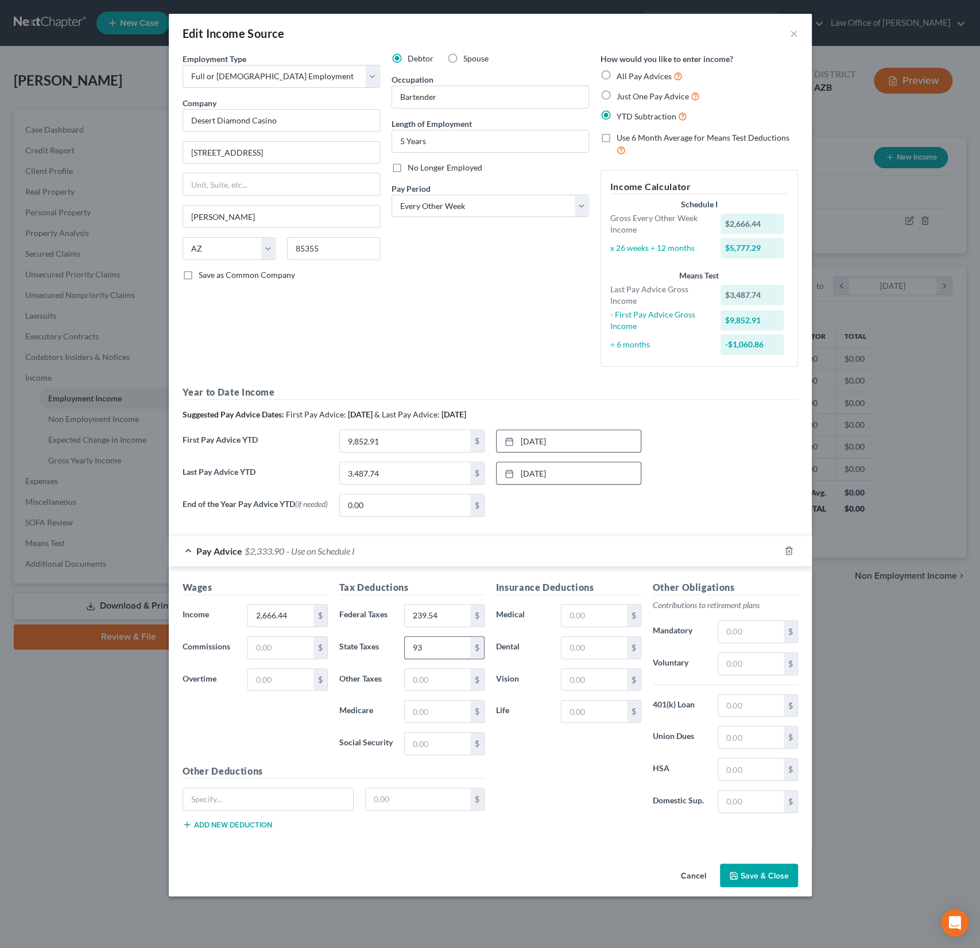
type input "9"
type input "63.87"
type input "16.97"
type input "72.64"
click at [739, 661] on input "text" at bounding box center [750, 664] width 65 height 22
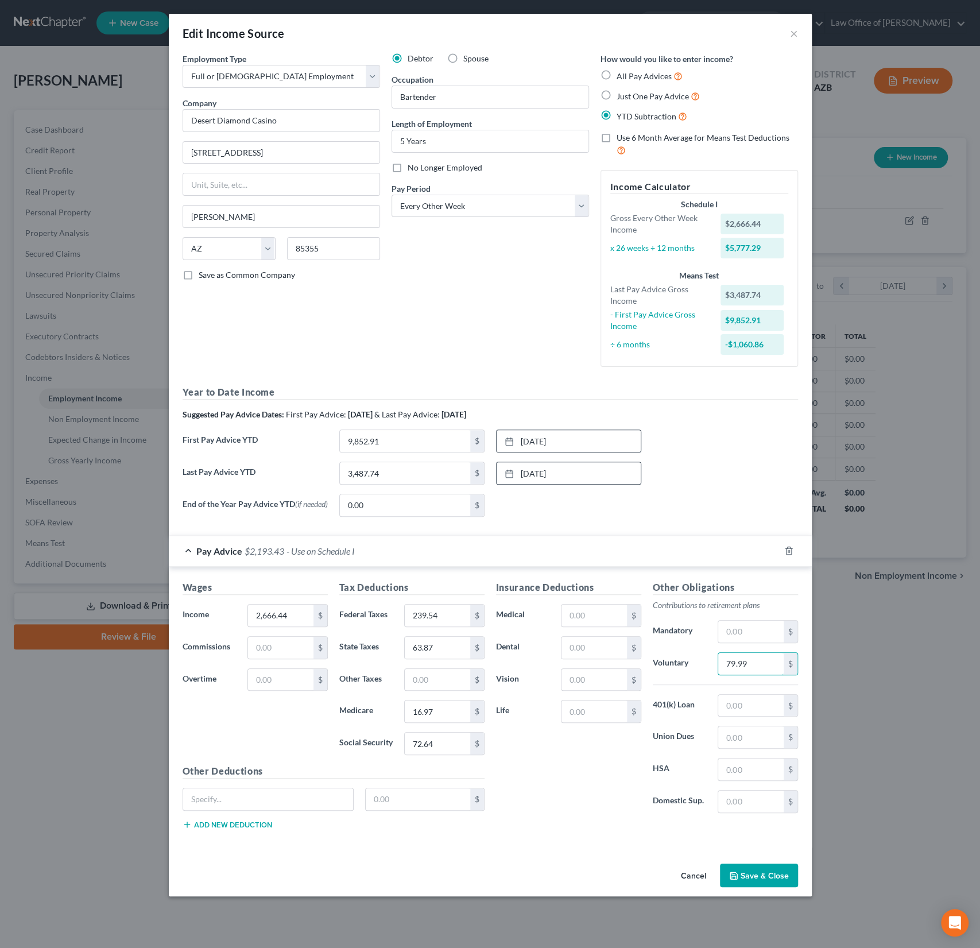
type input "79.99"
click at [576, 659] on div "Insurance Deductions Medical $ Dental $ Vision $ Life $" at bounding box center [568, 701] width 157 height 242
click at [579, 652] on input "text" at bounding box center [594, 648] width 65 height 22
type input "14.50"
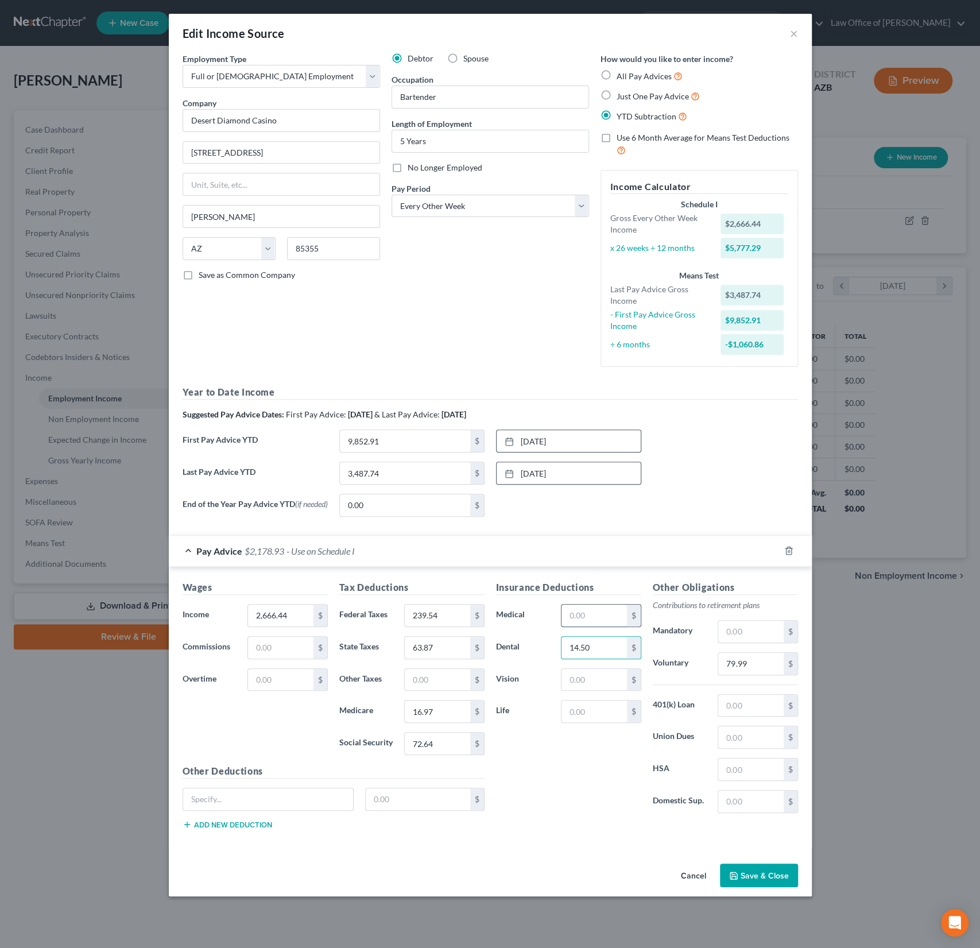
click at [583, 615] on input "text" at bounding box center [594, 616] width 65 height 22
type input "37.29"
click at [755, 870] on button "Save & Close" at bounding box center [759, 876] width 78 height 24
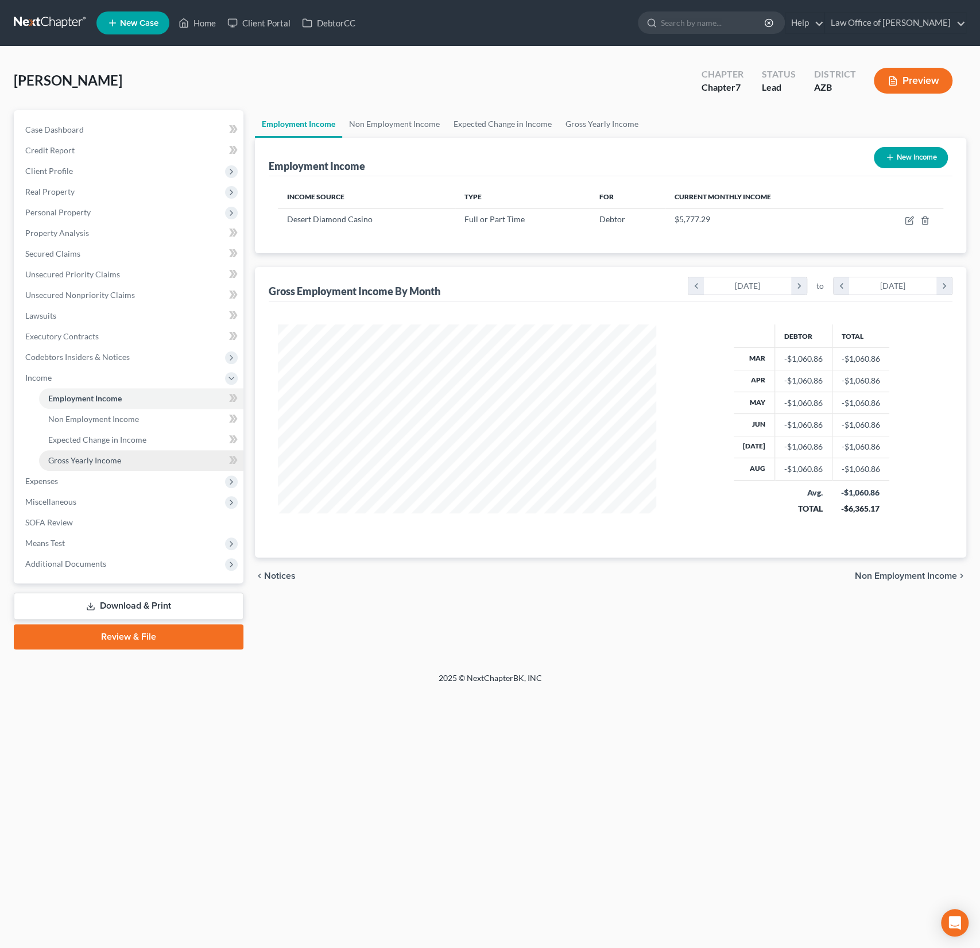
click at [102, 456] on span "Gross Yearly Income" at bounding box center [84, 460] width 73 height 10
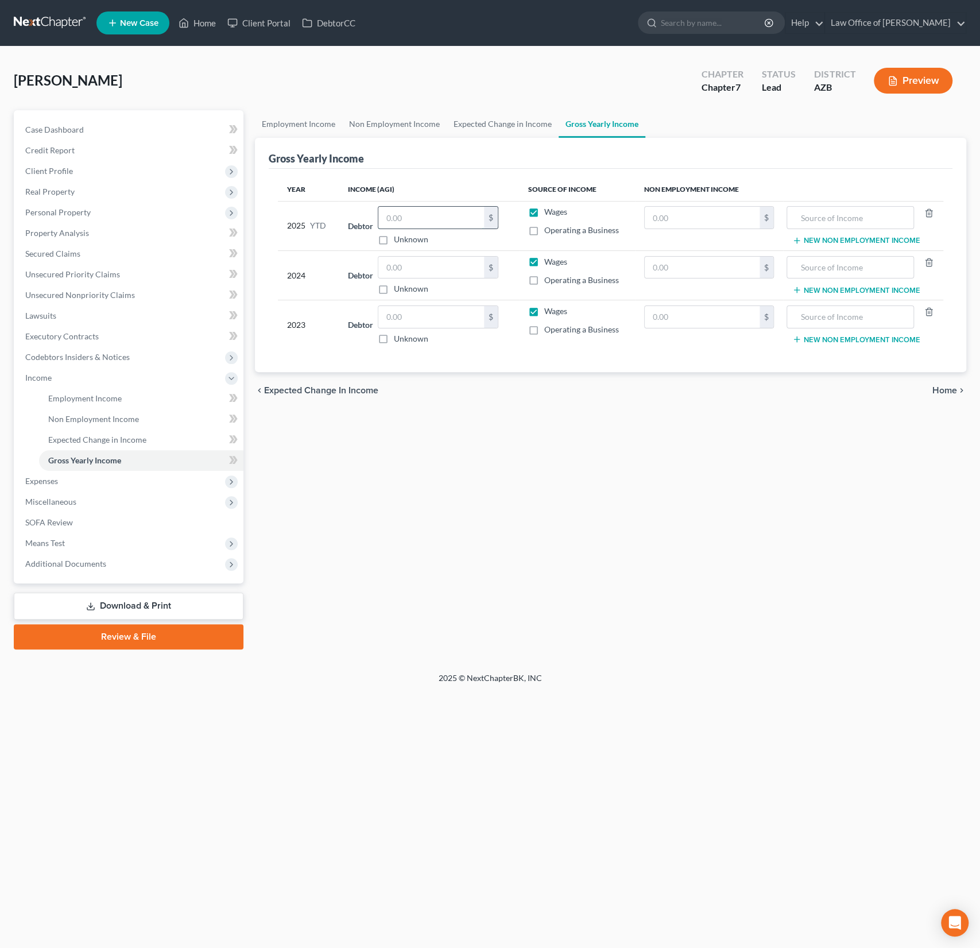
click at [409, 219] on input "text" at bounding box center [431, 218] width 106 height 22
type input "40,301.74"
click at [413, 266] on input "text" at bounding box center [431, 268] width 106 height 22
click at [436, 266] on input "text" at bounding box center [431, 268] width 106 height 22
type input "81,302"
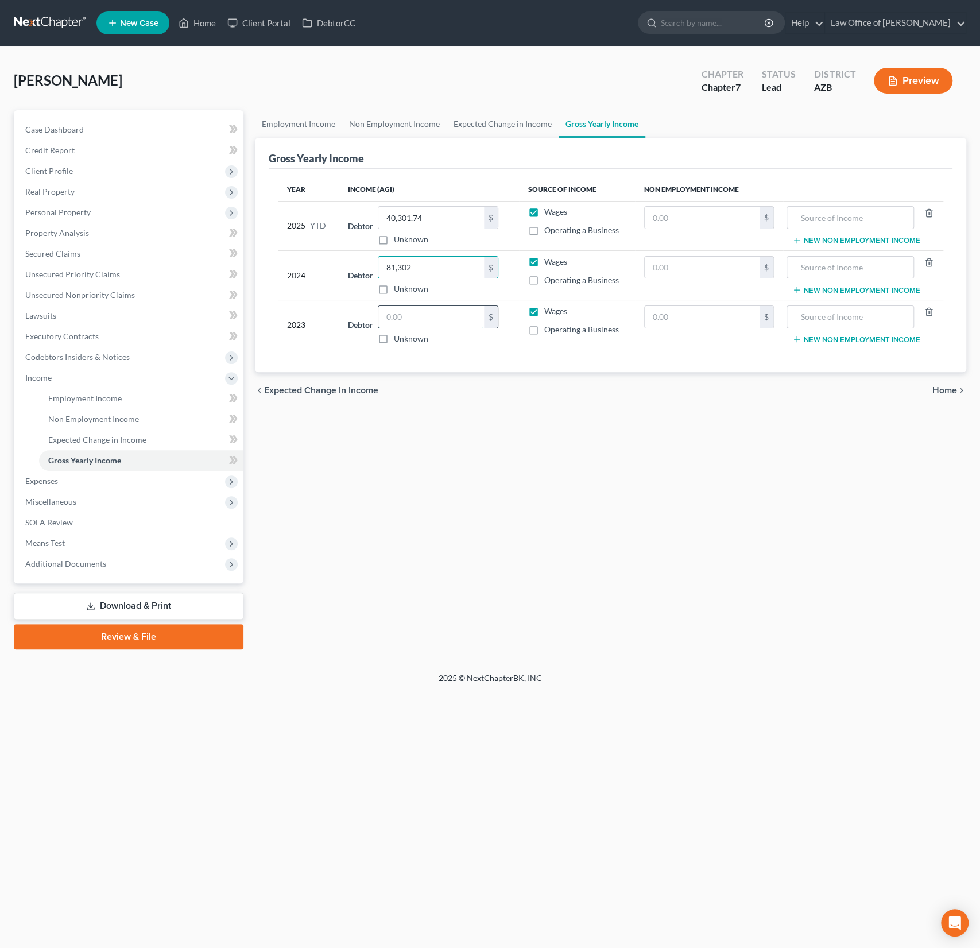
click at [410, 315] on input "text" at bounding box center [431, 317] width 106 height 22
type input "71,609"
click at [52, 486] on span "Expenses" at bounding box center [129, 481] width 227 height 21
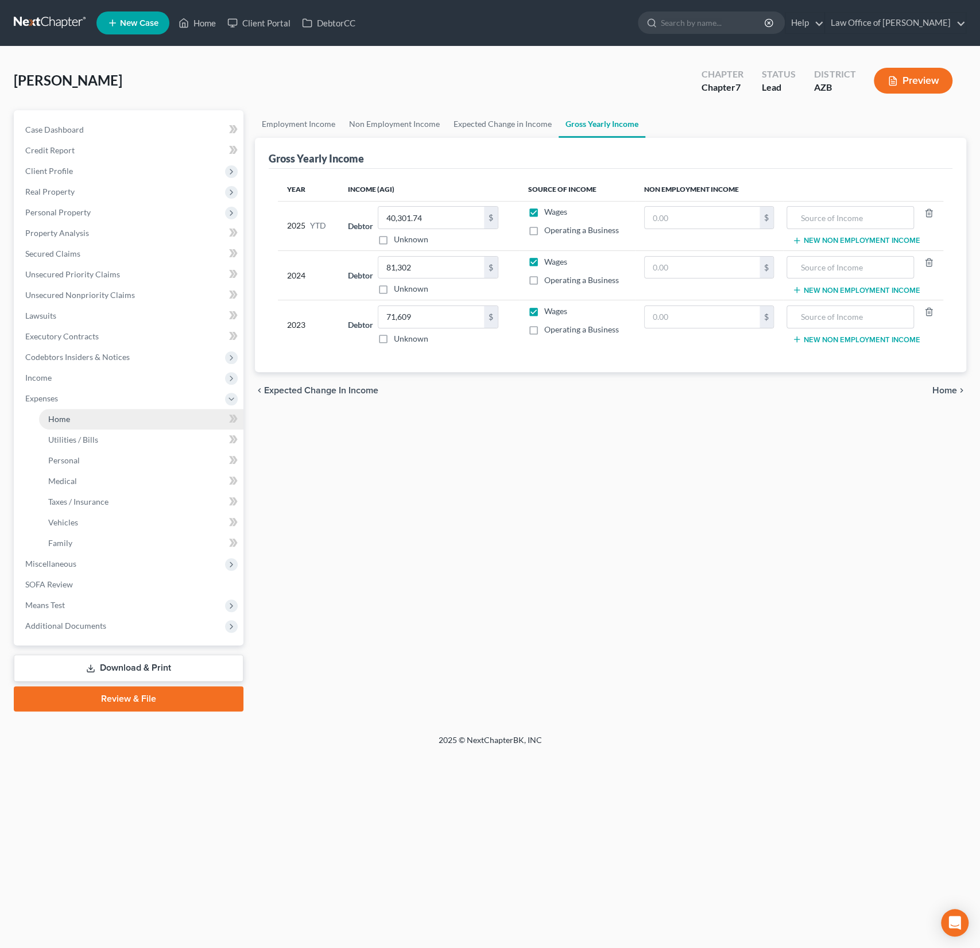
click at [63, 415] on span "Home" at bounding box center [59, 419] width 22 height 10
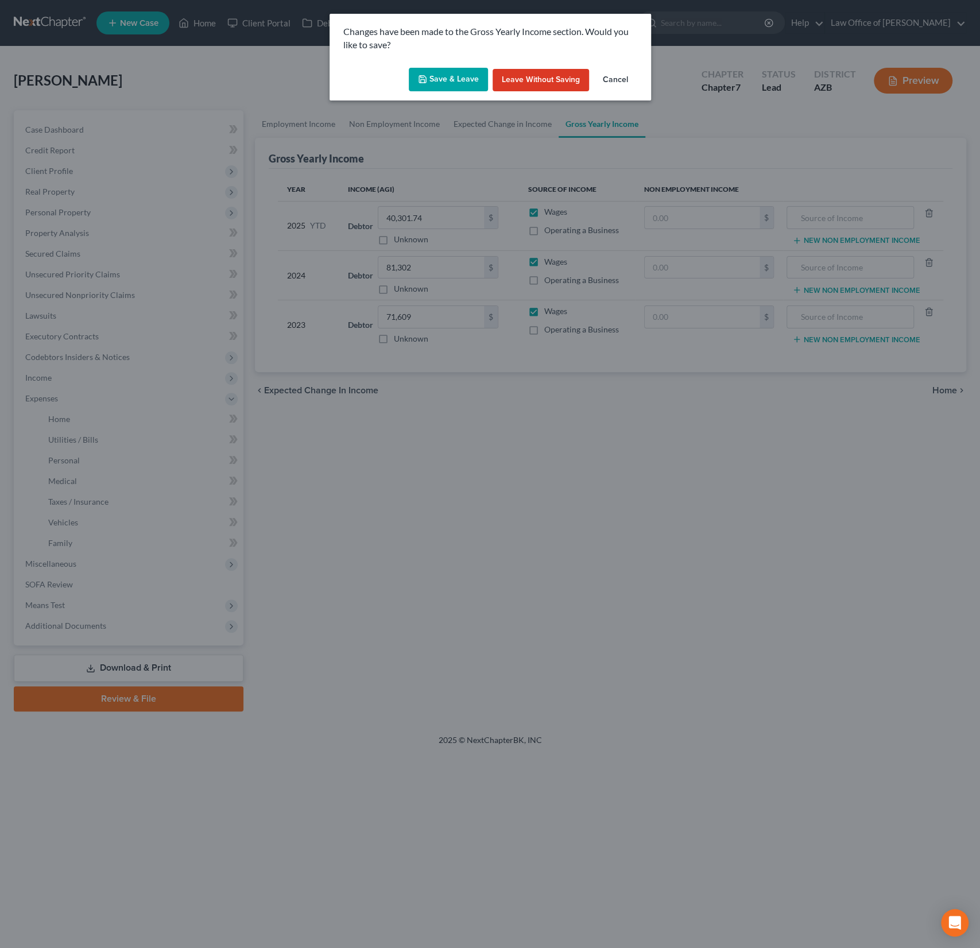
click at [452, 80] on button "Save & Leave" at bounding box center [448, 80] width 79 height 24
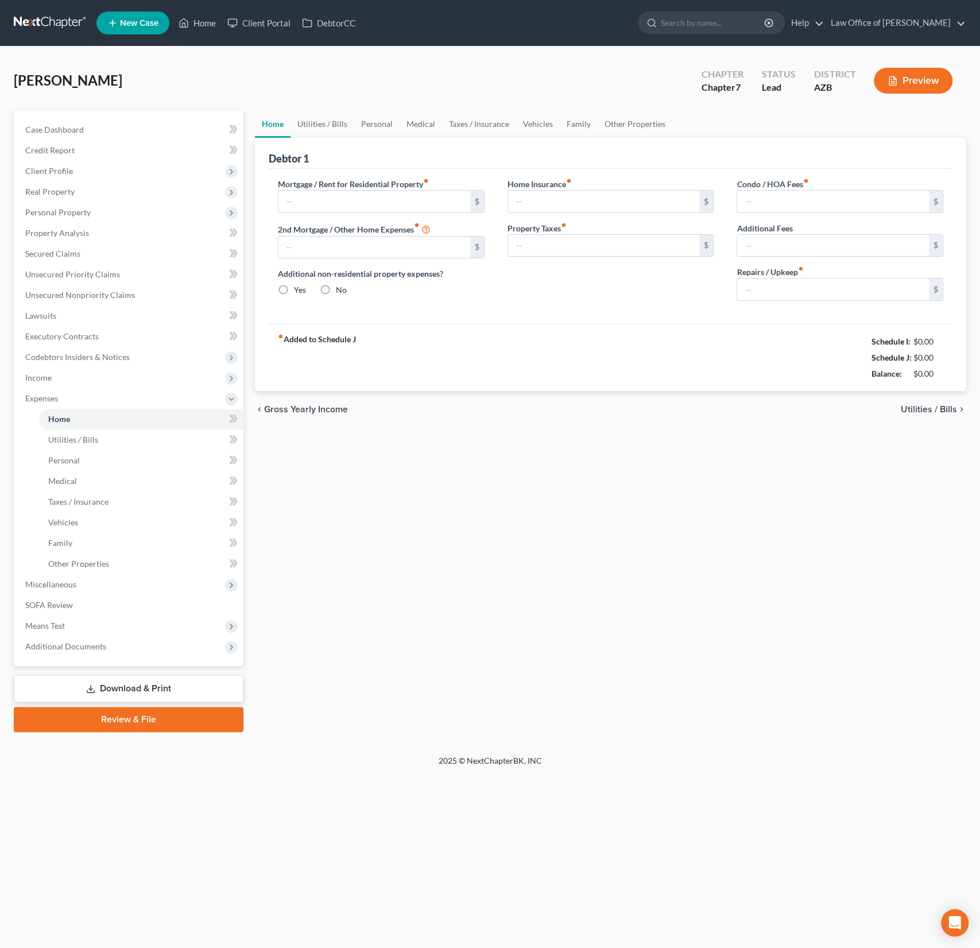
type input "2,100.00"
type input "0.00"
radio input "true"
type input "0.00"
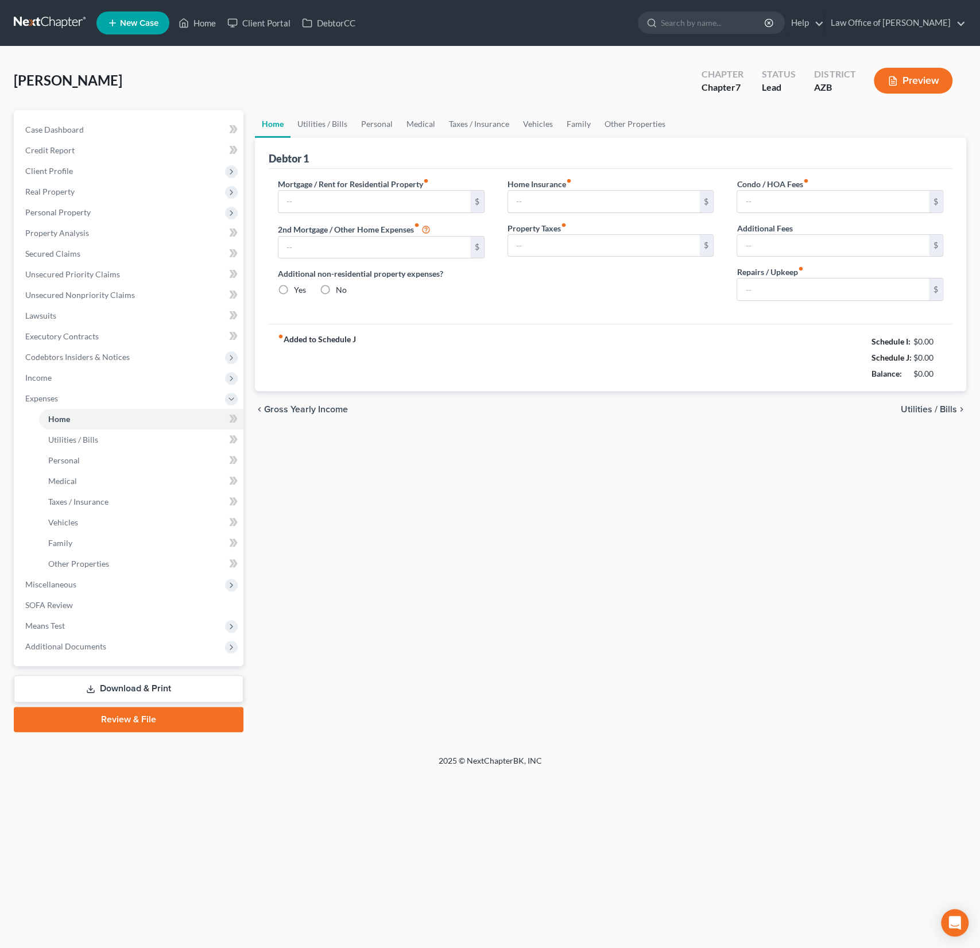
type input "0.00"
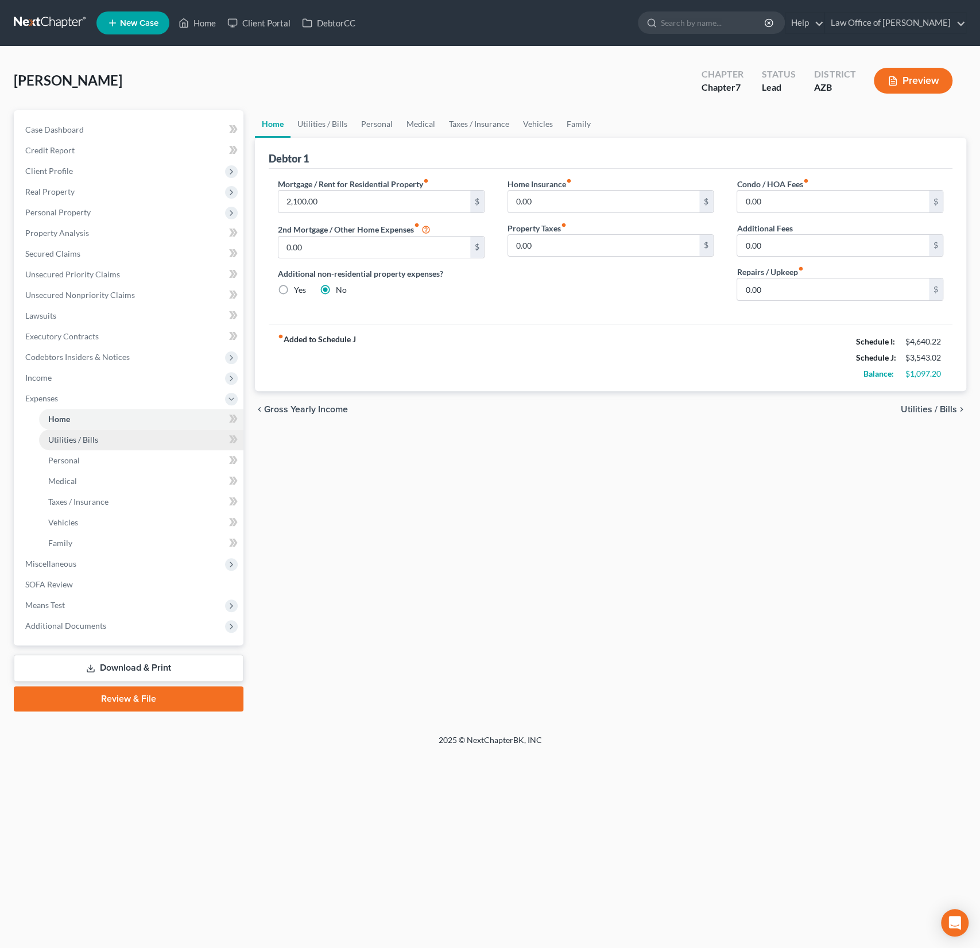
click at [69, 437] on span "Utilities / Bills" at bounding box center [73, 440] width 50 height 10
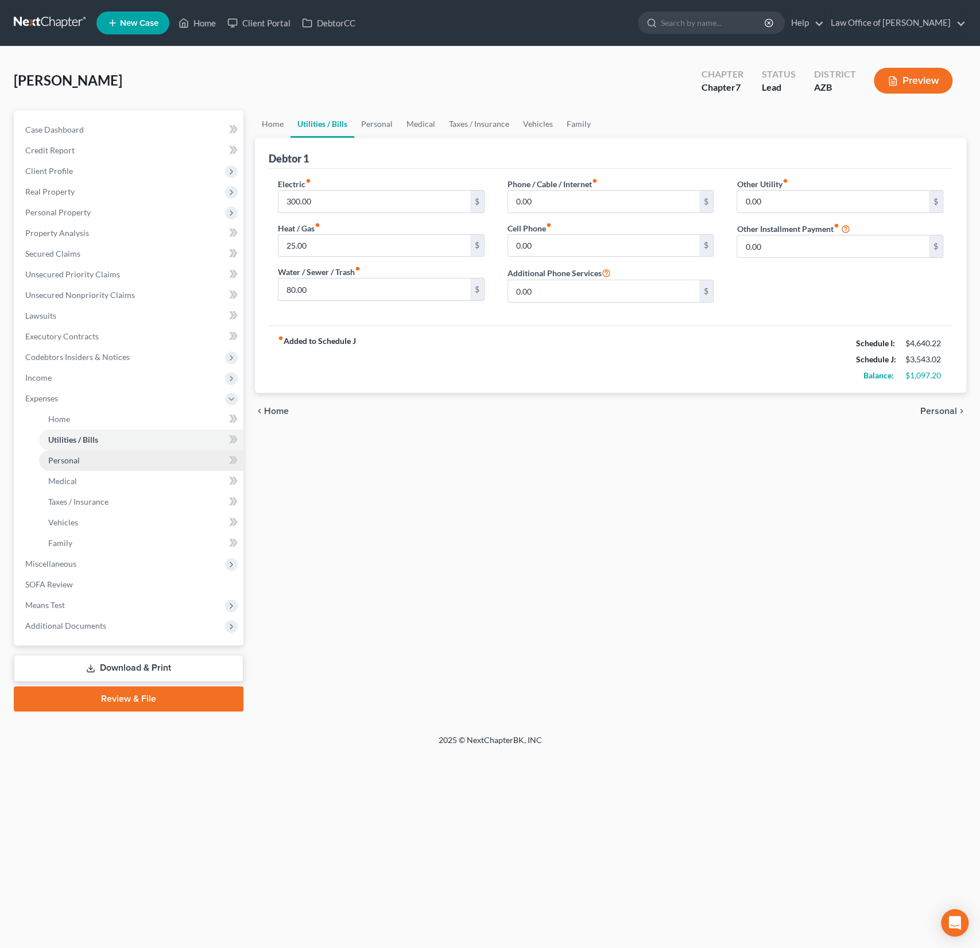
click at [64, 468] on link "Personal" at bounding box center [141, 460] width 204 height 21
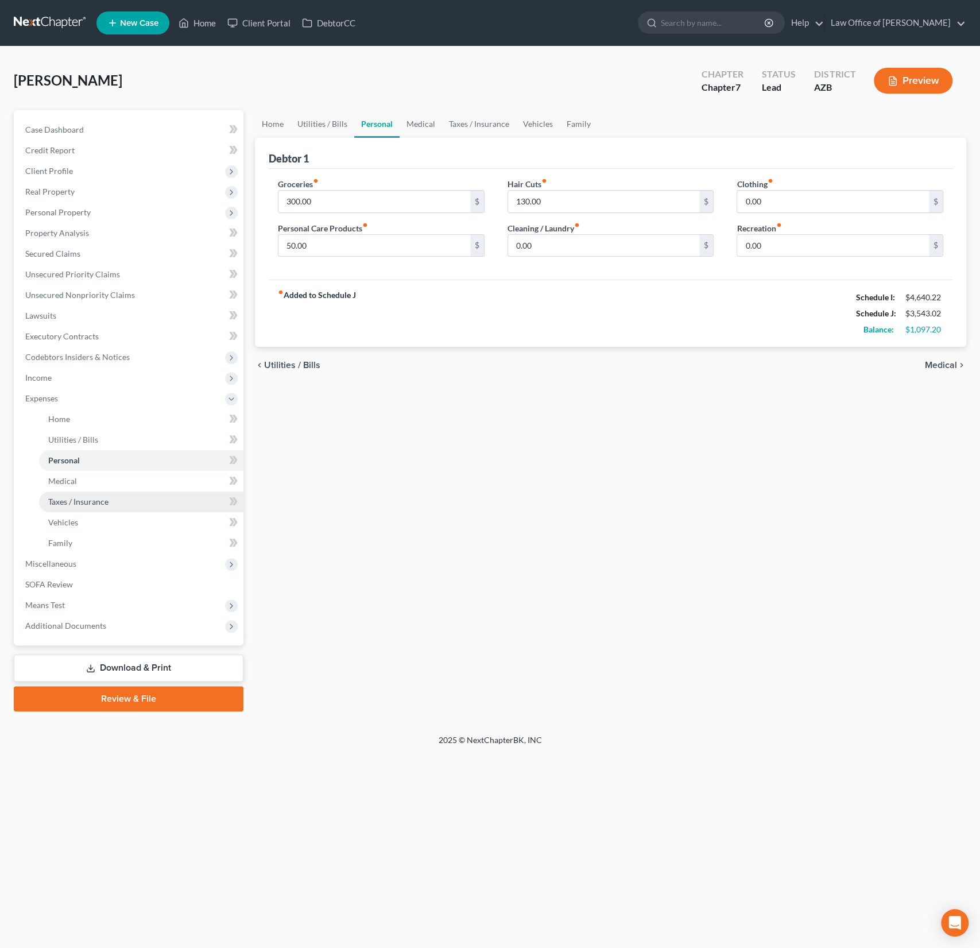
click at [62, 495] on link "Taxes / Insurance" at bounding box center [141, 501] width 204 height 21
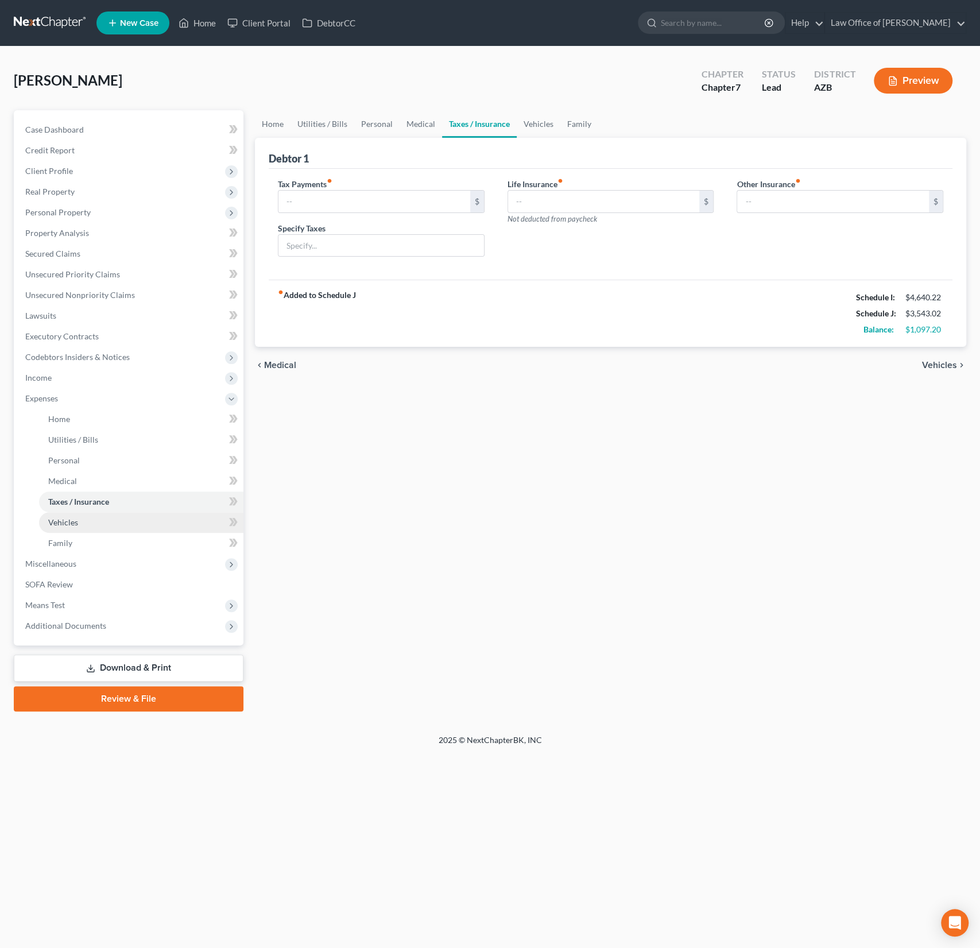
click at [61, 515] on link "Vehicles" at bounding box center [141, 522] width 204 height 21
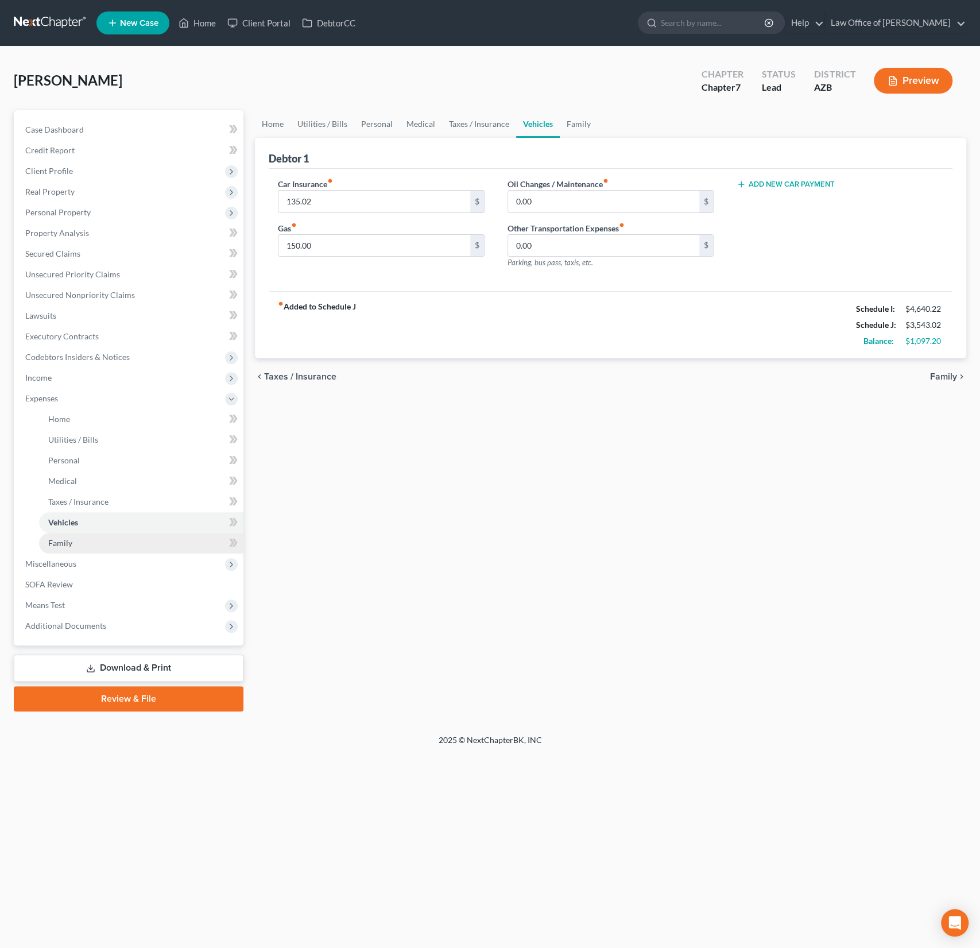
click at [59, 540] on span "Family" at bounding box center [60, 543] width 24 height 10
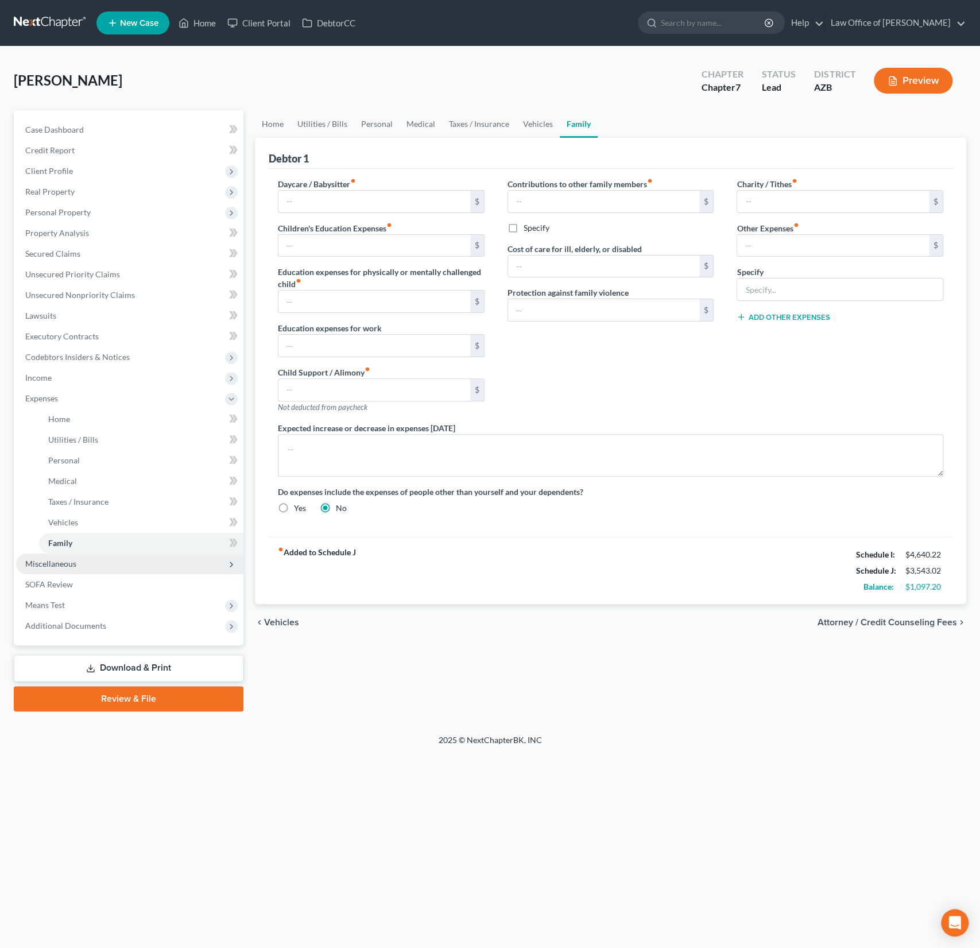
click at [42, 568] on span "Miscellaneous" at bounding box center [129, 563] width 227 height 21
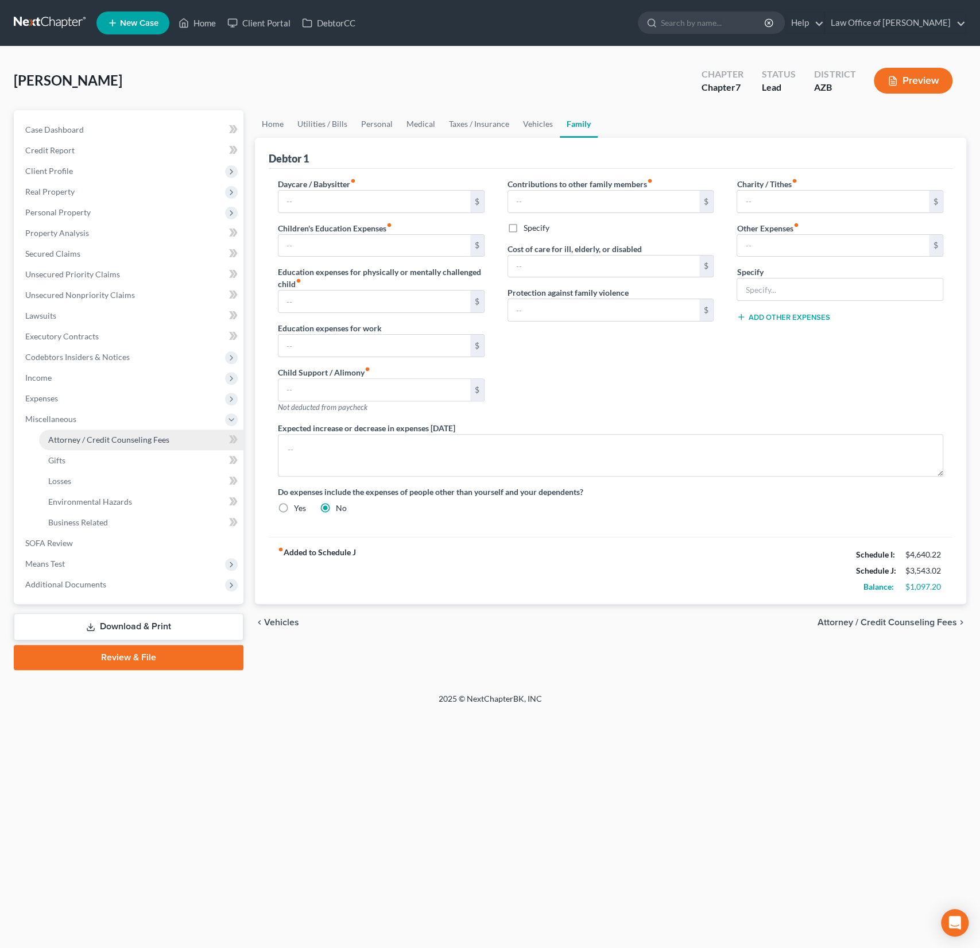
click at [91, 440] on span "Attorney / Credit Counseling Fees" at bounding box center [108, 440] width 121 height 10
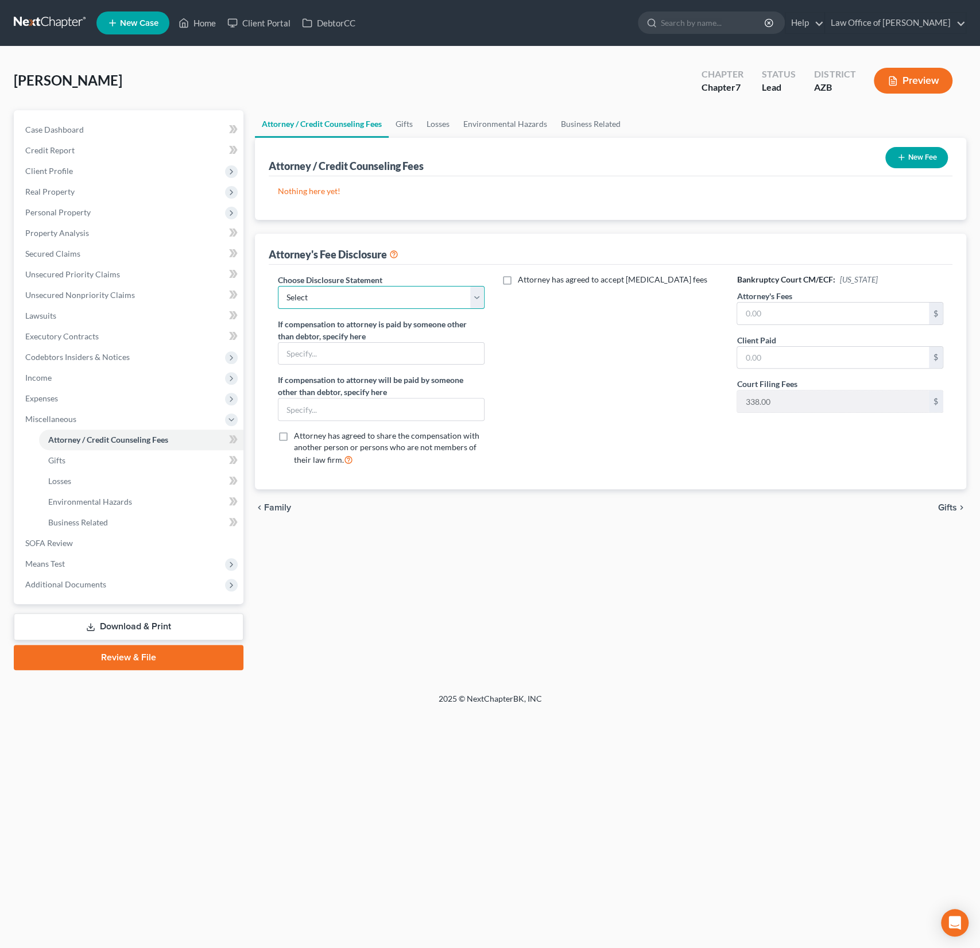
click at [323, 300] on select "Select Chapter 7 Chapter 13 Disclosure" at bounding box center [381, 297] width 207 height 23
select select "0"
click at [278, 286] on select "Select Chapter 7 Chapter 13 Disclosure" at bounding box center [381, 297] width 207 height 23
click at [816, 323] on input "text" at bounding box center [833, 314] width 192 height 22
type input "928"
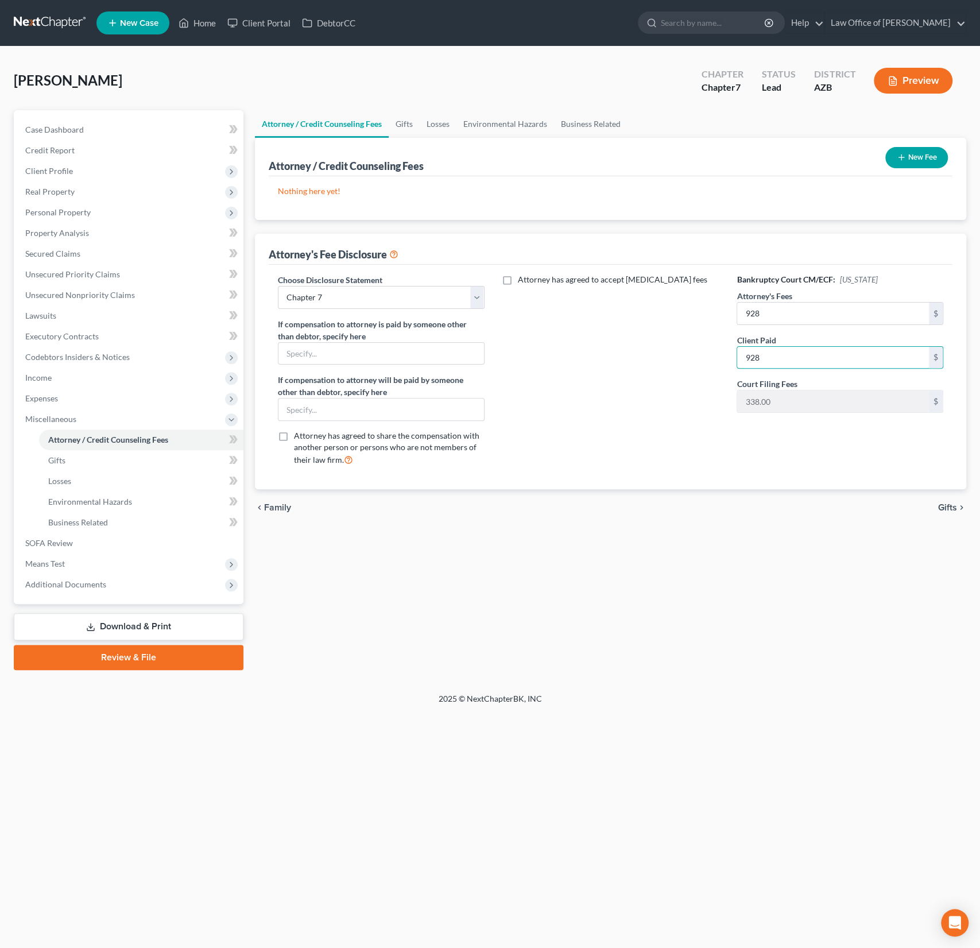
type input "928"
click at [909, 158] on button "New Fee" at bounding box center [916, 157] width 63 height 21
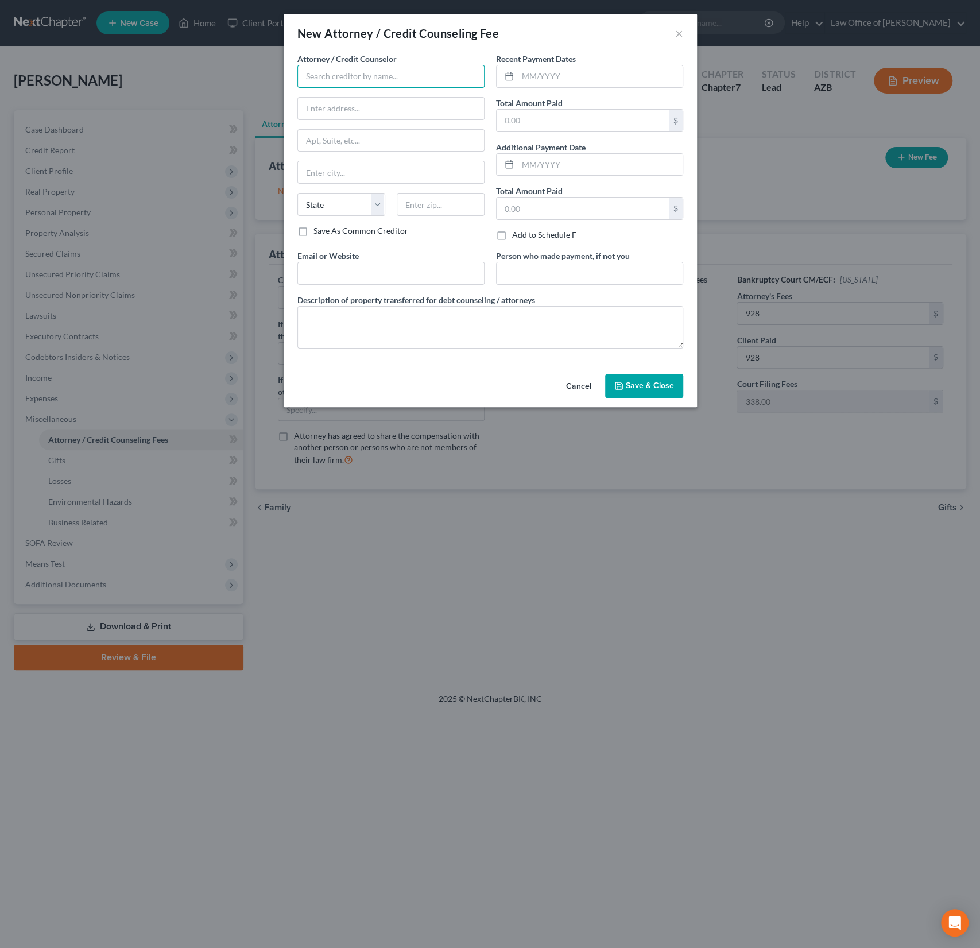
click at [327, 79] on input "text" at bounding box center [390, 76] width 187 height 23
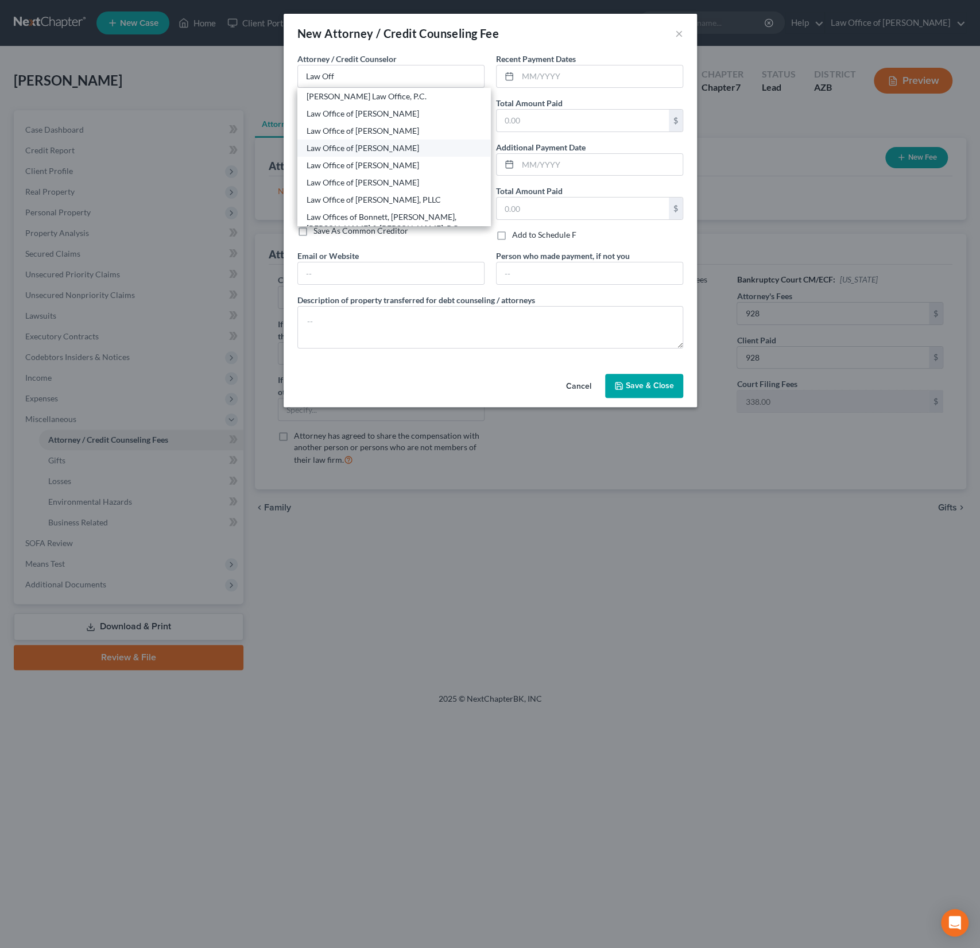
click at [370, 143] on div "Law Office of [PERSON_NAME]" at bounding box center [394, 147] width 175 height 11
type input "Law Office of [PERSON_NAME]"
type input "4186 W 2200 S"
type input "Ogden"
select select "46"
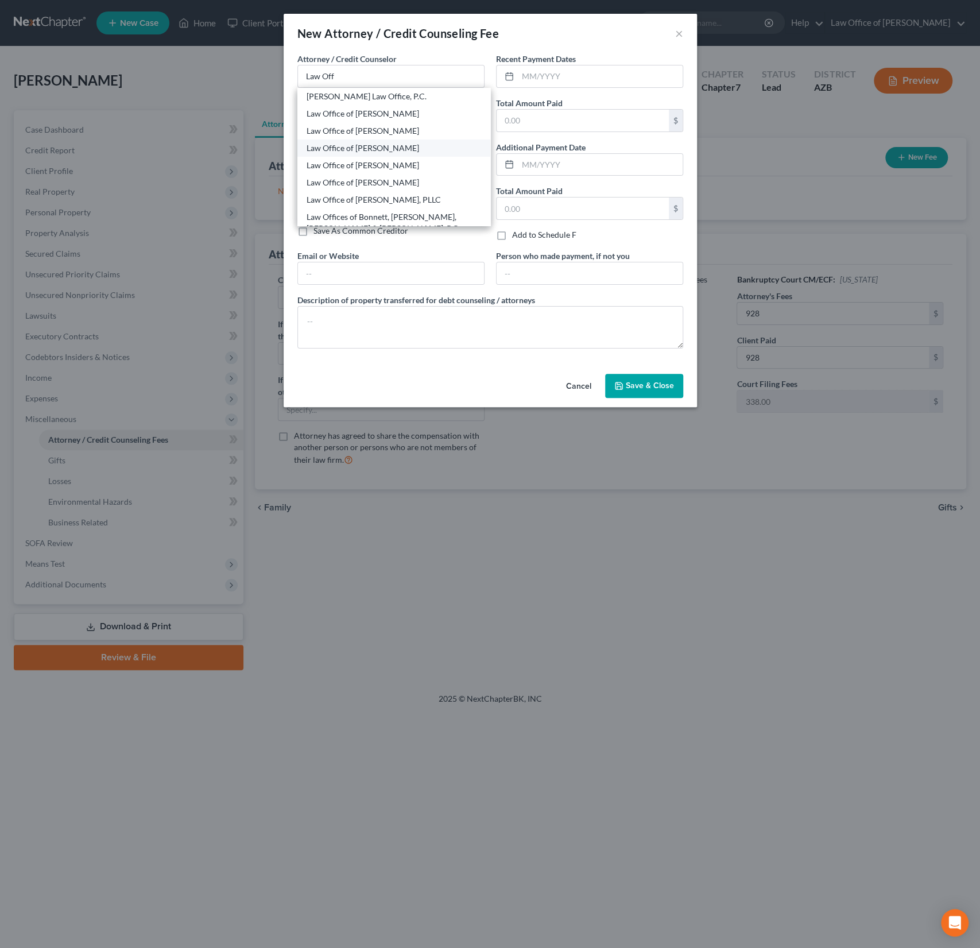
type input "84401"
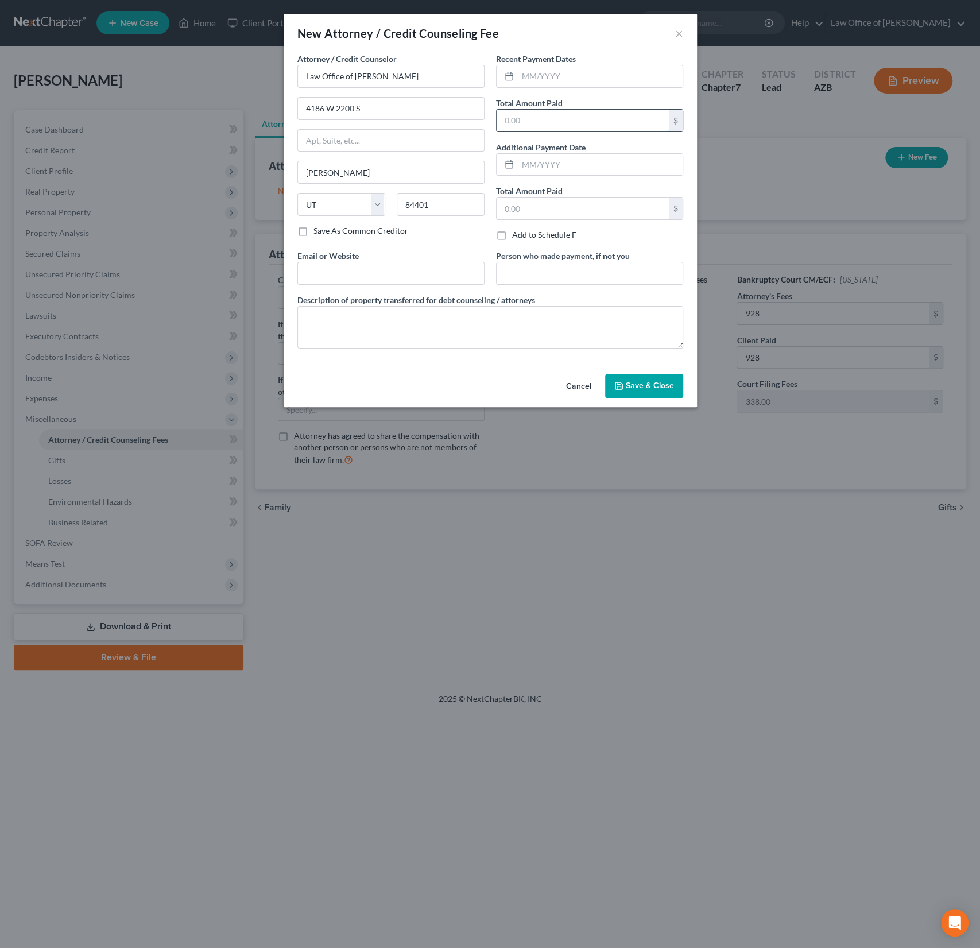
click at [529, 127] on input "text" at bounding box center [583, 121] width 172 height 22
type input "928"
click at [650, 386] on span "Save & Close" at bounding box center [650, 386] width 48 height 10
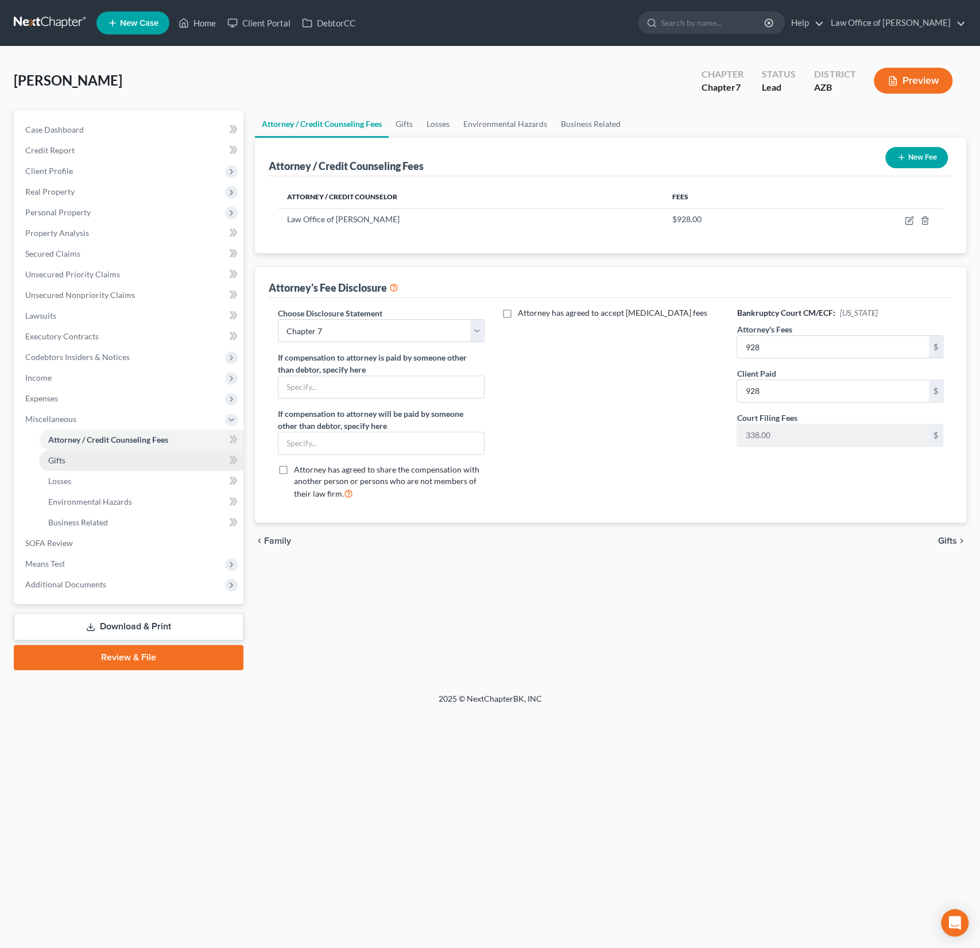
click at [59, 464] on span "Gifts" at bounding box center [56, 460] width 17 height 10
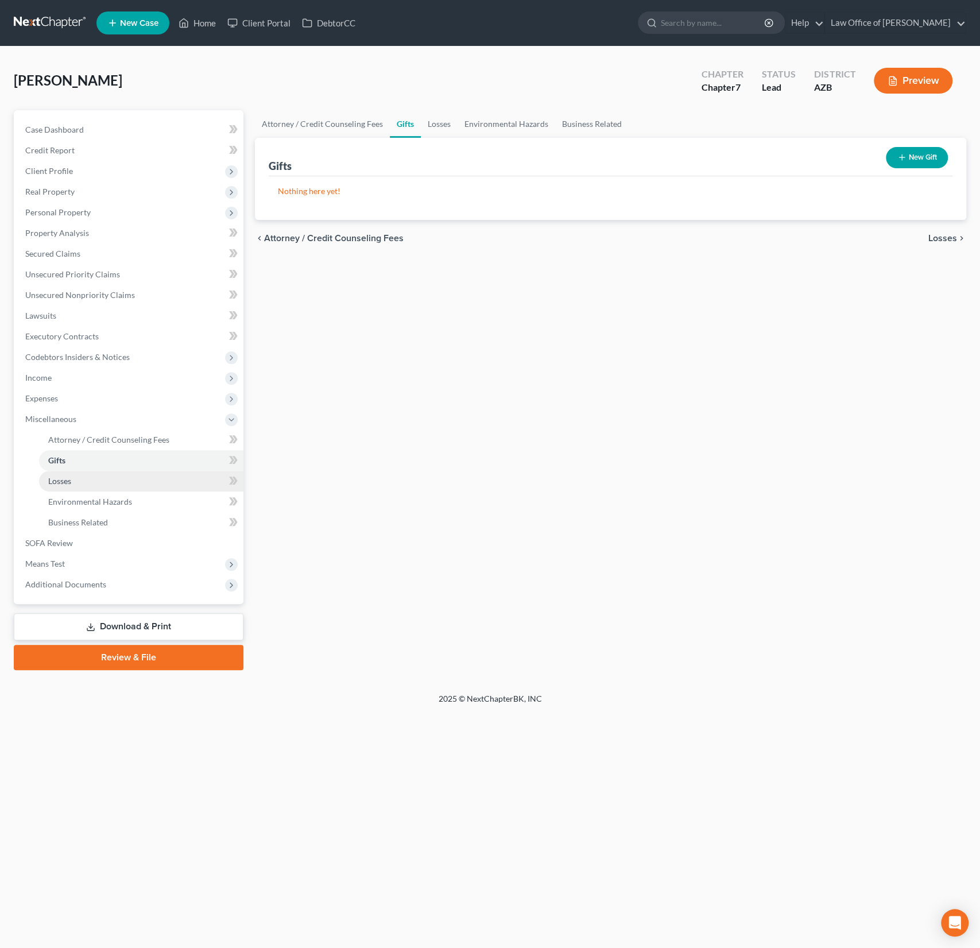
click at [61, 480] on span "Losses" at bounding box center [59, 481] width 23 height 10
click at [69, 499] on span "Environmental Hazards" at bounding box center [90, 502] width 84 height 10
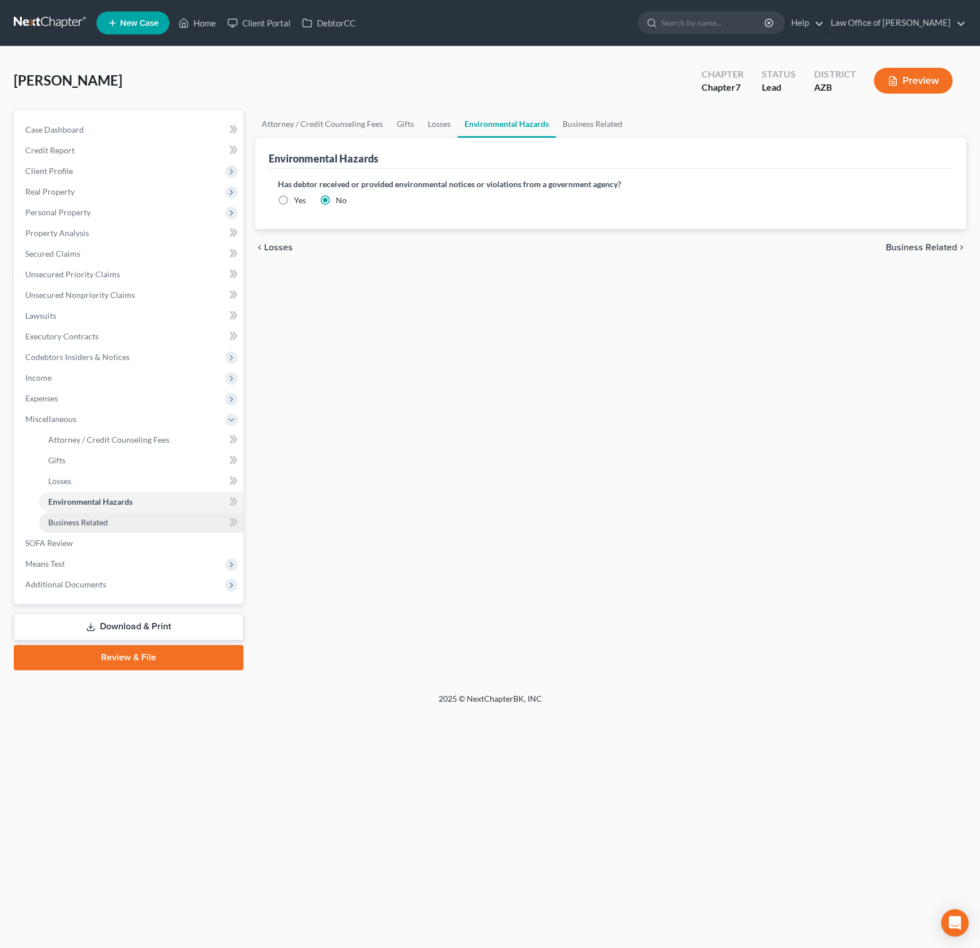
click at [73, 516] on link "Business Related" at bounding box center [141, 522] width 204 height 21
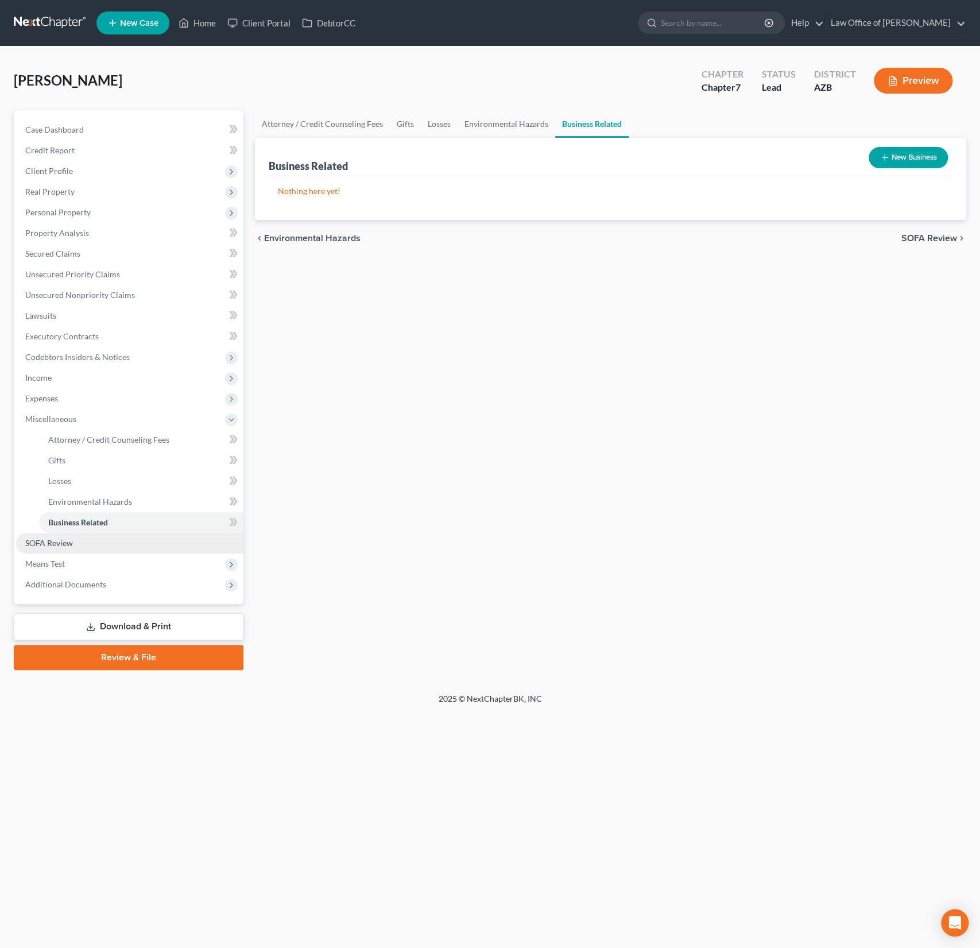
click at [71, 541] on span "SOFA Review" at bounding box center [49, 543] width 48 height 10
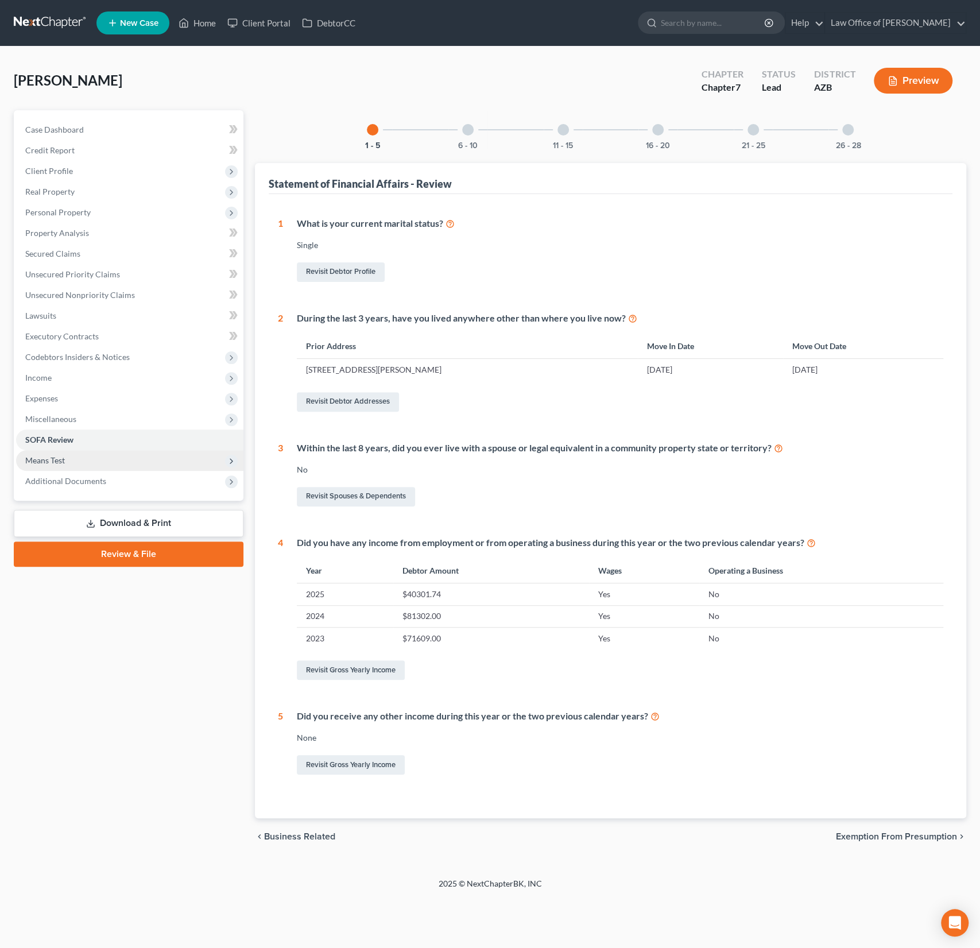
click at [63, 460] on span "Means Test" at bounding box center [45, 460] width 40 height 10
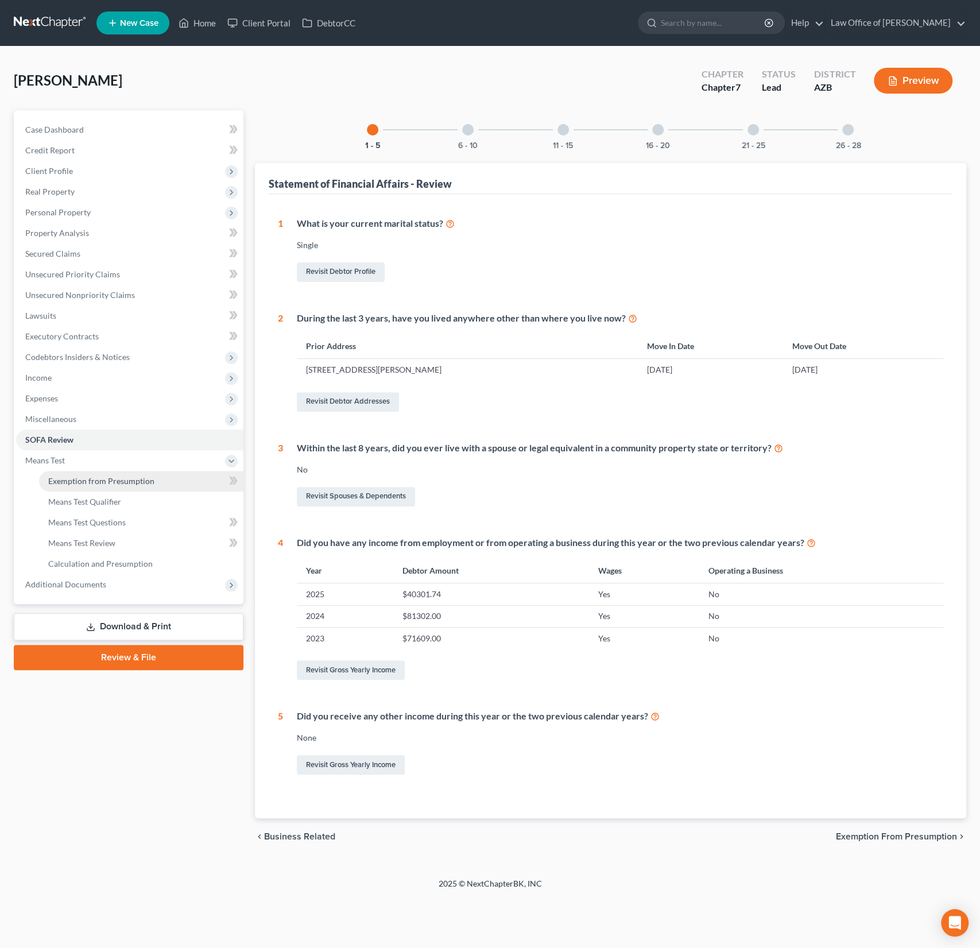
click at [66, 477] on span "Exemption from Presumption" at bounding box center [101, 481] width 106 height 10
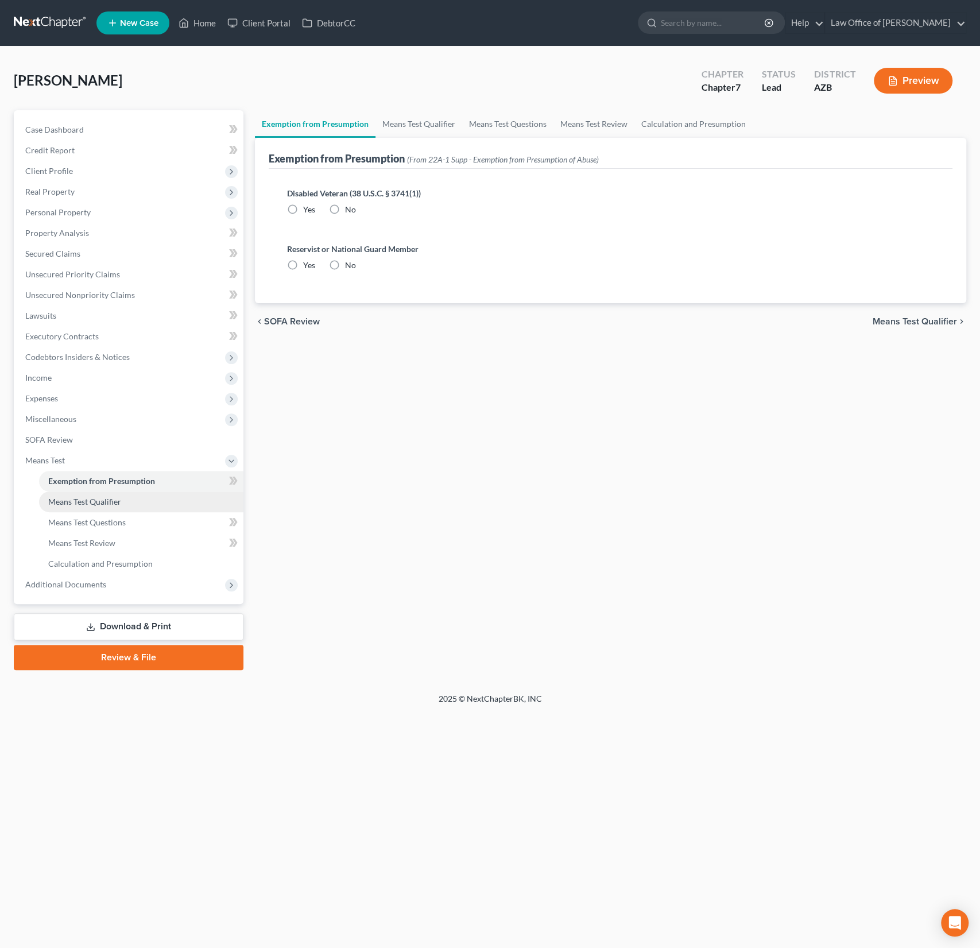
click at [67, 492] on link "Means Test Qualifier" at bounding box center [141, 501] width 204 height 21
